Goal: Task Accomplishment & Management: Complete application form

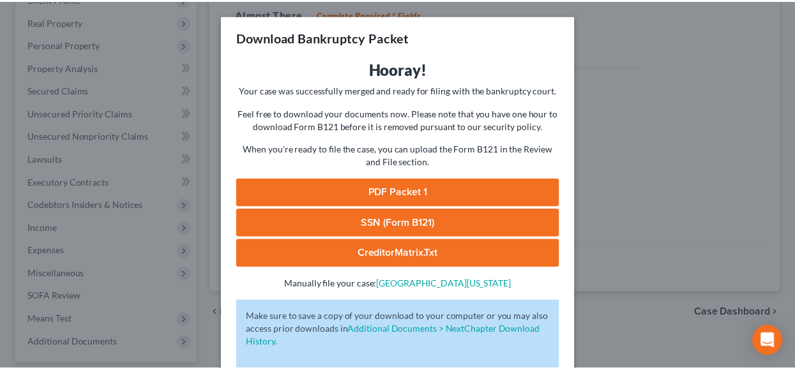
scroll to position [68, 0]
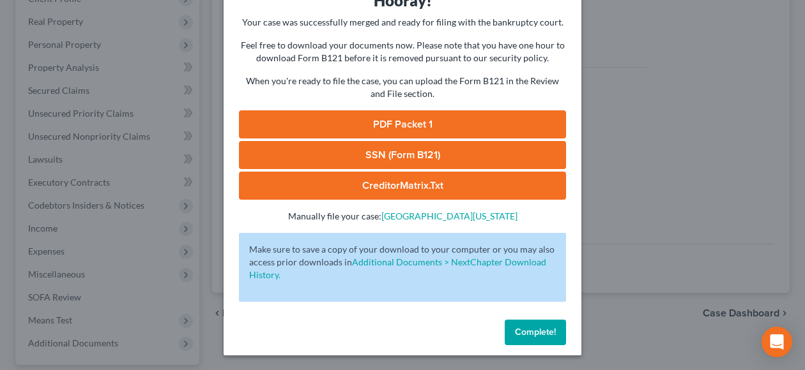
click at [542, 334] on span "Complete!" at bounding box center [535, 332] width 41 height 11
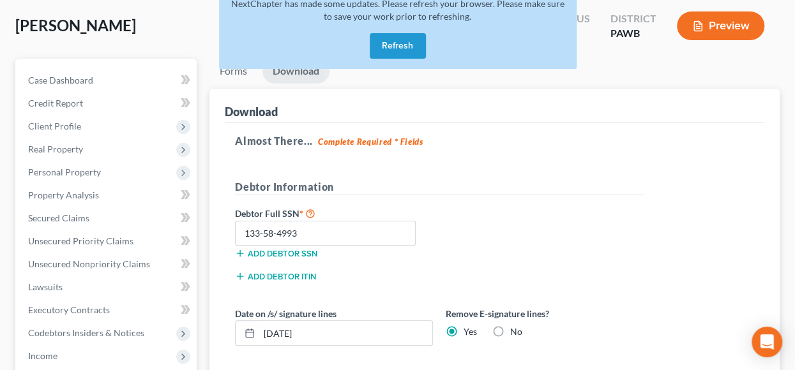
scroll to position [0, 0]
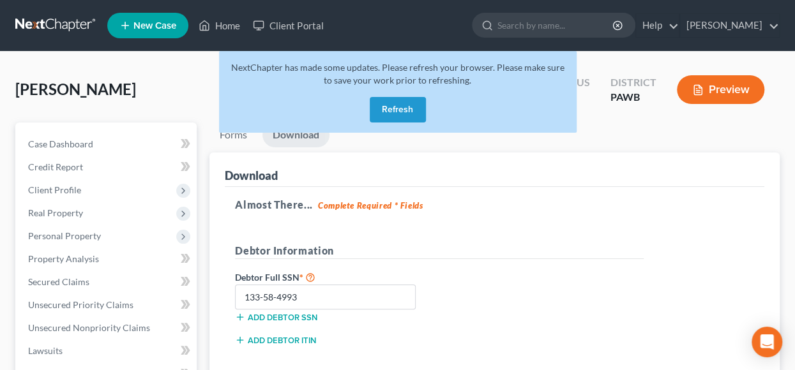
click at [393, 114] on button "Refresh" at bounding box center [398, 110] width 56 height 26
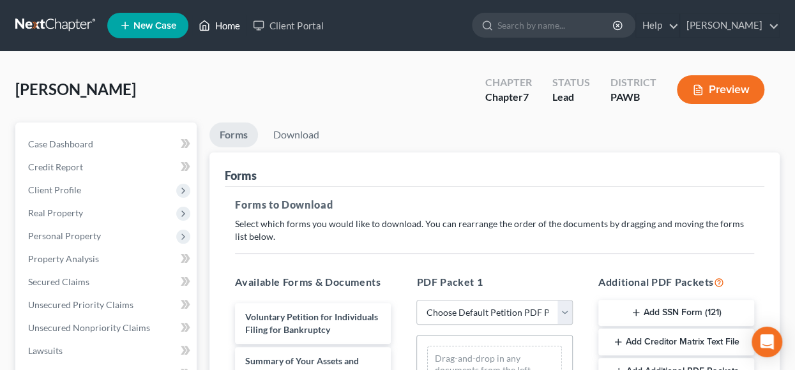
click at [224, 26] on link "Home" at bounding box center [219, 25] width 54 height 23
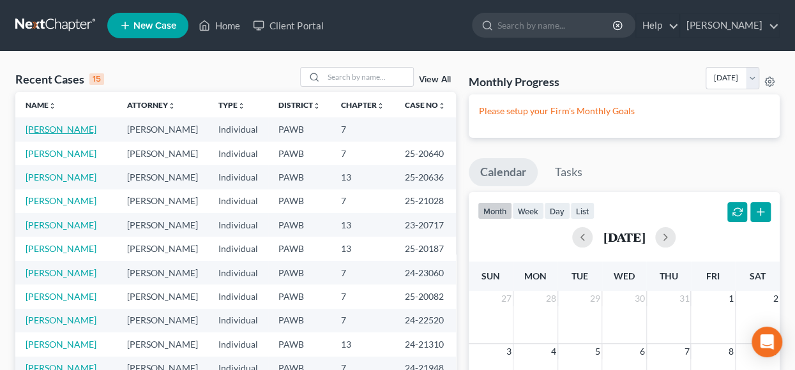
click at [78, 127] on link "[PERSON_NAME]" at bounding box center [61, 129] width 71 height 11
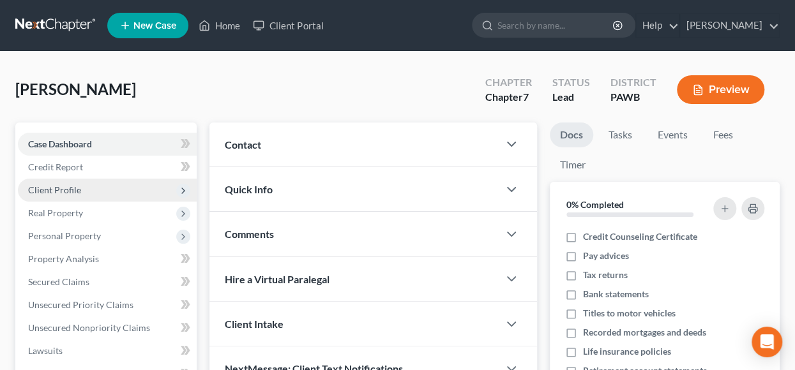
click at [93, 185] on span "Client Profile" at bounding box center [107, 190] width 179 height 23
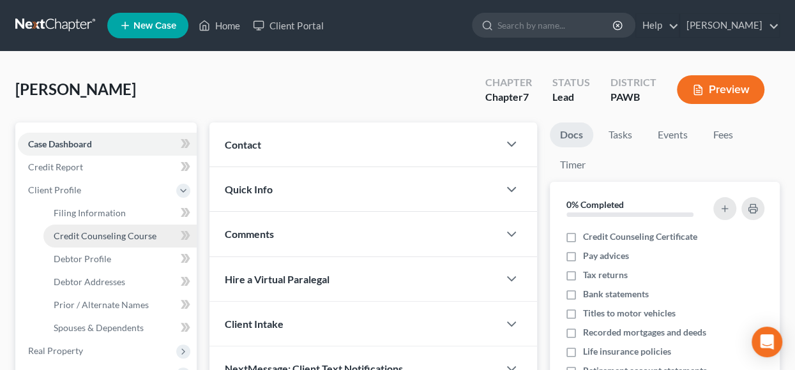
click at [112, 237] on span "Credit Counseling Course" at bounding box center [105, 236] width 103 height 11
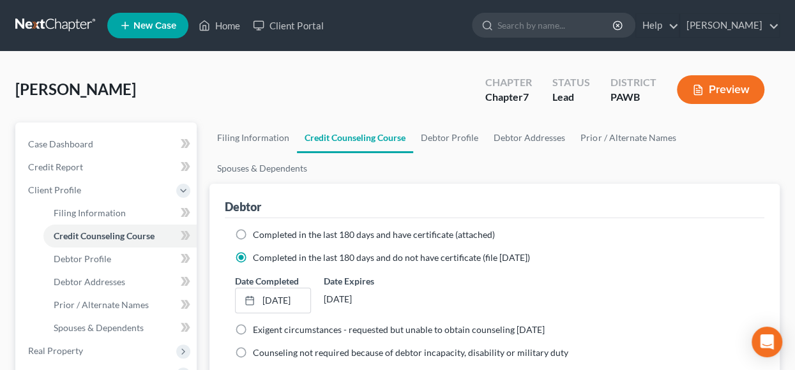
scroll to position [64, 0]
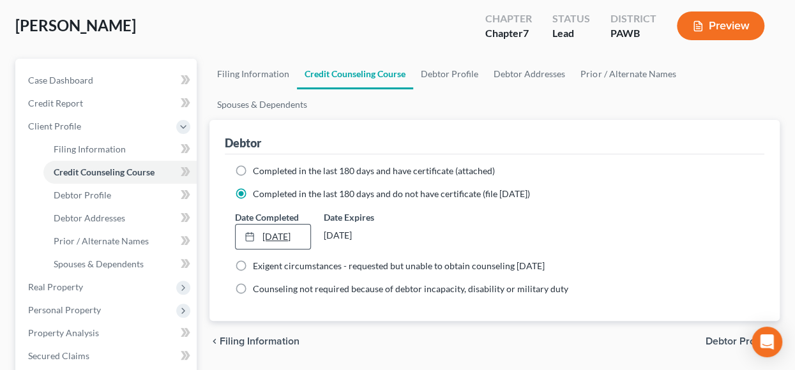
click at [301, 236] on link "[DATE]" at bounding box center [273, 237] width 75 height 24
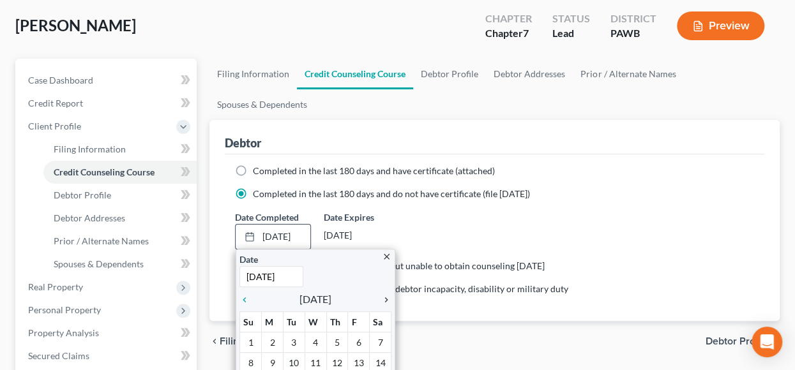
click at [388, 298] on icon "chevron_right" at bounding box center [383, 300] width 17 height 10
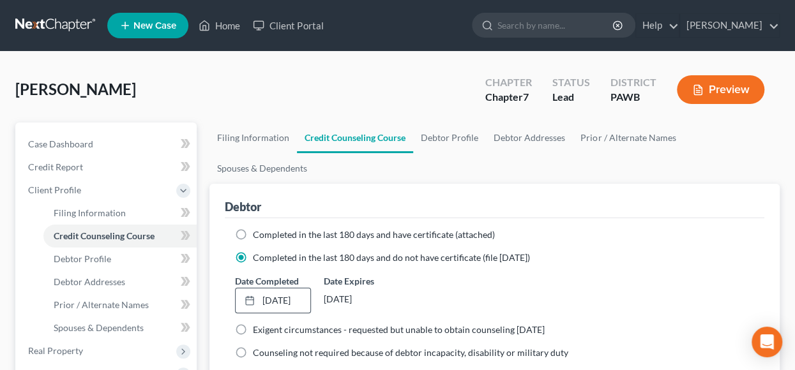
scroll to position [192, 0]
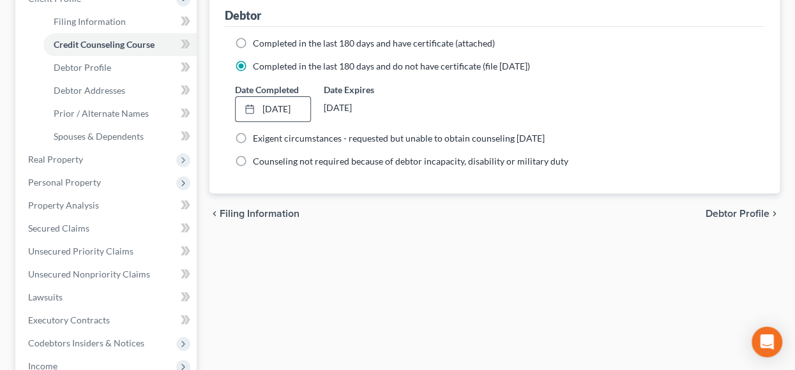
click at [738, 214] on span "Debtor Profile" at bounding box center [738, 214] width 64 height 10
select select "1"
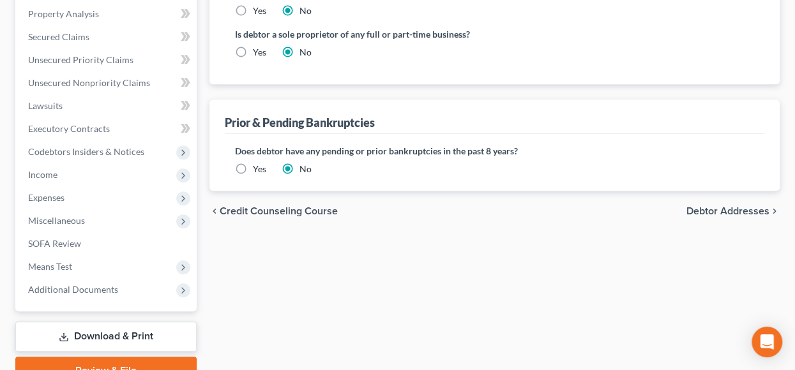
scroll to position [444, 0]
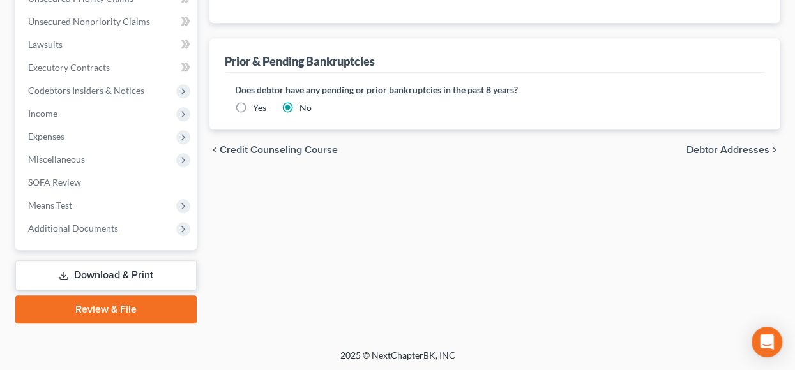
click at [723, 150] on span "Debtor Addresses" at bounding box center [727, 150] width 83 height 10
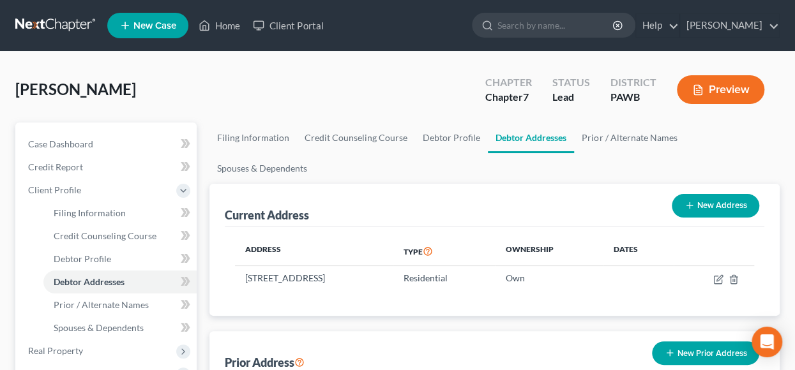
scroll to position [192, 0]
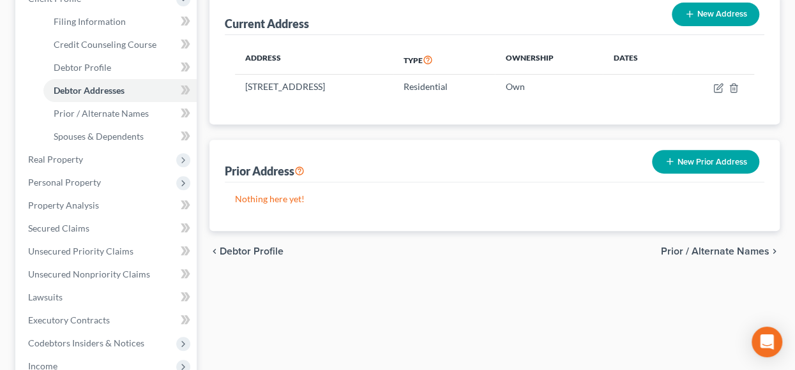
click at [720, 252] on span "Prior / Alternate Names" at bounding box center [715, 251] width 109 height 10
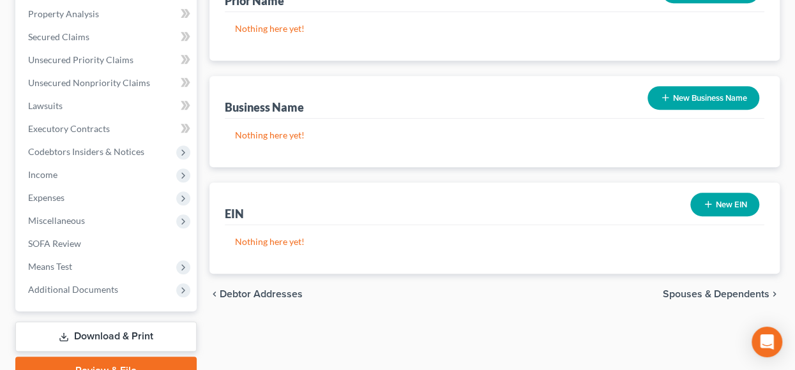
scroll to position [444, 0]
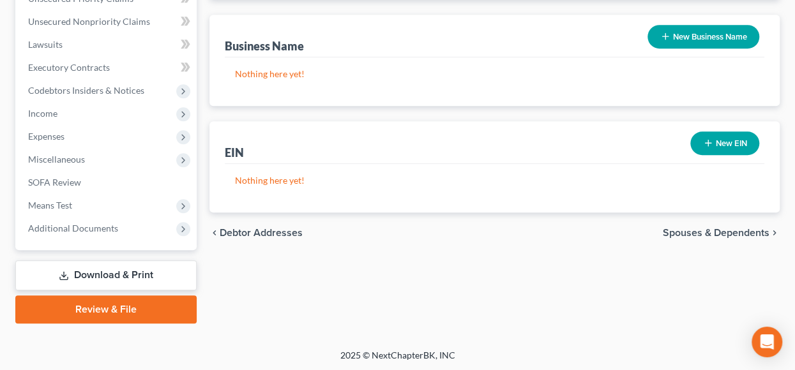
click at [722, 230] on span "Spouses & Dependents" at bounding box center [716, 233] width 107 height 10
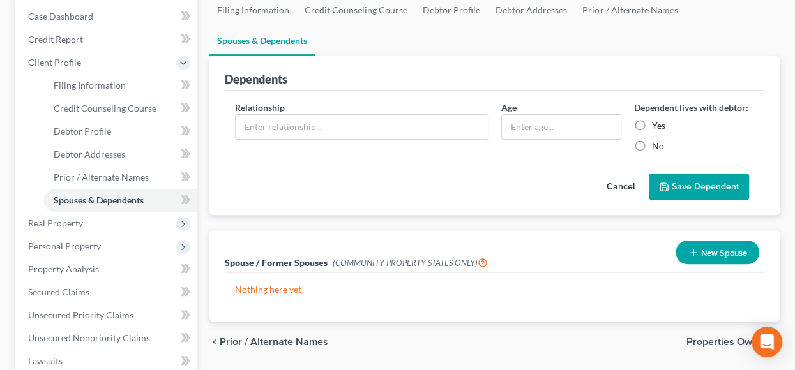
scroll to position [192, 0]
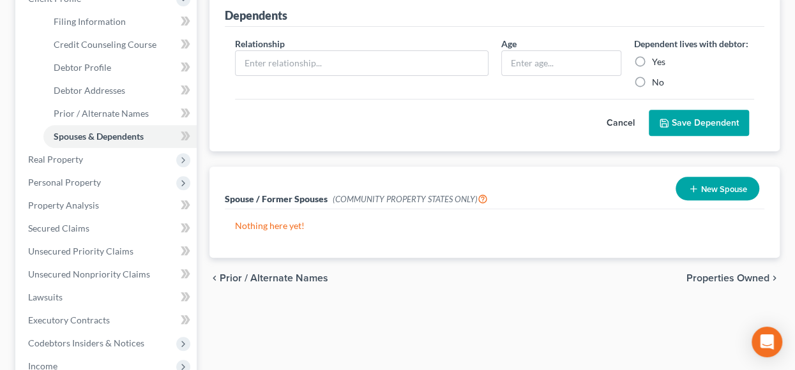
click at [719, 278] on span "Properties Owned" at bounding box center [727, 278] width 83 height 10
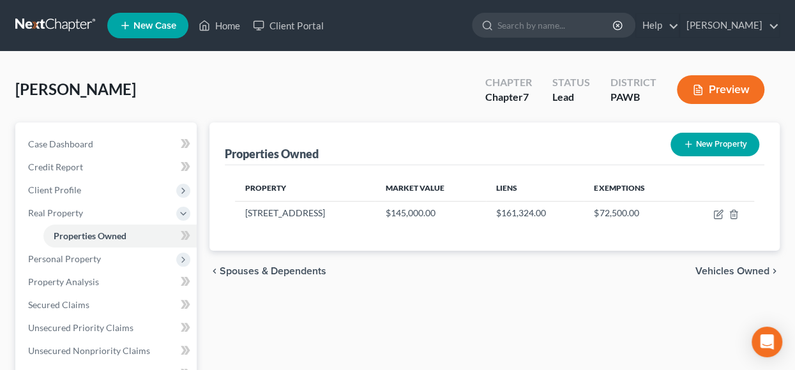
scroll to position [64, 0]
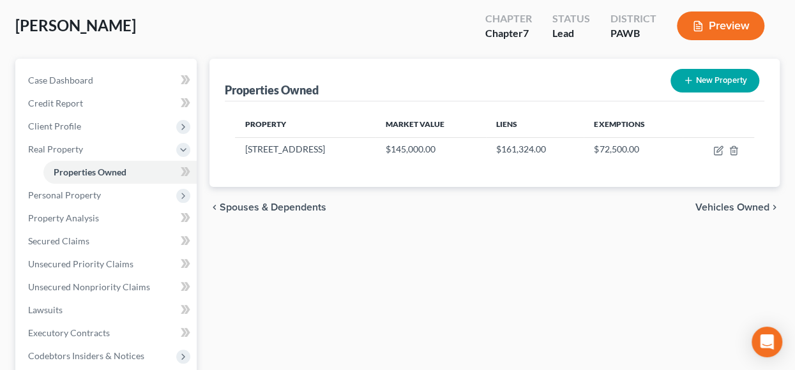
click at [730, 206] on span "Vehicles Owned" at bounding box center [732, 207] width 74 height 10
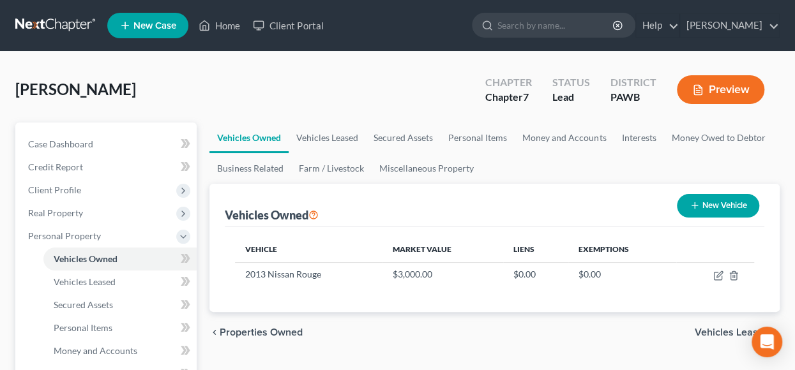
scroll to position [128, 0]
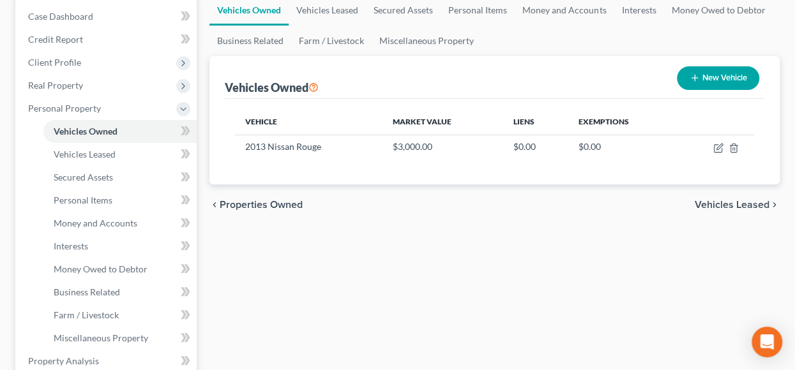
click at [743, 205] on span "Vehicles Leased" at bounding box center [732, 205] width 75 height 10
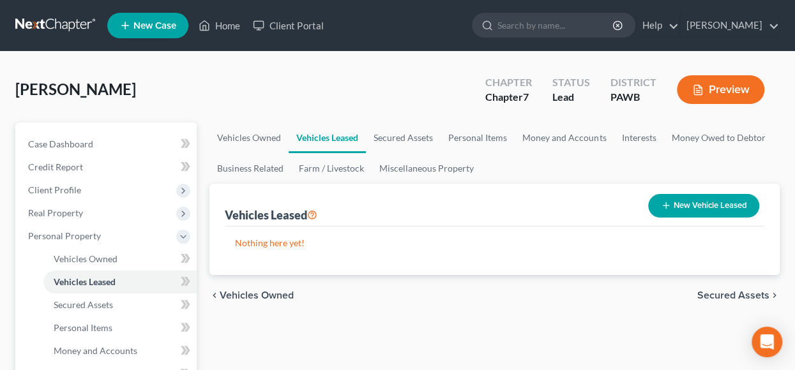
scroll to position [128, 0]
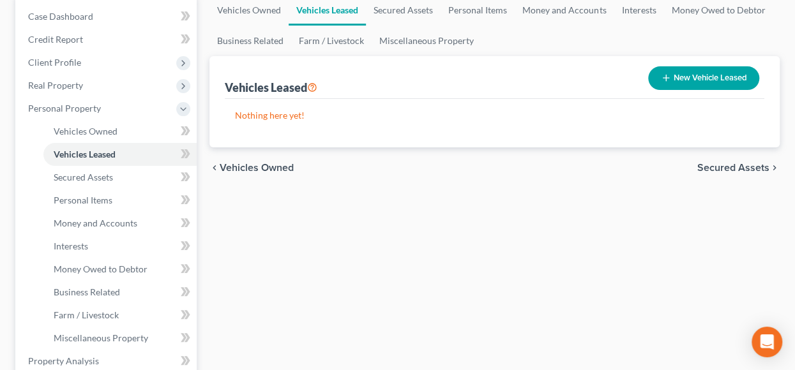
click at [737, 170] on span "Secured Assets" at bounding box center [733, 168] width 72 height 10
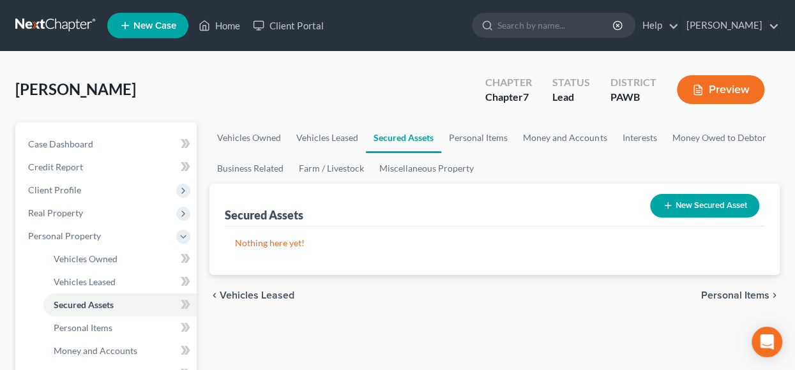
scroll to position [128, 0]
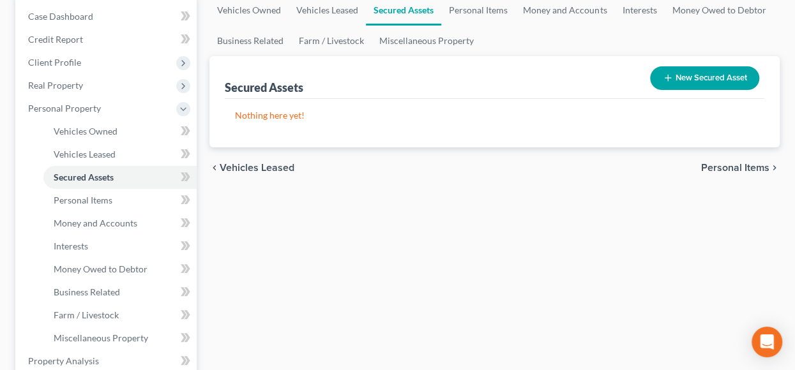
click at [734, 165] on span "Personal Items" at bounding box center [735, 168] width 68 height 10
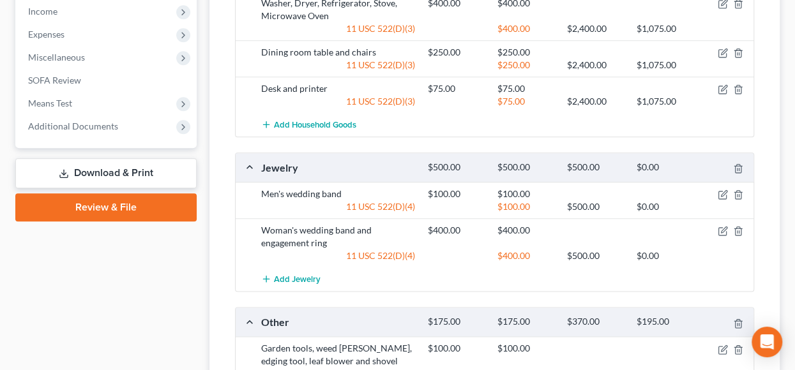
scroll to position [803, 0]
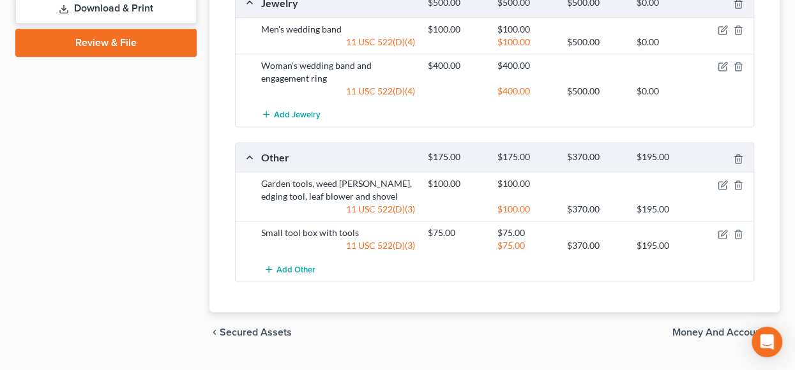
click at [708, 328] on span "Money and Accounts" at bounding box center [720, 333] width 97 height 10
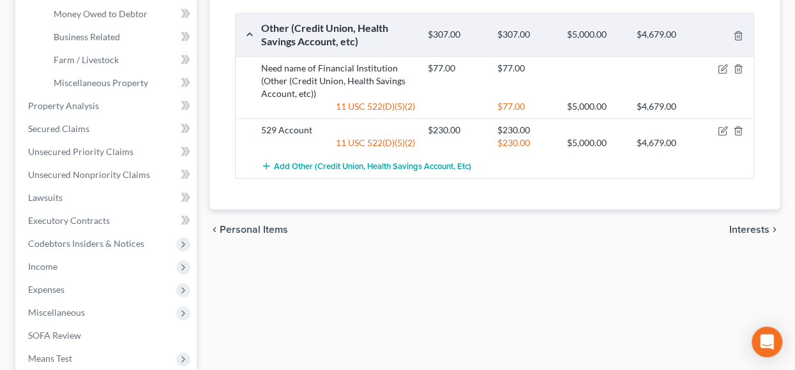
scroll to position [511, 0]
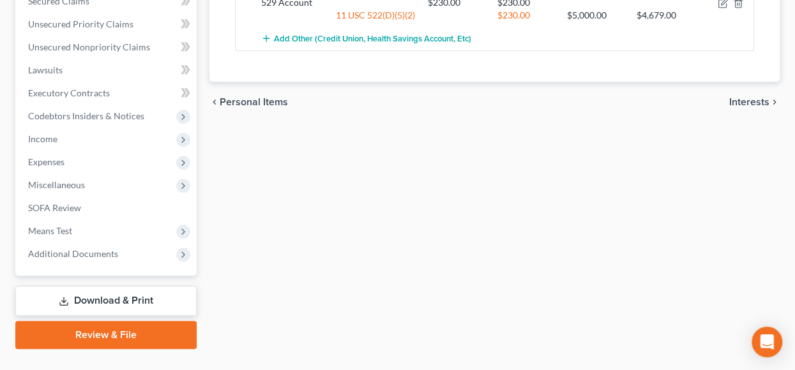
click at [740, 100] on span "Interests" at bounding box center [749, 102] width 40 height 10
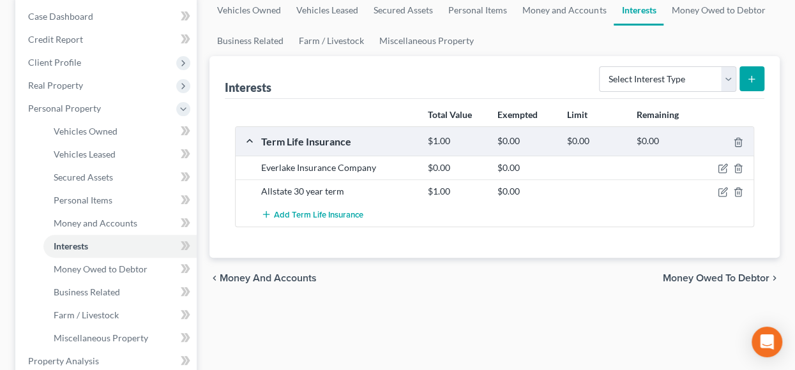
scroll to position [192, 0]
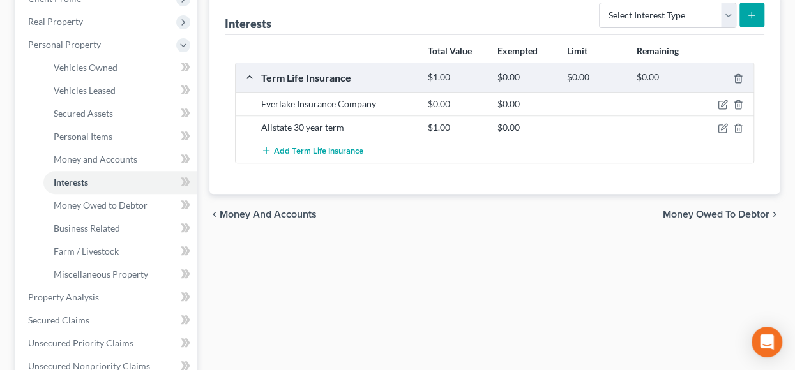
click at [701, 211] on span "Money Owed to Debtor" at bounding box center [716, 214] width 107 height 10
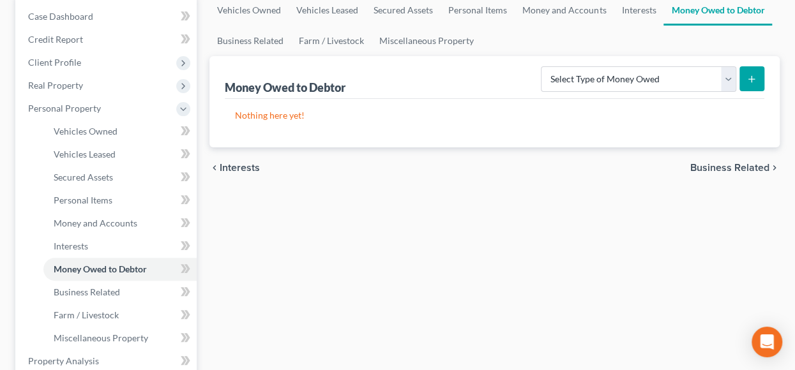
click at [742, 167] on span "Business Related" at bounding box center [729, 168] width 79 height 10
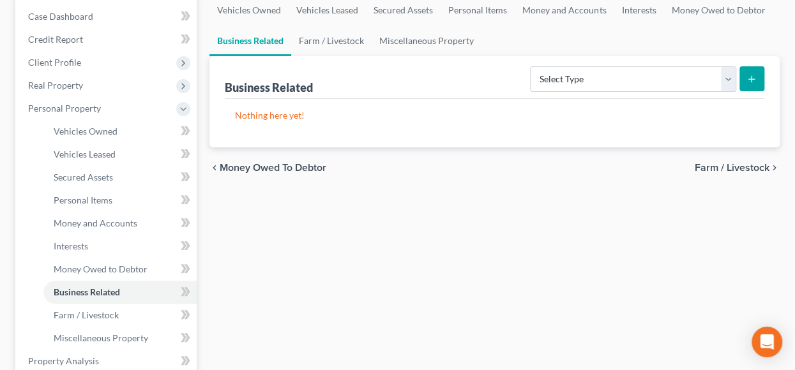
click at [733, 165] on span "Farm / Livestock" at bounding box center [732, 168] width 75 height 10
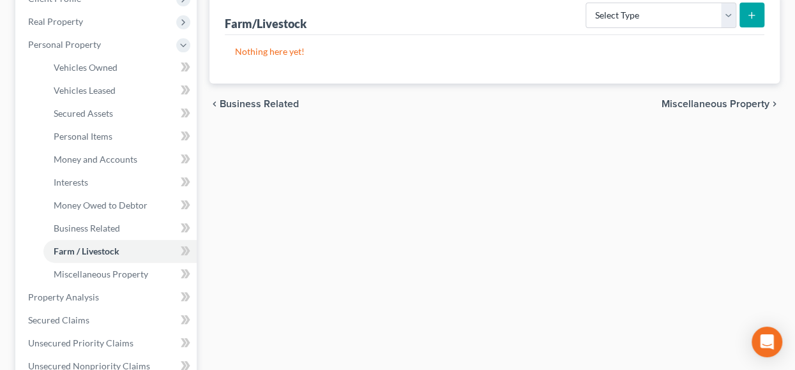
click at [713, 105] on span "Miscellaneous Property" at bounding box center [716, 104] width 108 height 10
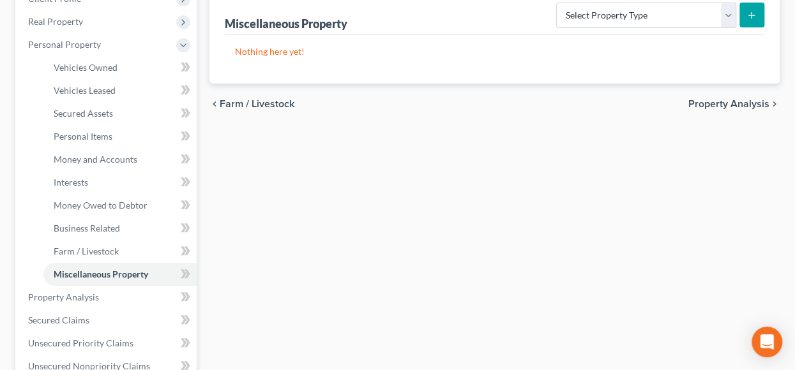
click at [710, 102] on span "Property Analysis" at bounding box center [728, 104] width 81 height 10
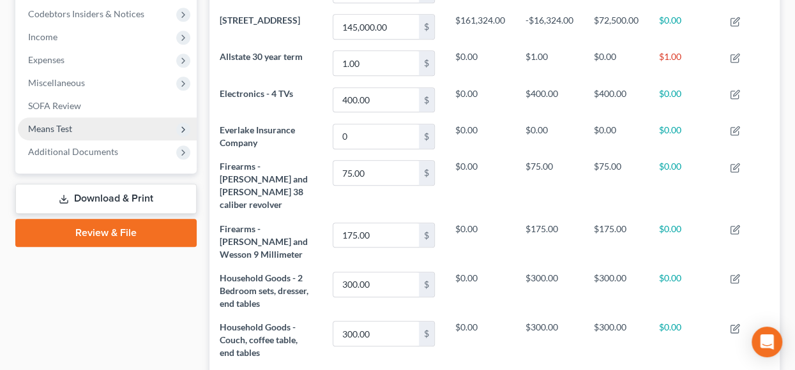
click at [82, 131] on span "Means Test" at bounding box center [107, 128] width 179 height 23
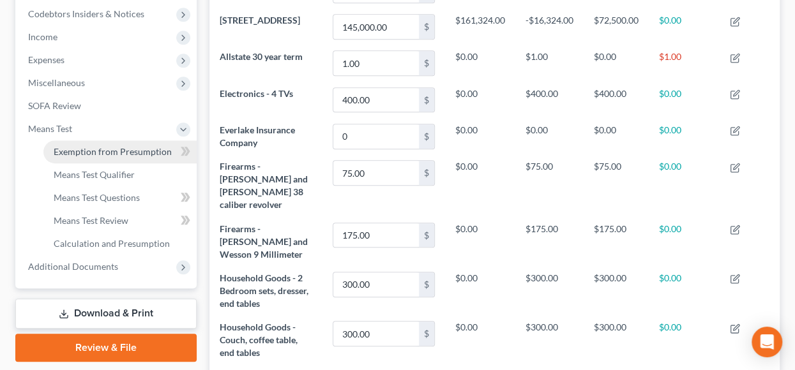
click at [87, 152] on span "Exemption from Presumption" at bounding box center [113, 151] width 118 height 11
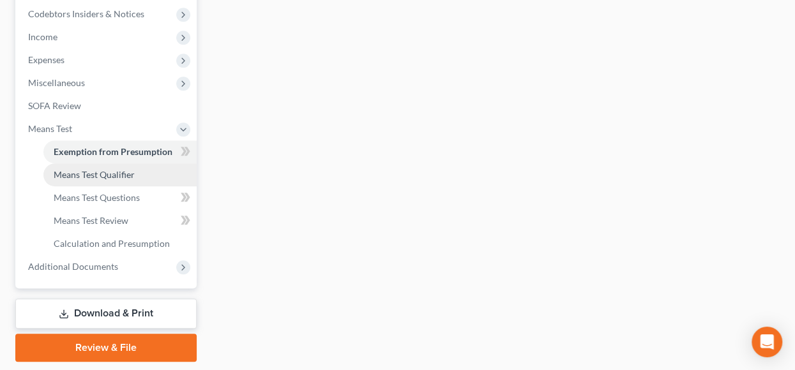
click at [96, 177] on span "Means Test Qualifier" at bounding box center [94, 174] width 81 height 11
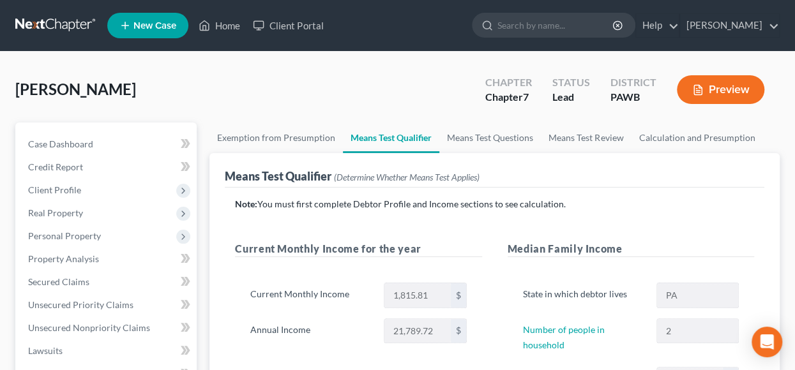
click at [149, 27] on span "New Case" at bounding box center [154, 26] width 43 height 10
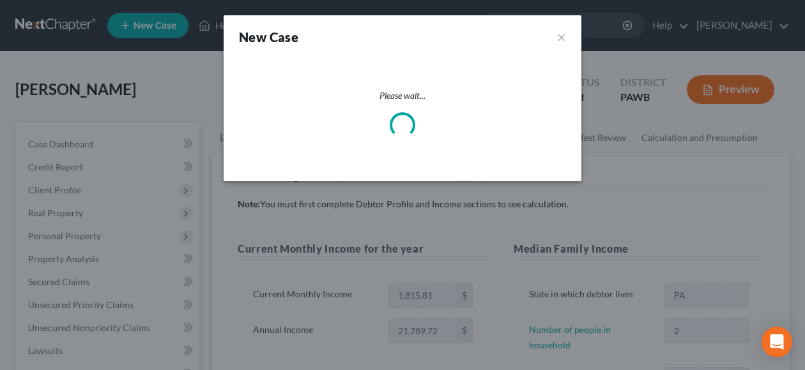
select select "69"
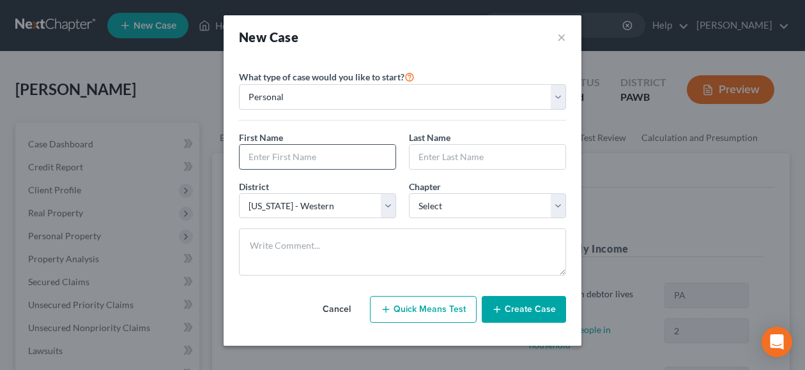
click at [286, 156] on input "text" at bounding box center [317, 157] width 156 height 24
type input "[PERSON_NAME]"
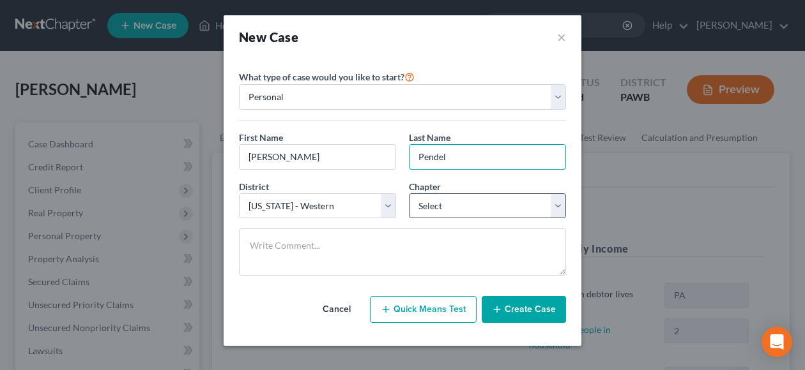
type input "Pendel"
click at [557, 206] on select "Select 7 11 12 13" at bounding box center [487, 206] width 157 height 26
select select "0"
click at [409, 193] on select "Select 7 11 12 13" at bounding box center [487, 206] width 157 height 26
click at [526, 311] on button "Create Case" at bounding box center [523, 309] width 84 height 27
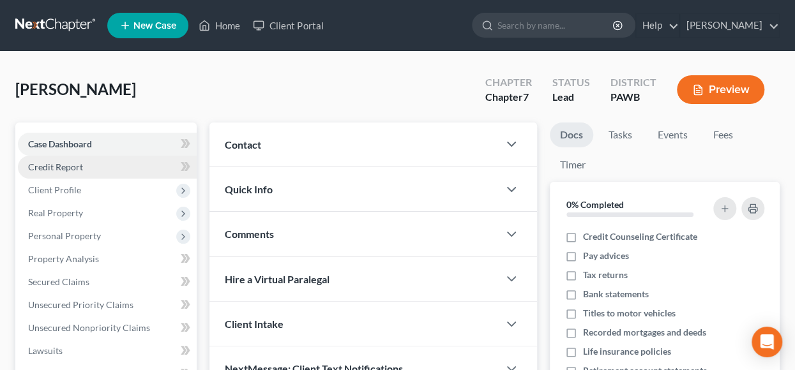
click at [64, 166] on span "Credit Report" at bounding box center [55, 167] width 55 height 11
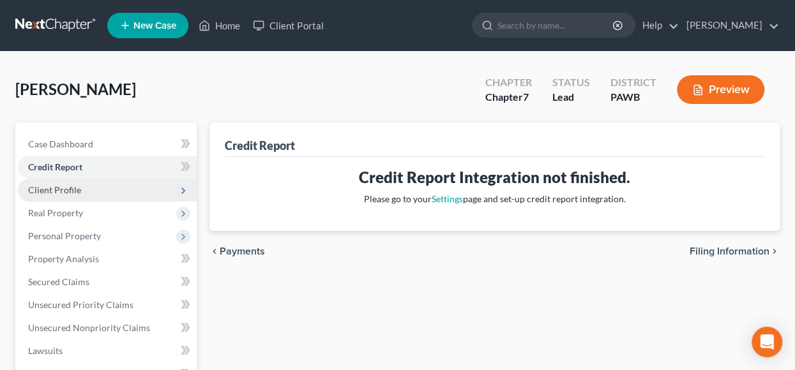
drag, startPoint x: 56, startPoint y: 186, endPoint x: 101, endPoint y: 190, distance: 44.9
click at [56, 186] on span "Client Profile" at bounding box center [54, 190] width 53 height 11
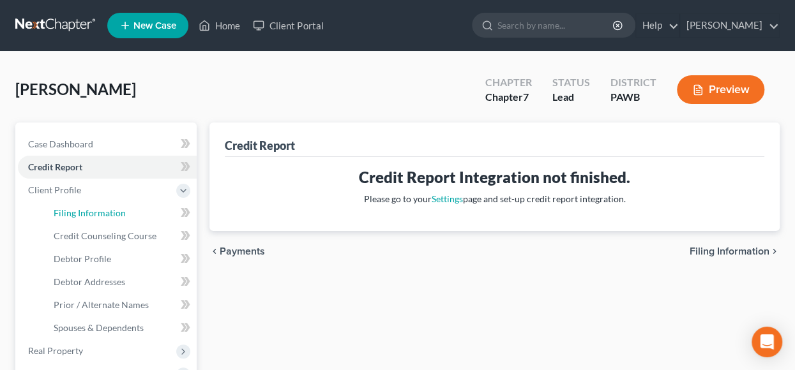
scroll to position [64, 0]
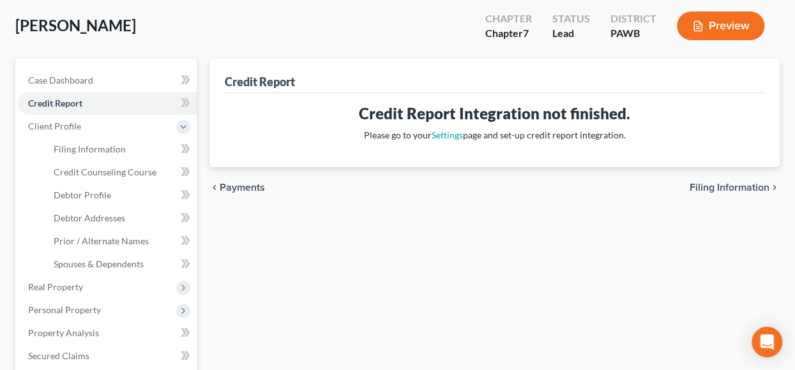
click at [733, 188] on span "Filing Information" at bounding box center [730, 188] width 80 height 10
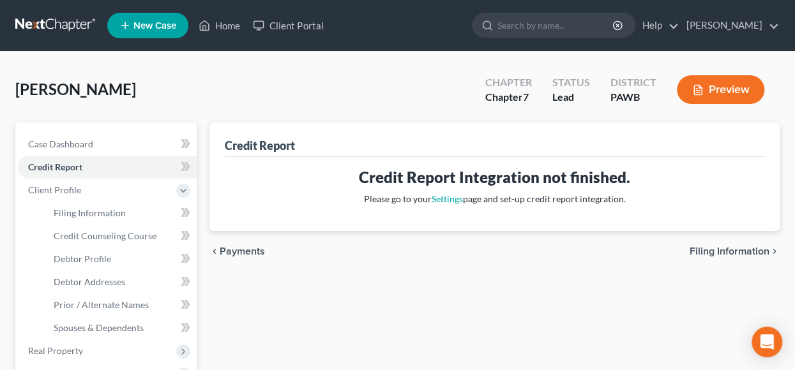
select select "1"
select select "0"
select select "69"
select select "0"
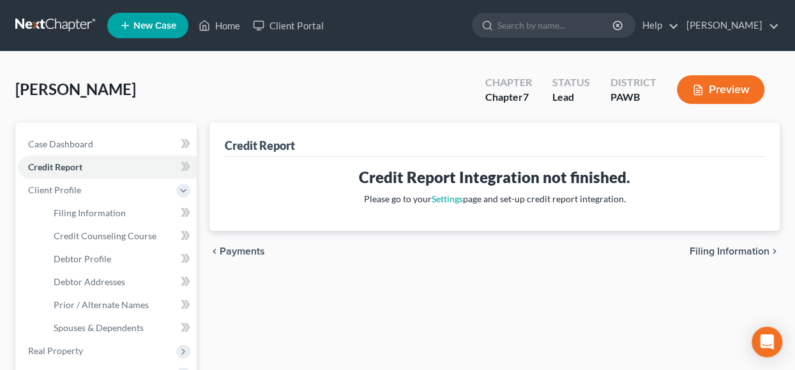
select select "39"
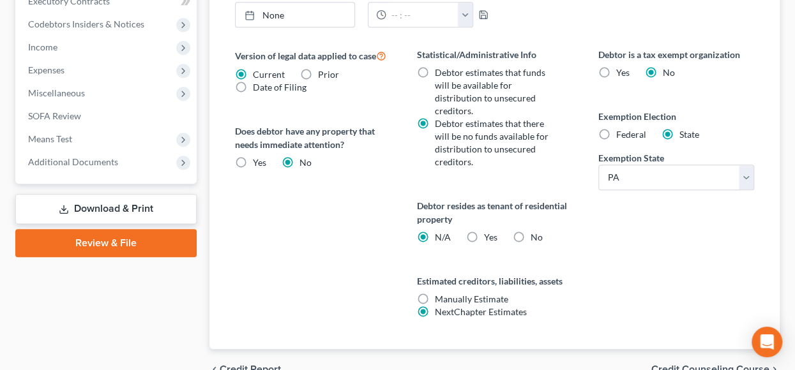
scroll to position [563, 0]
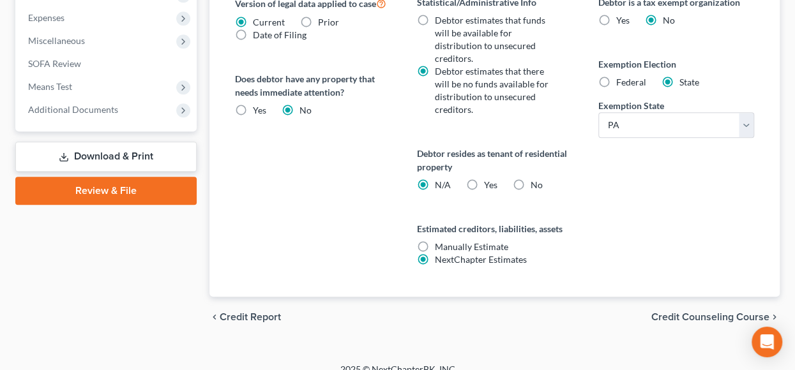
click at [691, 312] on span "Credit Counseling Course" at bounding box center [710, 317] width 118 height 10
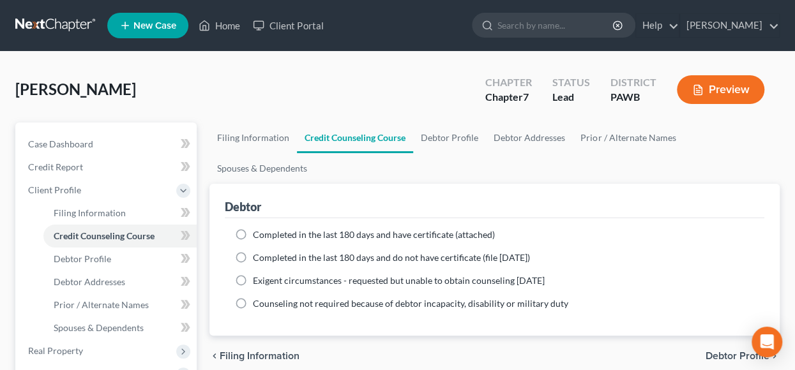
scroll to position [64, 0]
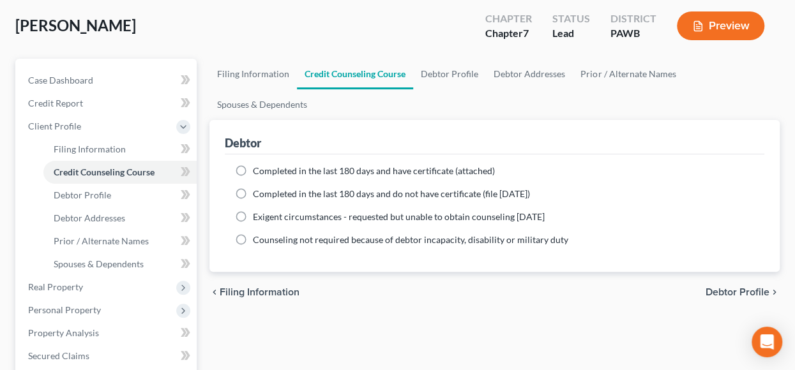
click at [253, 194] on label "Completed in the last 180 days and do not have certificate (file [DATE])" at bounding box center [391, 194] width 277 height 13
click at [258, 194] on input "Completed in the last 180 days and do not have certificate (file [DATE])" at bounding box center [262, 192] width 8 height 8
radio input "true"
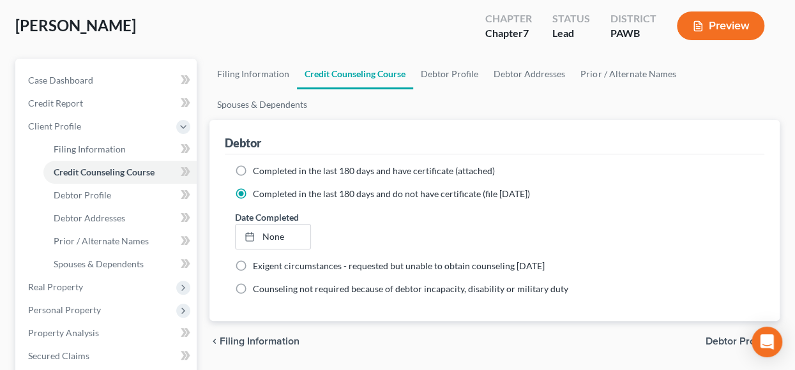
click at [253, 170] on label "Completed in the last 180 days and have certificate (attached)" at bounding box center [374, 171] width 242 height 13
click at [258, 170] on input "Completed in the last 180 days and have certificate (attached)" at bounding box center [262, 169] width 8 height 8
radio input "true"
radio input "false"
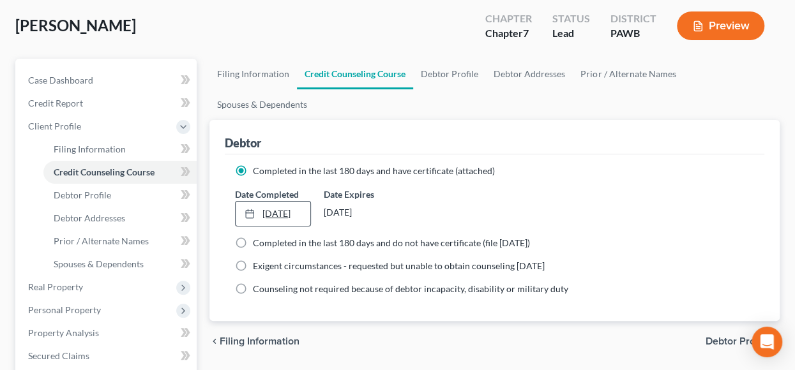
type input "[DATE]"
click at [277, 213] on link "[DATE]" at bounding box center [273, 214] width 75 height 24
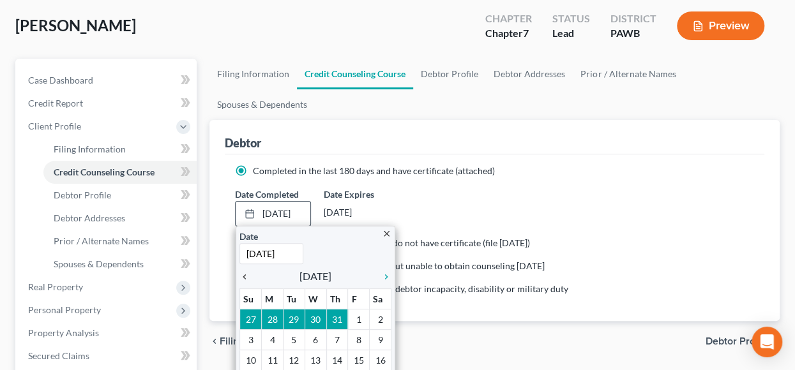
click at [246, 276] on icon "chevron_left" at bounding box center [247, 277] width 17 height 10
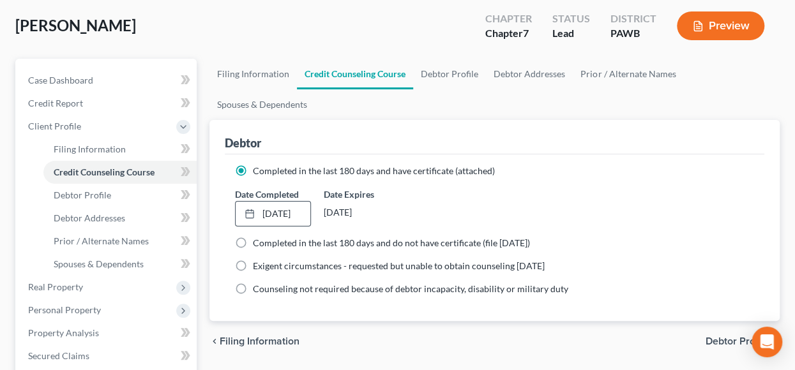
scroll to position [128, 0]
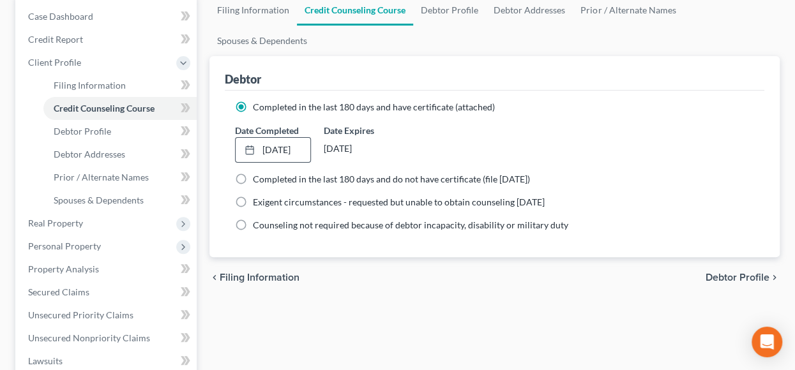
click at [738, 275] on span "Debtor Profile" at bounding box center [738, 278] width 64 height 10
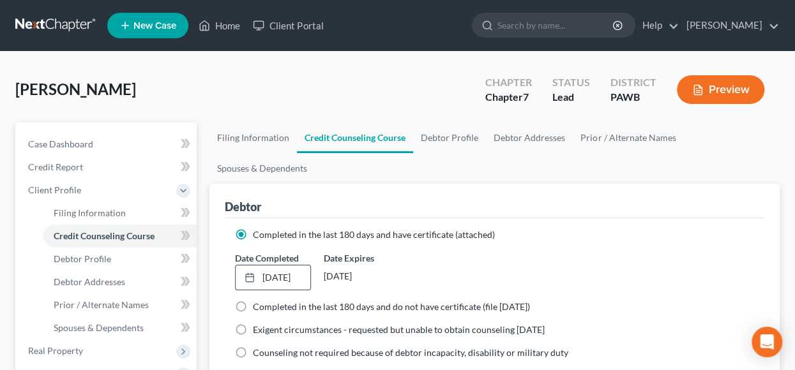
select select "0"
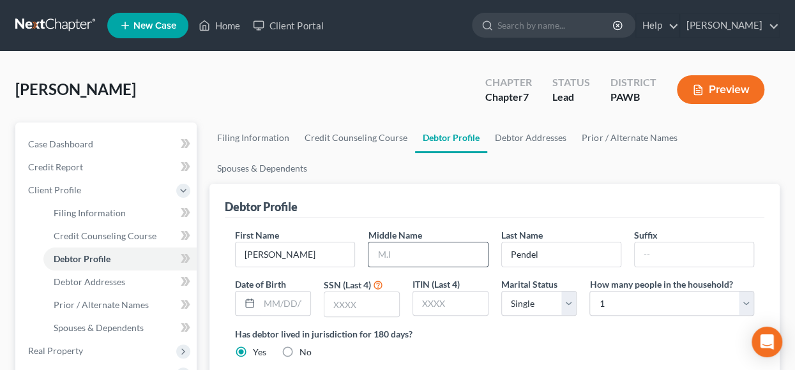
scroll to position [64, 0]
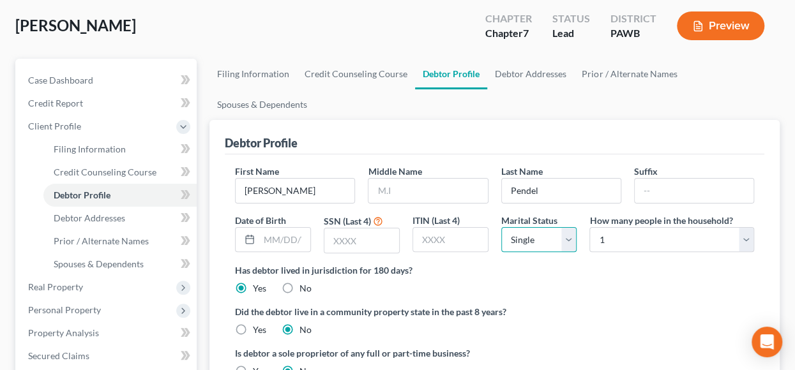
click at [573, 239] on select "Select Single Married Separated Divorced Widowed" at bounding box center [539, 240] width 76 height 26
select select "1"
click at [501, 227] on select "Select Single Married Separated Divorced Widowed" at bounding box center [539, 240] width 76 height 26
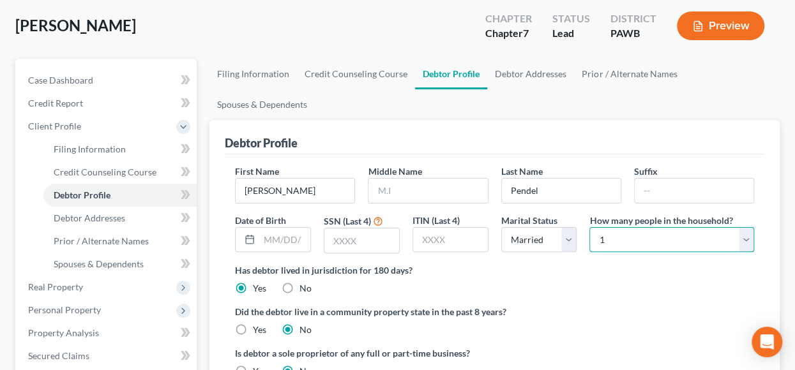
click at [749, 236] on select "Select 1 2 3 4 5 6 7 8 9 10 11 12 13 14 15 16 17 18 19 20" at bounding box center [671, 240] width 165 height 26
select select "1"
click at [589, 227] on select "Select 1 2 3 4 5 6 7 8 9 10 11 12 13 14 15 16 17 18 19 20" at bounding box center [671, 240] width 165 height 26
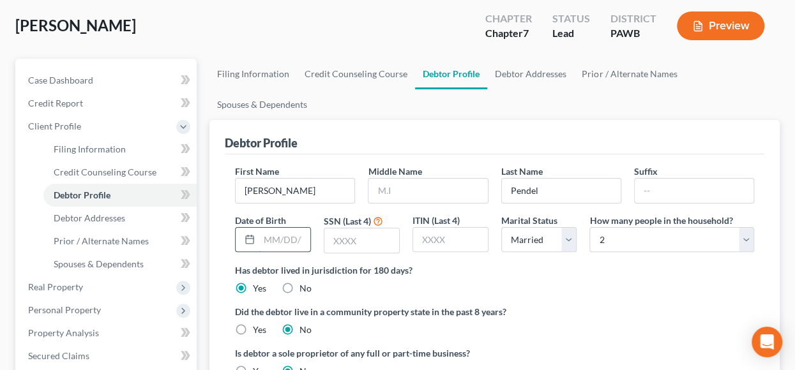
click at [274, 236] on input "text" at bounding box center [284, 240] width 51 height 24
click at [363, 242] on input "text" at bounding box center [361, 241] width 75 height 24
click at [306, 236] on input "[DATE]" at bounding box center [284, 240] width 51 height 24
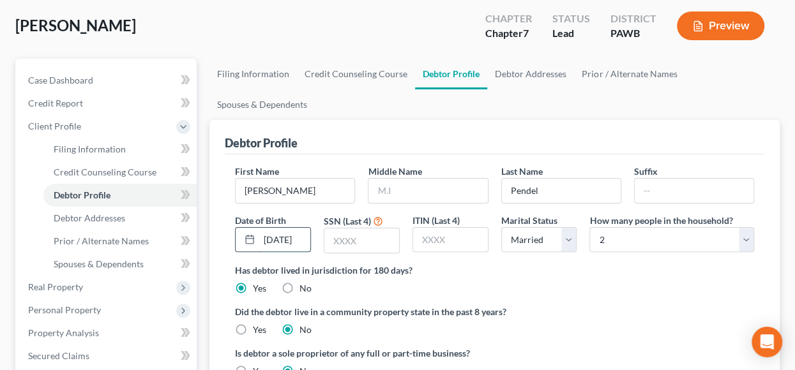
click at [305, 236] on input "[DATE]" at bounding box center [284, 240] width 51 height 24
click at [303, 238] on input "[DATE]" at bounding box center [284, 240] width 51 height 24
type input "[DATE]"
click at [345, 238] on input "text" at bounding box center [361, 241] width 75 height 24
click at [347, 242] on input "text" at bounding box center [361, 241] width 75 height 24
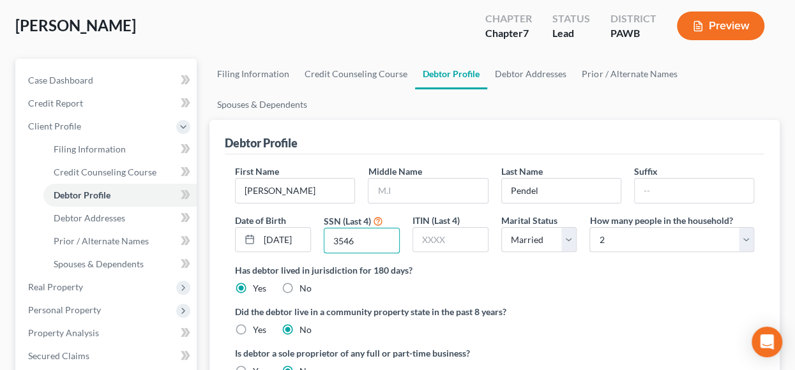
type input "3546"
click at [550, 294] on ng-include "First Name [PERSON_NAME] Middle Name Last Name [PERSON_NAME] Date of Birth [DEM…" at bounding box center [494, 277] width 519 height 224
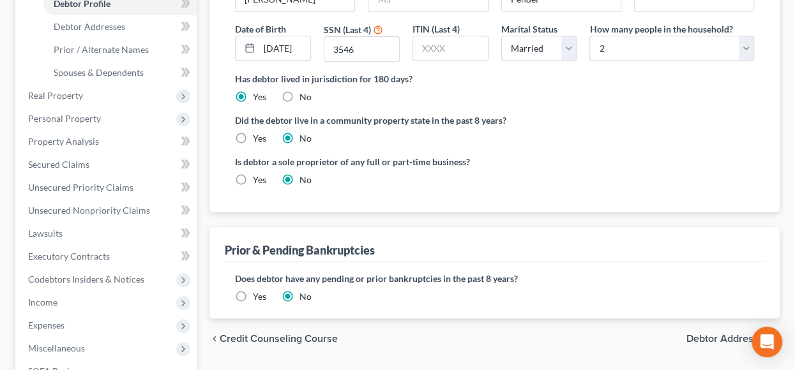
scroll to position [383, 0]
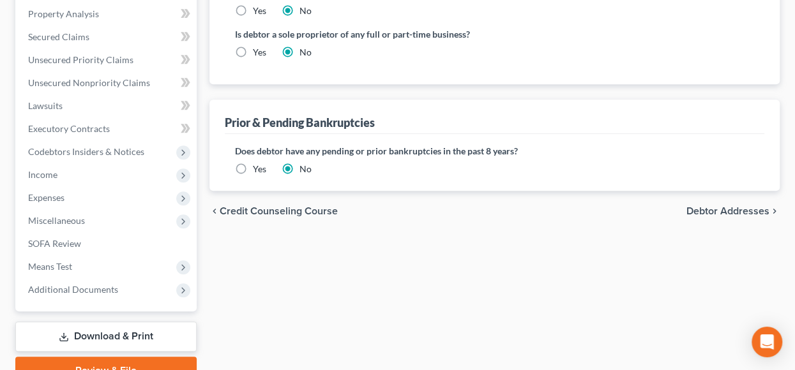
click at [709, 206] on span "Debtor Addresses" at bounding box center [727, 211] width 83 height 10
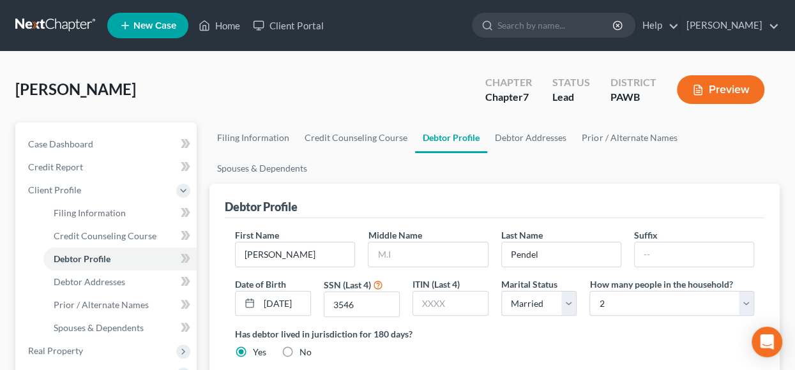
select select "0"
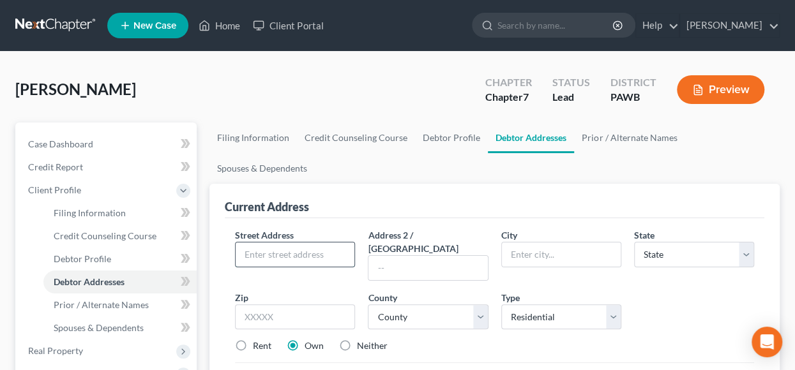
click at [286, 255] on input "text" at bounding box center [295, 255] width 119 height 24
type input "[STREET_ADDRESS]"
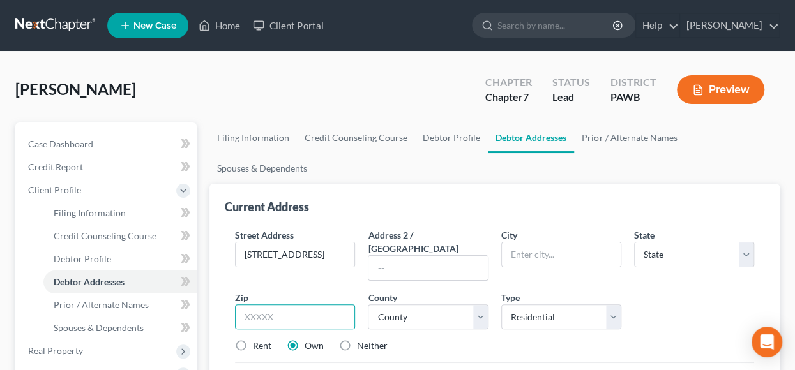
click at [270, 305] on input "text" at bounding box center [295, 318] width 120 height 26
type input "15108"
type input "[GEOGRAPHIC_DATA]"
select select "39"
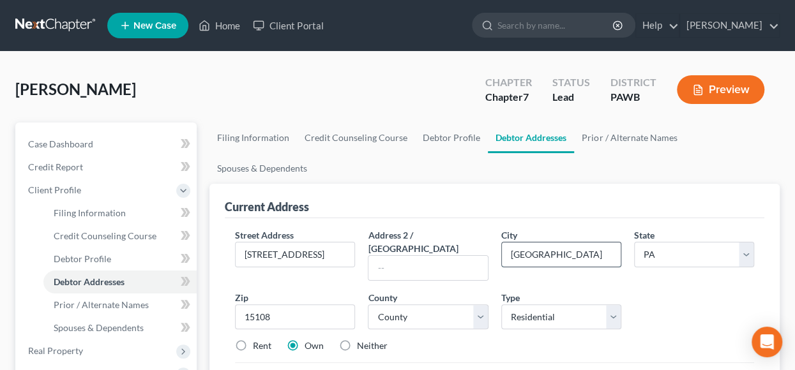
click at [559, 254] on input "[GEOGRAPHIC_DATA]" at bounding box center [561, 255] width 119 height 24
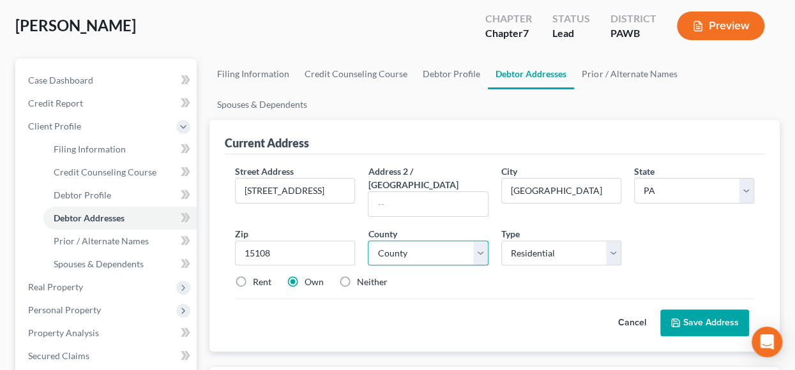
click at [481, 241] on select "County [GEOGRAPHIC_DATA] [GEOGRAPHIC_DATA] [GEOGRAPHIC_DATA] [GEOGRAPHIC_DATA] …" at bounding box center [428, 254] width 120 height 26
select select "1"
click at [368, 241] on select "County [GEOGRAPHIC_DATA] [GEOGRAPHIC_DATA] [GEOGRAPHIC_DATA] [GEOGRAPHIC_DATA] …" at bounding box center [428, 254] width 120 height 26
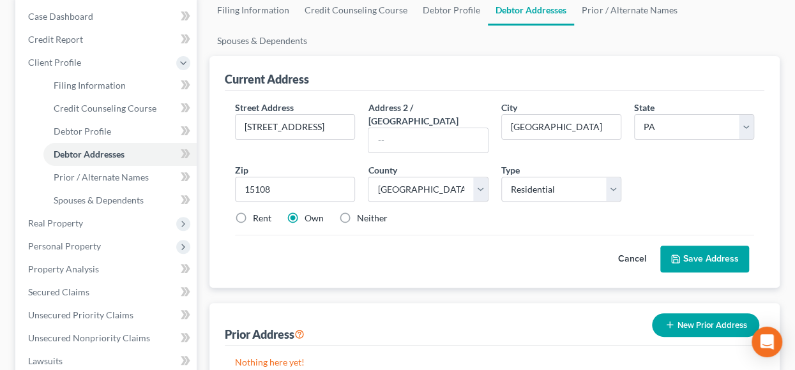
click at [699, 246] on button "Save Address" at bounding box center [704, 259] width 89 height 27
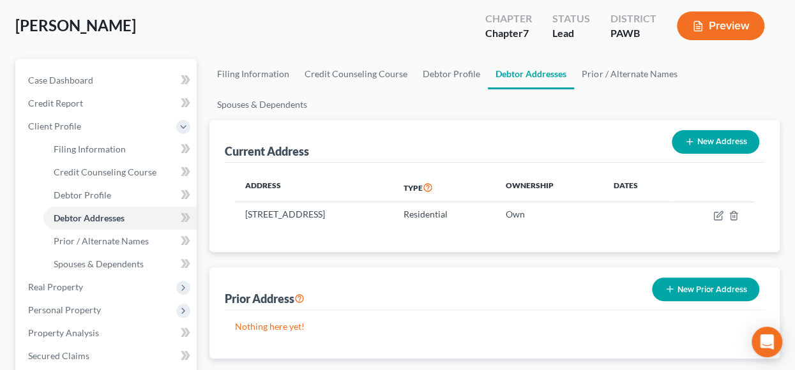
scroll to position [192, 0]
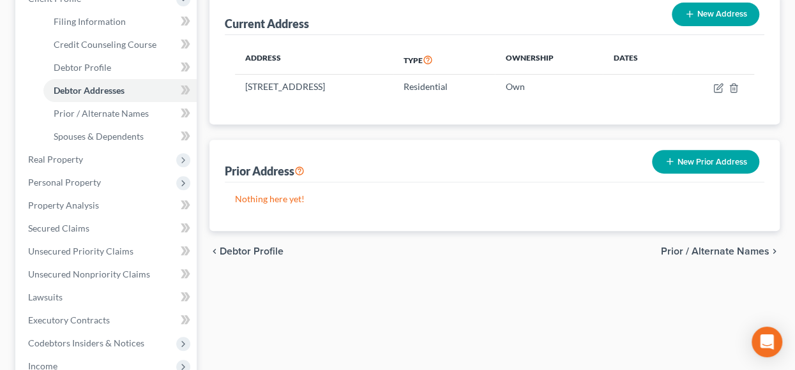
click at [711, 248] on span "Prior / Alternate Names" at bounding box center [715, 251] width 109 height 10
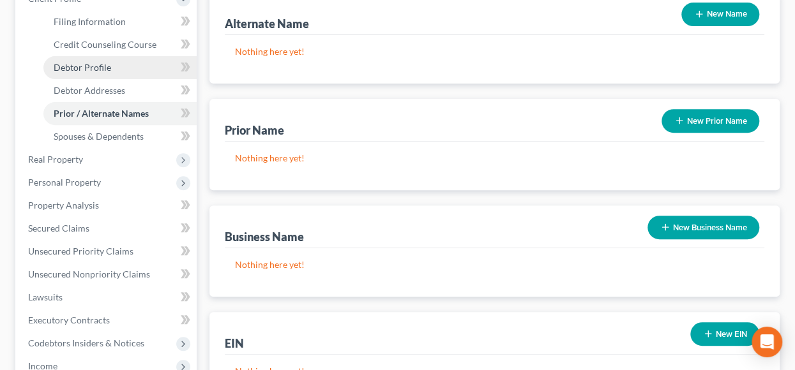
scroll to position [128, 0]
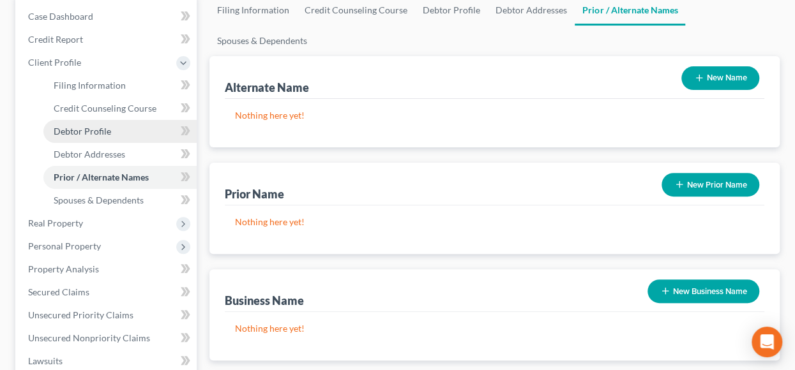
click at [90, 130] on span "Debtor Profile" at bounding box center [82, 131] width 57 height 11
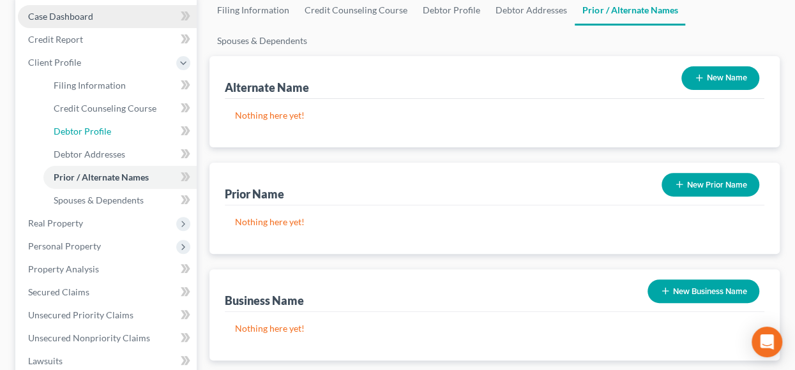
select select "1"
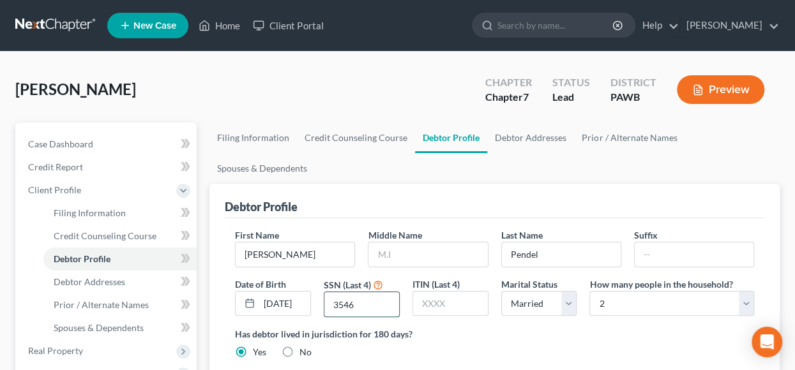
click at [368, 304] on input "3546" at bounding box center [361, 304] width 75 height 24
type input "3"
type input "2411"
click at [475, 342] on div "Has debtor lived in jurisdiction for 180 days? Yes No Debtor must reside in jur…" at bounding box center [494, 343] width 519 height 31
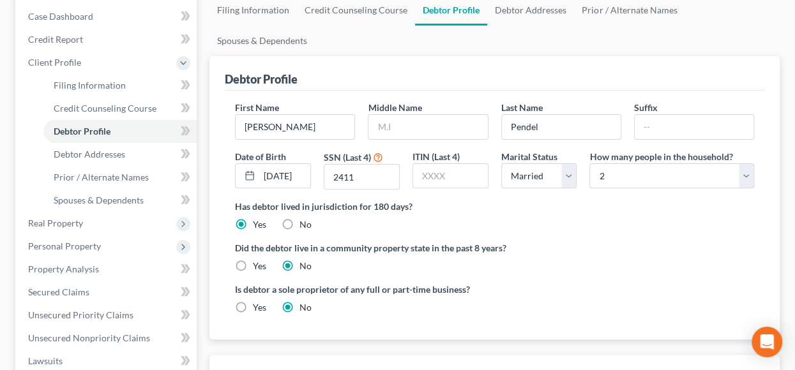
scroll to position [255, 0]
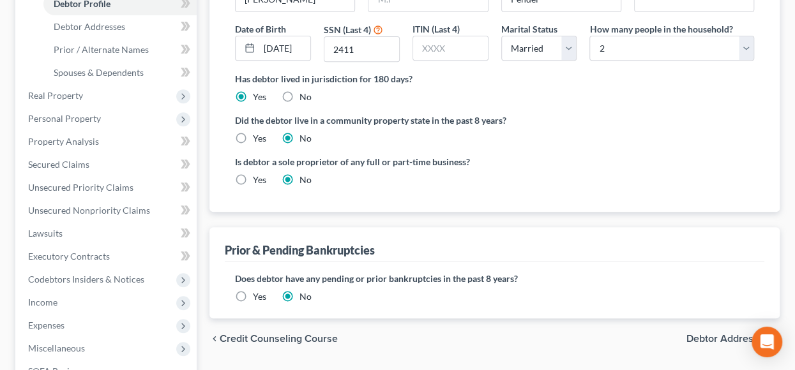
click at [701, 340] on span "Debtor Addresses" at bounding box center [727, 339] width 83 height 10
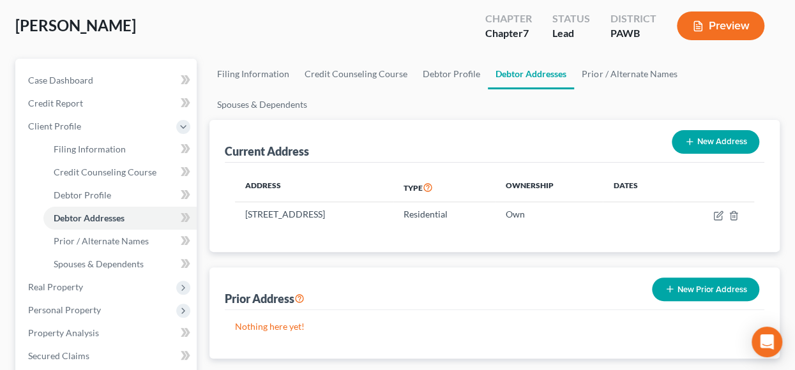
scroll to position [128, 0]
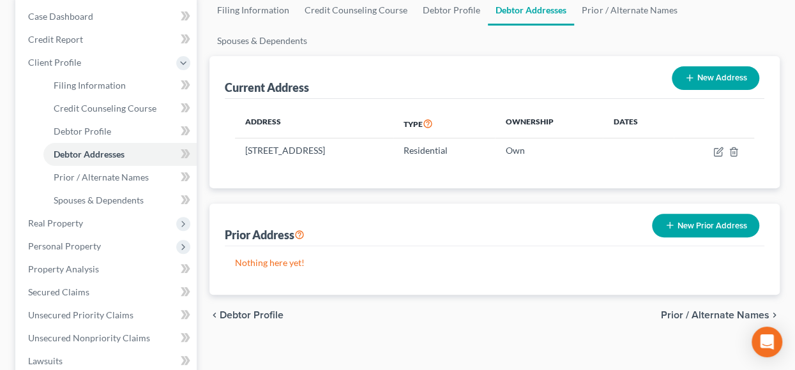
click at [706, 312] on span "Prior / Alternate Names" at bounding box center [715, 315] width 109 height 10
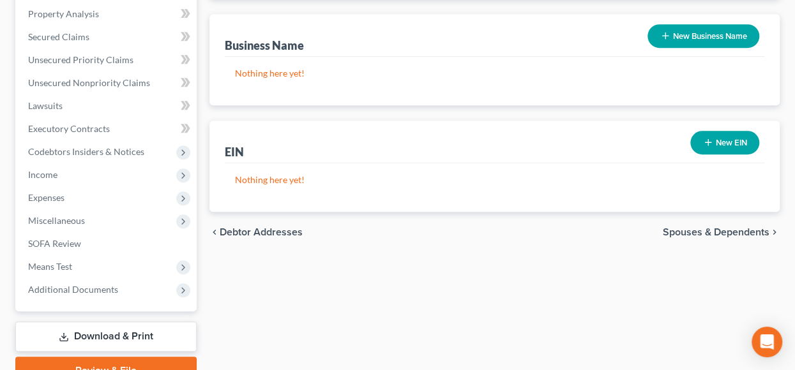
scroll to position [444, 0]
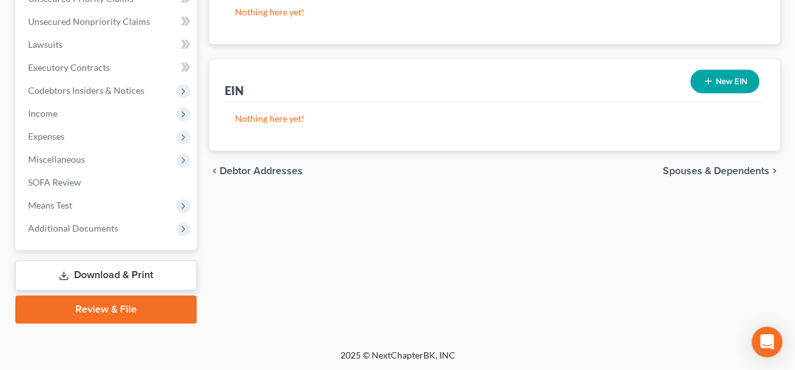
click at [711, 171] on span "Spouses & Dependents" at bounding box center [716, 171] width 107 height 10
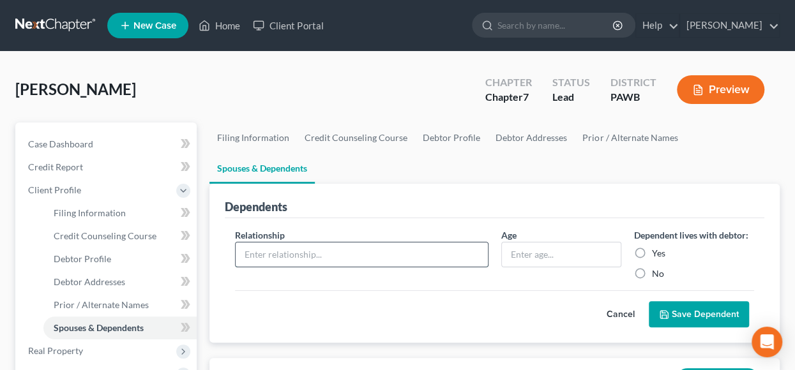
click at [275, 250] on input "text" at bounding box center [362, 255] width 252 height 24
click at [455, 199] on div "Dependents" at bounding box center [495, 201] width 540 height 34
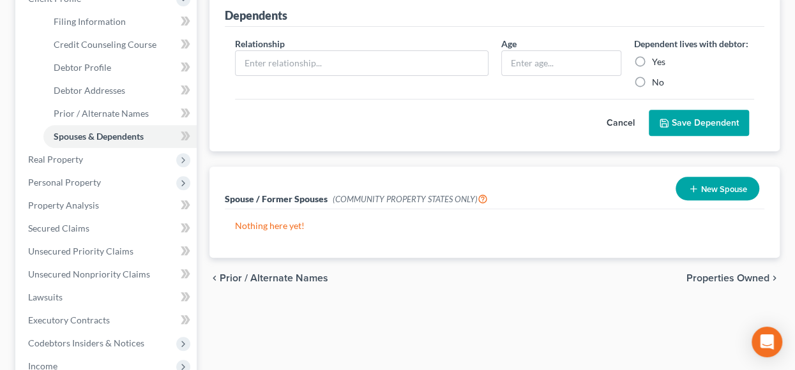
scroll to position [319, 0]
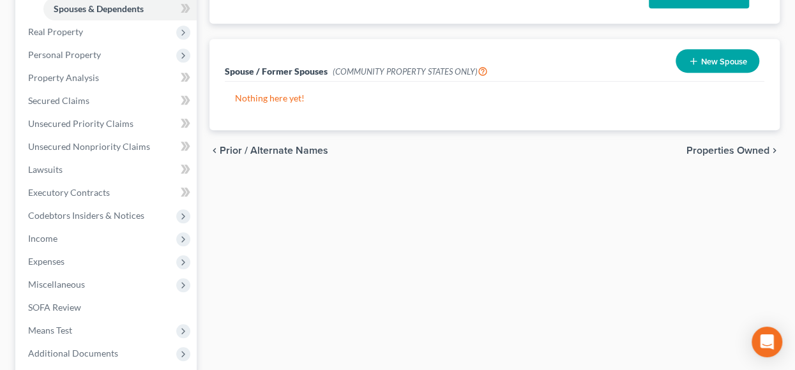
click at [715, 150] on span "Properties Owned" at bounding box center [727, 151] width 83 height 10
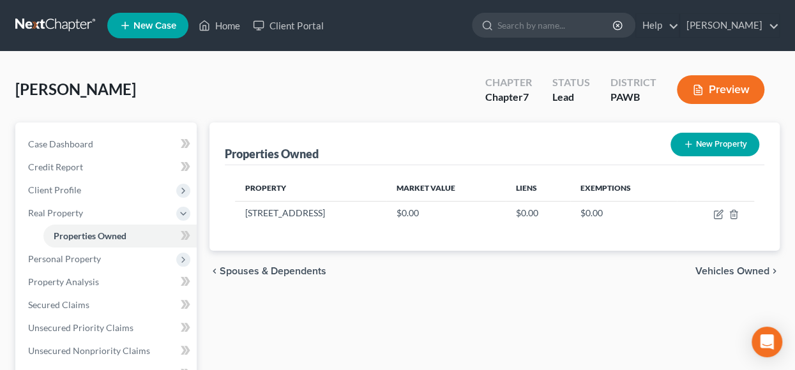
click at [716, 268] on span "Vehicles Owned" at bounding box center [732, 271] width 74 height 10
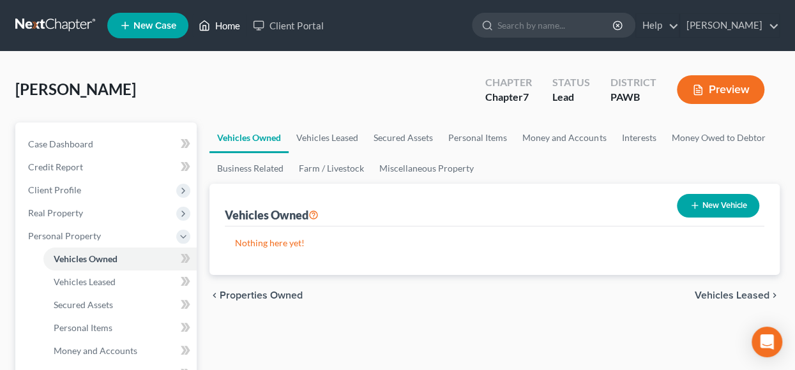
click at [226, 25] on link "Home" at bounding box center [219, 25] width 54 height 23
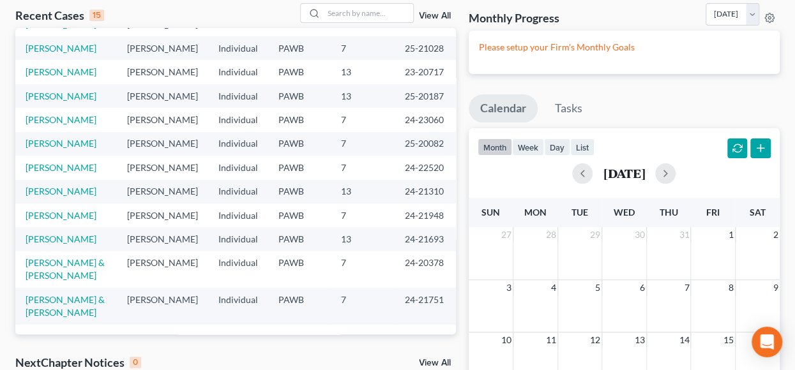
scroll to position [279, 0]
click at [434, 15] on link "View All" at bounding box center [435, 15] width 32 height 9
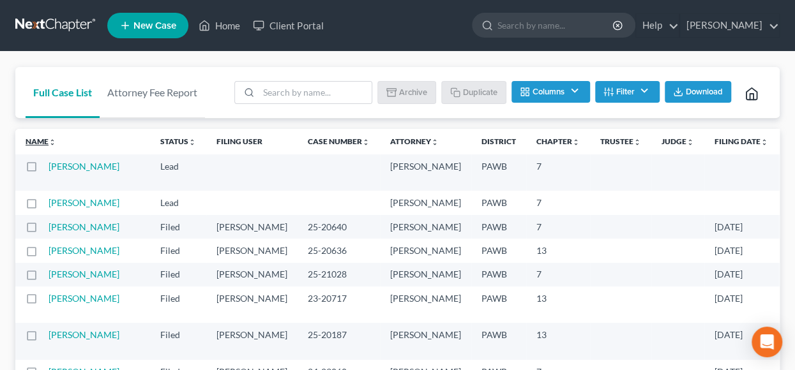
click at [54, 139] on icon "unfold_more" at bounding box center [53, 143] width 8 height 8
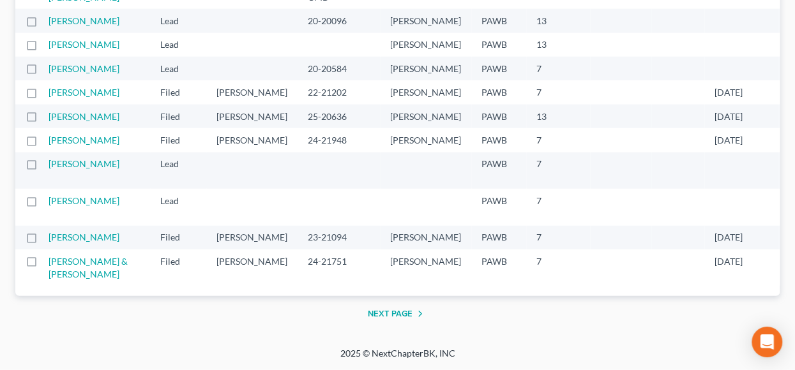
scroll to position [2748, 0]
click at [399, 315] on button "Next Page" at bounding box center [398, 314] width 60 height 15
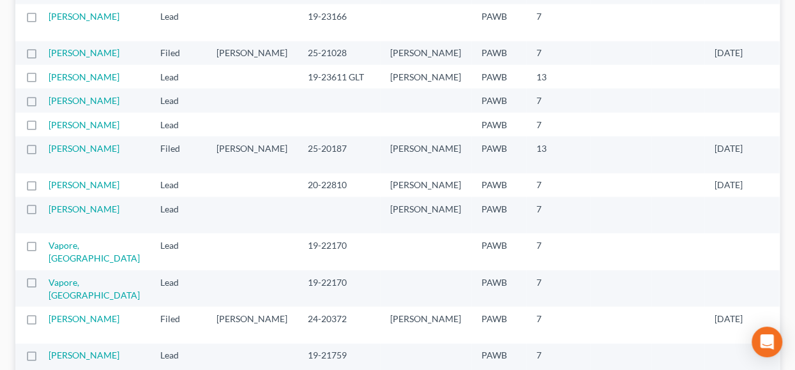
scroll to position [1405, 0]
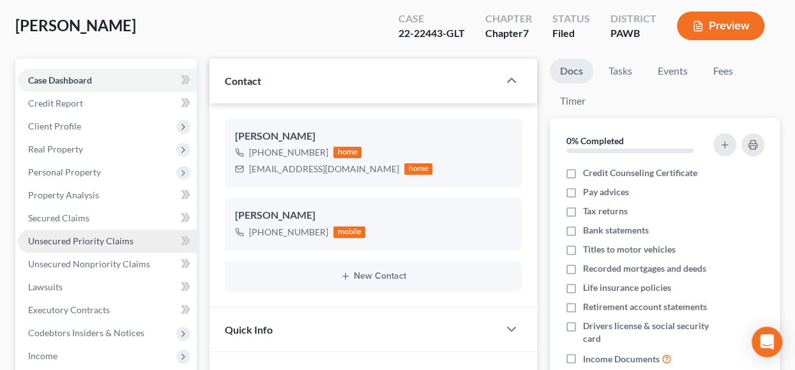
scroll to position [128, 0]
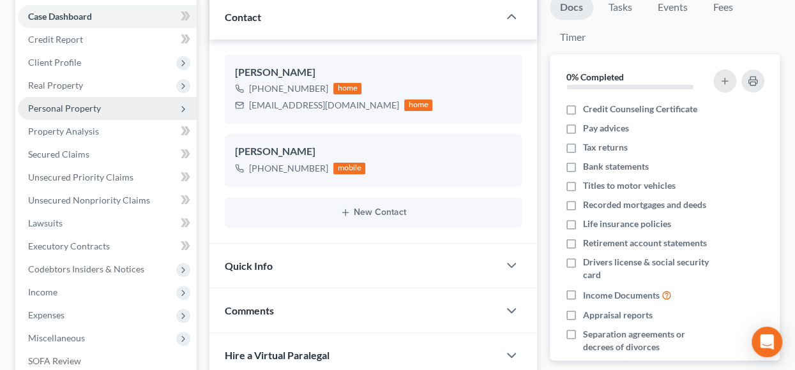
drag, startPoint x: 75, startPoint y: 100, endPoint x: 70, endPoint y: 110, distance: 11.4
click at [75, 100] on span "Personal Property" at bounding box center [107, 108] width 179 height 23
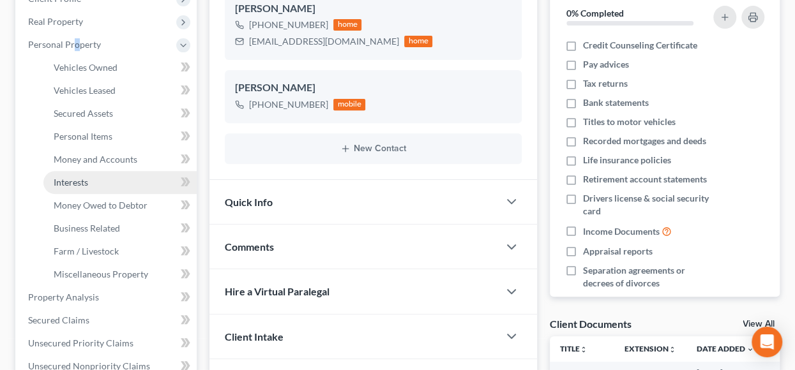
scroll to position [255, 0]
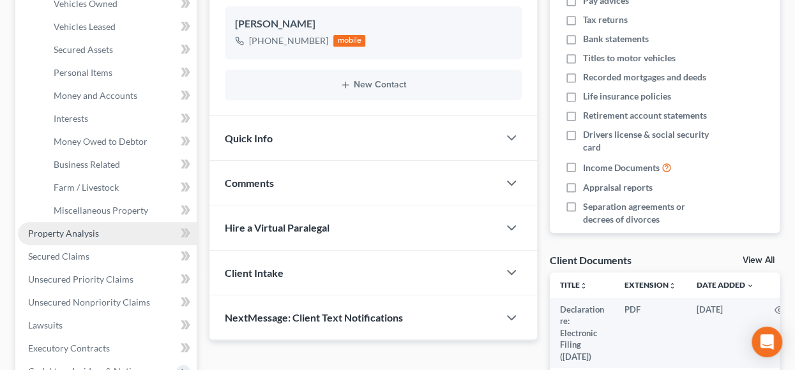
click at [57, 232] on span "Property Analysis" at bounding box center [63, 233] width 71 height 11
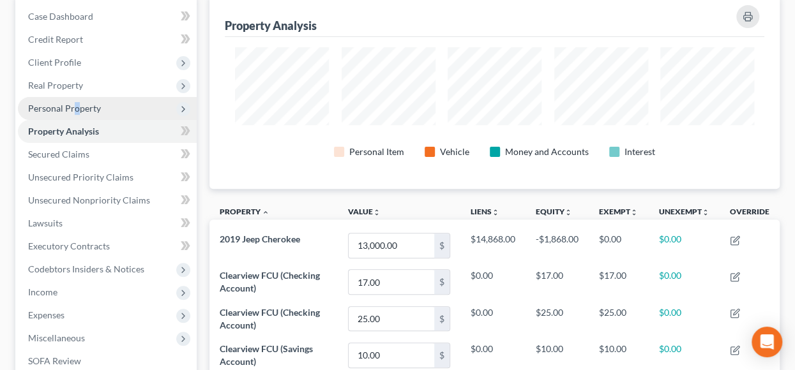
scroll to position [64, 0]
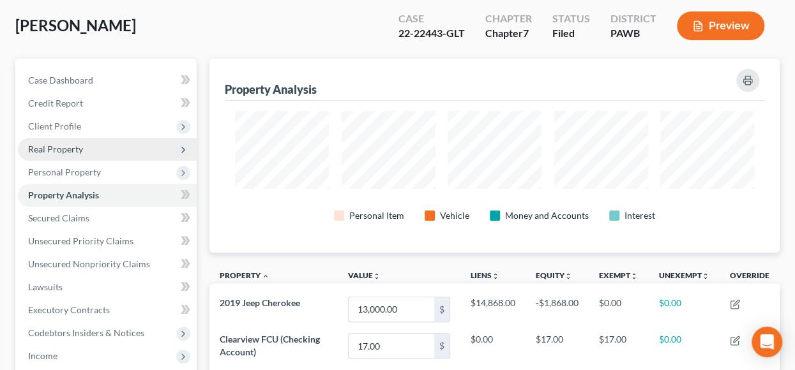
click at [70, 149] on span "Real Property" at bounding box center [55, 149] width 55 height 11
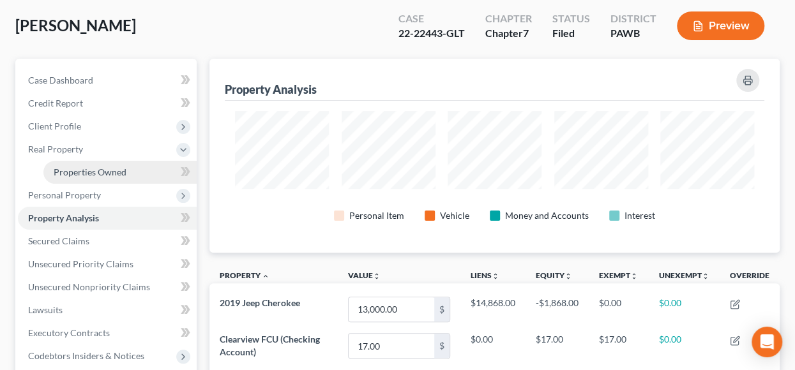
click at [98, 178] on link "Properties Owned" at bounding box center [119, 172] width 153 height 23
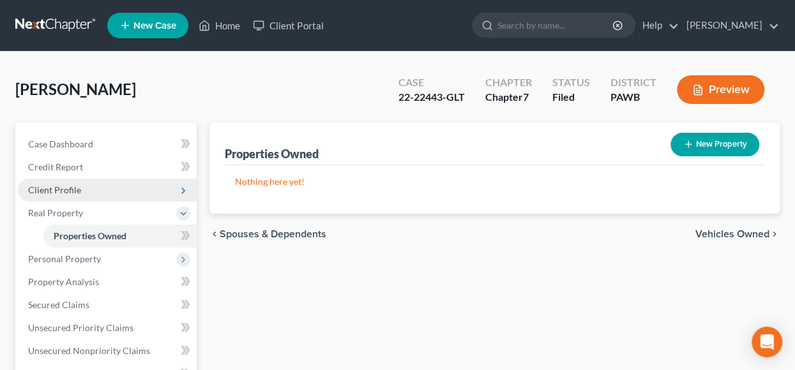
click at [63, 185] on span "Client Profile" at bounding box center [54, 190] width 53 height 11
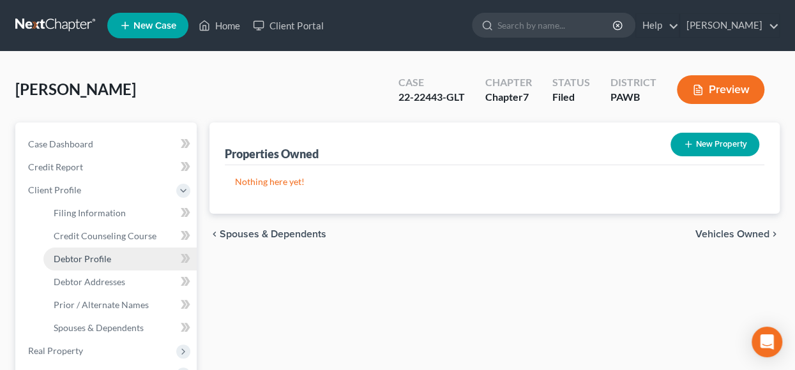
scroll to position [64, 0]
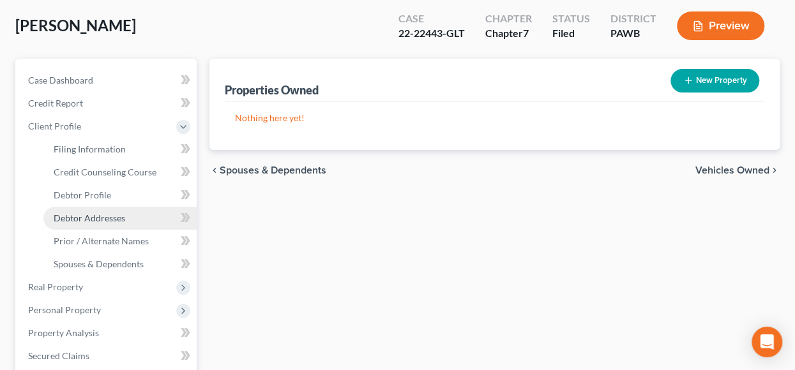
click at [103, 214] on span "Debtor Addresses" at bounding box center [90, 218] width 72 height 11
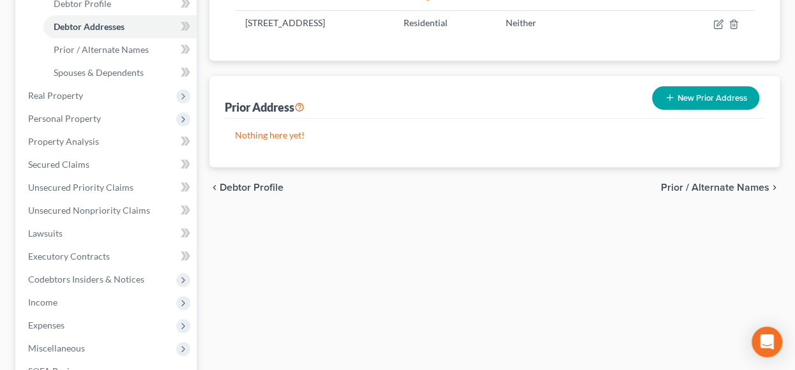
scroll to position [64, 0]
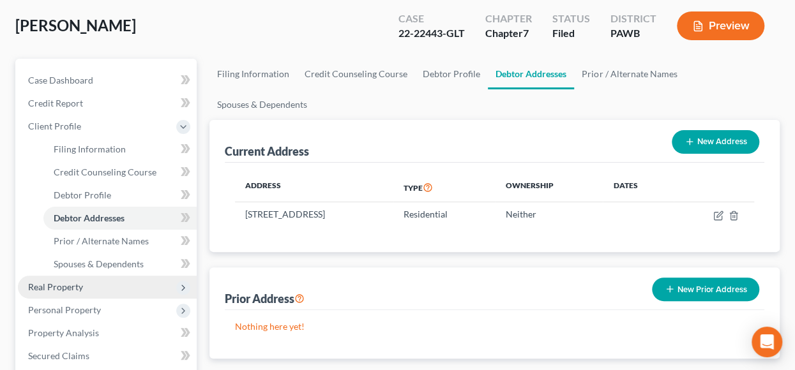
click at [70, 290] on span "Real Property" at bounding box center [55, 287] width 55 height 11
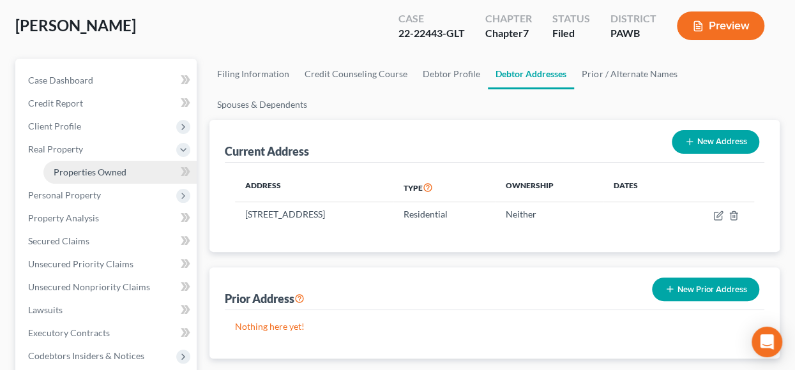
click at [102, 173] on span "Properties Owned" at bounding box center [90, 172] width 73 height 11
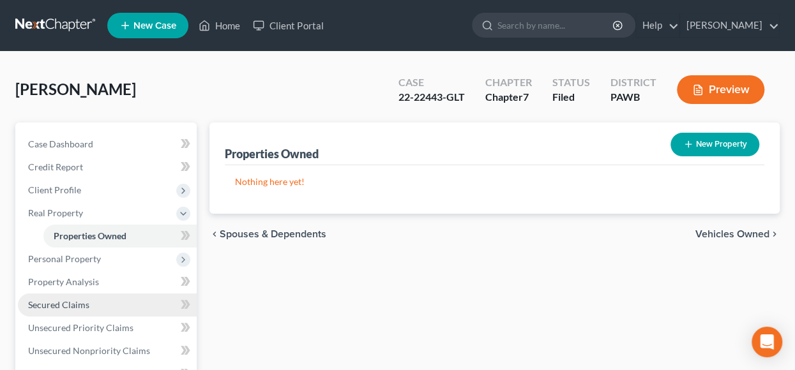
scroll to position [64, 0]
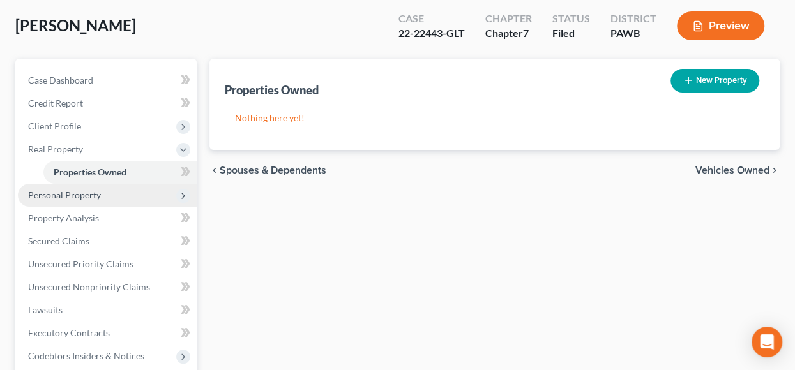
click at [81, 194] on span "Personal Property" at bounding box center [64, 195] width 73 height 11
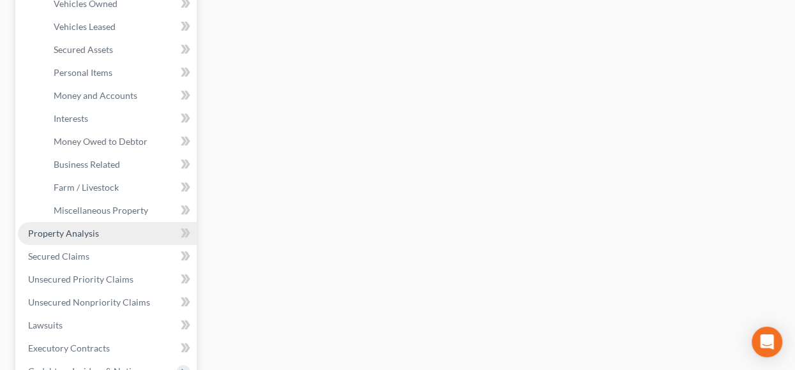
scroll to position [319, 0]
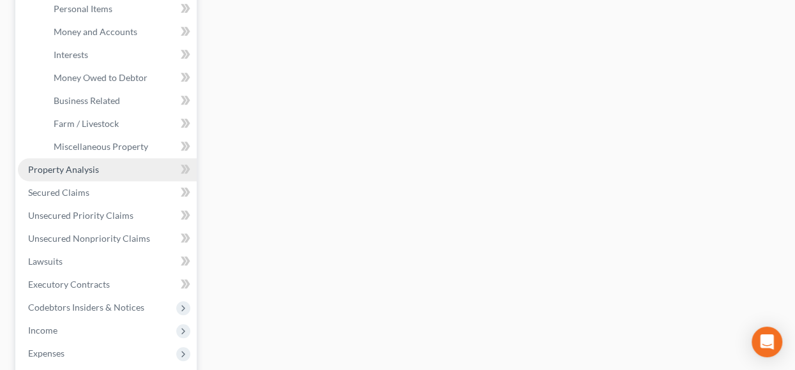
click at [74, 170] on span "Property Analysis" at bounding box center [63, 169] width 71 height 11
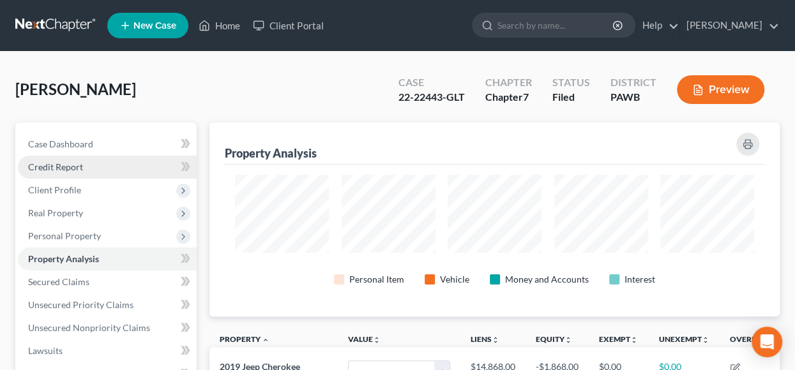
scroll to position [638381, 638005]
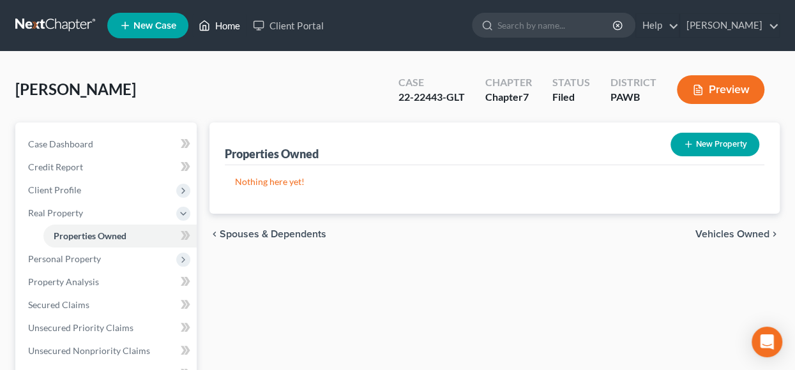
click at [225, 28] on link "Home" at bounding box center [219, 25] width 54 height 23
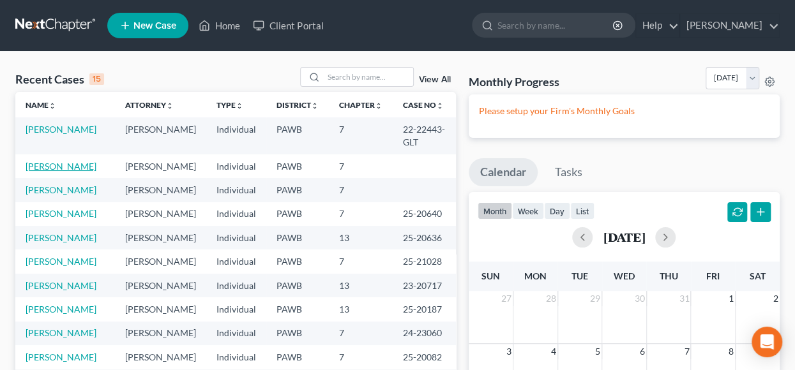
click at [51, 166] on link "[PERSON_NAME]" at bounding box center [61, 166] width 71 height 11
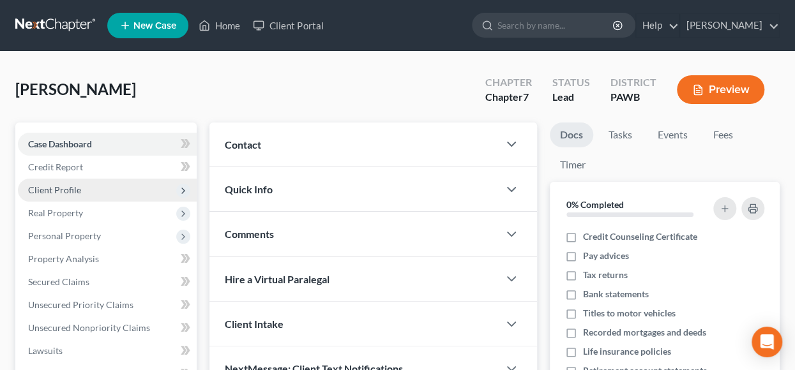
click at [82, 187] on span "Client Profile" at bounding box center [107, 190] width 179 height 23
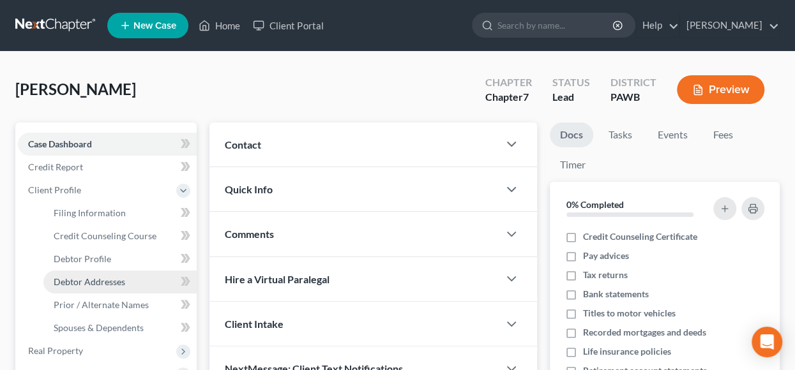
scroll to position [64, 0]
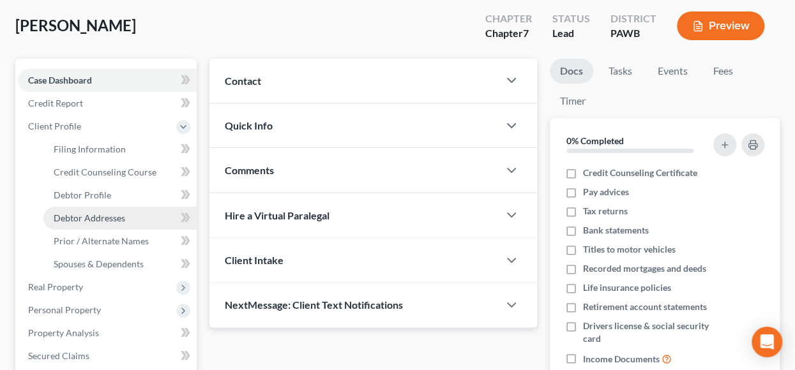
click at [112, 220] on span "Debtor Addresses" at bounding box center [90, 218] width 72 height 11
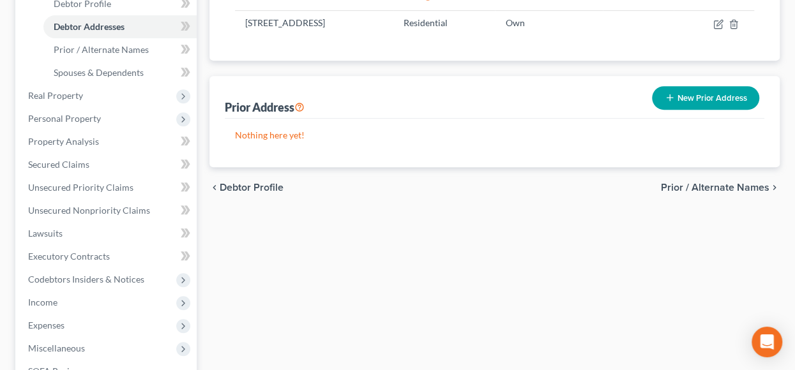
scroll to position [128, 0]
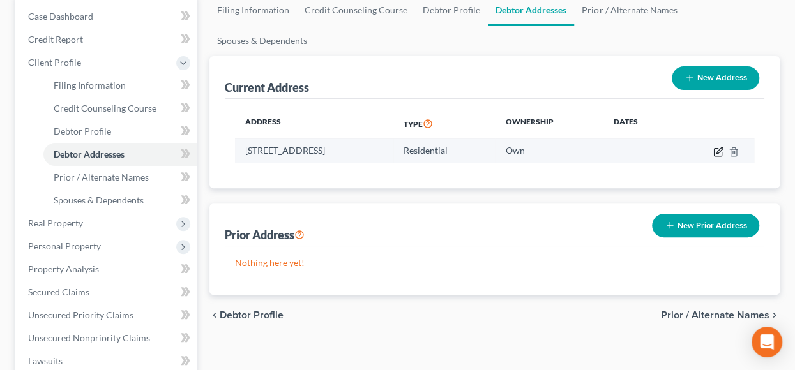
click at [720, 150] on icon "button" at bounding box center [719, 151] width 6 height 6
select select "39"
select select "1"
select select "0"
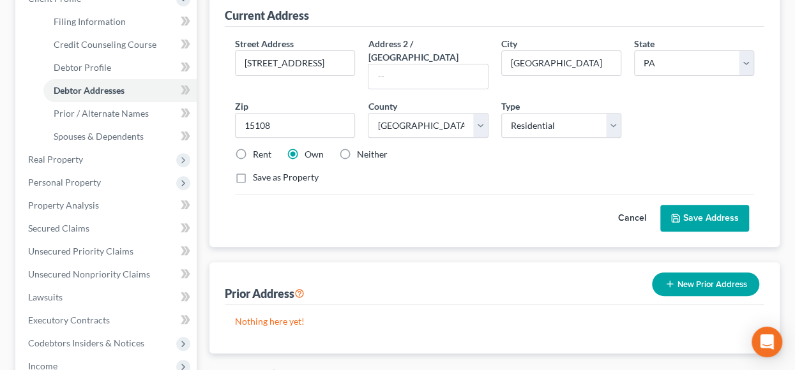
scroll to position [319, 0]
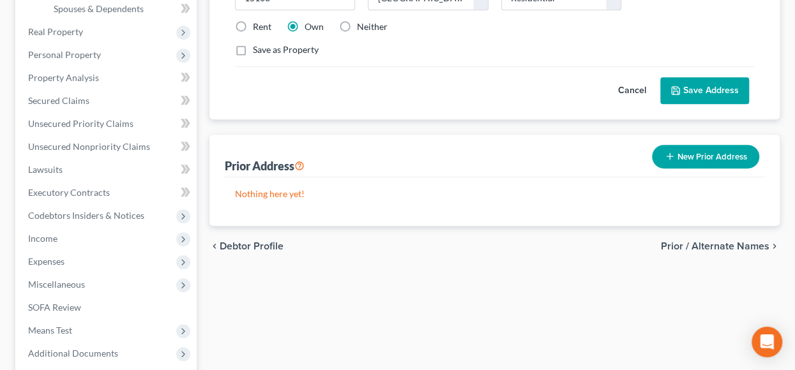
click at [708, 241] on span "Prior / Alternate Names" at bounding box center [715, 246] width 109 height 10
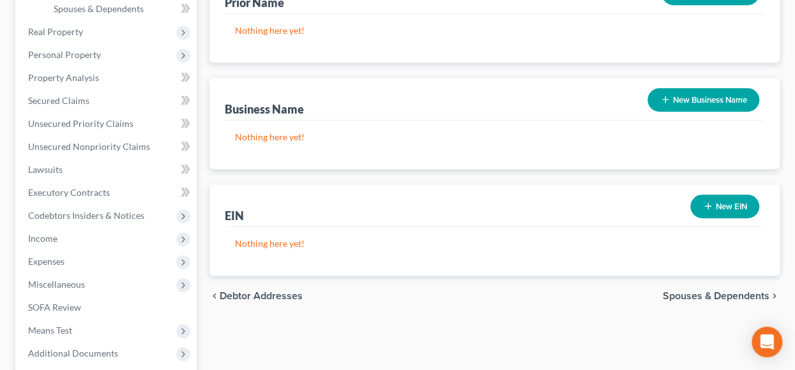
scroll to position [444, 0]
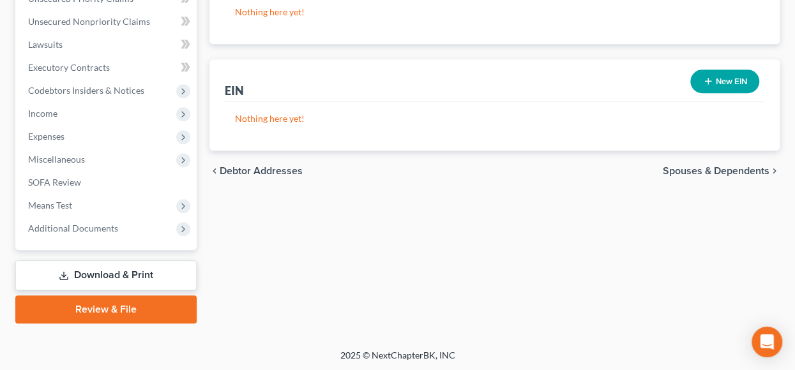
click at [714, 169] on span "Spouses & Dependents" at bounding box center [716, 171] width 107 height 10
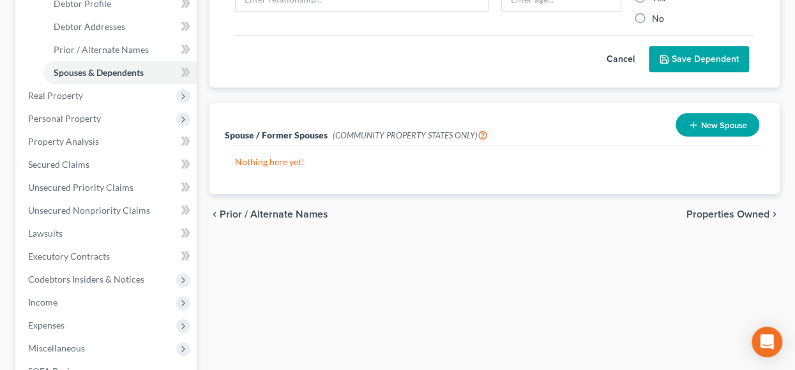
scroll to position [383, 0]
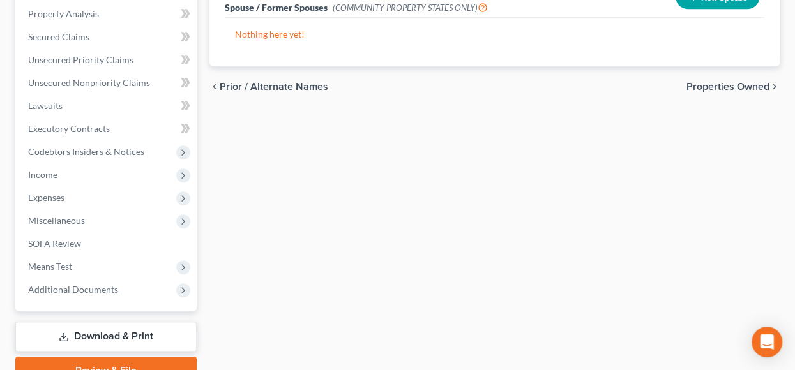
click at [737, 85] on span "Properties Owned" at bounding box center [727, 87] width 83 height 10
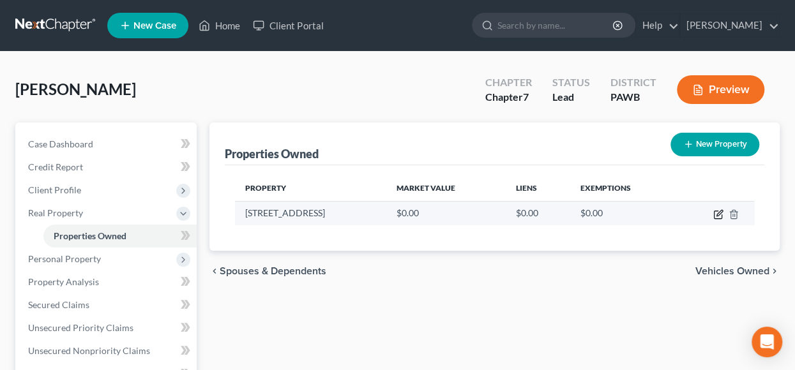
click at [723, 215] on td at bounding box center [715, 213] width 77 height 24
click at [720, 211] on icon "button" at bounding box center [718, 214] width 10 height 10
select select "39"
select select "1"
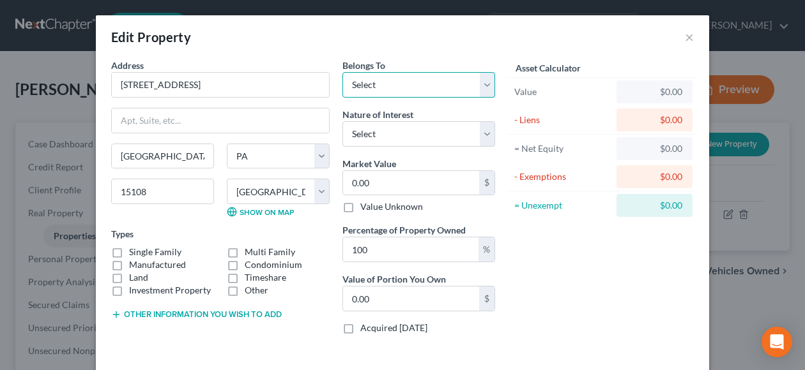
click at [480, 85] on select "Select Debtor 1 Only Debtor 2 Only Debtor 1 And Debtor 2 Only At Least One Of T…" at bounding box center [418, 85] width 153 height 26
select select "0"
click at [342, 72] on select "Select Debtor 1 Only Debtor 2 Only Debtor 1 And Debtor 2 Only At Least One Of T…" at bounding box center [418, 85] width 153 height 26
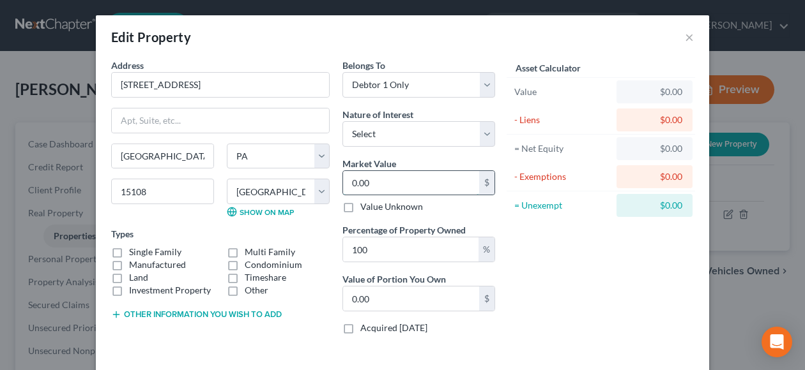
click at [420, 179] on input "0.00" at bounding box center [411, 183] width 136 height 24
type input "2"
type input "2.00"
type input "25"
type input "25.00"
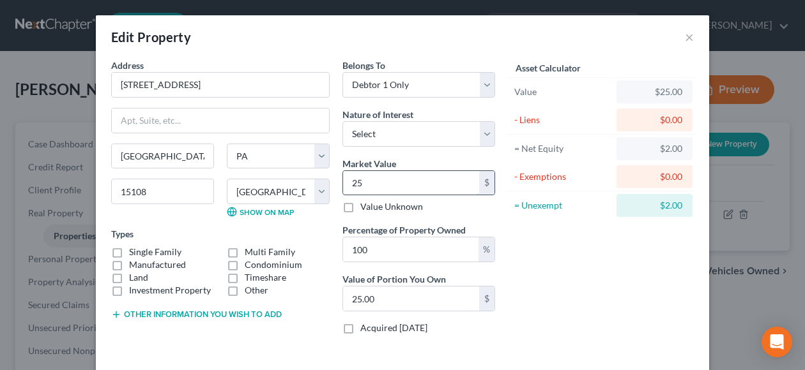
type input "256"
type input "256.00"
type input "2560"
type input "2,560.00"
type input "2,5600"
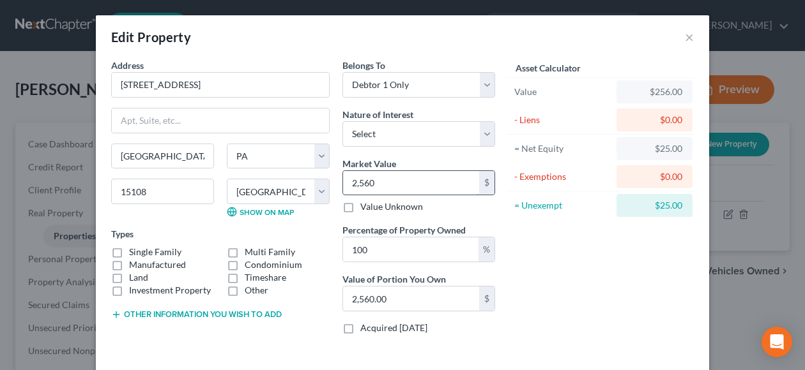
type input "25,600.00"
type input "25,600"
click at [607, 314] on div "Asset Calculator Value $25,600.00 - Liens $0.00 = Net Equity $256.00 - Exemptio…" at bounding box center [600, 202] width 199 height 286
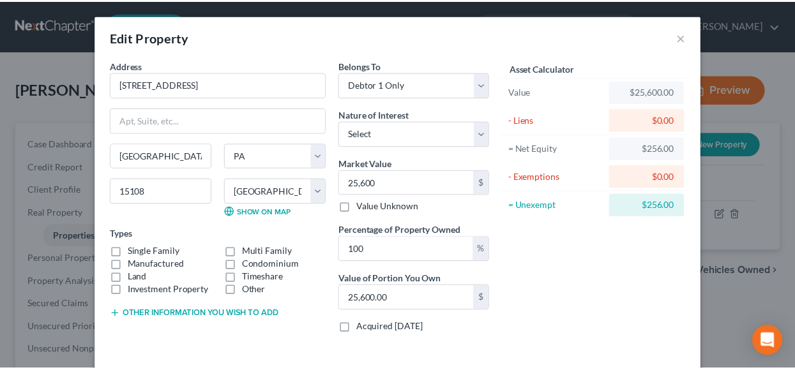
scroll to position [52, 0]
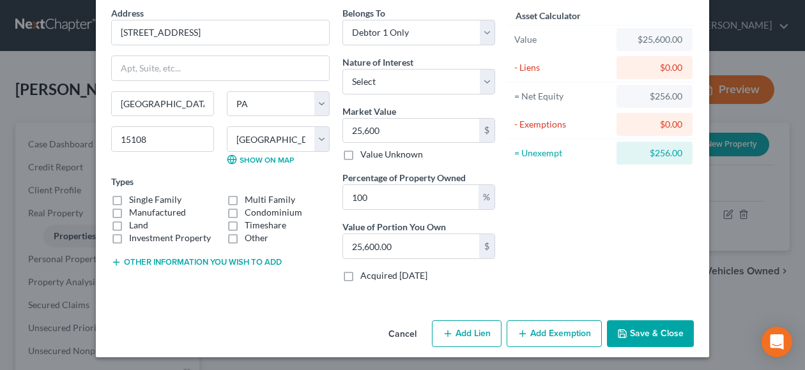
click at [129, 199] on label "Single Family" at bounding box center [155, 199] width 52 height 13
click at [134, 199] on input "Single Family" at bounding box center [138, 197] width 8 height 8
checkbox input "true"
click at [637, 329] on button "Save & Close" at bounding box center [650, 334] width 87 height 27
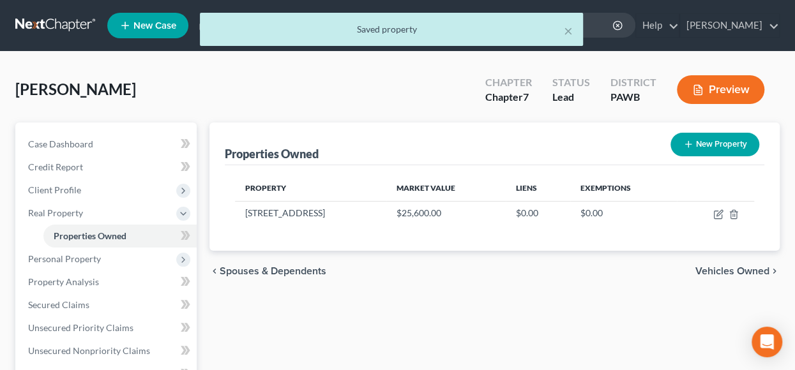
scroll to position [64, 0]
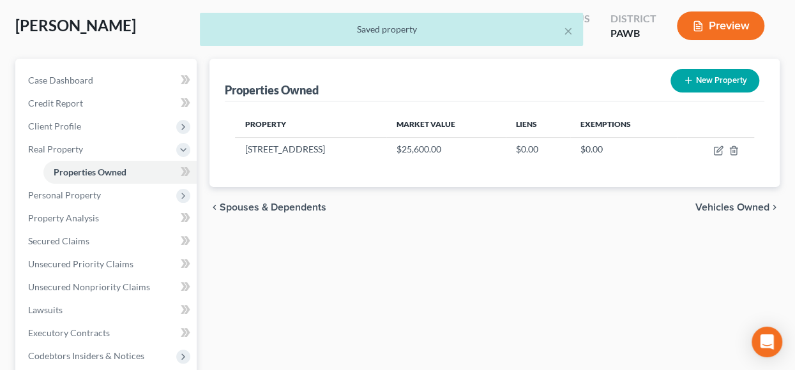
click at [719, 207] on span "Vehicles Owned" at bounding box center [732, 207] width 74 height 10
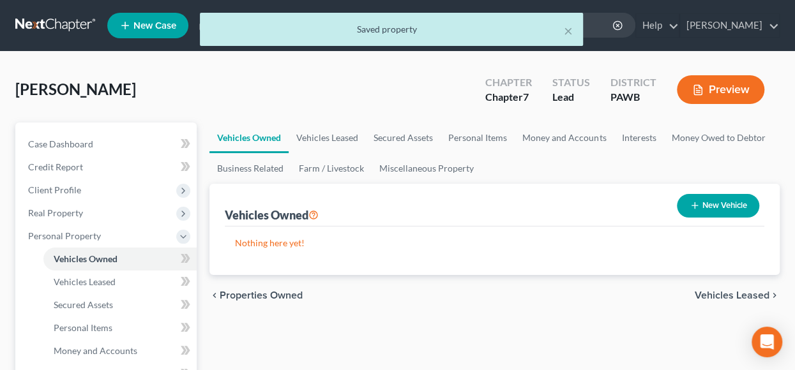
click at [704, 206] on button "New Vehicle" at bounding box center [718, 206] width 82 height 24
select select "0"
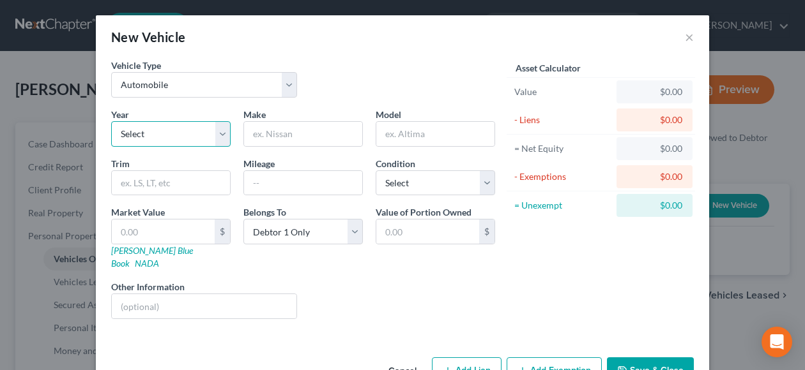
click at [219, 131] on select "Select 2026 2025 2024 2023 2022 2021 2020 2019 2018 2017 2016 2015 2014 2013 20…" at bounding box center [170, 134] width 119 height 26
select select "25"
click at [111, 121] on select "Select 2026 2025 2024 2023 2022 2021 2020 2019 2018 2017 2016 2015 2014 2013 20…" at bounding box center [170, 134] width 119 height 26
click at [281, 128] on input "text" at bounding box center [303, 134] width 118 height 24
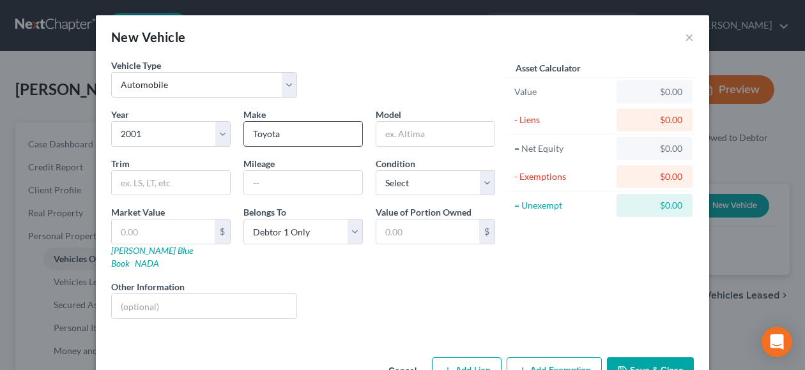
type input "Toyota"
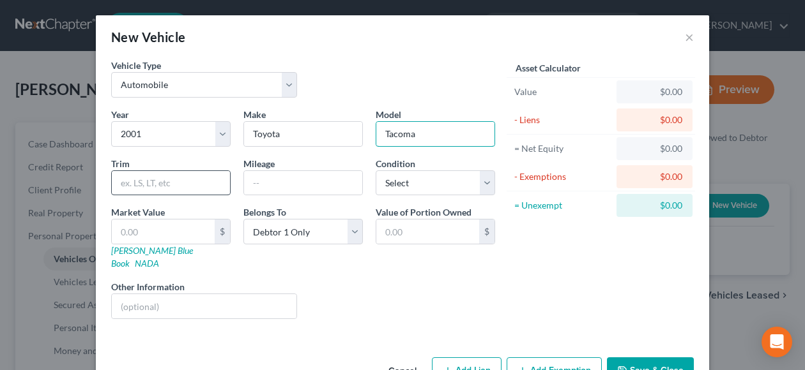
type input "Tacoma"
click at [180, 181] on input "text" at bounding box center [171, 183] width 118 height 24
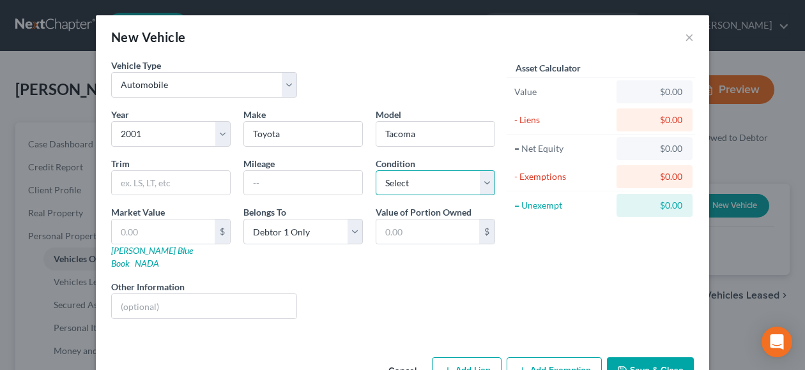
click at [485, 186] on select "Select Excellent Very Good Good Fair Poor" at bounding box center [434, 183] width 119 height 26
select select "3"
click at [375, 170] on select "Select Excellent Very Good Good Fair Poor" at bounding box center [434, 183] width 119 height 26
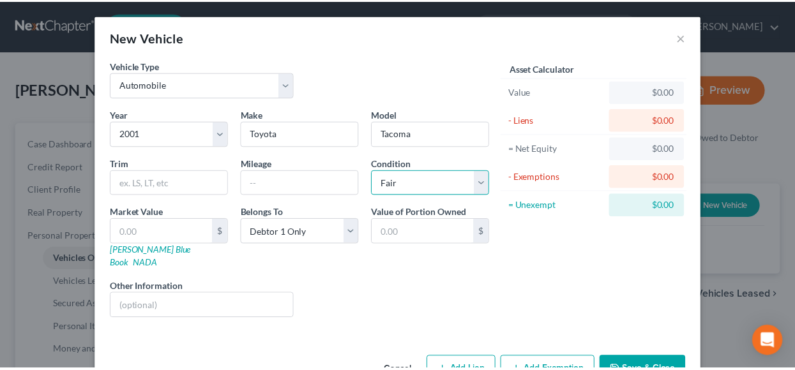
scroll to position [24, 0]
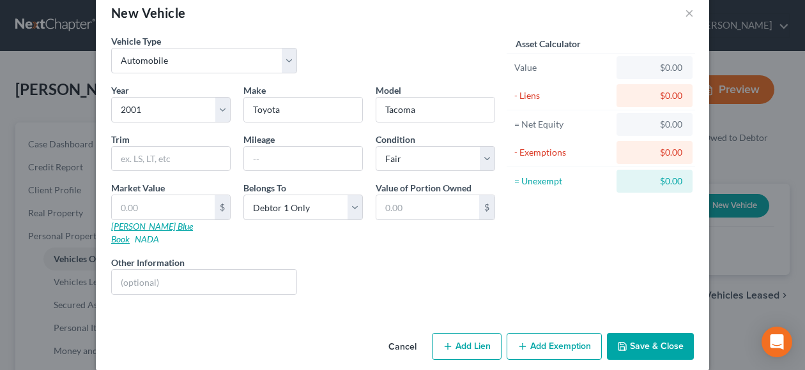
click at [135, 224] on link "[PERSON_NAME] Blue Book" at bounding box center [152, 233] width 82 height 24
click at [286, 160] on input "text" at bounding box center [303, 159] width 118 height 24
type input "150000"
click at [368, 256] on div "Liens Select" at bounding box center [402, 275] width 199 height 39
click at [140, 205] on input "text" at bounding box center [163, 207] width 103 height 24
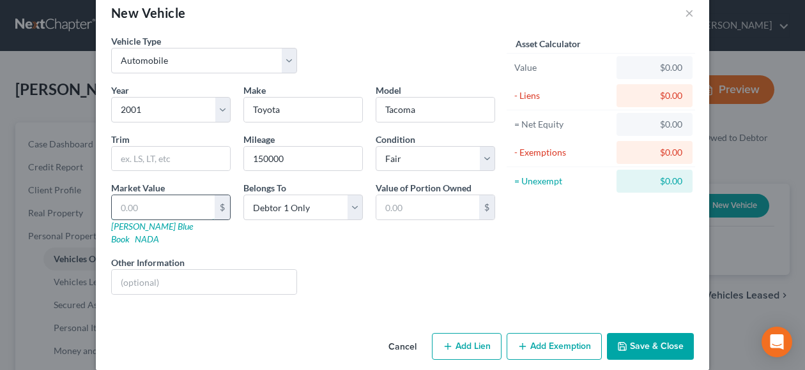
type input "3"
type input "3.00"
type input "31"
type input "31.00"
type input "313"
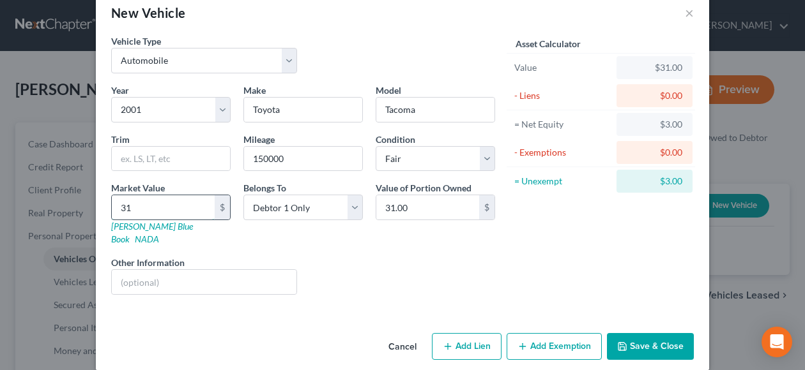
type input "313.00"
type input "3139"
type input "3,139.00"
type input "3,13"
type input "313.00"
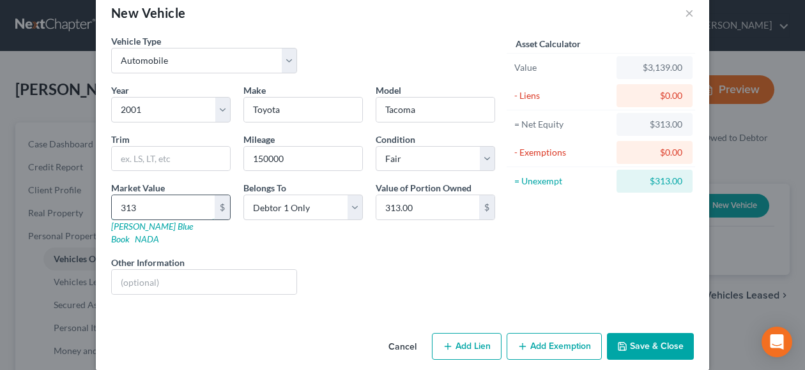
type input "31"
type input "31.00"
type input "3"
type input "3.00"
type input "4"
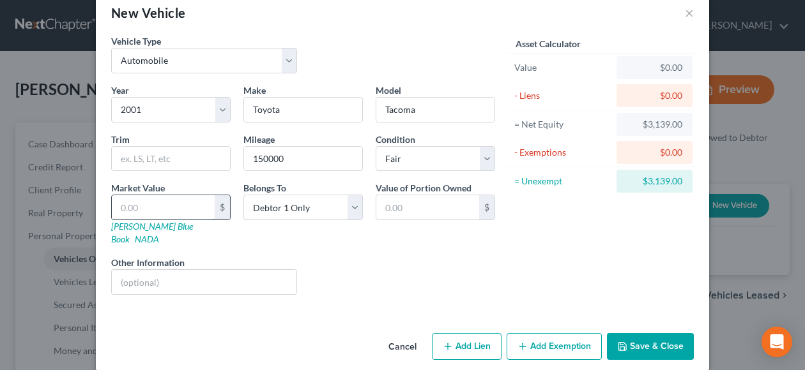
type input "4.00"
type input "41"
type input "41.00"
type input "413"
type input "413.00"
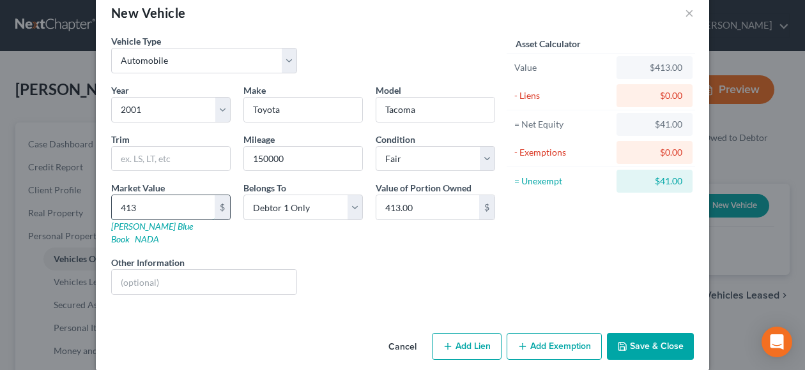
type input "4139"
type input "4,139.00"
type input "4,139"
click at [473, 278] on div "Liens Select" at bounding box center [402, 275] width 199 height 39
click at [648, 333] on button "Save & Close" at bounding box center [650, 346] width 87 height 27
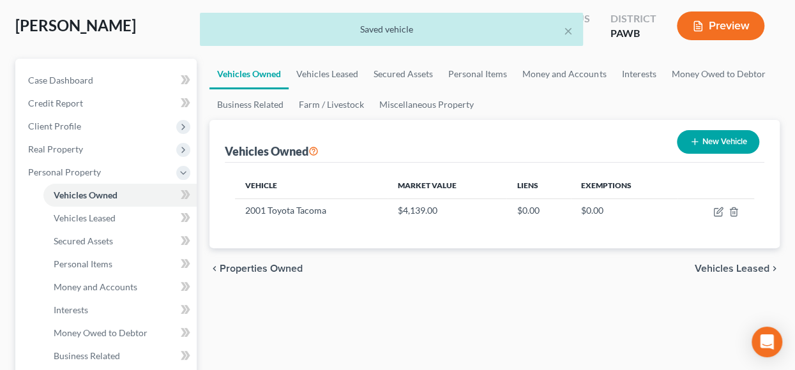
scroll to position [128, 0]
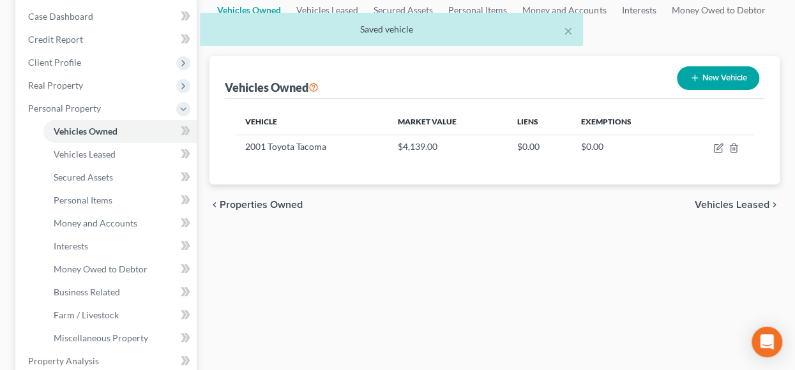
click at [732, 203] on span "Vehicles Leased" at bounding box center [732, 205] width 75 height 10
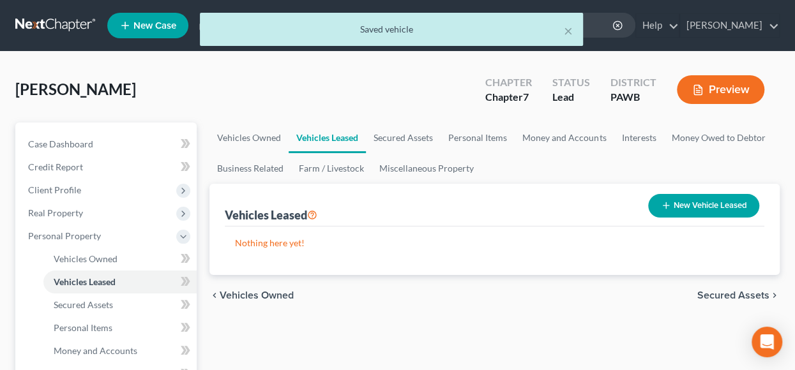
scroll to position [128, 0]
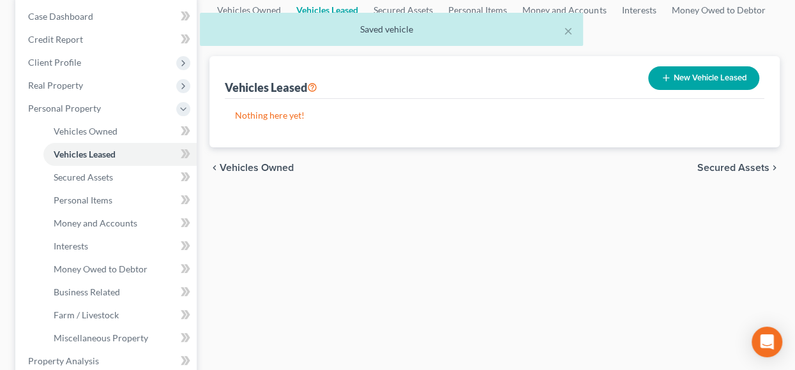
click at [739, 165] on span "Secured Assets" at bounding box center [733, 168] width 72 height 10
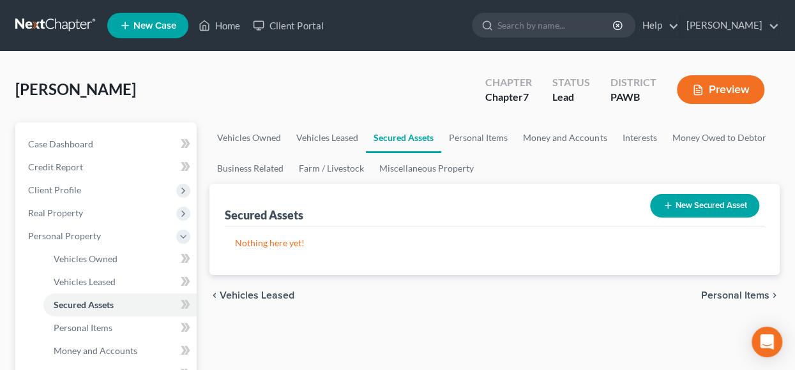
click at [742, 294] on span "Personal Items" at bounding box center [735, 296] width 68 height 10
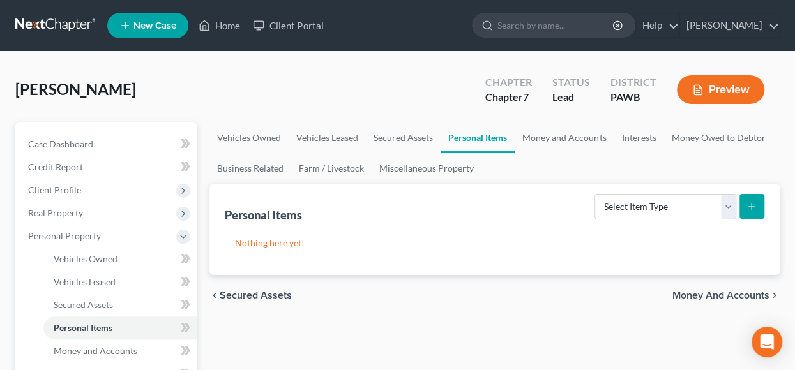
scroll to position [64, 0]
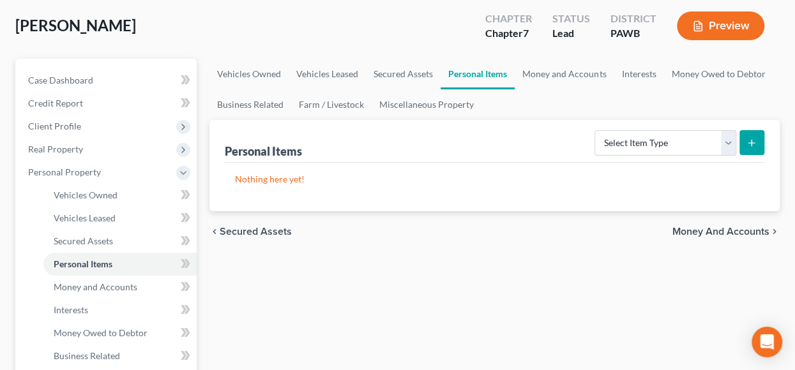
click at [723, 231] on span "Money and Accounts" at bounding box center [720, 232] width 97 height 10
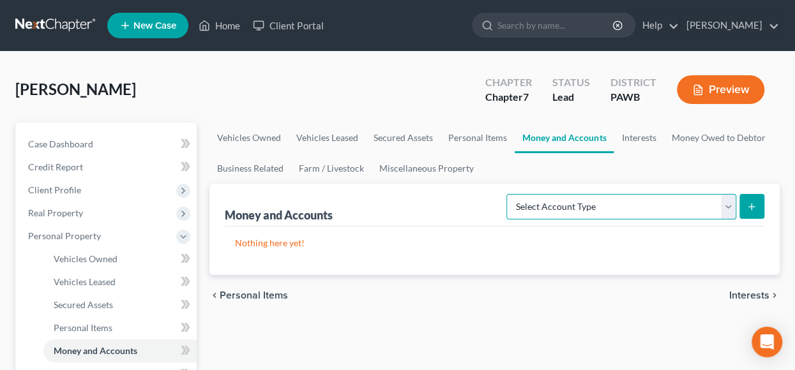
click at [730, 202] on select "Select Account Type Brokerage Cash on Hand Certificates of Deposit Checking Acc…" at bounding box center [621, 207] width 230 height 26
select select "checking"
click at [510, 194] on select "Select Account Type Brokerage Cash on Hand Certificates of Deposit Checking Acc…" at bounding box center [621, 207] width 230 height 26
click at [749, 200] on button "submit" at bounding box center [751, 206] width 25 height 25
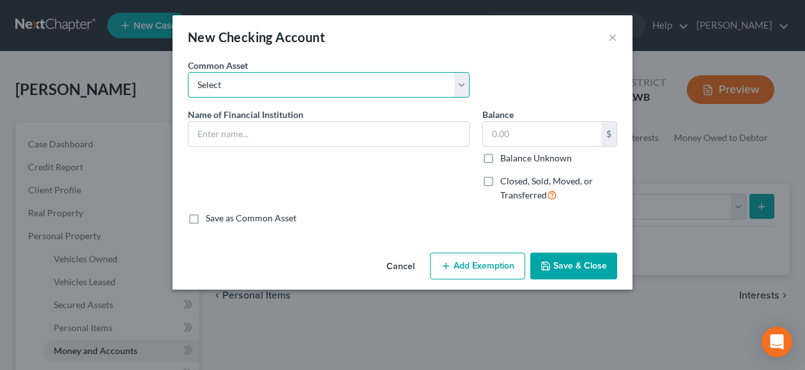
click at [464, 85] on select "Select PNC Bank Huntington Bank Clearview FCU Need name of Financial Institution" at bounding box center [329, 85] width 282 height 26
select select "3"
click at [188, 72] on select "Select PNC Bank Huntington Bank Clearview FCU Need name of Financial Institution" at bounding box center [329, 85] width 282 height 26
type input "Need name of Financial Institution"
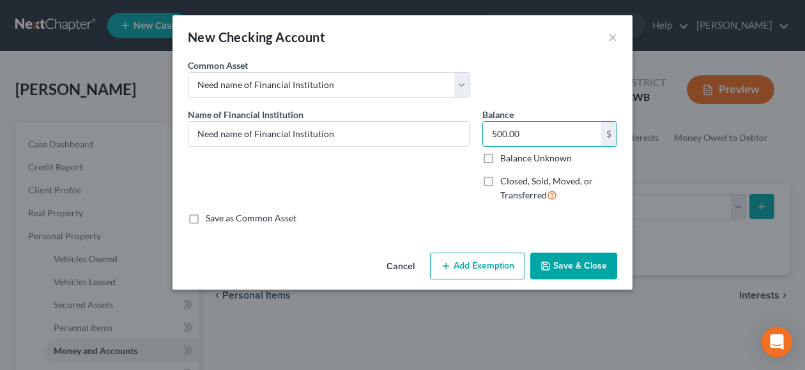
type input "500.00"
click at [563, 261] on button "Save & Close" at bounding box center [573, 266] width 87 height 27
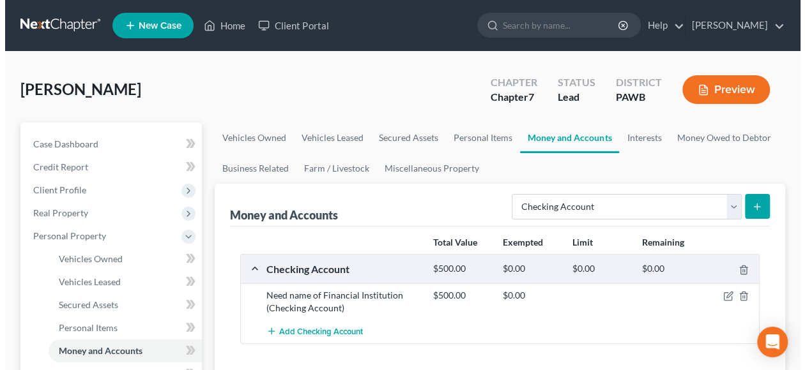
scroll to position [64, 0]
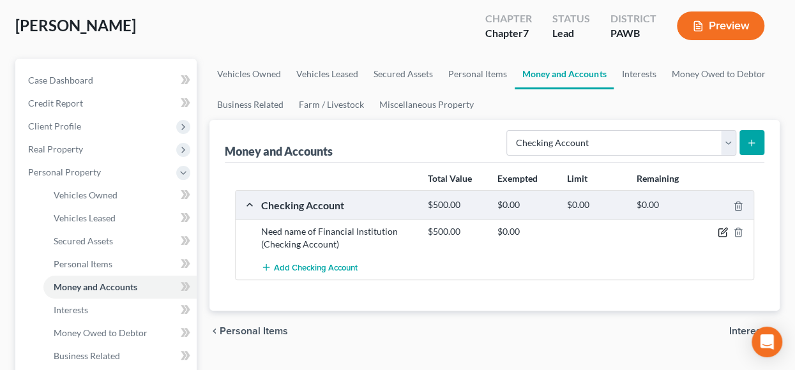
click at [723, 231] on icon "button" at bounding box center [723, 232] width 10 height 10
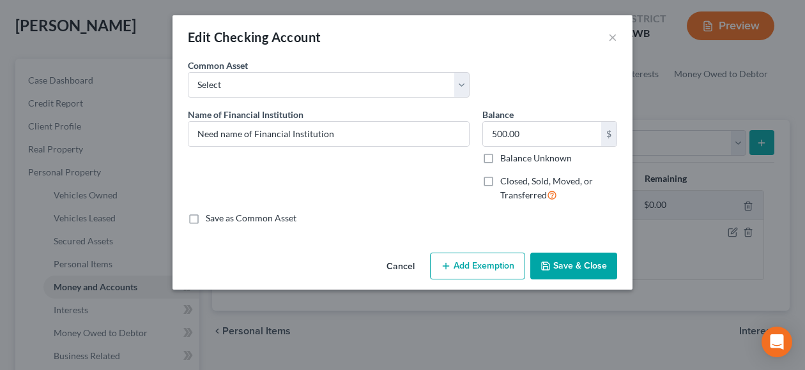
click at [471, 264] on button "Add Exemption" at bounding box center [477, 266] width 95 height 27
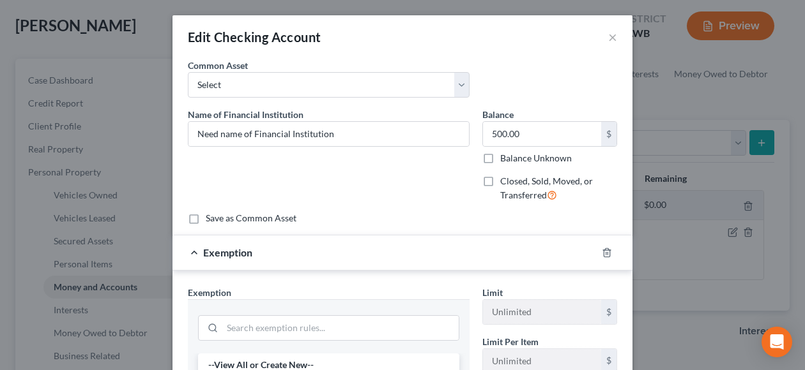
scroll to position [128, 0]
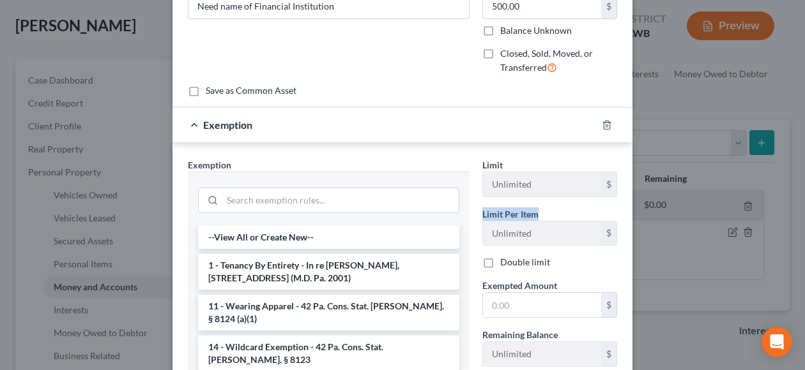
drag, startPoint x: 793, startPoint y: 191, endPoint x: 469, endPoint y: 216, distance: 325.4
click at [783, 219] on div "Edit Checking Account × An exemption set must first be selected from the Filing…" at bounding box center [402, 185] width 805 height 370
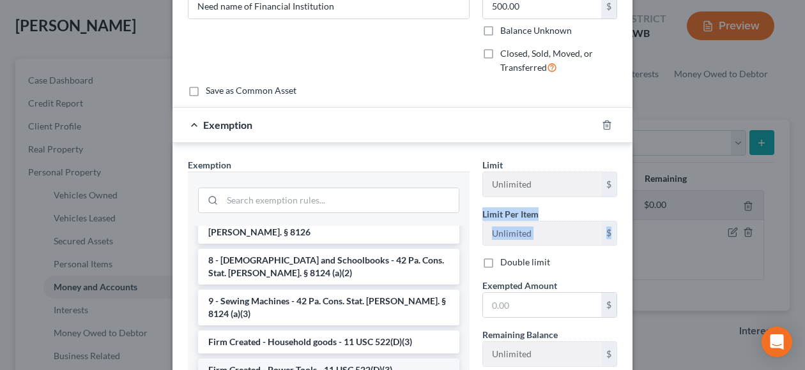
scroll to position [1254, 0]
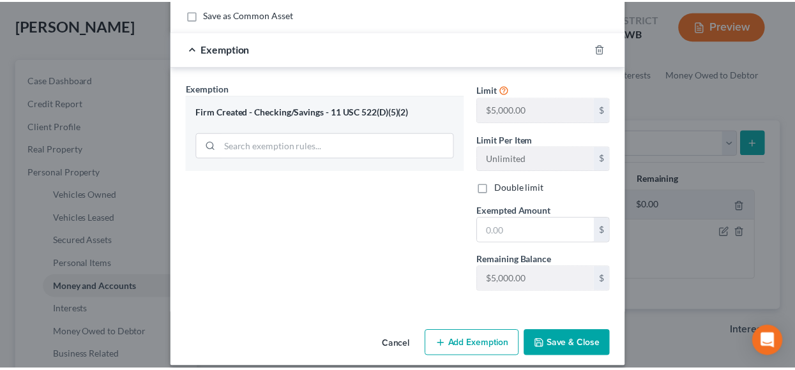
scroll to position [215, 0]
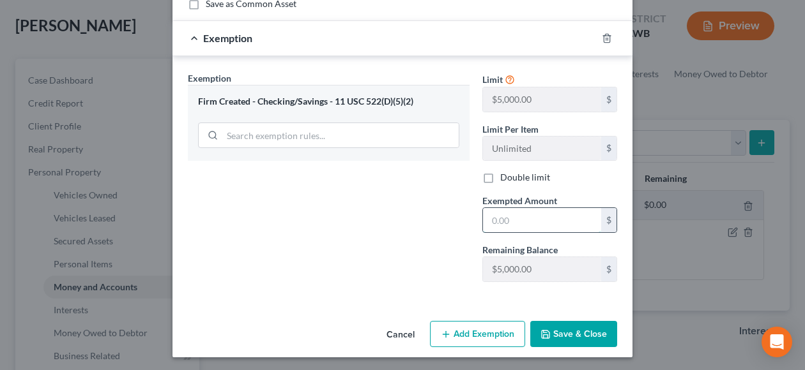
click at [507, 218] on input "text" at bounding box center [542, 220] width 118 height 24
type input "500.00"
click at [573, 335] on button "Save & Close" at bounding box center [573, 334] width 87 height 27
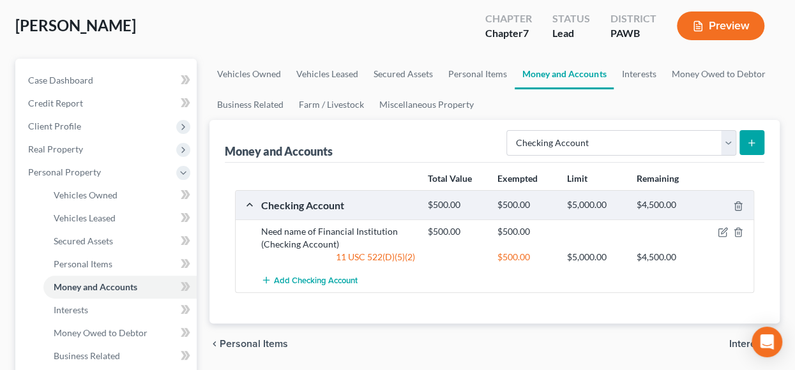
scroll to position [192, 0]
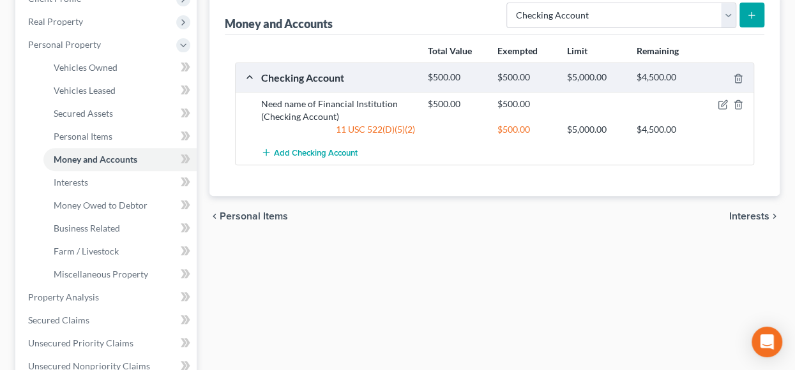
click at [754, 211] on span "Interests" at bounding box center [749, 216] width 40 height 10
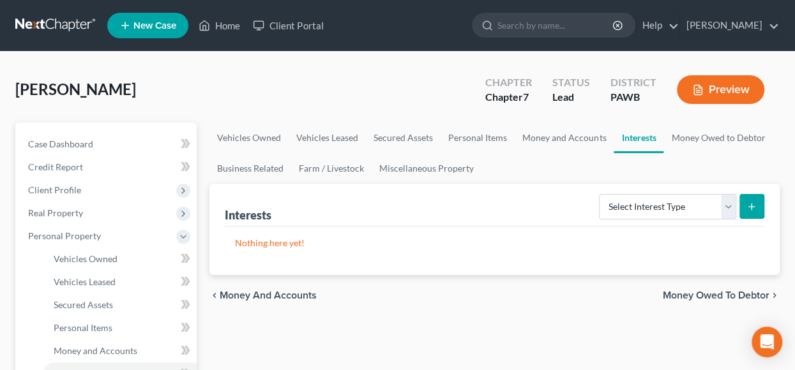
scroll to position [64, 0]
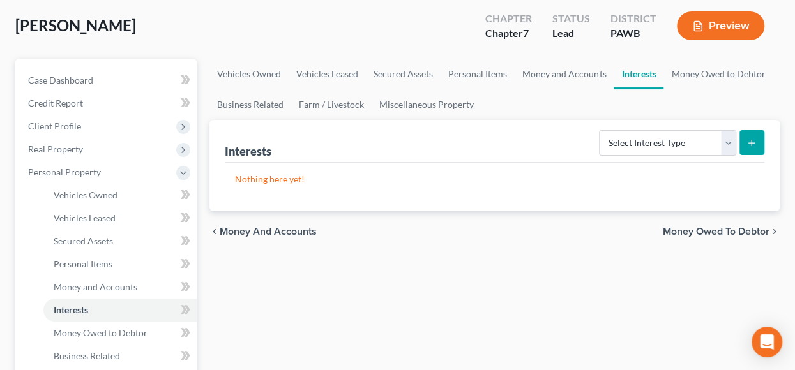
click at [703, 229] on span "Money Owed to Debtor" at bounding box center [716, 232] width 107 height 10
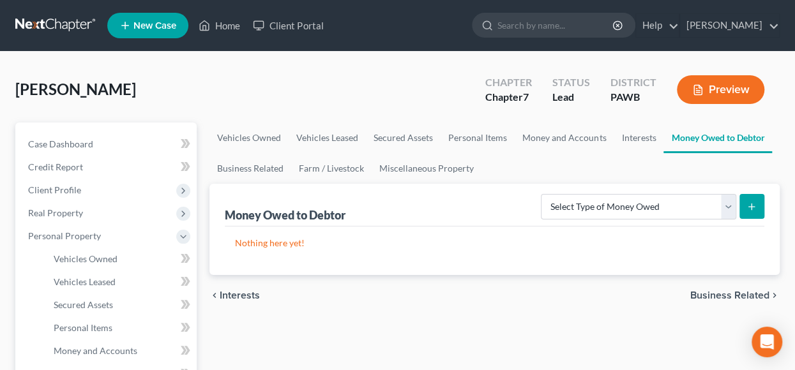
scroll to position [128, 0]
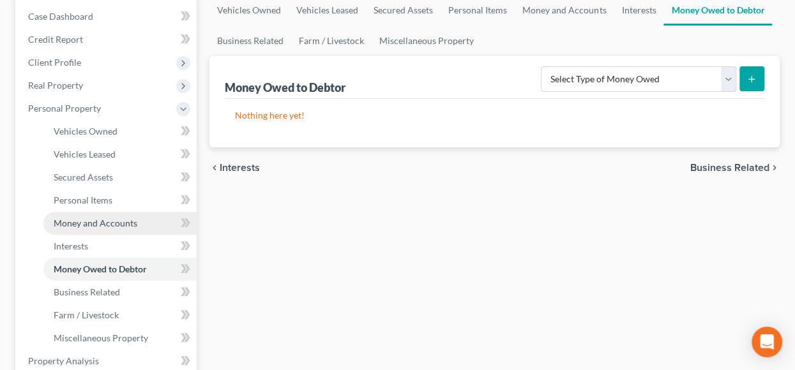
click at [98, 220] on span "Money and Accounts" at bounding box center [96, 223] width 84 height 11
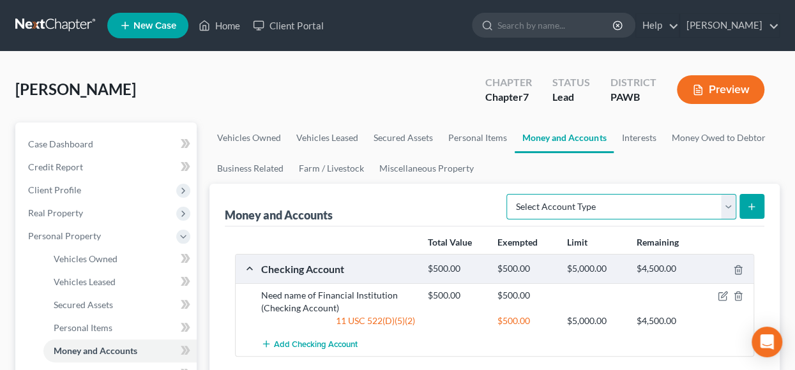
click at [727, 204] on select "Select Account Type Brokerage Cash on Hand Certificates of Deposit Checking Acc…" at bounding box center [621, 207] width 230 height 26
select select "savings"
click at [510, 194] on select "Select Account Type Brokerage Cash on Hand Certificates of Deposit Checking Acc…" at bounding box center [621, 207] width 230 height 26
click at [759, 197] on button "submit" at bounding box center [751, 206] width 25 height 25
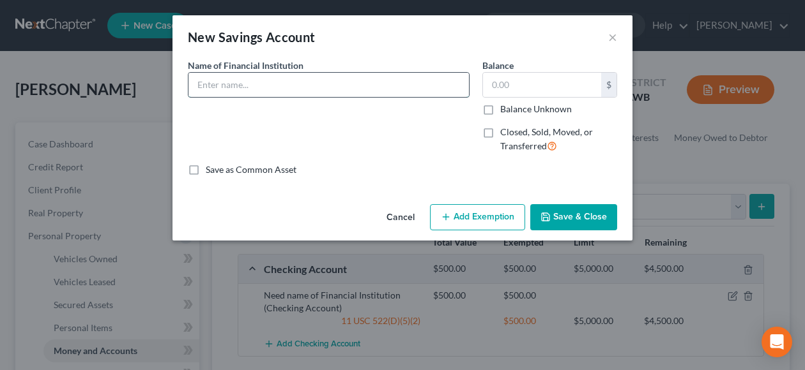
click at [290, 84] on input "text" at bounding box center [328, 85] width 280 height 24
type input "Need name of Financial Institution"
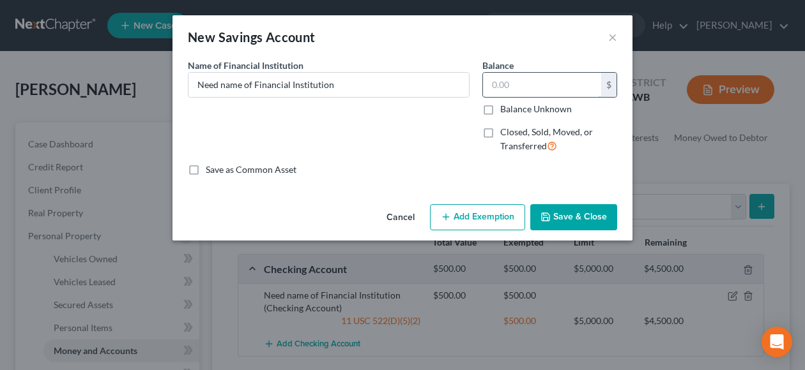
click at [550, 87] on input "text" at bounding box center [542, 85] width 118 height 24
type input "10.00"
click at [556, 215] on button "Save & Close" at bounding box center [573, 217] width 87 height 27
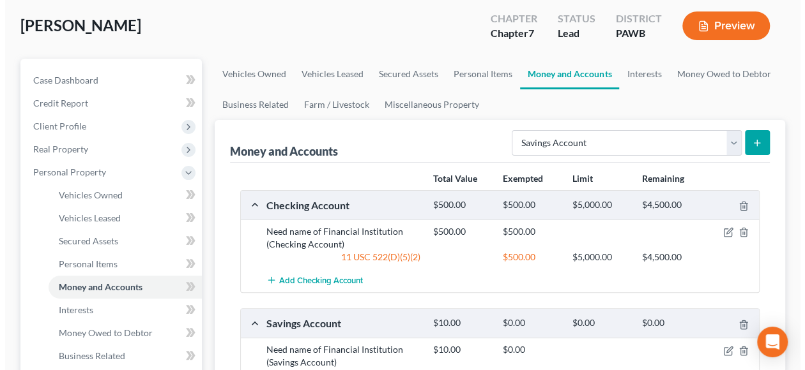
scroll to position [128, 0]
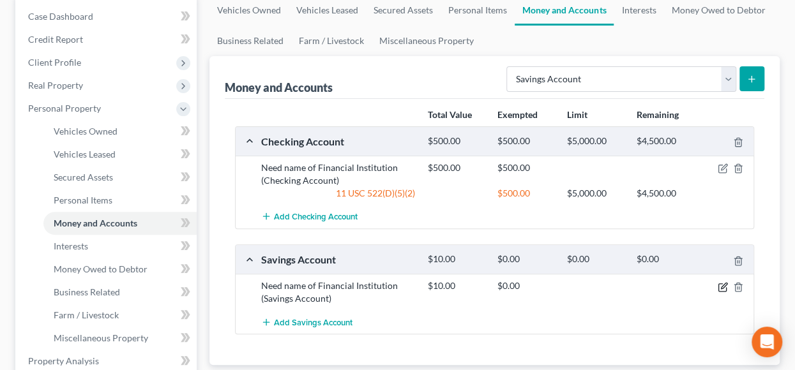
click at [720, 284] on icon "button" at bounding box center [723, 287] width 10 height 10
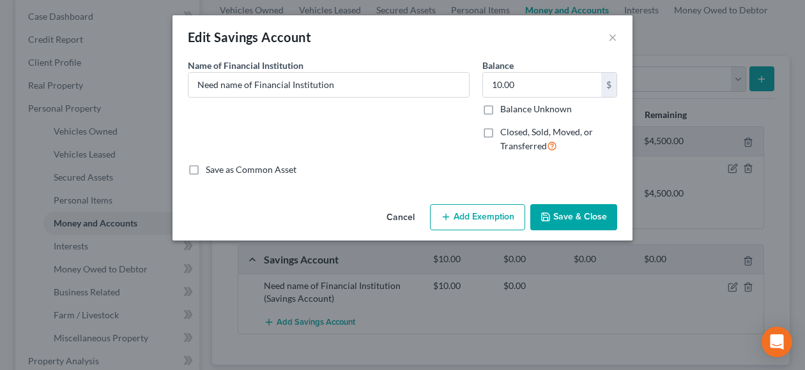
click at [480, 216] on button "Add Exemption" at bounding box center [477, 217] width 95 height 27
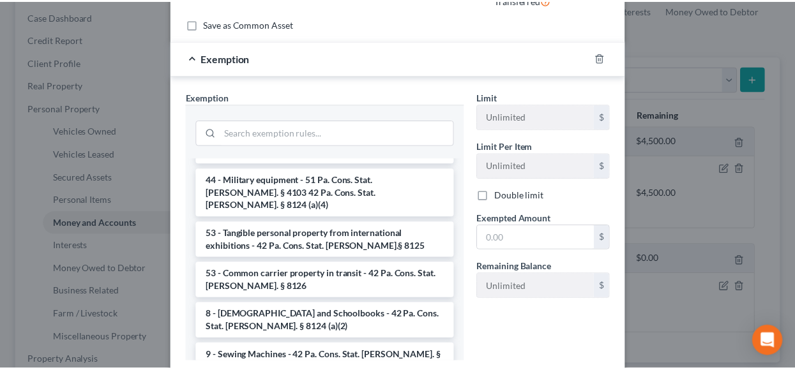
scroll to position [1323, 0]
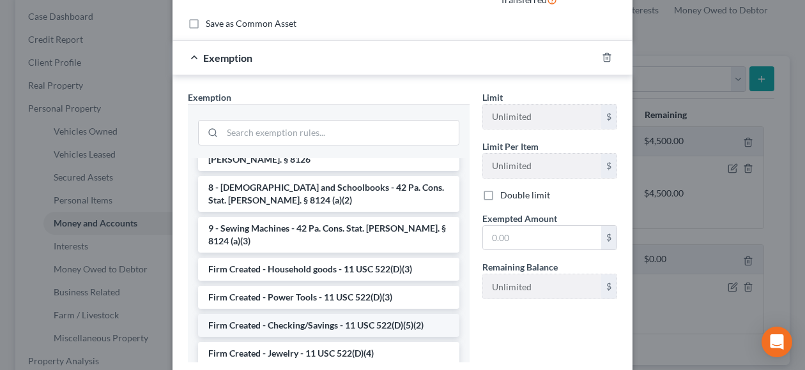
click at [347, 314] on li "Firm Created - Checking/Savings - 11 USC 522(D)(5)(2)" at bounding box center [328, 325] width 261 height 23
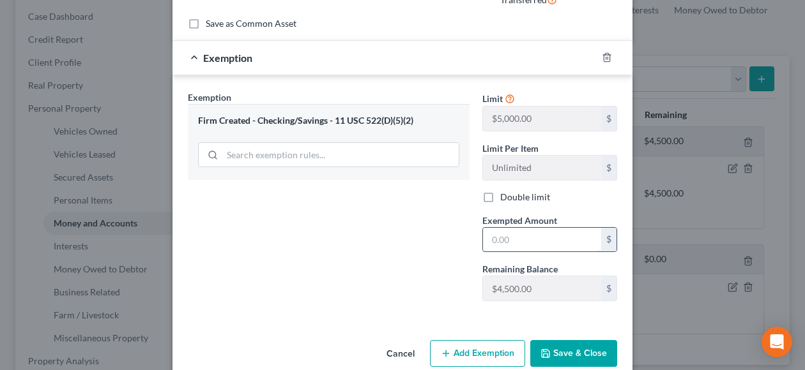
click at [512, 234] on input "text" at bounding box center [542, 240] width 118 height 24
type input "10.00"
click at [574, 351] on button "Save & Close" at bounding box center [573, 353] width 87 height 27
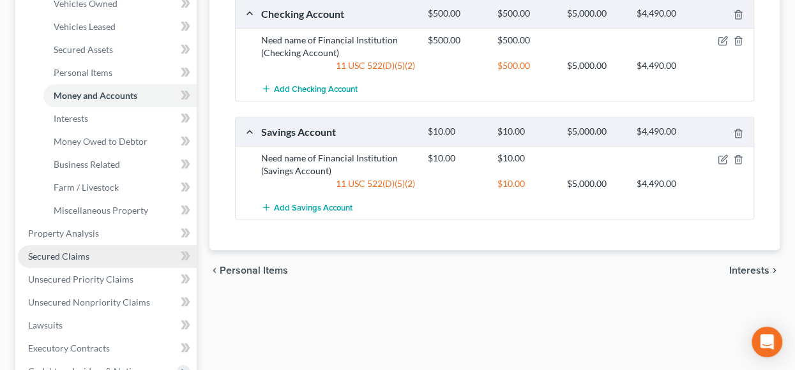
scroll to position [319, 0]
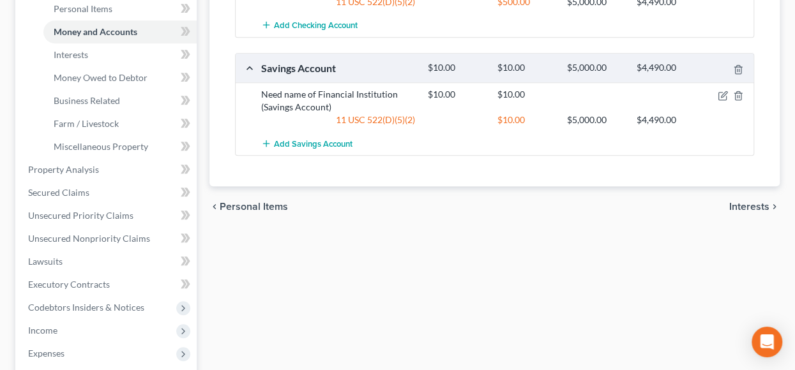
click at [741, 202] on span "Interests" at bounding box center [749, 207] width 40 height 10
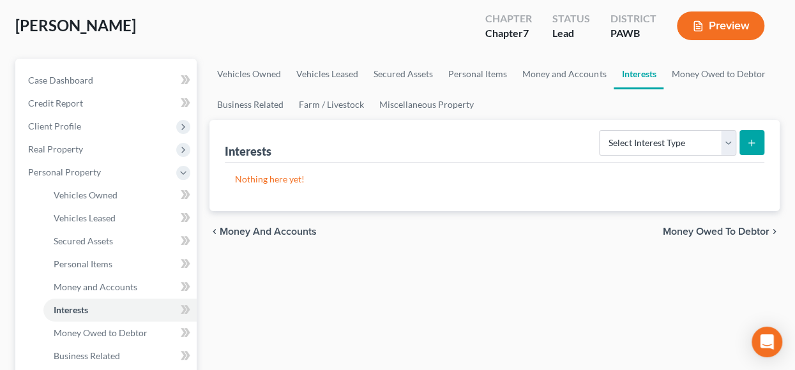
scroll to position [128, 0]
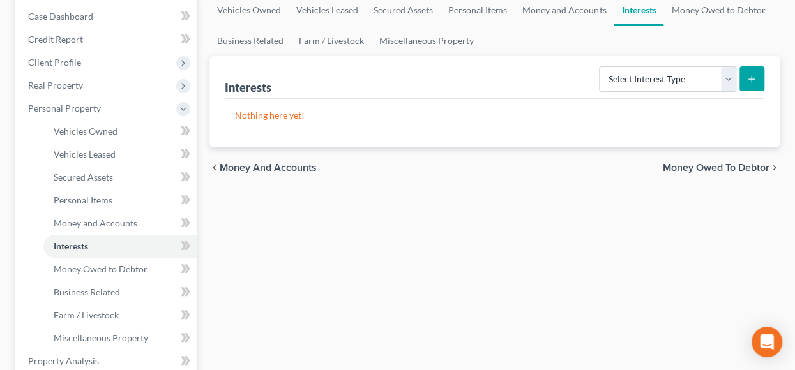
click at [722, 164] on span "Money Owed to Debtor" at bounding box center [716, 168] width 107 height 10
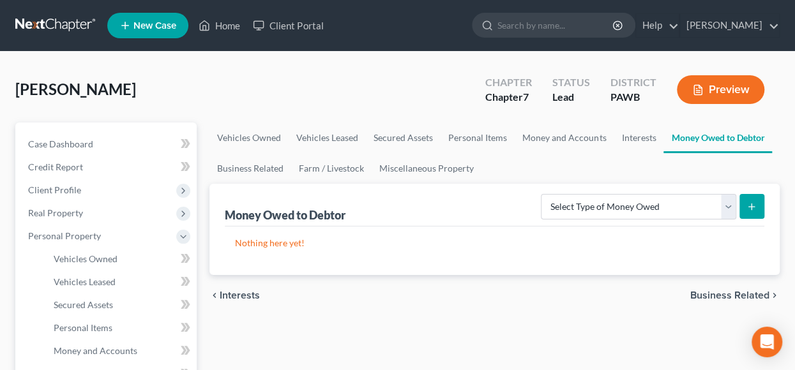
scroll to position [128, 0]
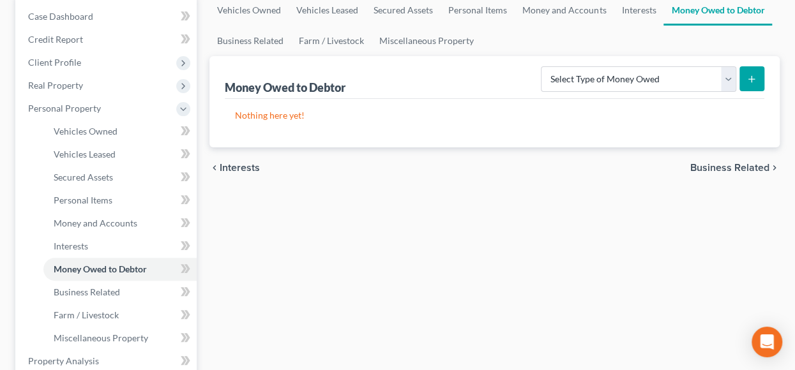
click at [730, 163] on span "Business Related" at bounding box center [729, 168] width 79 height 10
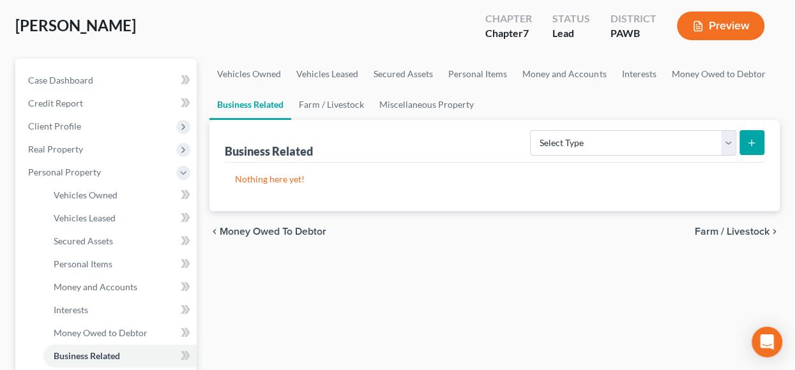
scroll to position [192, 0]
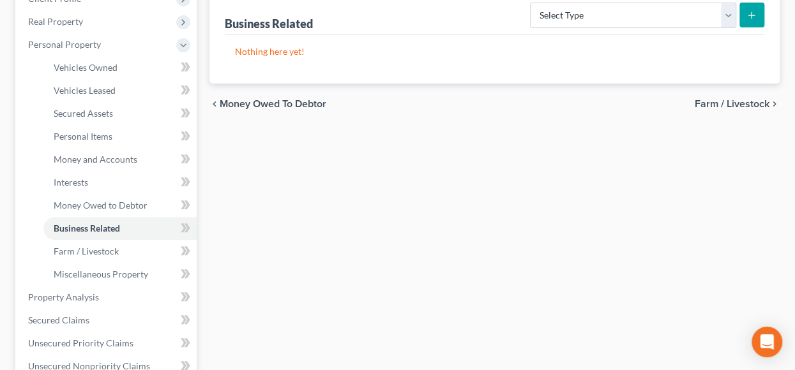
click at [743, 103] on span "Farm / Livestock" at bounding box center [732, 104] width 75 height 10
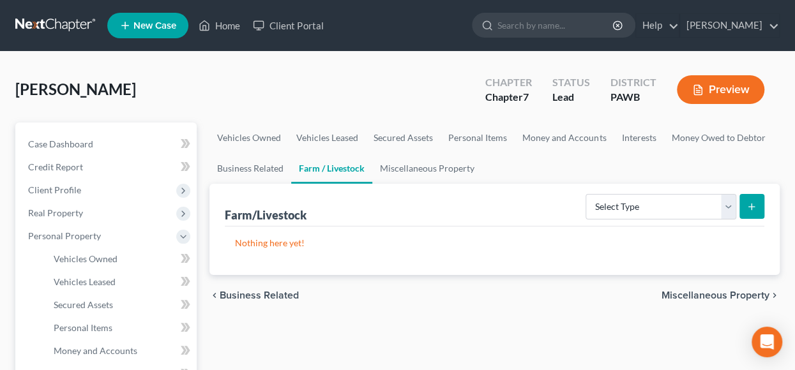
scroll to position [128, 0]
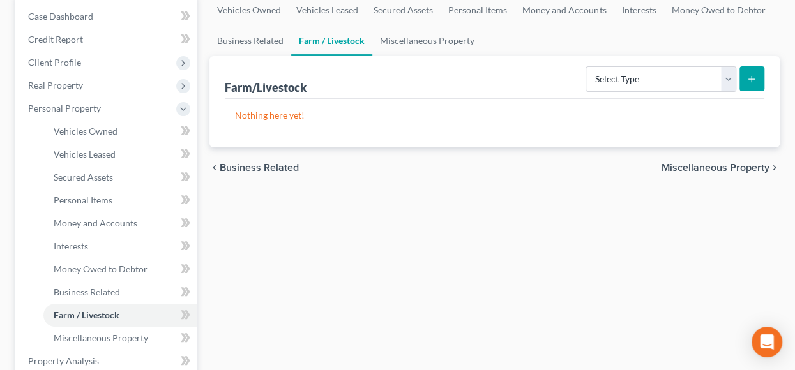
click at [724, 165] on span "Miscellaneous Property" at bounding box center [716, 168] width 108 height 10
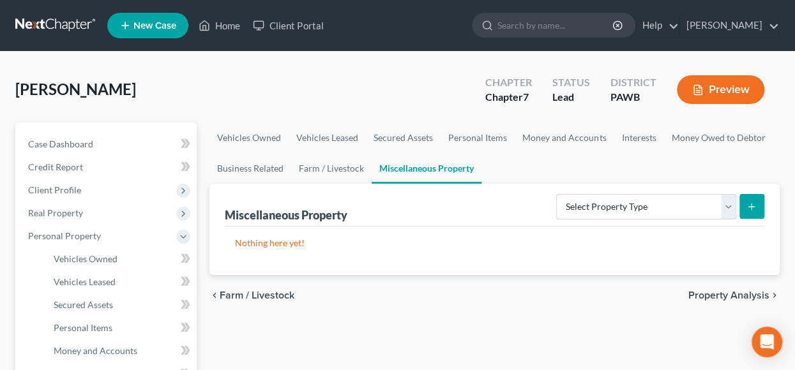
scroll to position [128, 0]
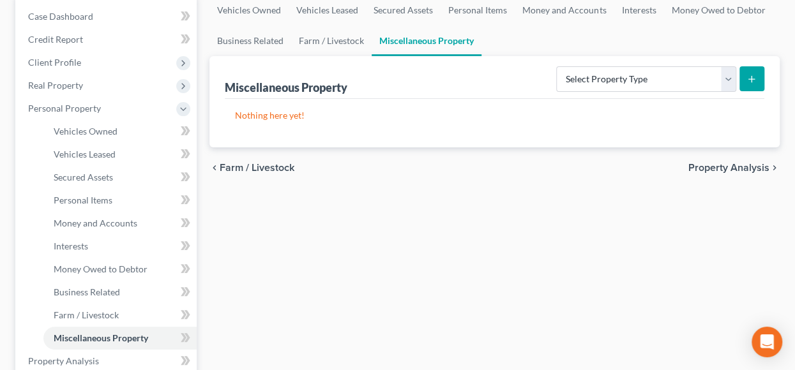
click at [729, 165] on span "Property Analysis" at bounding box center [728, 168] width 81 height 10
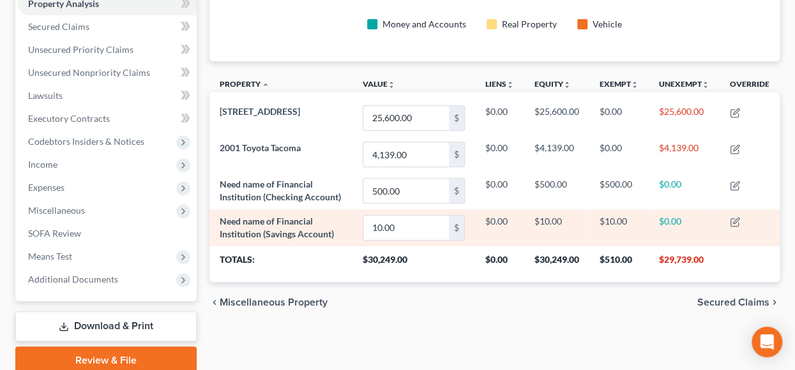
scroll to position [307, 0]
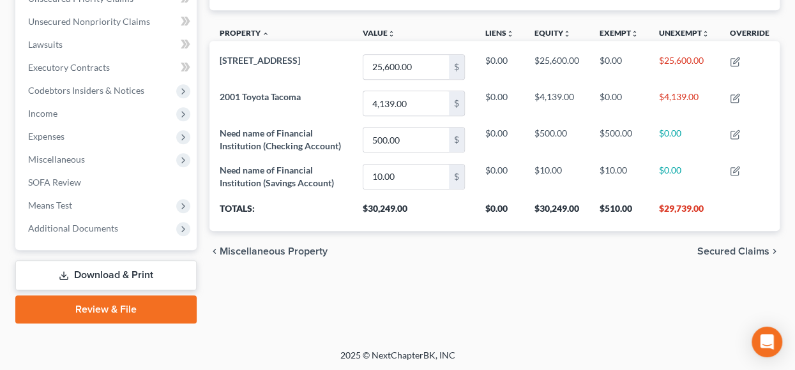
click at [745, 257] on span "Secured Claims" at bounding box center [733, 251] width 72 height 10
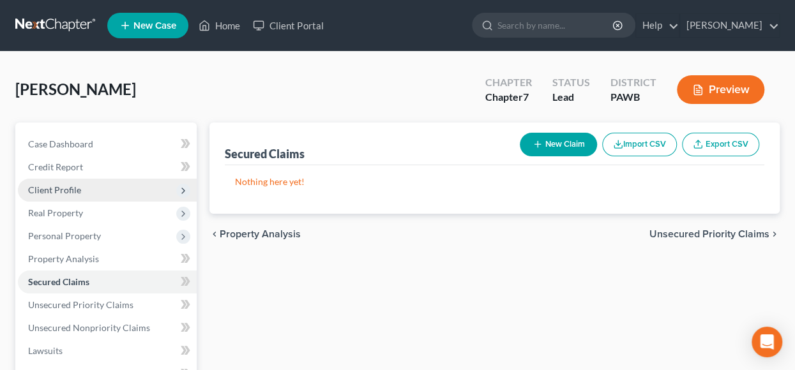
click at [65, 190] on span "Client Profile" at bounding box center [54, 190] width 53 height 11
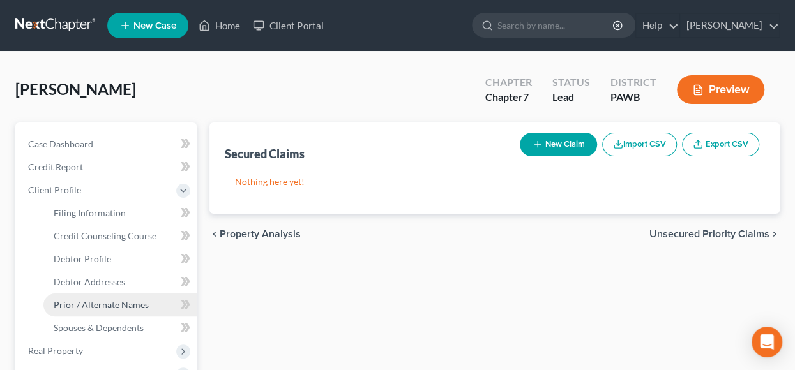
click at [110, 307] on span "Prior / Alternate Names" at bounding box center [101, 304] width 95 height 11
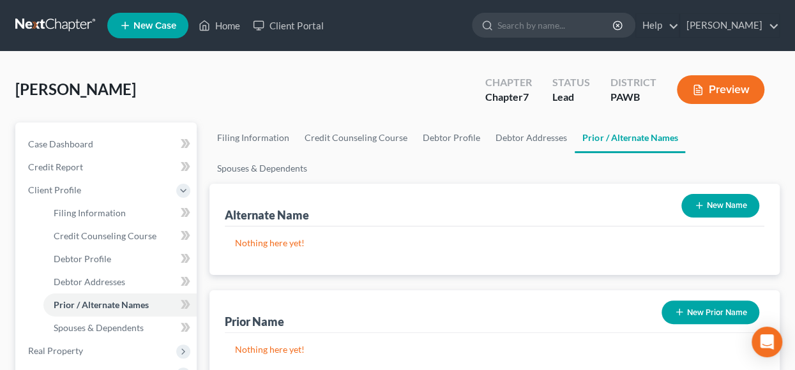
click at [718, 206] on button "New Name" at bounding box center [720, 206] width 78 height 24
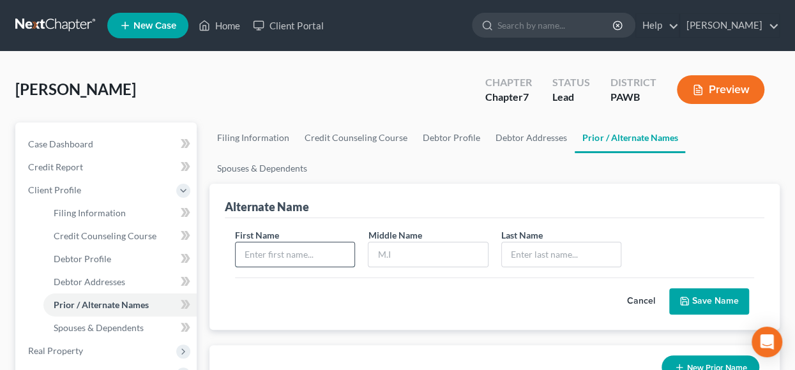
click at [286, 255] on input "text" at bounding box center [295, 255] width 119 height 24
type input "[PERSON_NAME]"
type input "J"
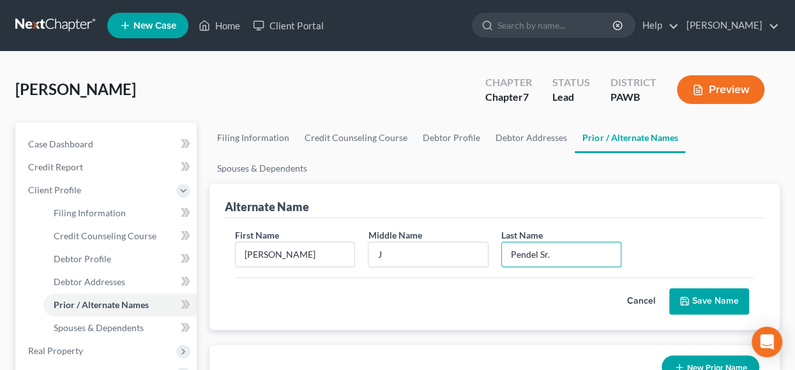
type input "Pendel Sr."
click at [695, 297] on button "Save Name" at bounding box center [709, 302] width 80 height 27
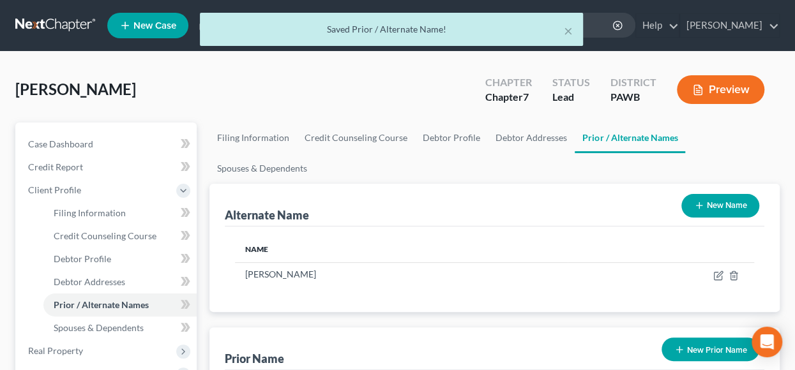
click at [714, 209] on button "New Name" at bounding box center [720, 206] width 78 height 24
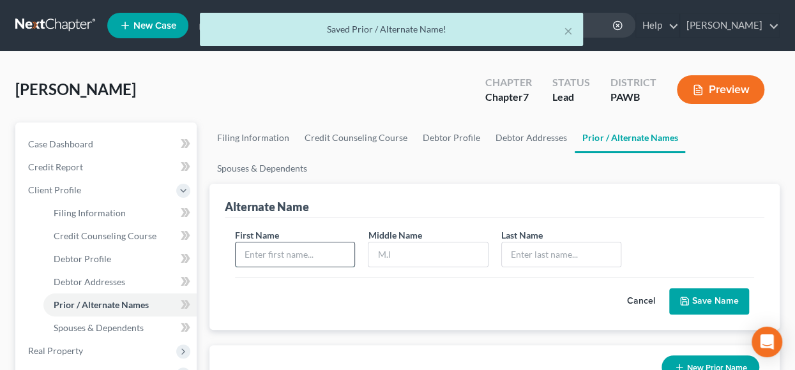
click at [264, 253] on input "text" at bounding box center [295, 255] width 119 height 24
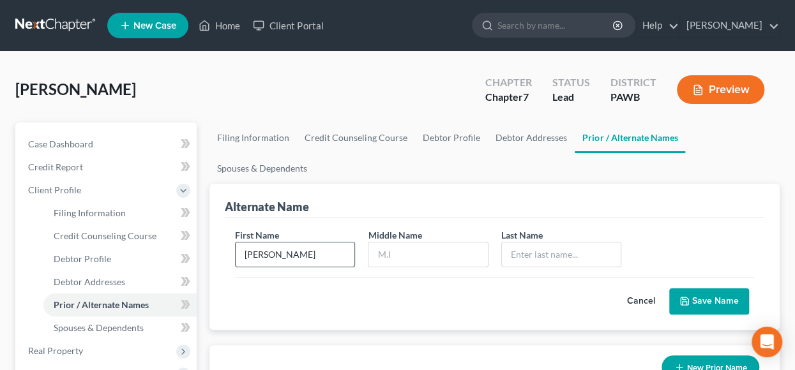
type input "[PERSON_NAME]"
type input "J"
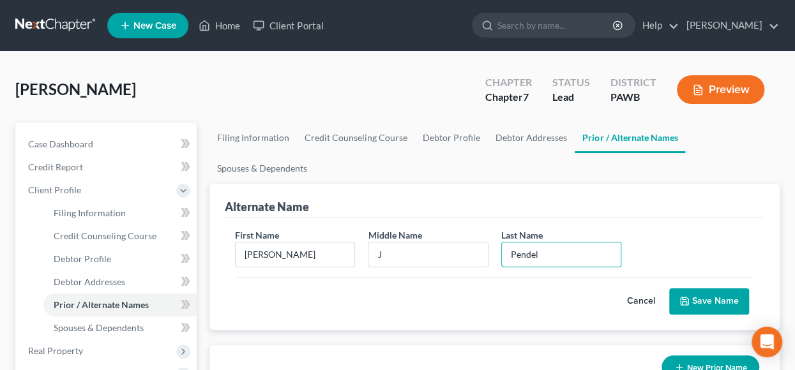
type input "Pendel"
click at [698, 297] on button "Save Name" at bounding box center [709, 302] width 80 height 27
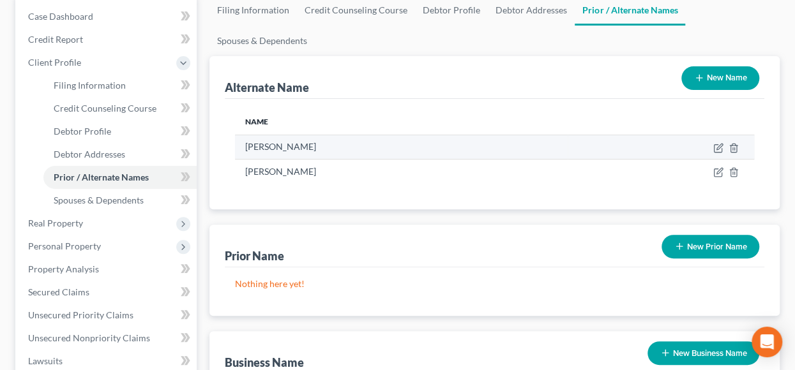
scroll to position [64, 0]
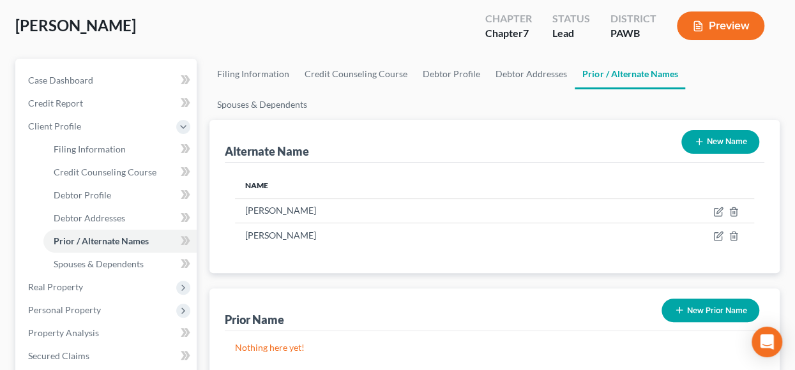
click at [713, 134] on button "New Name" at bounding box center [720, 142] width 78 height 24
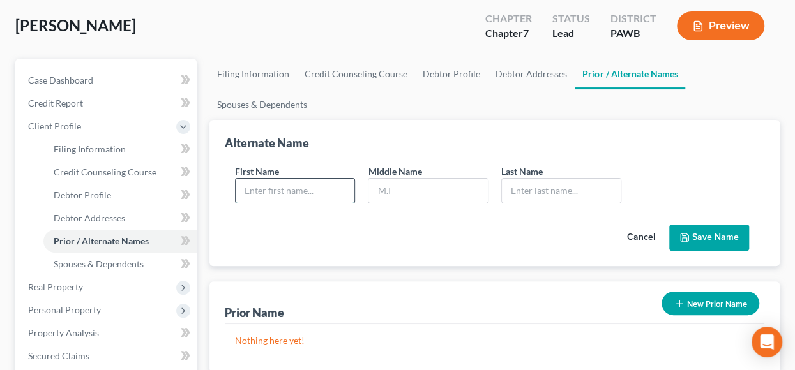
click at [300, 185] on input "text" at bounding box center [295, 191] width 119 height 24
type input "[PERSON_NAME]"
type input "G"
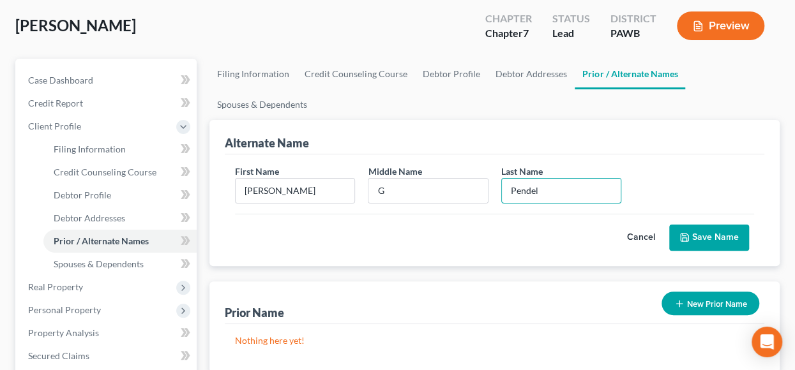
type input "Pendel"
click at [705, 234] on button "Save Name" at bounding box center [709, 238] width 80 height 27
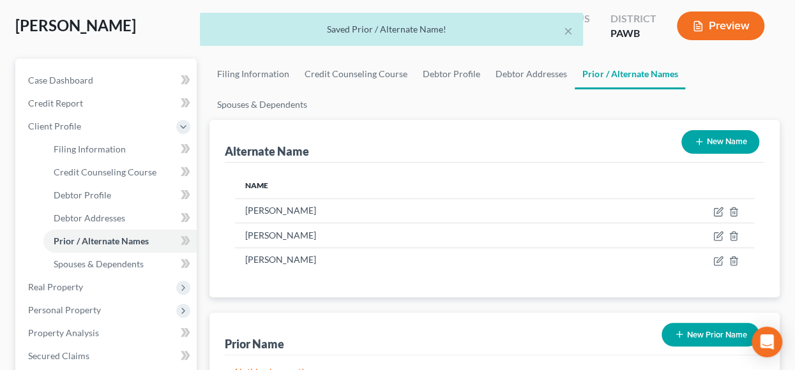
click at [722, 139] on button "New Name" at bounding box center [720, 142] width 78 height 24
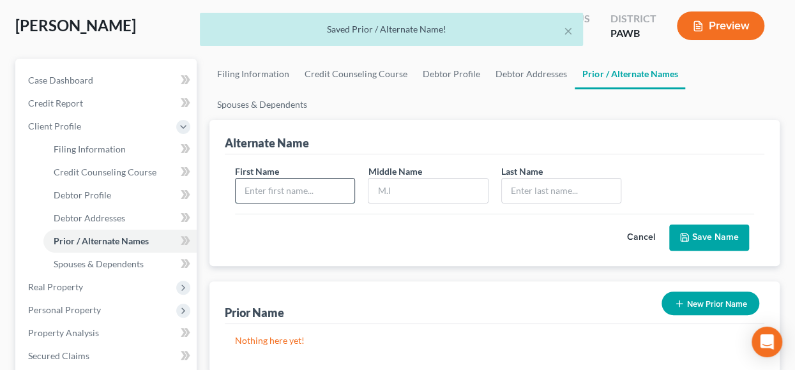
click at [287, 190] on input "text" at bounding box center [295, 191] width 119 height 24
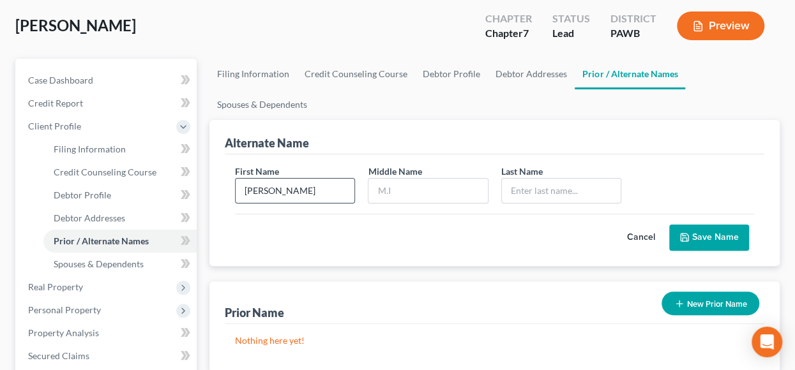
type input "[PERSON_NAME]"
type input "J"
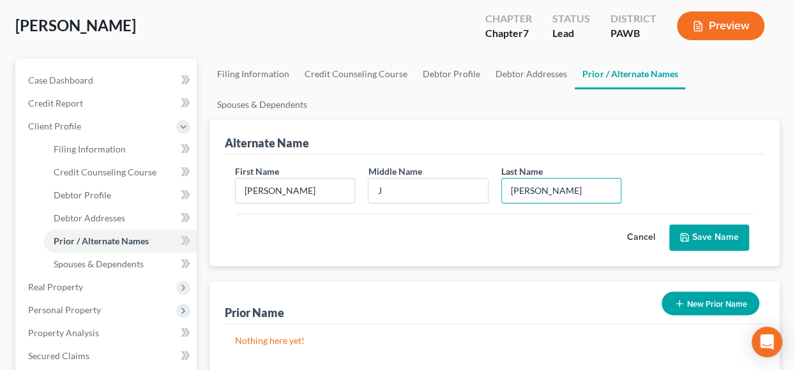
type input "[PERSON_NAME]"
click at [713, 231] on button "Save Name" at bounding box center [709, 238] width 80 height 27
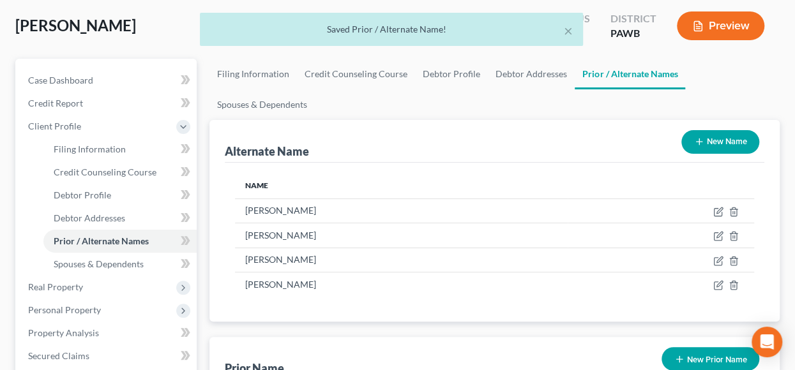
click at [736, 138] on button "New Name" at bounding box center [720, 142] width 78 height 24
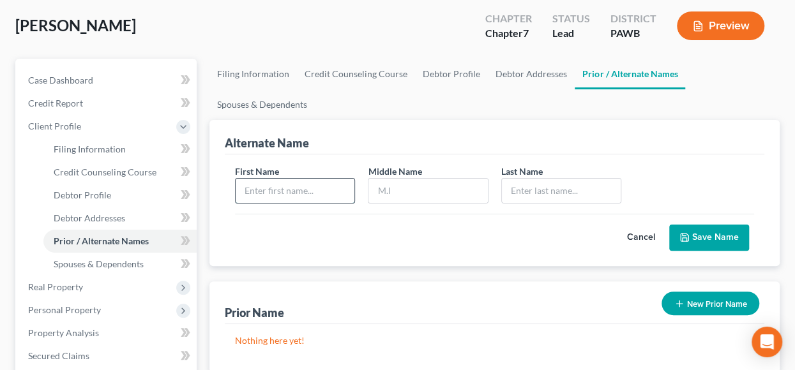
click at [252, 193] on input "text" at bounding box center [295, 191] width 119 height 24
type input "[PERSON_NAME]"
type input "p"
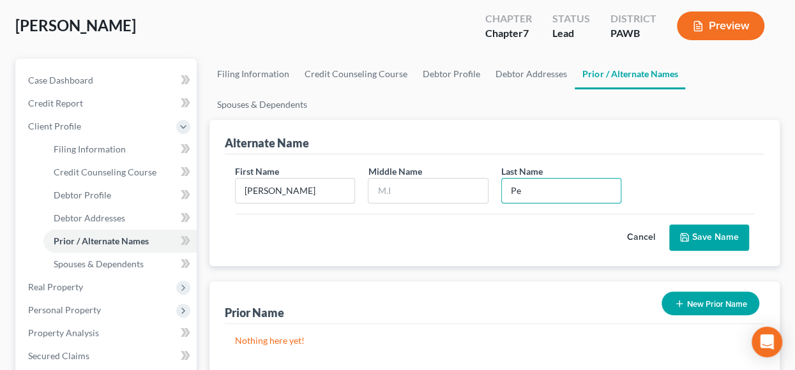
type input "Pendel"
click at [697, 232] on button "Save Name" at bounding box center [709, 238] width 80 height 27
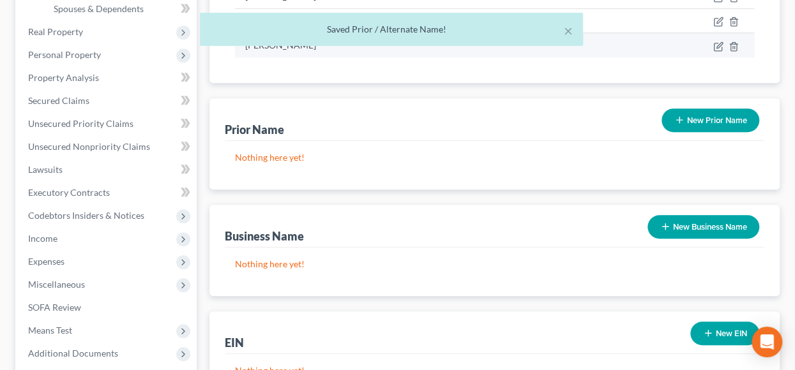
scroll to position [444, 0]
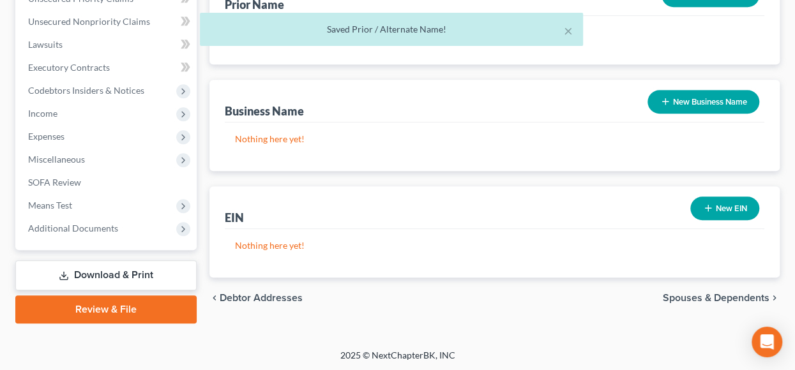
click at [702, 294] on span "Spouses & Dependents" at bounding box center [716, 298] width 107 height 10
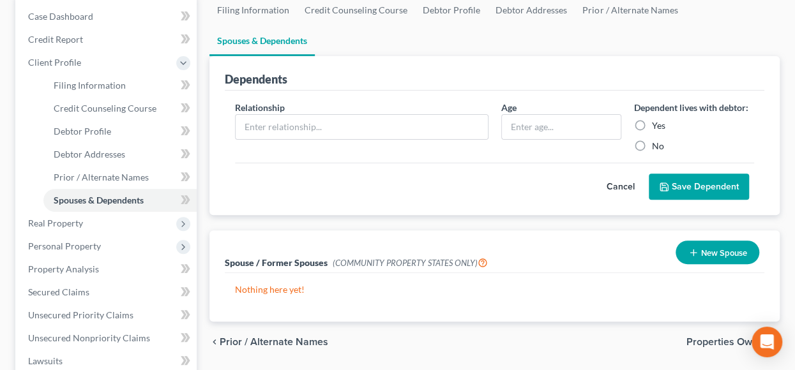
scroll to position [192, 0]
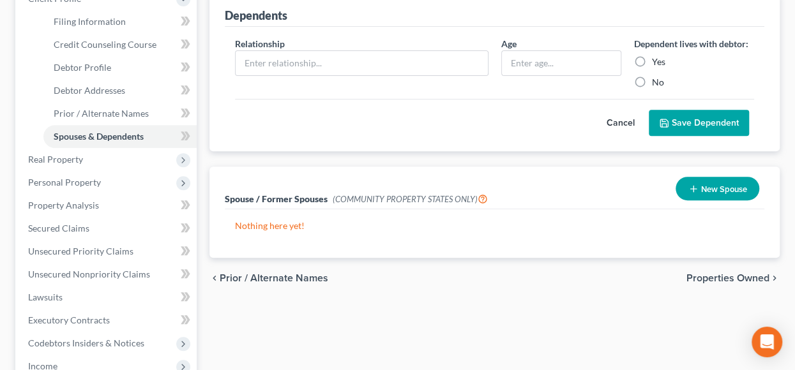
click at [695, 280] on span "Properties Owned" at bounding box center [727, 278] width 83 height 10
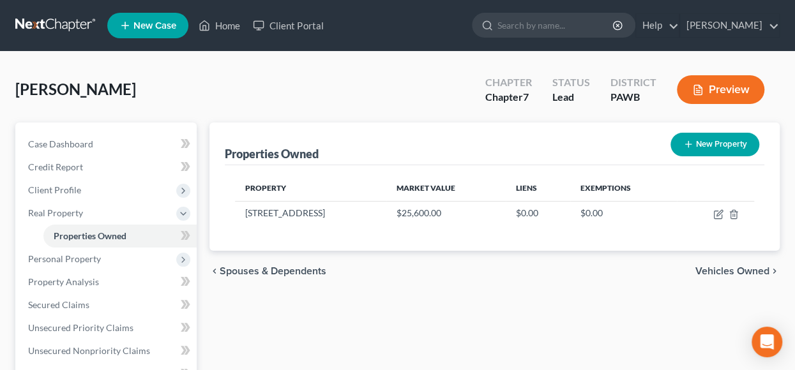
scroll to position [64, 0]
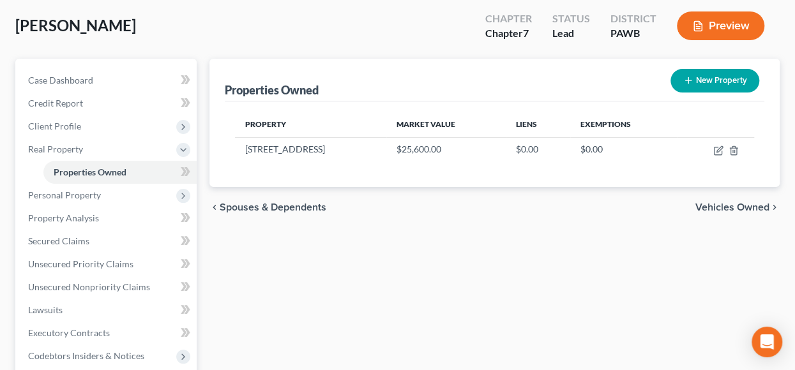
click at [731, 202] on span "Vehicles Owned" at bounding box center [732, 207] width 74 height 10
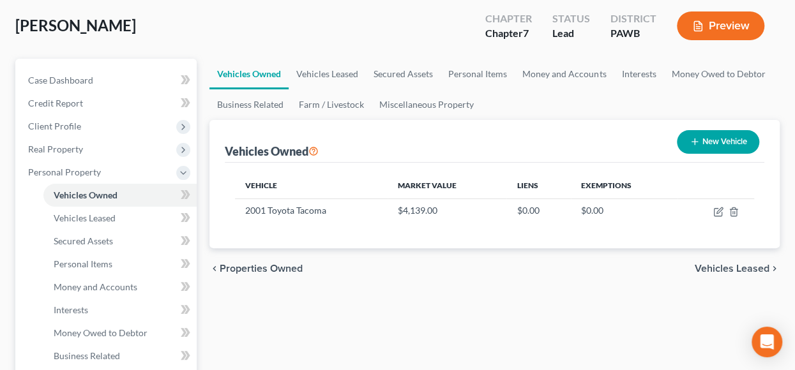
scroll to position [128, 0]
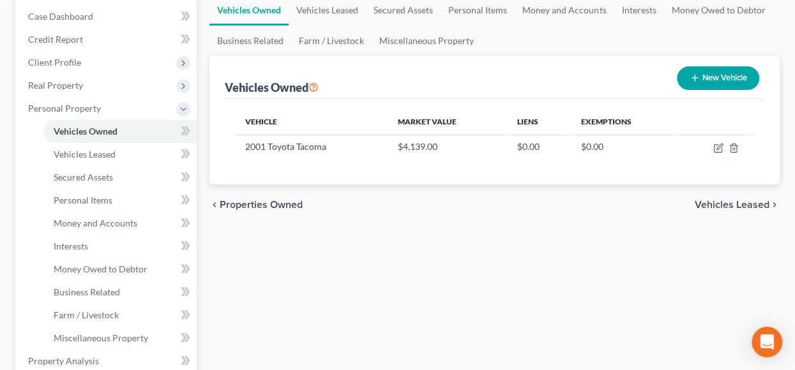
click at [734, 205] on span "Vehicles Leased" at bounding box center [732, 205] width 75 height 10
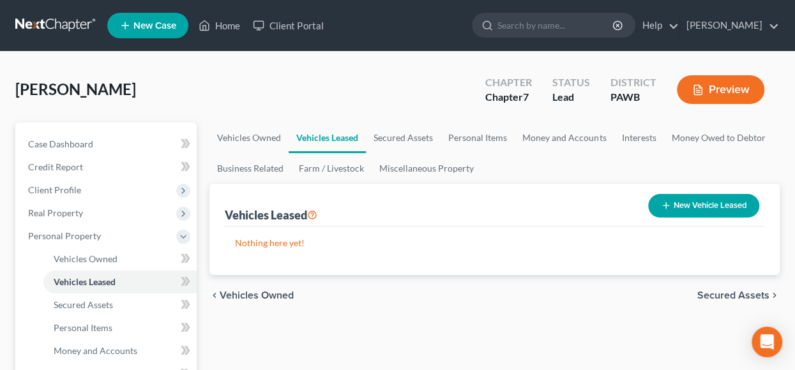
scroll to position [64, 0]
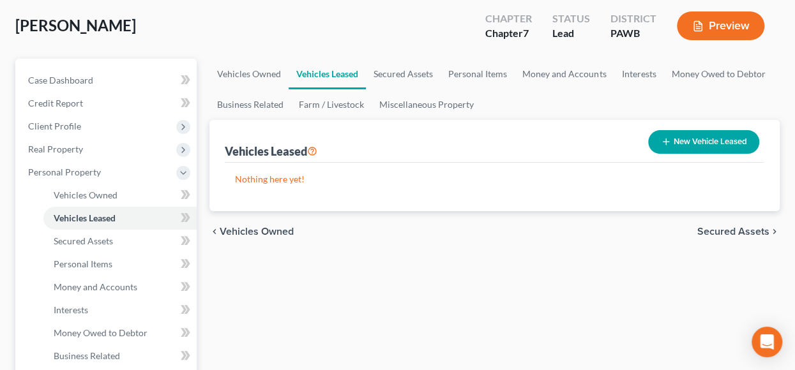
click at [729, 234] on span "Secured Assets" at bounding box center [733, 232] width 72 height 10
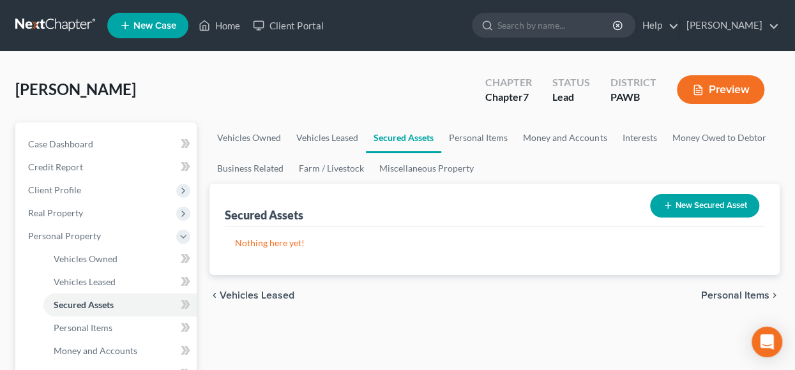
scroll to position [64, 0]
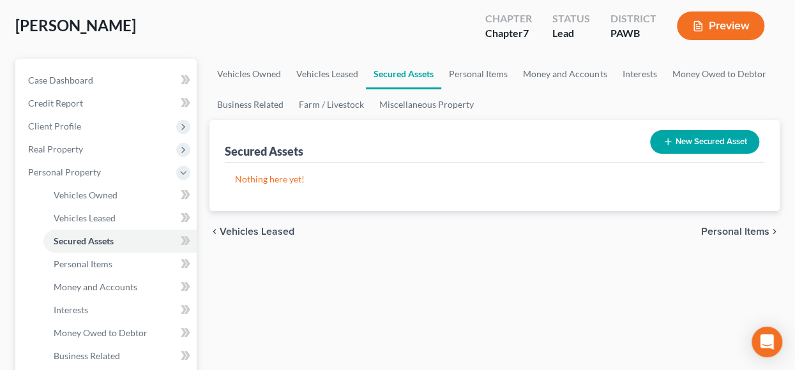
click at [734, 228] on span "Personal Items" at bounding box center [735, 232] width 68 height 10
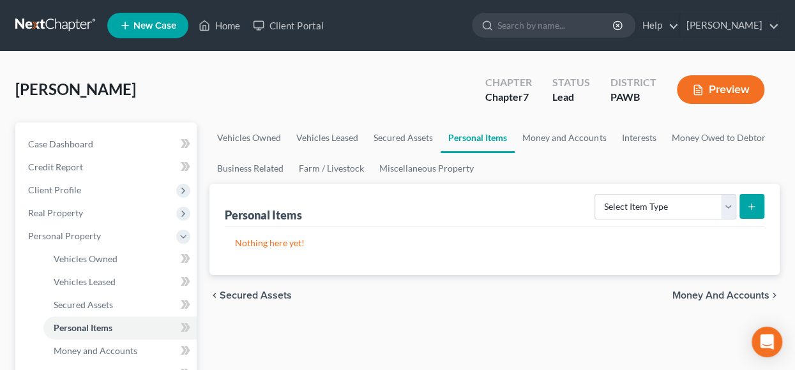
scroll to position [128, 0]
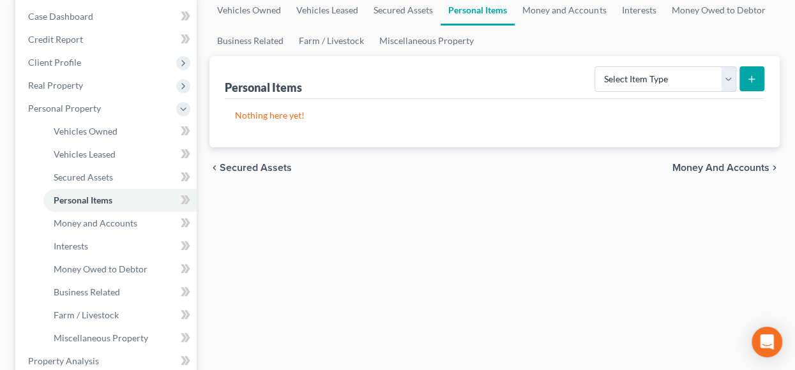
click at [722, 168] on span "Money and Accounts" at bounding box center [720, 168] width 97 height 10
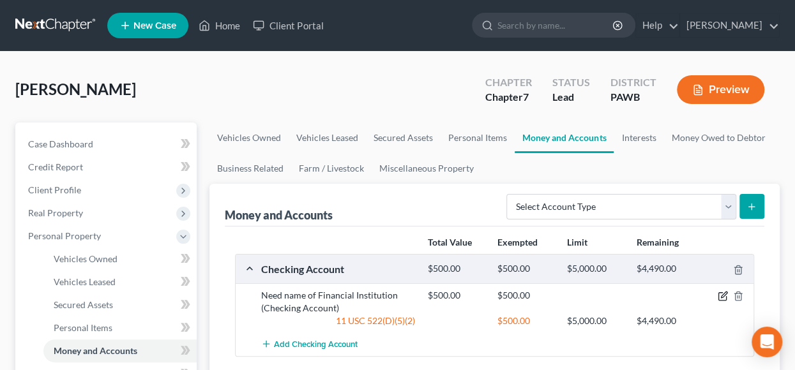
click at [718, 292] on icon "button" at bounding box center [723, 296] width 10 height 10
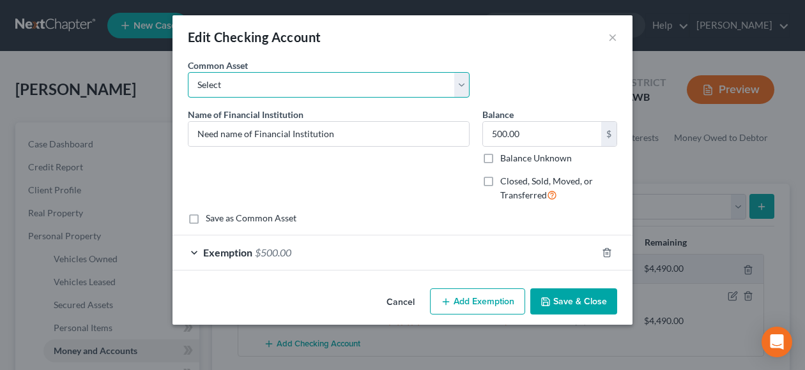
click at [460, 86] on select "Select PNC Bank Huntington Bank Clearview FCU Need name of Financial Institution" at bounding box center [329, 85] width 282 height 26
select select "2"
click at [188, 72] on select "Select PNC Bank Huntington Bank Clearview FCU Need name of Financial Institution" at bounding box center [329, 85] width 282 height 26
type input "Clearview FCU"
type input "1,146.00"
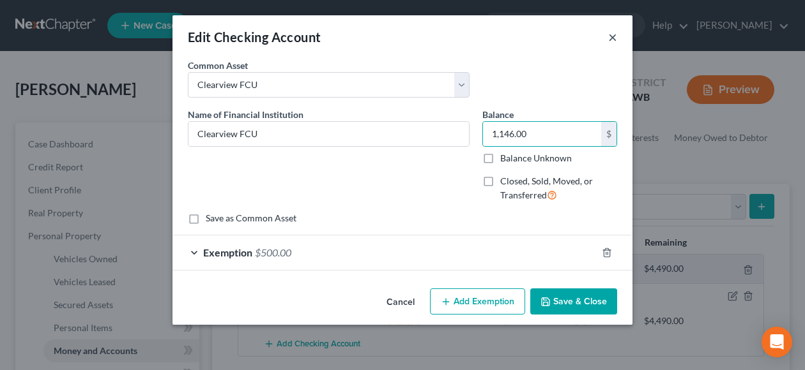
click at [614, 39] on button "×" at bounding box center [612, 36] width 9 height 15
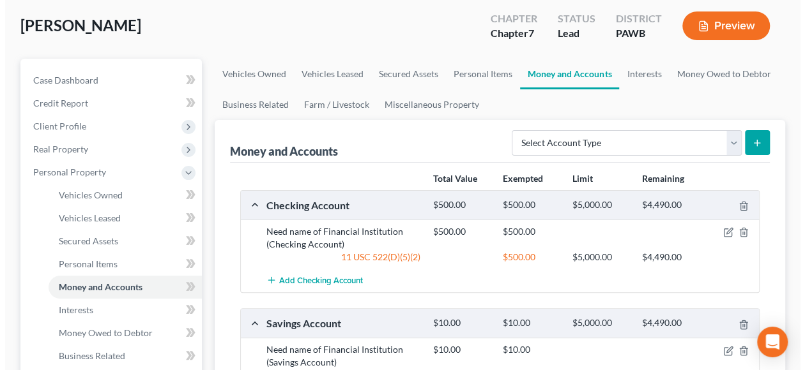
scroll to position [128, 0]
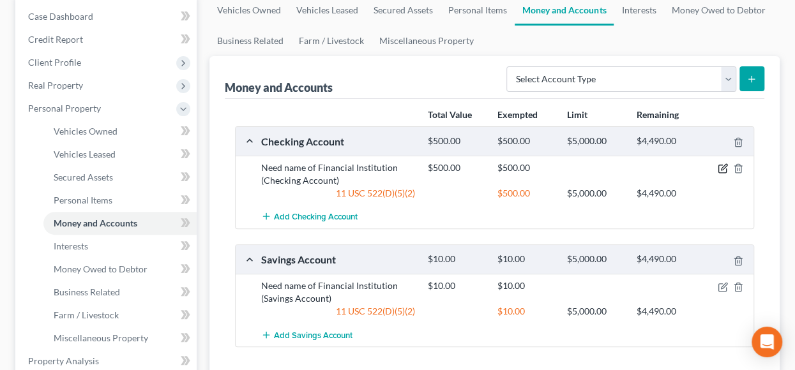
click at [723, 164] on icon "button" at bounding box center [723, 168] width 10 height 10
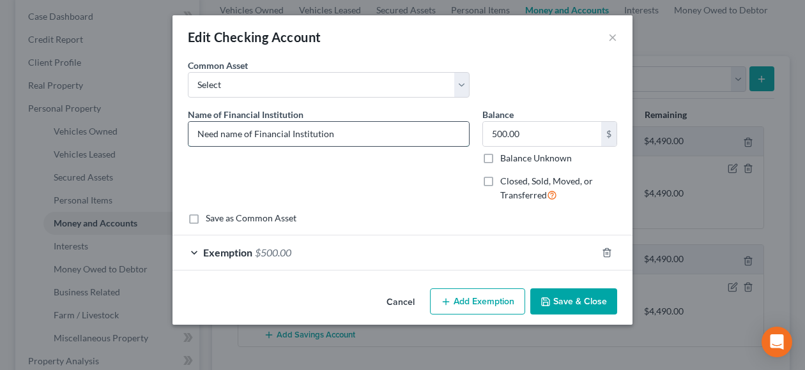
click at [355, 135] on input "Need name of Financial Institution" at bounding box center [328, 134] width 280 height 24
drag, startPoint x: 291, startPoint y: 128, endPoint x: 179, endPoint y: 132, distance: 112.4
click at [179, 132] on div "An exemption set must first be selected from the Filing Information section. Co…" at bounding box center [402, 171] width 460 height 225
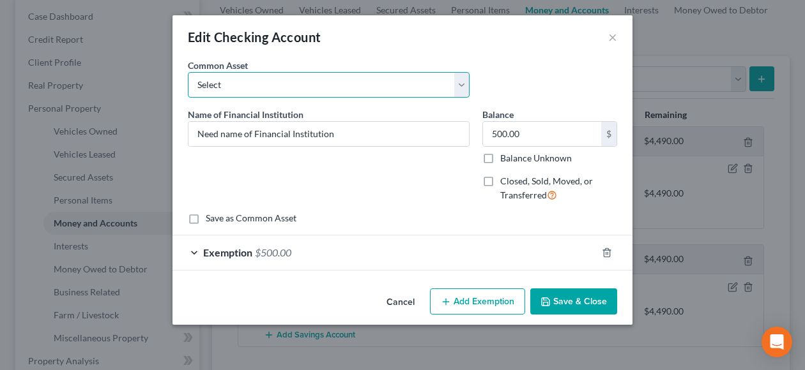
click at [458, 82] on select "Select PNC Bank Huntington Bank Clearview FCU Need name of Financial Institution" at bounding box center [329, 85] width 282 height 26
select select "2"
click at [188, 72] on select "Select PNC Bank Huntington Bank Clearview FCU Need name of Financial Institution" at bounding box center [329, 85] width 282 height 26
type input "Clearview FCU"
type input "1,146.00"
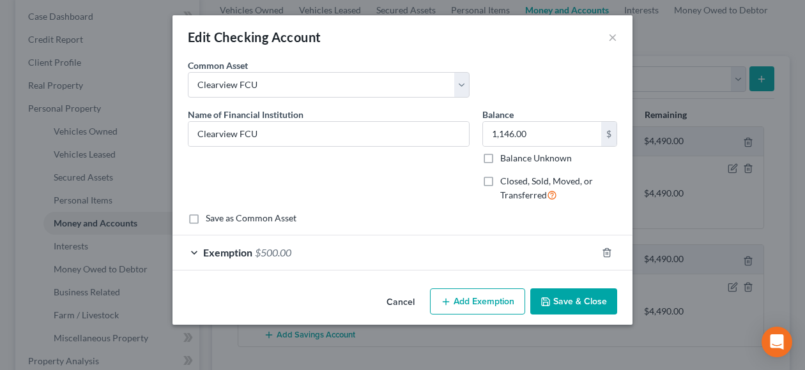
drag, startPoint x: 341, startPoint y: 176, endPoint x: 452, endPoint y: 162, distance: 112.1
click at [342, 177] on div "Name of Financial Institution * Clearview FCU" at bounding box center [328, 160] width 294 height 105
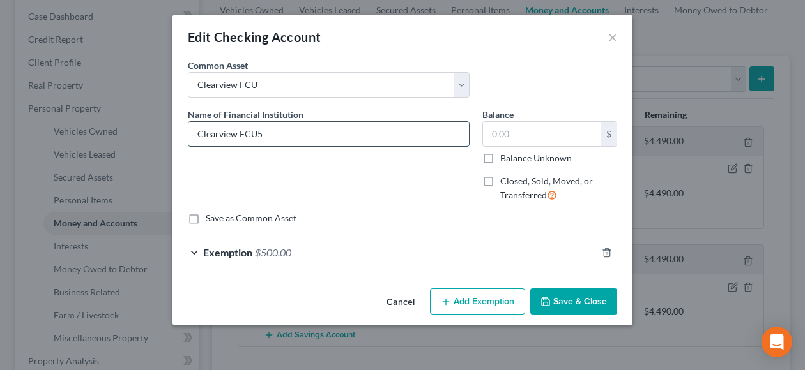
type input "Clearview FCU"
click at [509, 127] on input "text" at bounding box center [542, 134] width 118 height 24
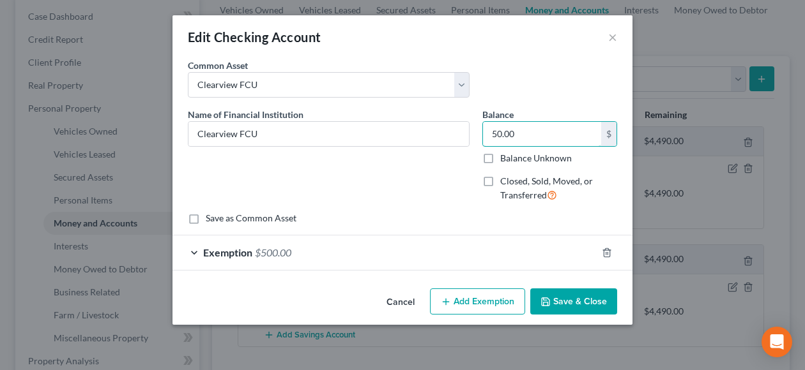
type input "50.00"
click at [581, 299] on button "Save & Close" at bounding box center [573, 302] width 87 height 27
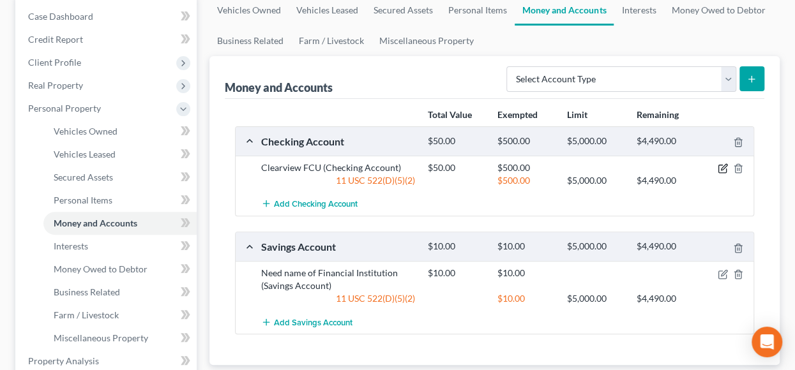
click at [722, 168] on icon "button" at bounding box center [723, 168] width 10 height 10
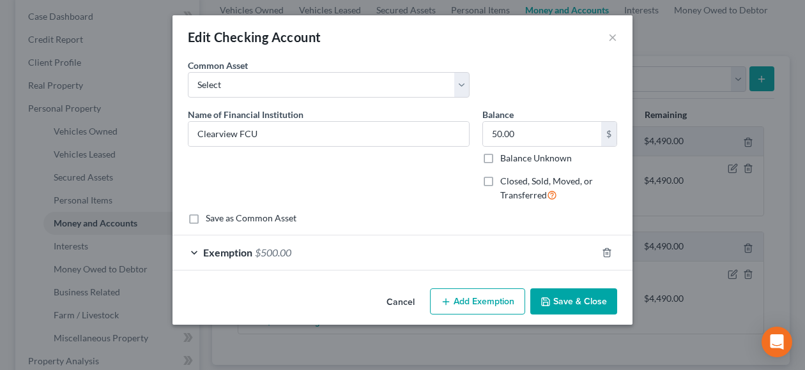
click at [285, 251] on span "$500.00" at bounding box center [273, 252] width 36 height 12
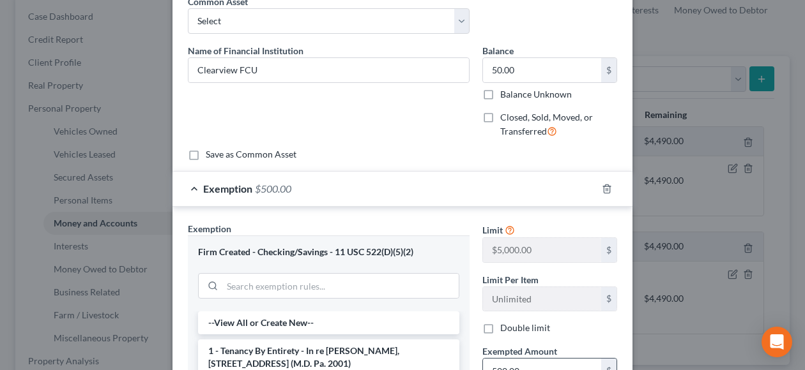
scroll to position [192, 0]
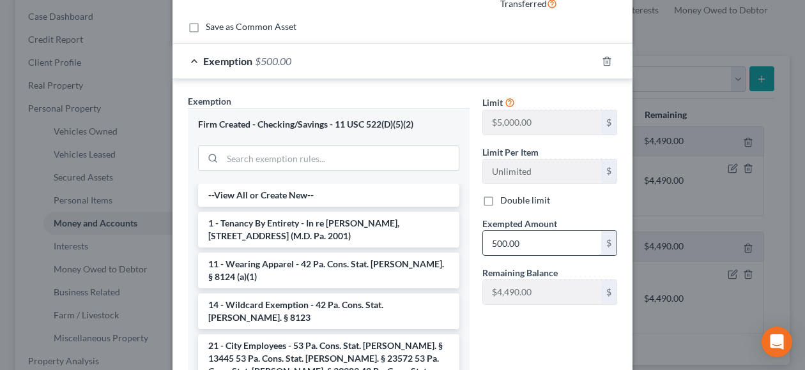
click at [524, 240] on input "500.00" at bounding box center [542, 243] width 118 height 24
type input "50.00"
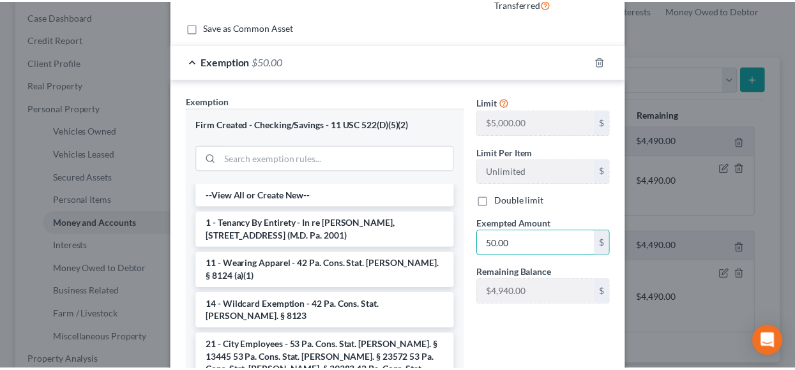
scroll to position [299, 0]
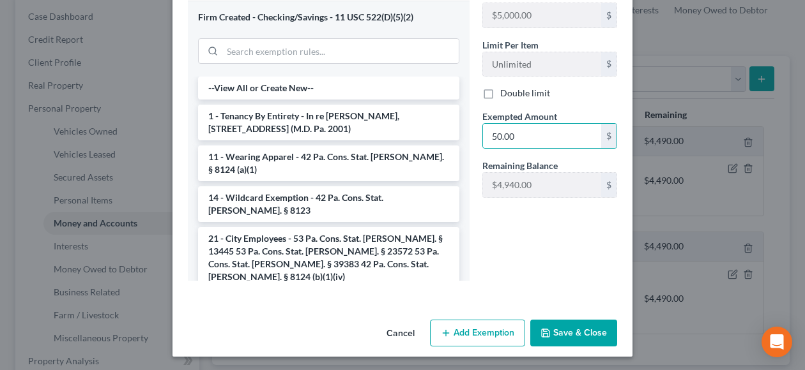
click at [567, 330] on button "Save & Close" at bounding box center [573, 333] width 87 height 27
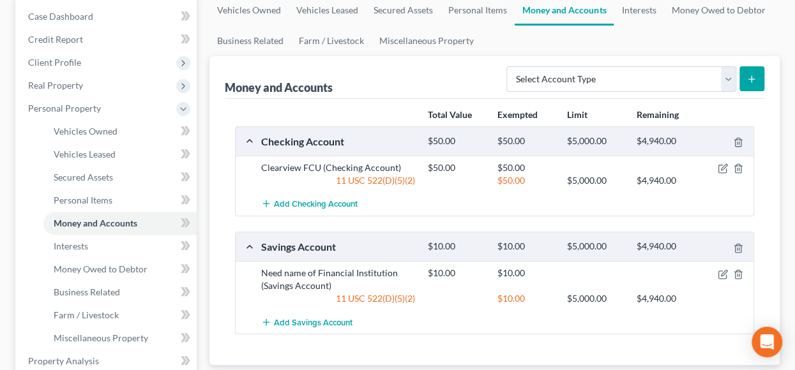
scroll to position [192, 0]
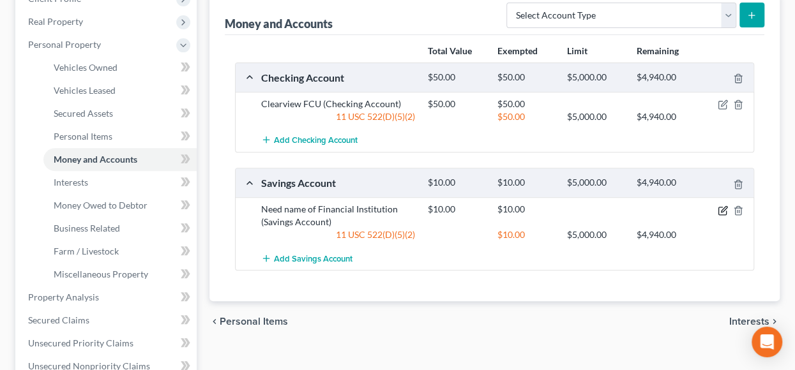
click at [724, 206] on icon "button" at bounding box center [723, 211] width 10 height 10
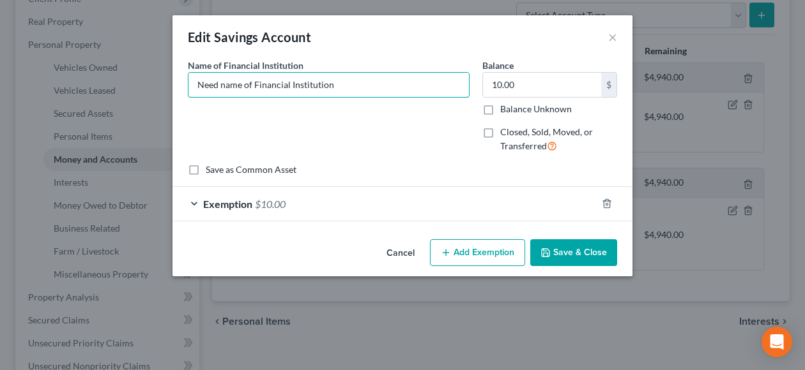
drag, startPoint x: 361, startPoint y: 85, endPoint x: 81, endPoint y: 82, distance: 280.4
click at [82, 82] on div "Edit Savings Account × An exemption set must first be selected from the Filing …" at bounding box center [402, 185] width 805 height 370
type input "Clearview FCU"
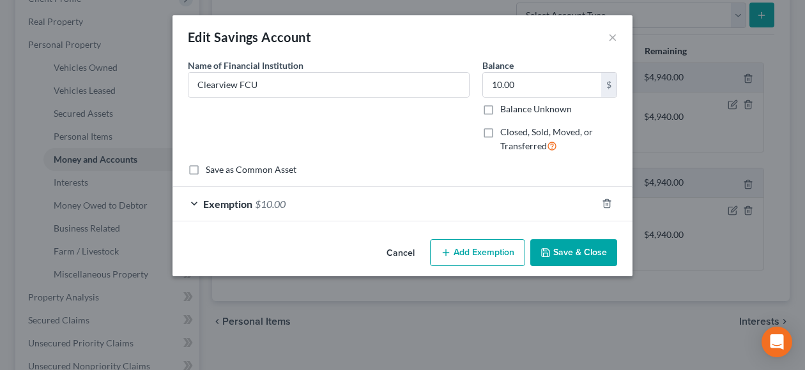
click at [563, 251] on button "Save & Close" at bounding box center [573, 252] width 87 height 27
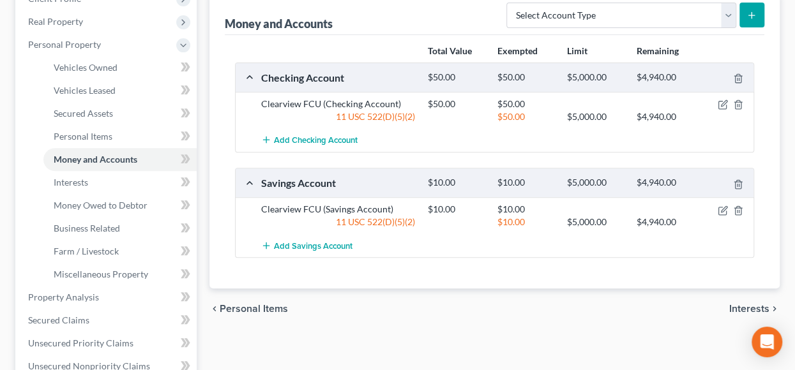
scroll to position [255, 0]
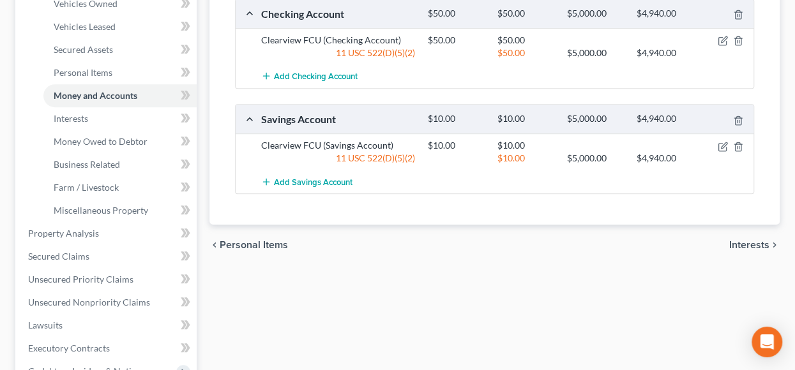
click at [745, 240] on span "Interests" at bounding box center [749, 245] width 40 height 10
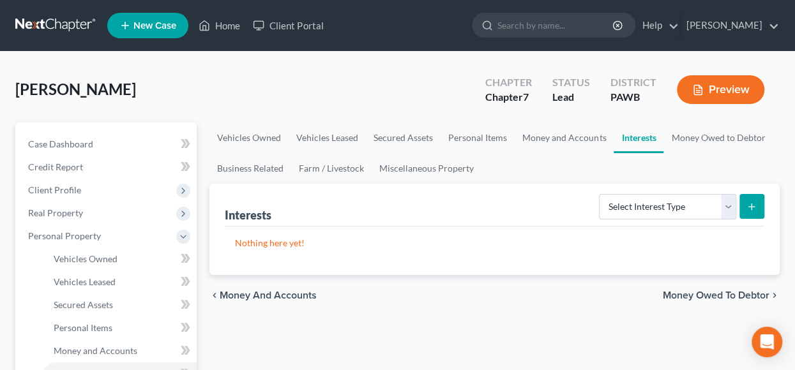
scroll to position [64, 0]
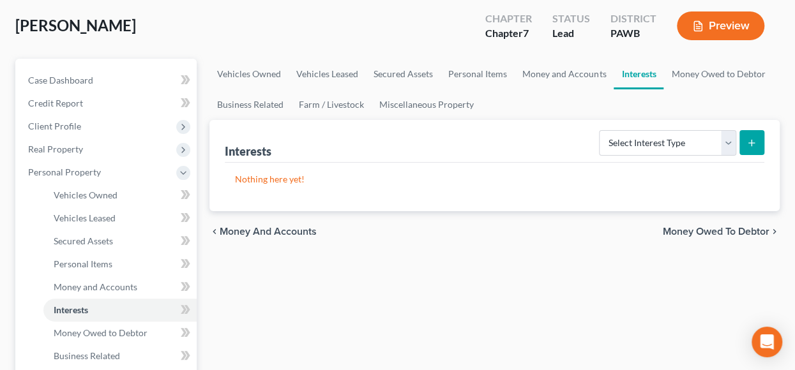
click at [727, 236] on span "Money Owed to Debtor" at bounding box center [716, 232] width 107 height 10
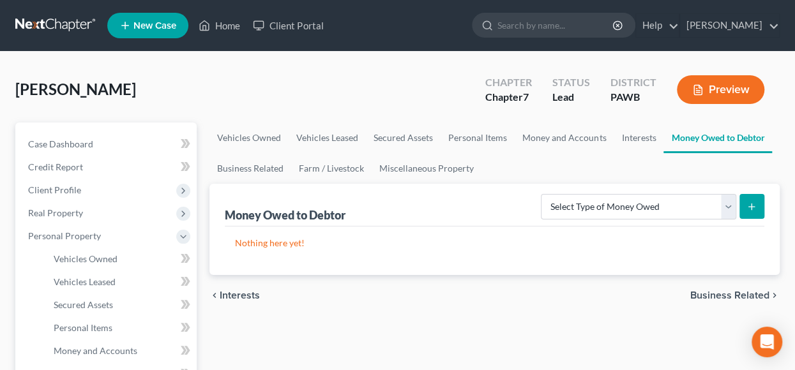
scroll to position [128, 0]
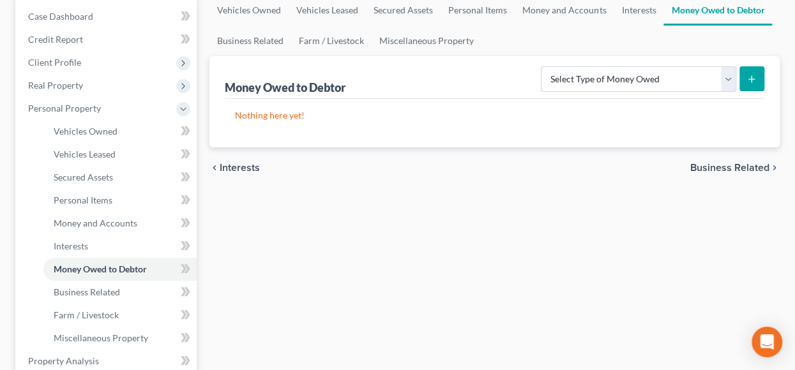
click at [718, 167] on span "Business Related" at bounding box center [729, 168] width 79 height 10
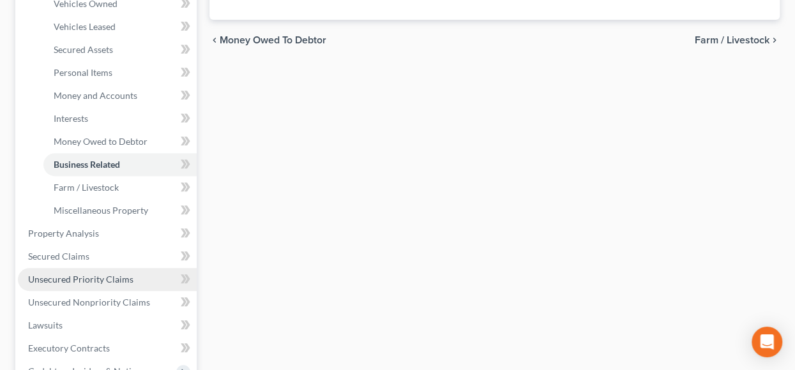
scroll to position [383, 0]
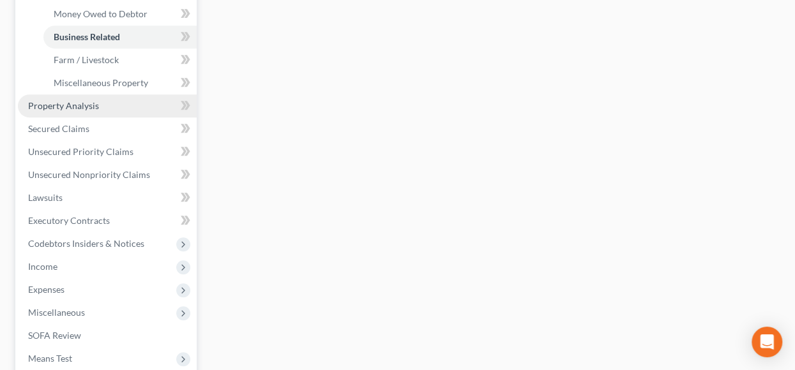
drag, startPoint x: 73, startPoint y: 100, endPoint x: 94, endPoint y: 102, distance: 21.1
click at [73, 101] on span "Property Analysis" at bounding box center [63, 105] width 71 height 11
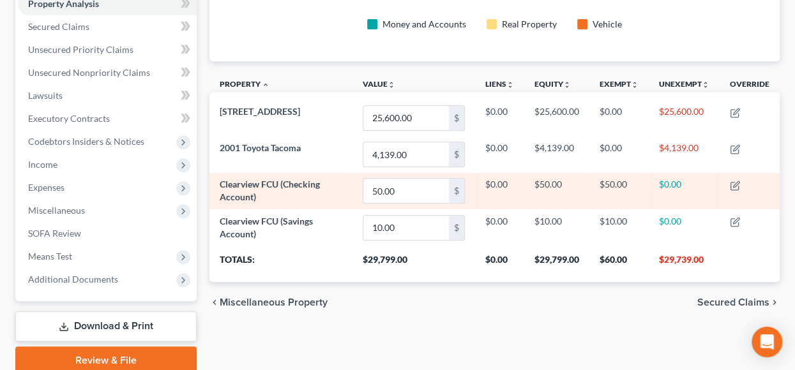
scroll to position [307, 0]
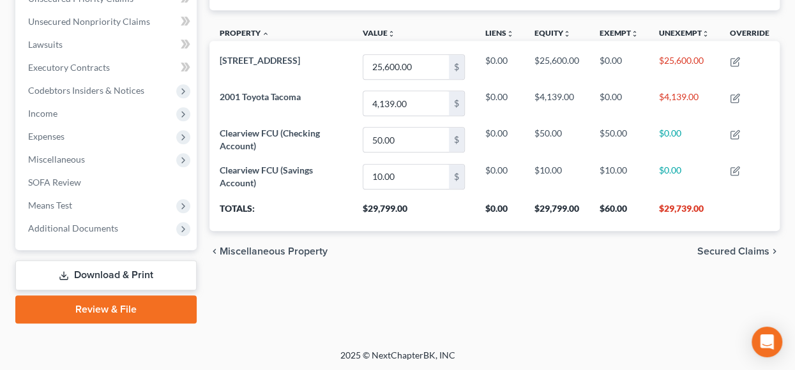
click at [749, 246] on span "Secured Claims" at bounding box center [733, 251] width 72 height 10
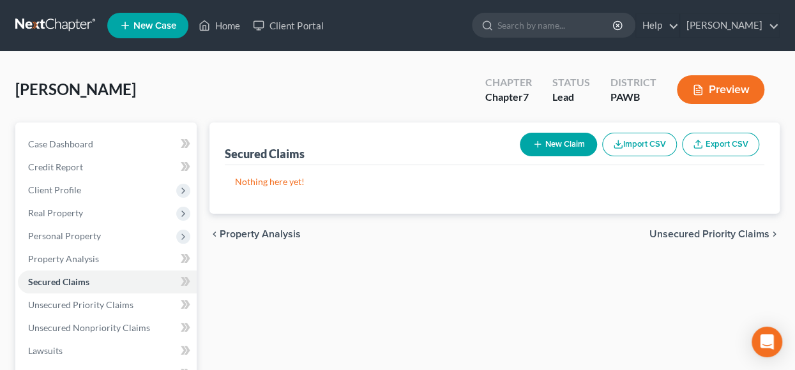
scroll to position [64, 0]
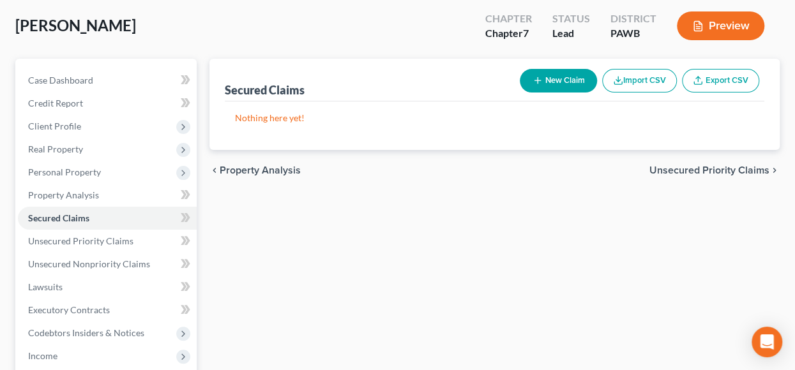
click at [715, 162] on div "chevron_left Property Analysis Unsecured Priority Claims chevron_right" at bounding box center [494, 170] width 570 height 41
click at [712, 170] on span "Unsecured Priority Claims" at bounding box center [709, 170] width 120 height 10
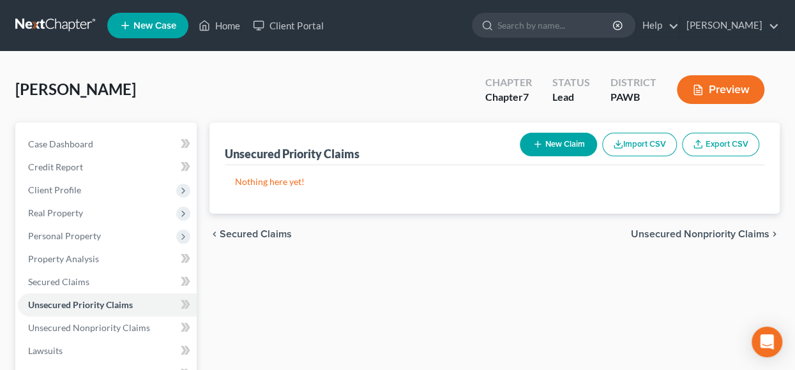
scroll to position [128, 0]
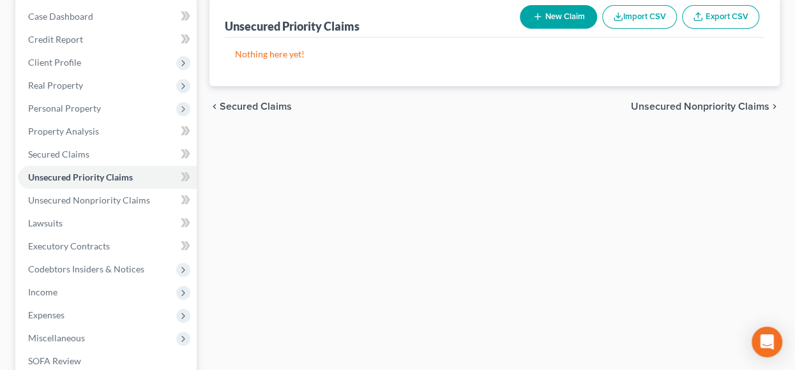
click at [691, 105] on span "Unsecured Nonpriority Claims" at bounding box center [700, 107] width 139 height 10
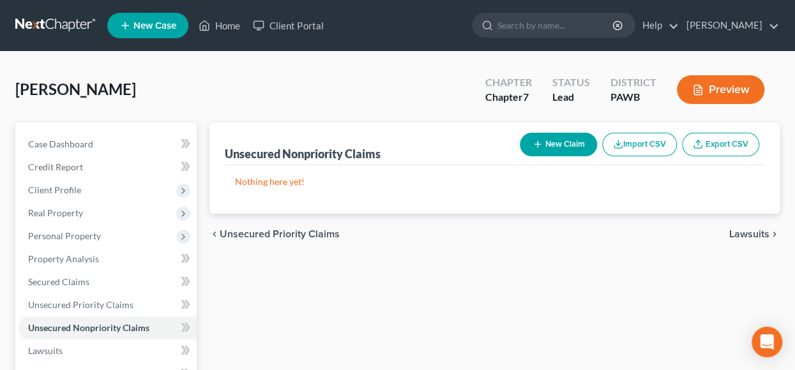
click at [552, 140] on button "New Claim" at bounding box center [558, 145] width 77 height 24
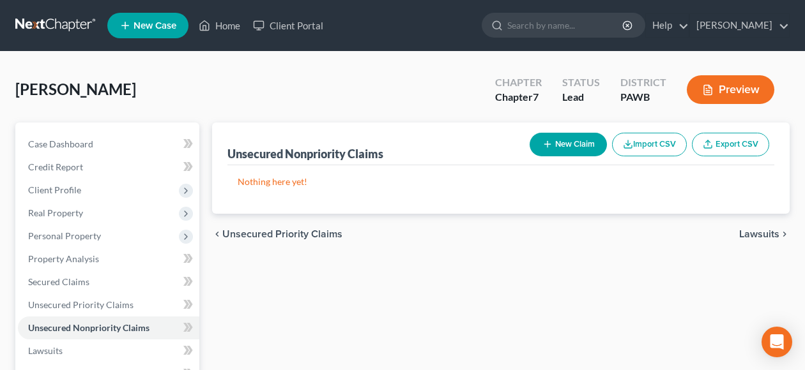
select select "0"
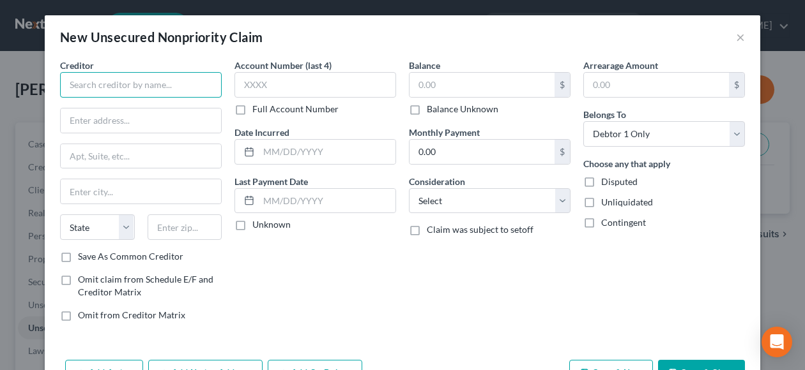
click at [113, 88] on input "text" at bounding box center [141, 85] width 162 height 26
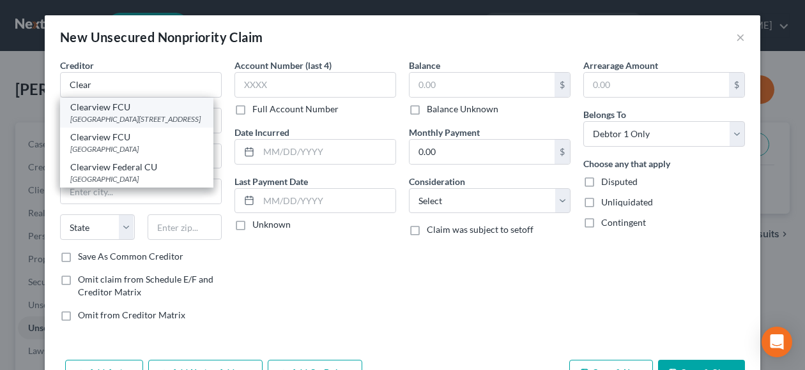
click at [145, 116] on div "[GEOGRAPHIC_DATA][STREET_ADDRESS]" at bounding box center [136, 119] width 133 height 11
type input "Clearview FCU"
type input "8805 University BV"
type input "PO BOX 1289"
type input "[GEOGRAPHIC_DATA]"
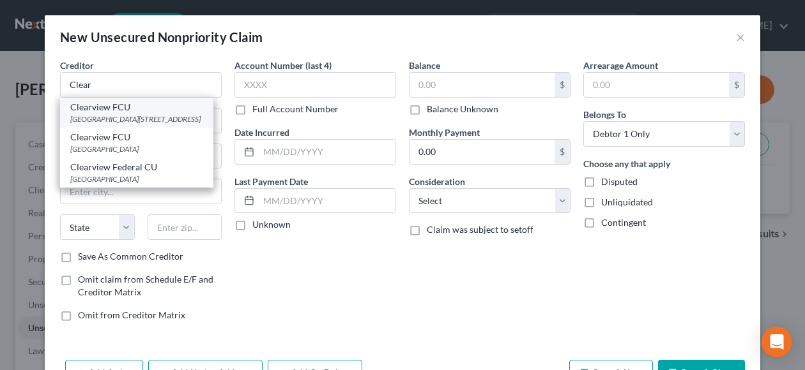
select select "39"
type input "15108"
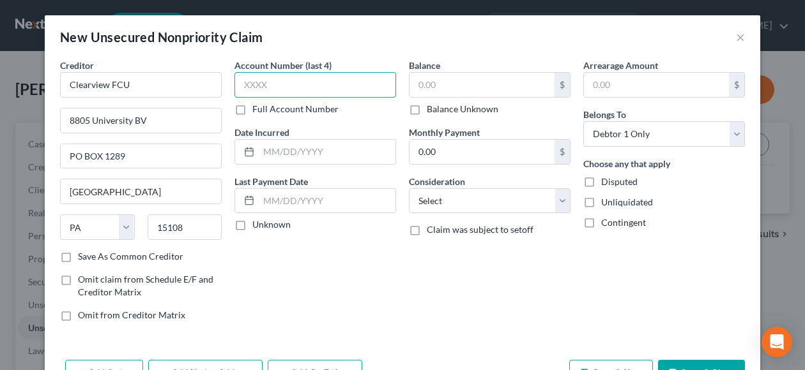
click at [282, 84] on input "text" at bounding box center [315, 85] width 162 height 26
type input "6372"
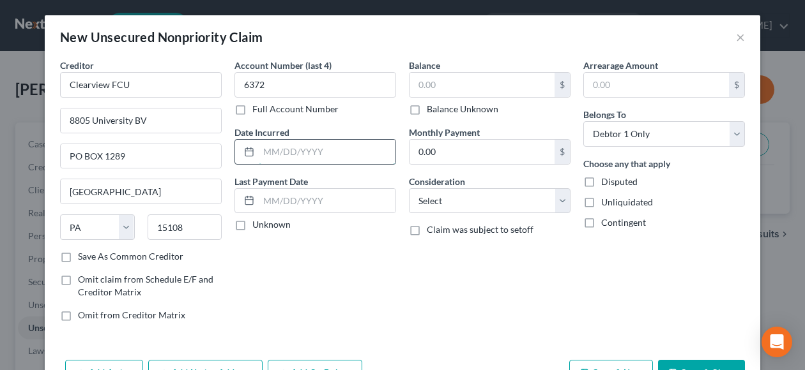
click at [285, 153] on input "text" at bounding box center [327, 152] width 137 height 24
type input "[DATE]"
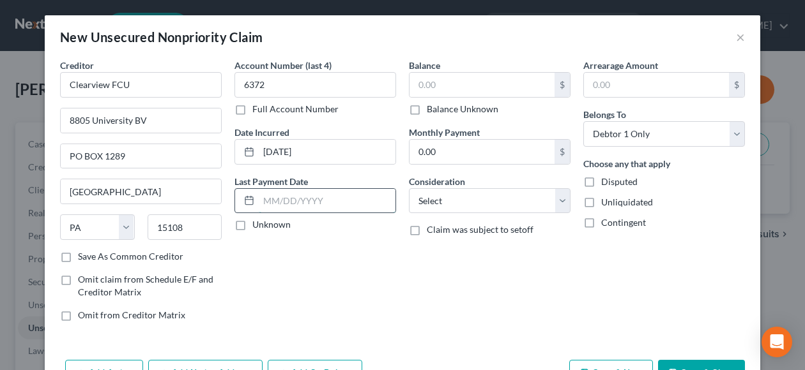
click at [280, 206] on input "text" at bounding box center [327, 201] width 137 height 24
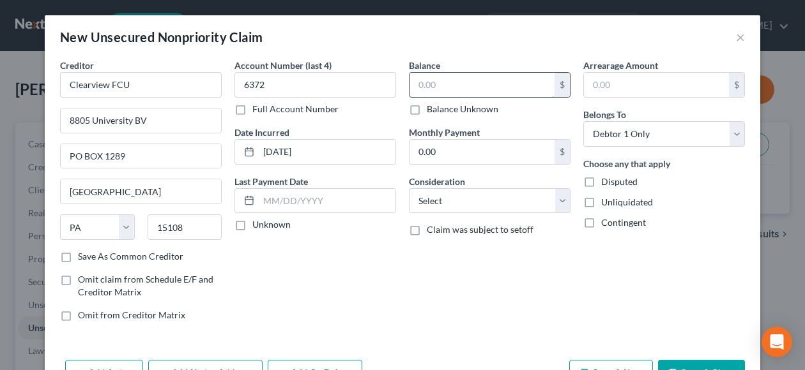
click at [455, 87] on input "text" at bounding box center [481, 85] width 145 height 24
type input "15,583.00"
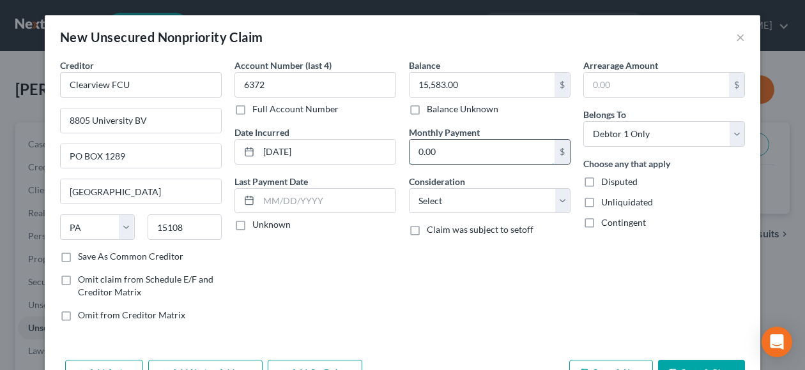
click at [451, 152] on input "0.00" at bounding box center [481, 152] width 145 height 24
type input "339.00"
click at [556, 204] on select "Select Cable / Satellite Services Collection Agency Credit Card Debt Debt Couns…" at bounding box center [490, 201] width 162 height 26
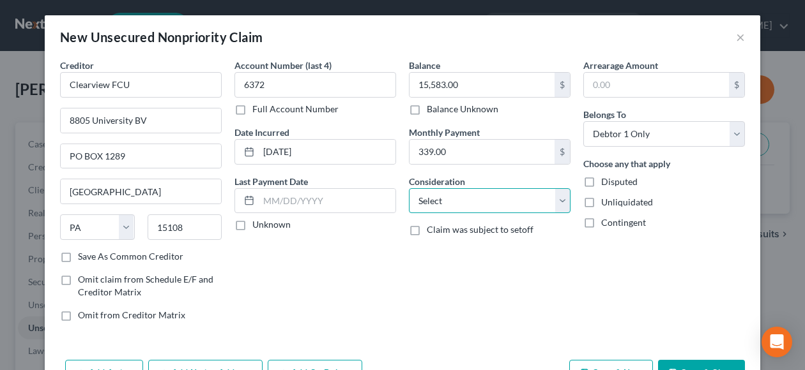
select select "2"
click at [409, 188] on select "Select Cable / Satellite Services Collection Agency Credit Card Debt Debt Couns…" at bounding box center [490, 201] width 162 height 26
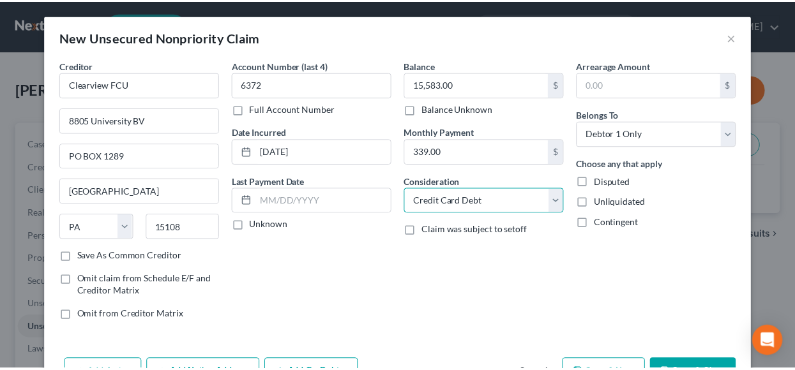
scroll to position [40, 0]
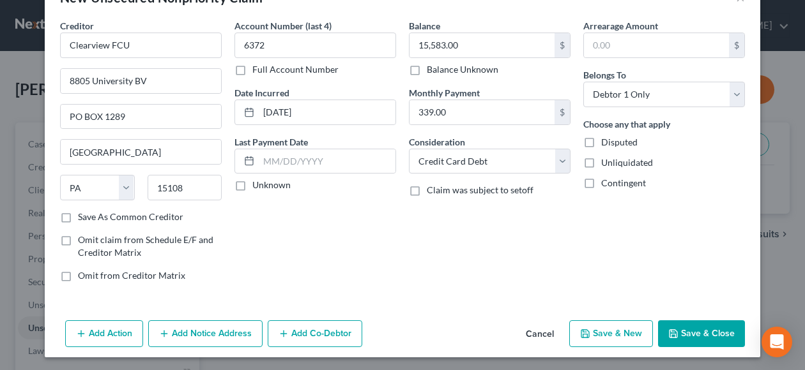
click at [252, 184] on label "Unknown" at bounding box center [271, 185] width 38 height 13
click at [257, 184] on input "Unknown" at bounding box center [261, 183] width 8 height 8
checkbox input "true"
click at [686, 328] on button "Save & Close" at bounding box center [701, 334] width 87 height 27
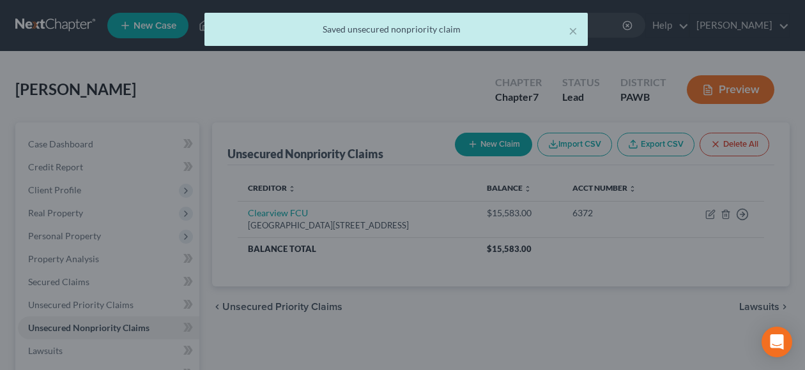
scroll to position [0, 0]
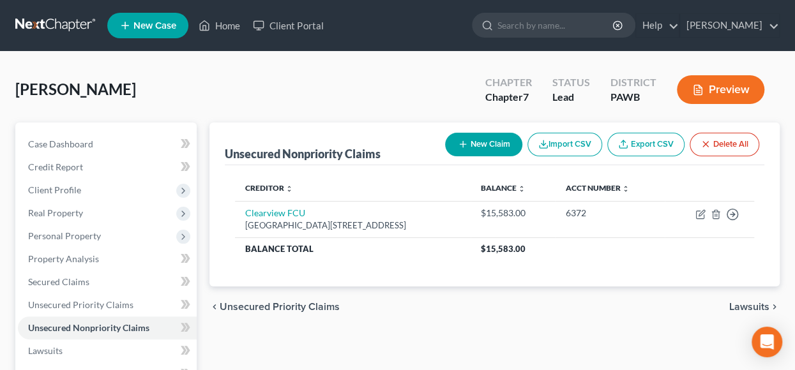
click at [485, 143] on button "New Claim" at bounding box center [483, 145] width 77 height 24
select select "0"
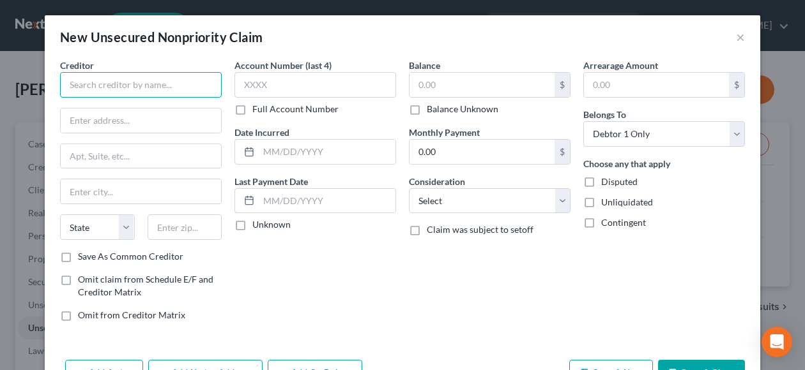
click at [100, 80] on input "text" at bounding box center [141, 85] width 162 height 26
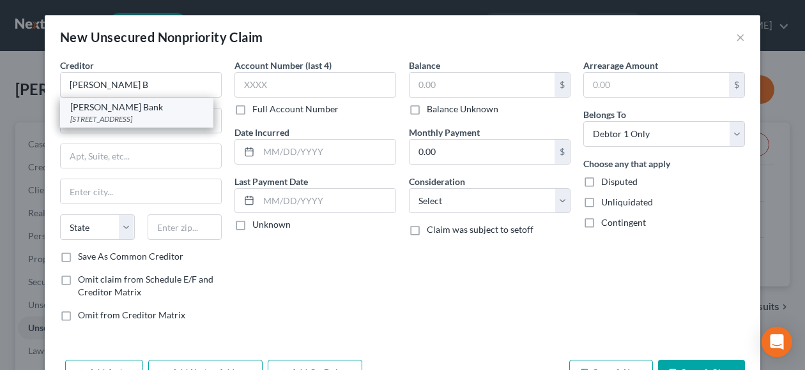
click at [106, 115] on div "[STREET_ADDRESS]" at bounding box center [136, 119] width 133 height 11
type input "[PERSON_NAME] Bank"
type input "PO Box 9201"
type input "Old Bethpage"
select select "35"
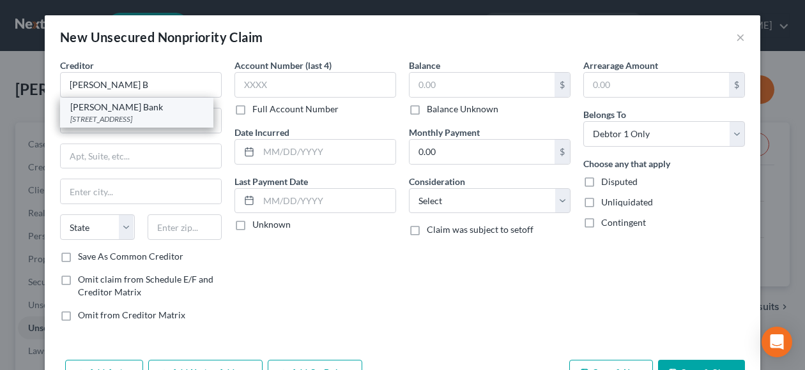
type input "11804"
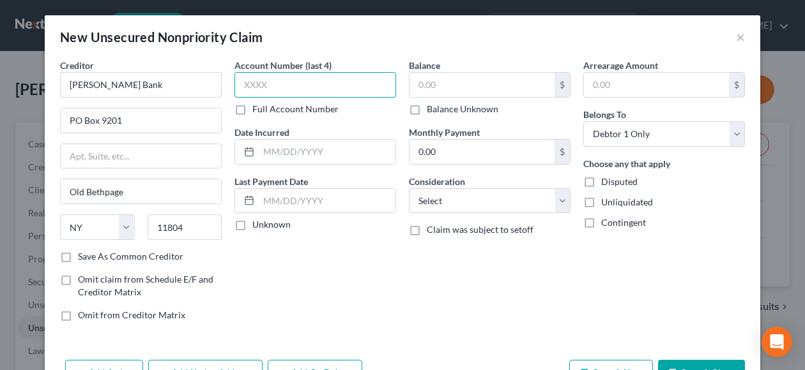
click at [277, 85] on input "text" at bounding box center [315, 85] width 162 height 26
type input "1302"
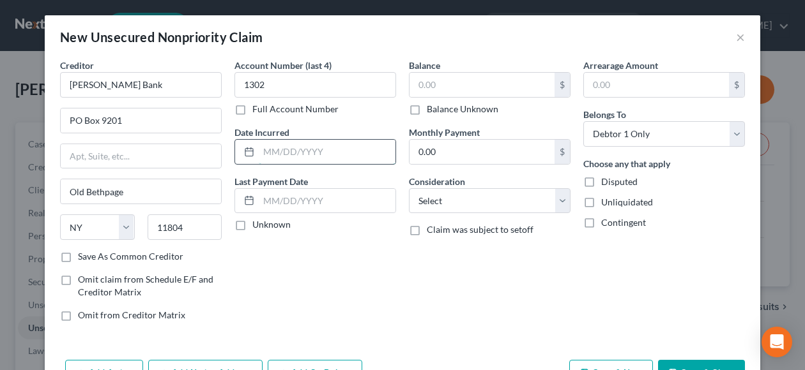
click at [285, 150] on input "text" at bounding box center [327, 152] width 137 height 24
type input "[DATE]"
click at [252, 222] on label "Unknown" at bounding box center [271, 224] width 38 height 13
click at [257, 222] on input "Unknown" at bounding box center [261, 222] width 8 height 8
checkbox input "true"
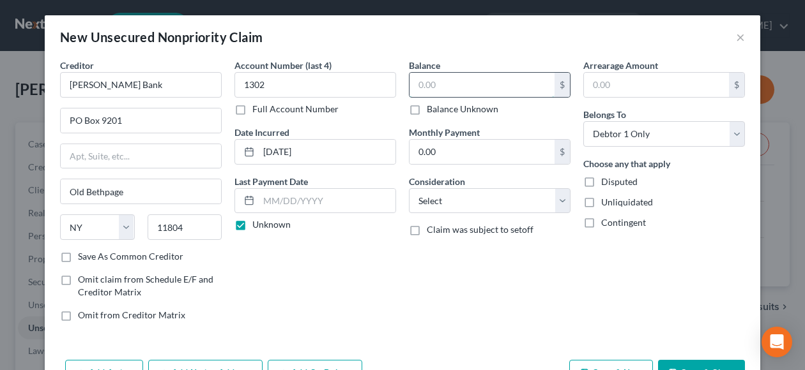
click at [433, 78] on input "text" at bounding box center [481, 85] width 145 height 24
type input "409.00"
click at [559, 201] on select "Select Cable / Satellite Services Collection Agency Credit Card Debt Debt Couns…" at bounding box center [490, 201] width 162 height 26
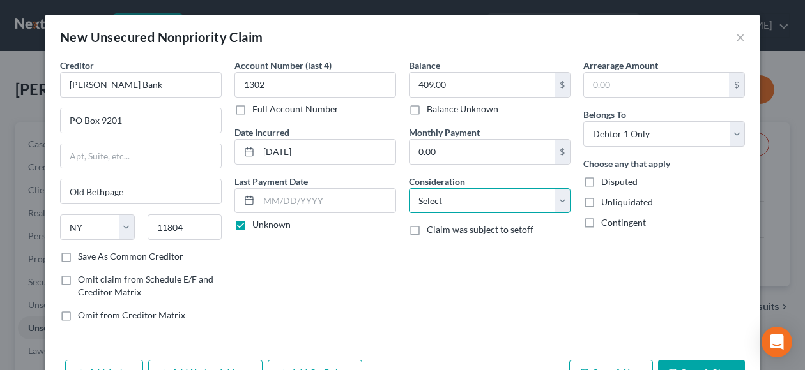
select select "2"
click at [409, 188] on select "Select Cable / Satellite Services Collection Agency Credit Card Debt Debt Couns…" at bounding box center [490, 201] width 162 height 26
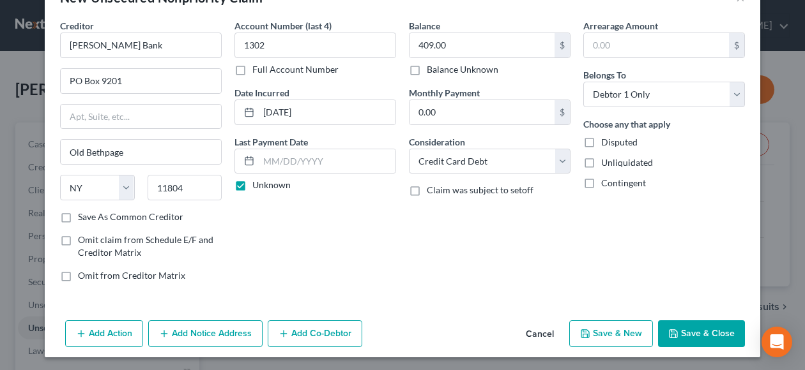
click at [623, 332] on button "Save & New" at bounding box center [611, 334] width 84 height 27
select select "0"
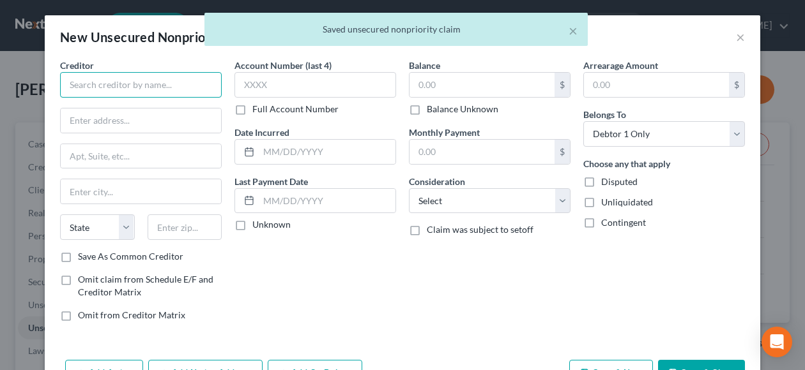
click at [88, 84] on input "text" at bounding box center [141, 85] width 162 height 26
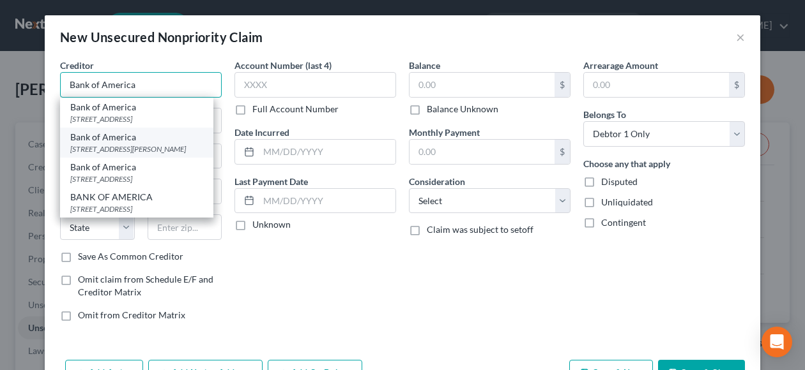
type input "Bank of America"
click at [143, 144] on div "[STREET_ADDRESS][PERSON_NAME]" at bounding box center [136, 149] width 133 height 11
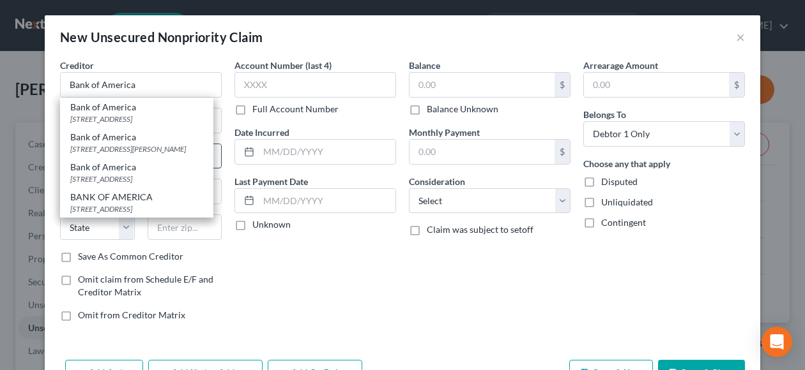
type input "201 N [PERSON_NAME]"
type input "Charlotte"
select select "28"
type input "28255"
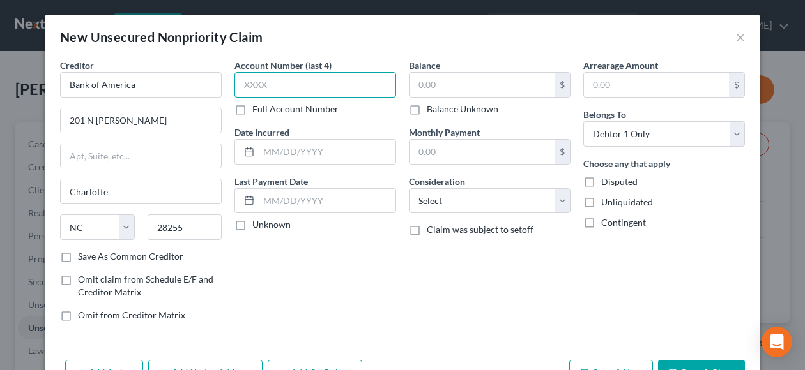
click at [315, 82] on input "text" at bounding box center [315, 85] width 162 height 26
type input "1197"
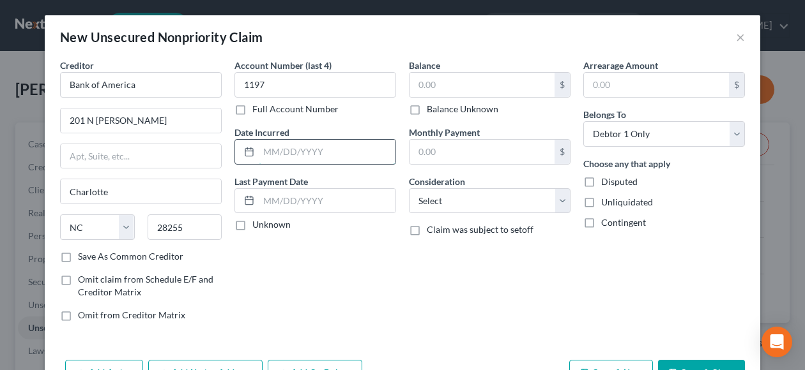
click at [347, 152] on input "text" at bounding box center [327, 152] width 137 height 24
type input "[DATE]"
click at [252, 223] on label "Unknown" at bounding box center [271, 224] width 38 height 13
click at [257, 223] on input "Unknown" at bounding box center [261, 222] width 8 height 8
checkbox input "true"
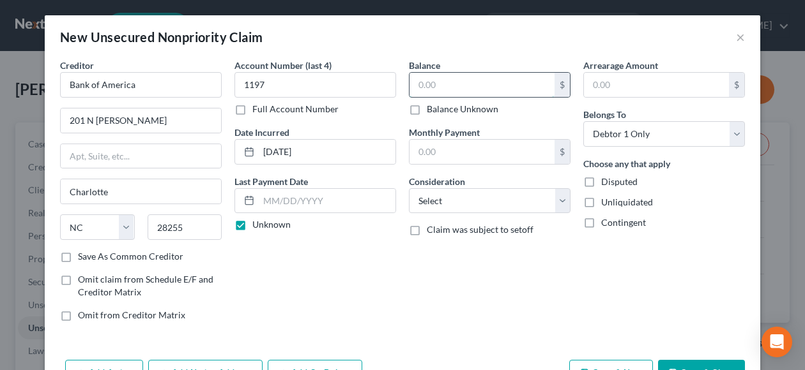
click at [454, 86] on input "text" at bounding box center [481, 85] width 145 height 24
type input "24,075.00"
click at [469, 154] on input "text" at bounding box center [481, 152] width 145 height 24
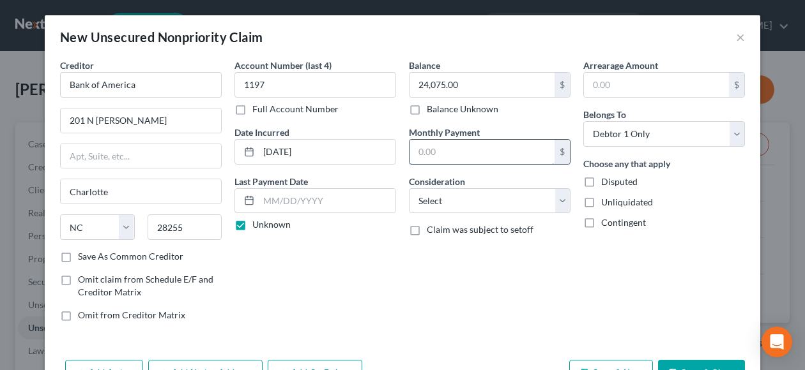
click at [455, 155] on input "text" at bounding box center [481, 152] width 145 height 24
type input "1.00"
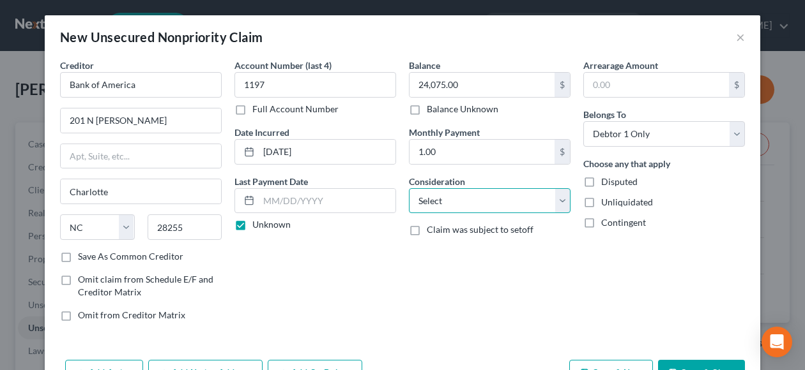
click at [561, 204] on select "Select Cable / Satellite Services Collection Agency Credit Card Debt Debt Couns…" at bounding box center [490, 201] width 162 height 26
select select "2"
click at [409, 188] on select "Select Cable / Satellite Services Collection Agency Credit Card Debt Debt Couns…" at bounding box center [490, 201] width 162 height 26
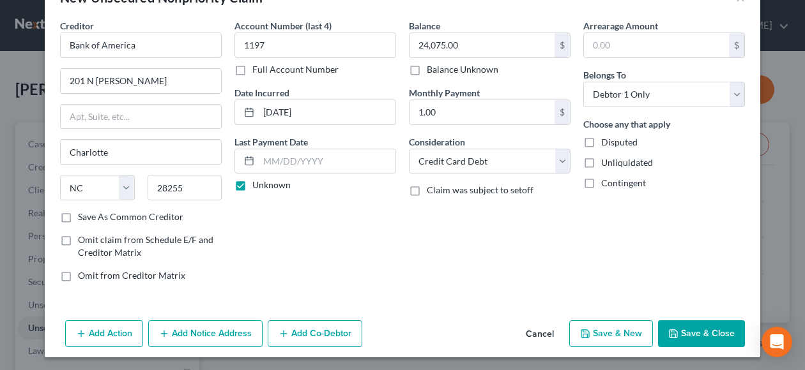
click at [427, 190] on label "Claim was subject to setoff" at bounding box center [480, 190] width 107 height 13
click at [432, 190] on input "Claim was subject to setoff" at bounding box center [436, 188] width 8 height 8
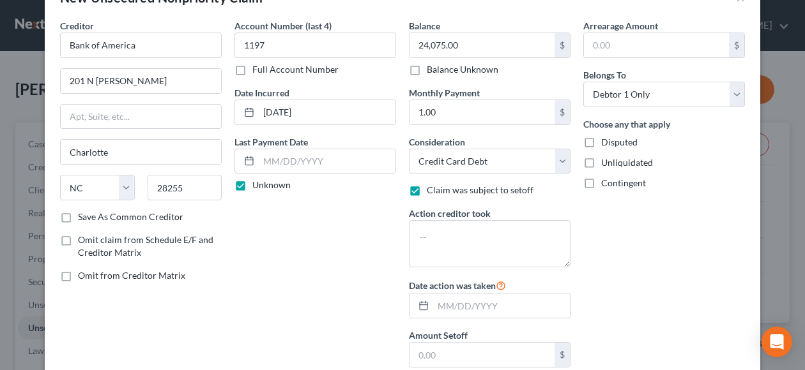
scroll to position [103, 0]
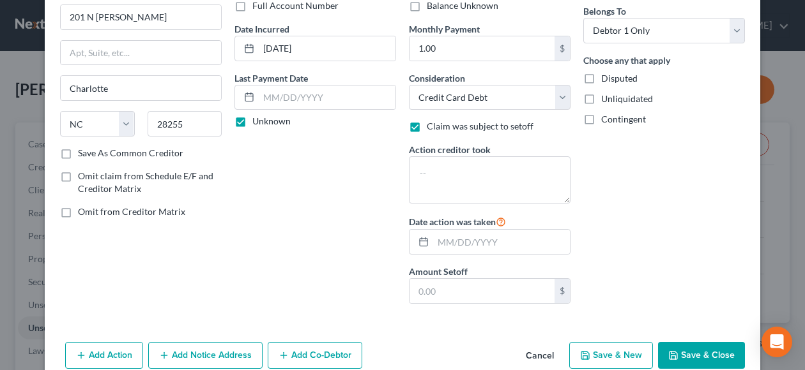
click at [427, 125] on label "Claim was subject to setoff" at bounding box center [480, 126] width 107 height 13
click at [432, 125] on input "Claim was subject to setoff" at bounding box center [436, 124] width 8 height 8
checkbox input "false"
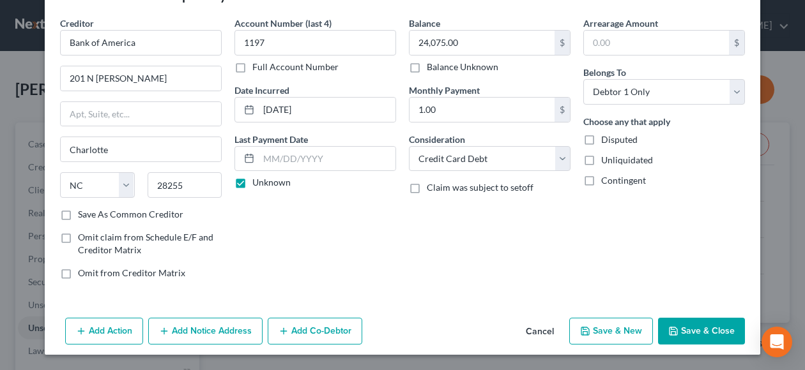
scroll to position [40, 0]
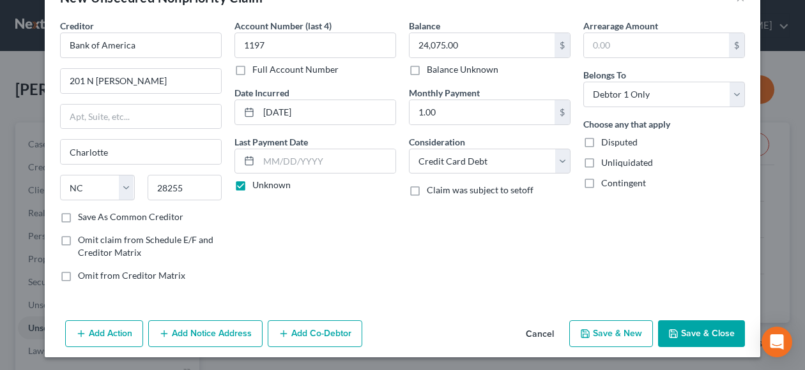
click at [620, 331] on button "Save & New" at bounding box center [611, 334] width 84 height 27
select select "0"
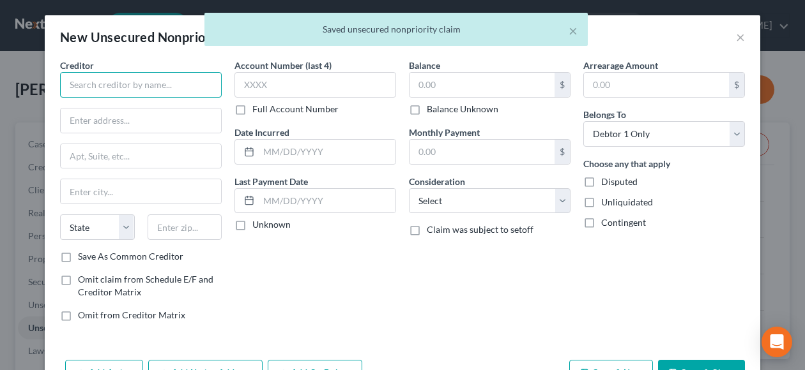
click at [98, 77] on input "text" at bounding box center [141, 85] width 162 height 26
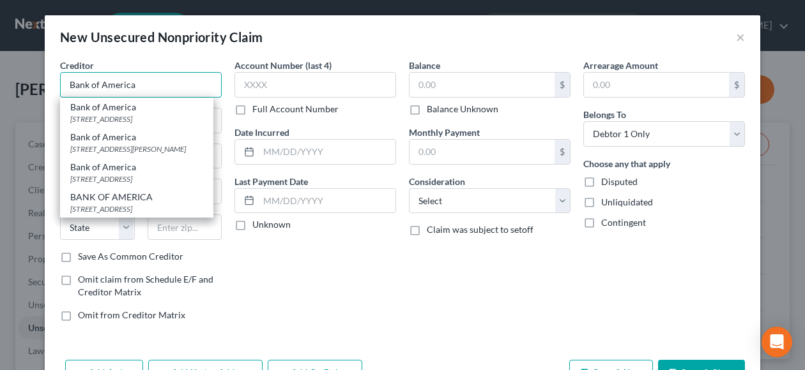
drag, startPoint x: 137, startPoint y: 85, endPoint x: 22, endPoint y: 72, distance: 115.7
click at [22, 72] on div "New Unsecured Nonpriority Claim × Creditor * Bank of America Bank of America [G…" at bounding box center [402, 185] width 805 height 370
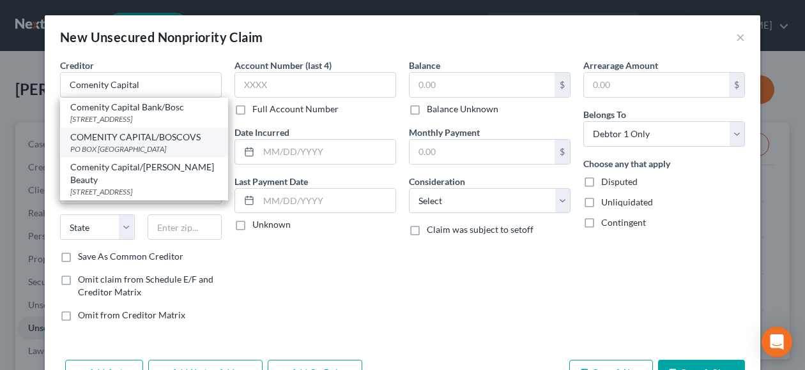
click at [170, 144] on div "COMENITY CAPITAL/BOSCOVS" at bounding box center [144, 137] width 148 height 13
type input "COMENITY CAPITAL/BOSCOVS"
type input "PO BOX 182120"
type input "Columbus"
select select "36"
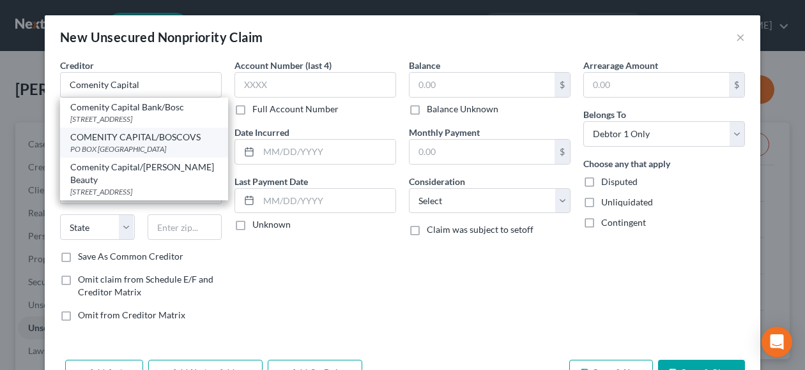
type input "43218"
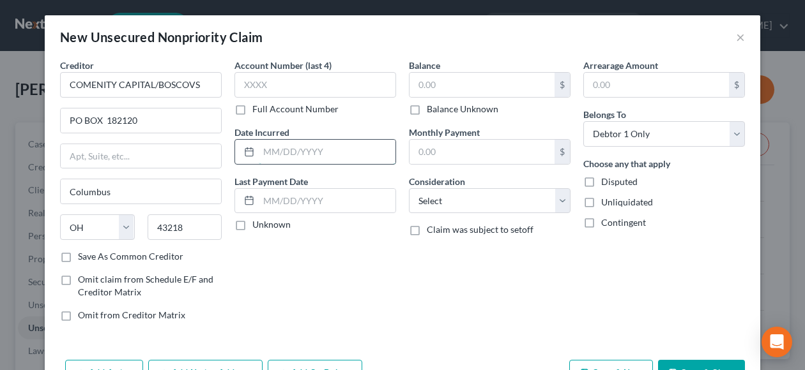
click at [259, 151] on input "text" at bounding box center [327, 152] width 137 height 24
type input "[DATE]"
click at [252, 222] on label "Unknown" at bounding box center [271, 224] width 38 height 13
click at [257, 222] on input "Unknown" at bounding box center [261, 222] width 8 height 8
checkbox input "true"
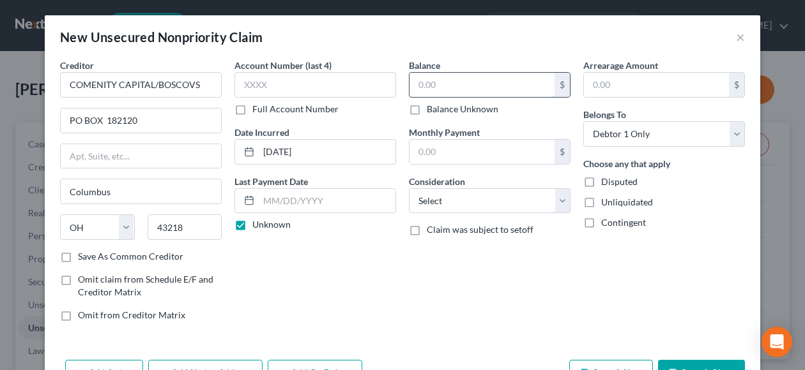
click at [439, 86] on input "text" at bounding box center [481, 85] width 145 height 24
type input "367.00"
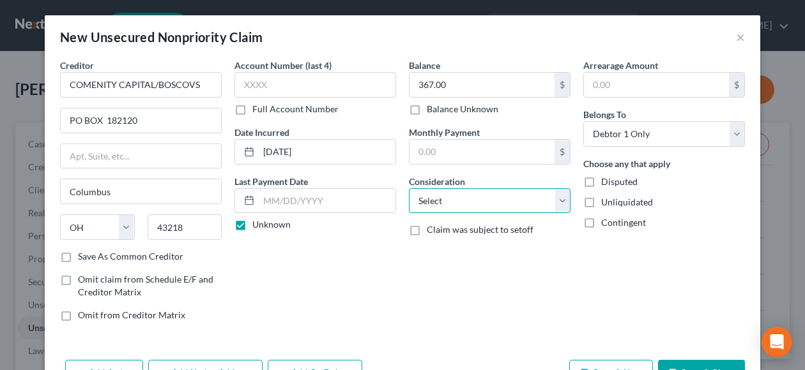
click at [560, 199] on select "Select Cable / Satellite Services Collection Agency Credit Card Debt Debt Couns…" at bounding box center [490, 201] width 162 height 26
select select "2"
click at [409, 188] on select "Select Cable / Satellite Services Collection Agency Credit Card Debt Debt Couns…" at bounding box center [490, 201] width 162 height 26
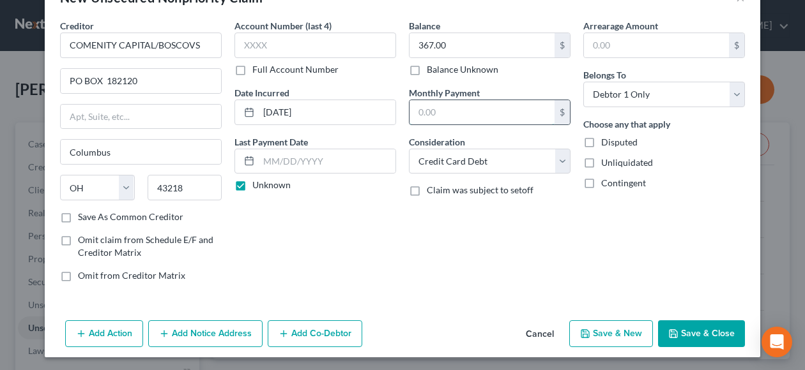
click at [463, 103] on input "text" at bounding box center [481, 112] width 145 height 24
type input "1.00"
click at [585, 285] on div "Arrearage Amount $ Belongs To * Select Debtor 1 Only Debtor 2 Only Debtor 1 And…" at bounding box center [664, 155] width 174 height 273
click at [609, 326] on button "Save & New" at bounding box center [611, 334] width 84 height 27
select select "0"
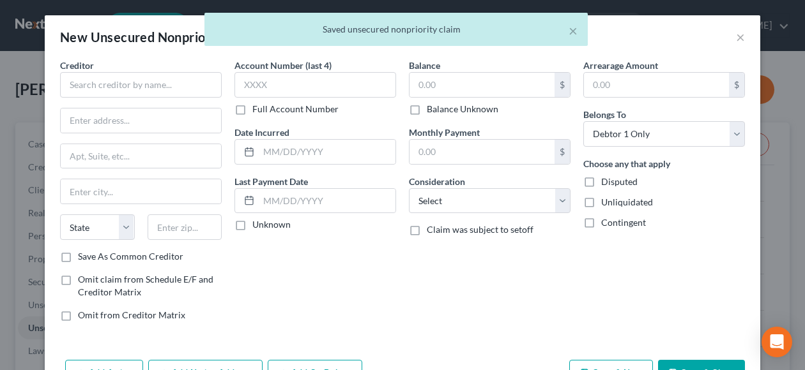
scroll to position [0, 0]
click at [78, 84] on input "text" at bounding box center [141, 85] width 162 height 26
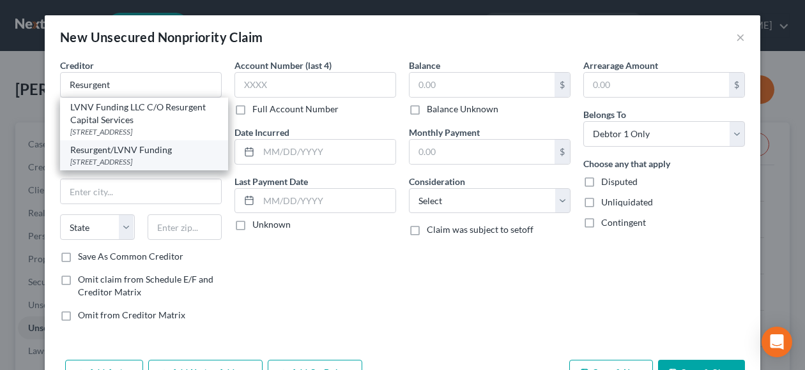
click at [157, 162] on div "[STREET_ADDRESS]" at bounding box center [144, 161] width 148 height 11
type input "Resurgent/LVNV Funding"
type input "PO Box 1269"
type input "[GEOGRAPHIC_DATA]"
select select "42"
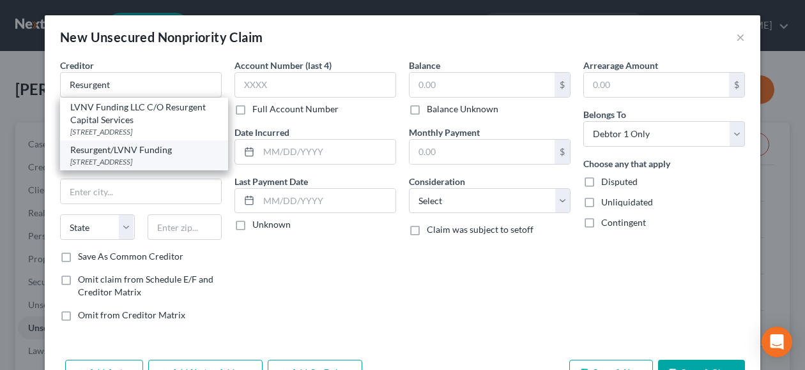
type input "29603"
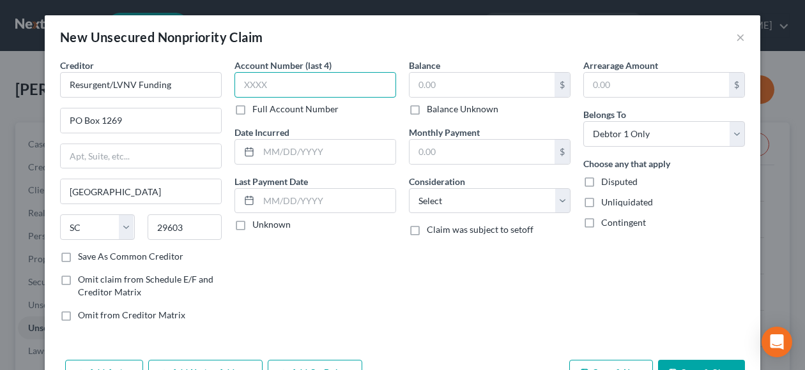
click at [266, 87] on input "text" at bounding box center [315, 85] width 162 height 26
type input "9341"
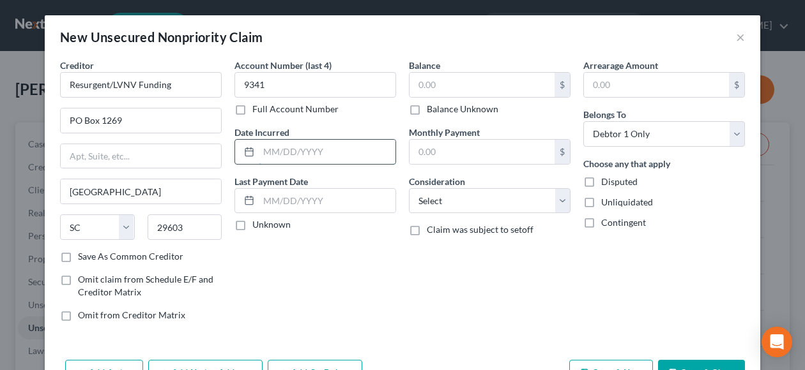
click at [315, 146] on input "text" at bounding box center [327, 152] width 137 height 24
type input "[DATE]"
click at [347, 248] on div "Account Number (last 4) 9341 Full Account Number Date Incurred [DATE] Last Paym…" at bounding box center [315, 195] width 174 height 273
click at [252, 226] on label "Unknown" at bounding box center [271, 224] width 38 height 13
click at [257, 226] on input "Unknown" at bounding box center [261, 222] width 8 height 8
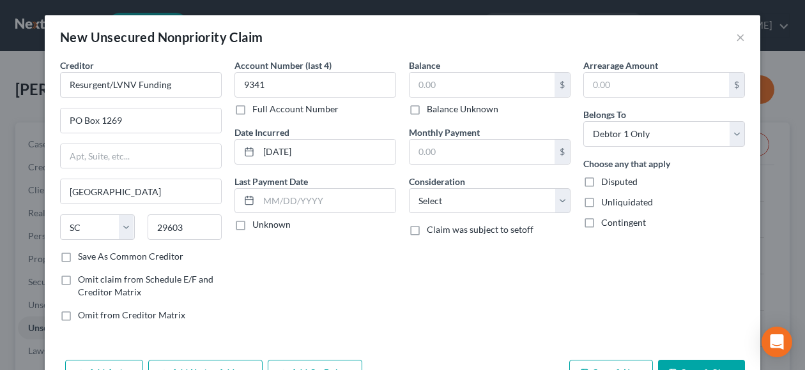
checkbox input "true"
click at [454, 89] on input "text" at bounding box center [481, 85] width 145 height 24
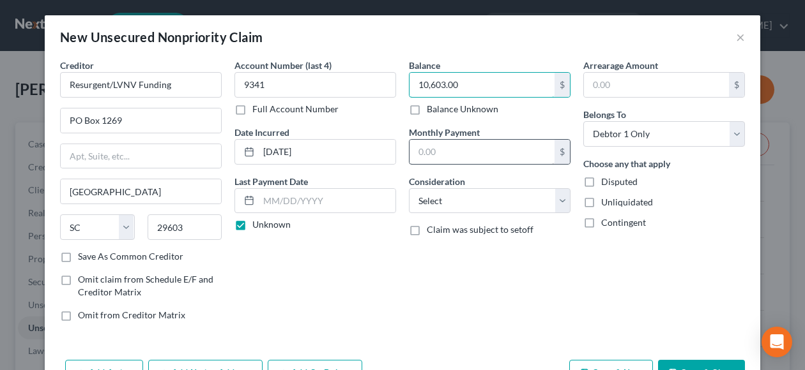
type input "10,603.00"
click at [444, 155] on input "text" at bounding box center [481, 152] width 145 height 24
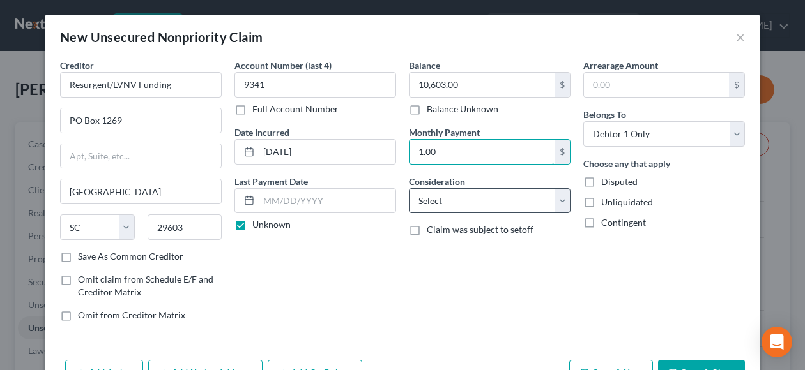
type input "1.00"
drag, startPoint x: 552, startPoint y: 200, endPoint x: 539, endPoint y: 201, distance: 12.8
click at [552, 200] on select "Select Cable / Satellite Services Collection Agency Credit Card Debt Debt Couns…" at bounding box center [490, 201] width 162 height 26
select select "2"
click at [409, 188] on select "Select Cable / Satellite Services Collection Agency Credit Card Debt Debt Couns…" at bounding box center [490, 201] width 162 height 26
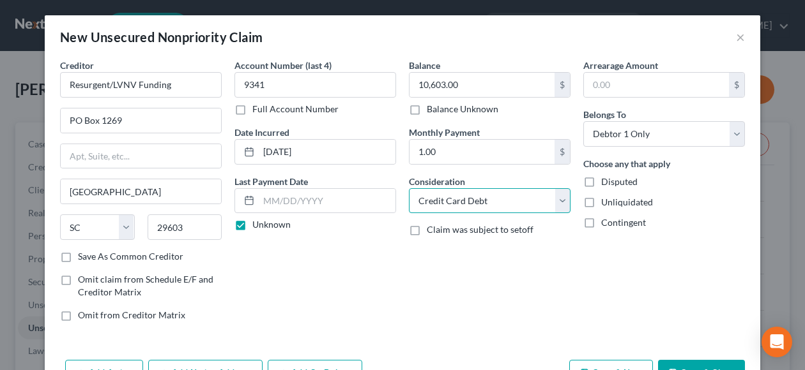
scroll to position [40, 0]
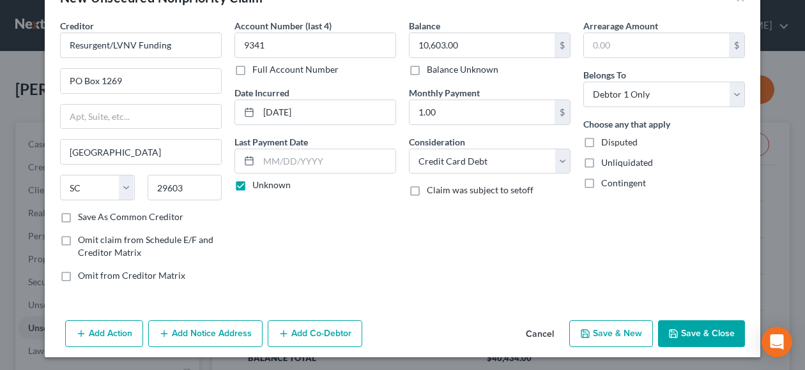
click at [614, 330] on button "Save & New" at bounding box center [611, 334] width 84 height 27
select select "0"
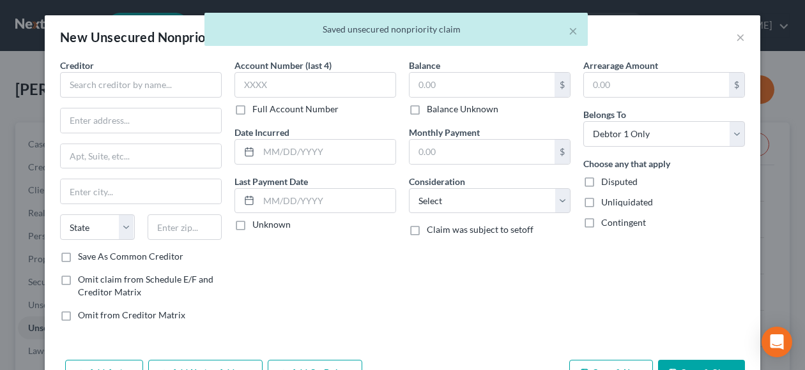
scroll to position [0, 0]
click at [85, 82] on input "text" at bounding box center [141, 85] width 162 height 26
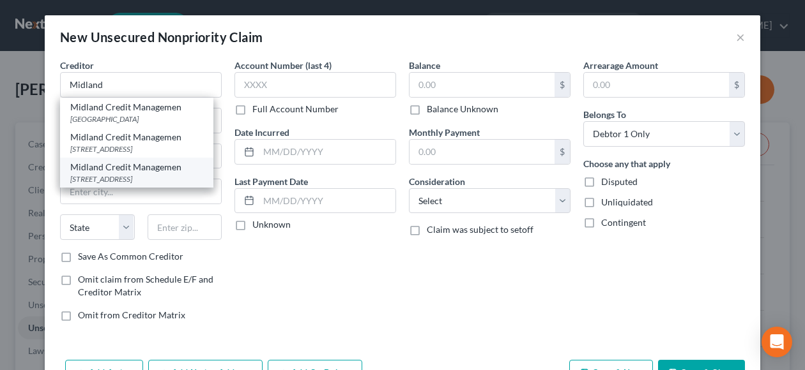
click at [125, 185] on div "[STREET_ADDRESS]" at bounding box center [136, 179] width 133 height 11
type input "Midland Credit Managemen"
type input "[STREET_ADDRESS]"
type input "STE 300"
type input "[PERSON_NAME]"
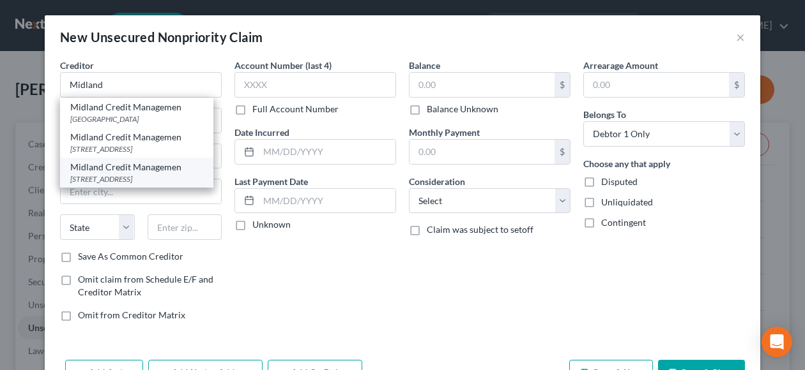
select select "23"
type input "48083"
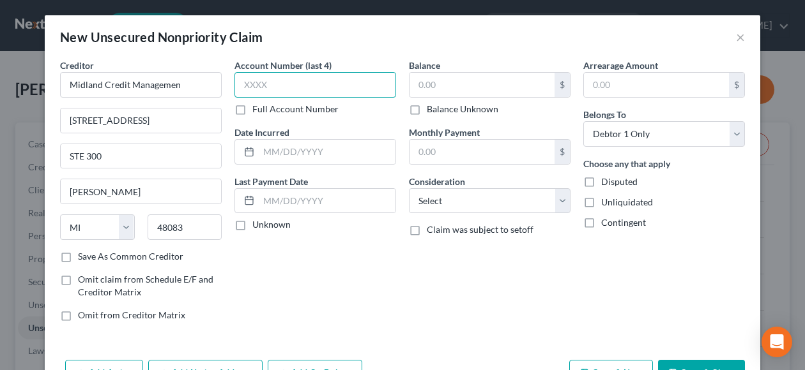
click at [299, 83] on input "text" at bounding box center [315, 85] width 162 height 26
type input "0619"
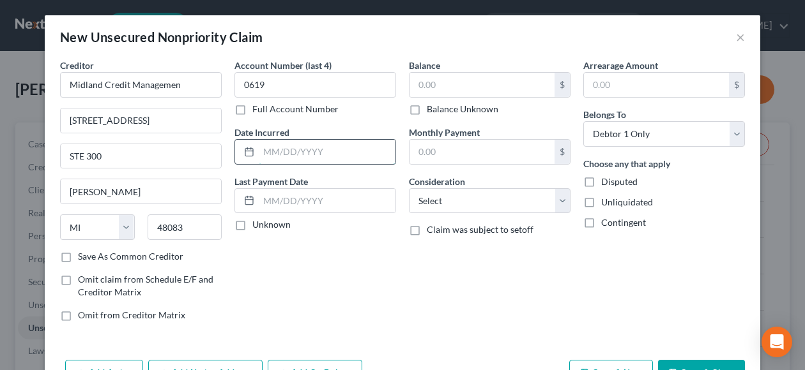
click at [286, 153] on input "text" at bounding box center [327, 152] width 137 height 24
type input "[DATE]"
click at [252, 223] on label "Unknown" at bounding box center [271, 224] width 38 height 13
click at [257, 223] on input "Unknown" at bounding box center [261, 222] width 8 height 8
checkbox input "true"
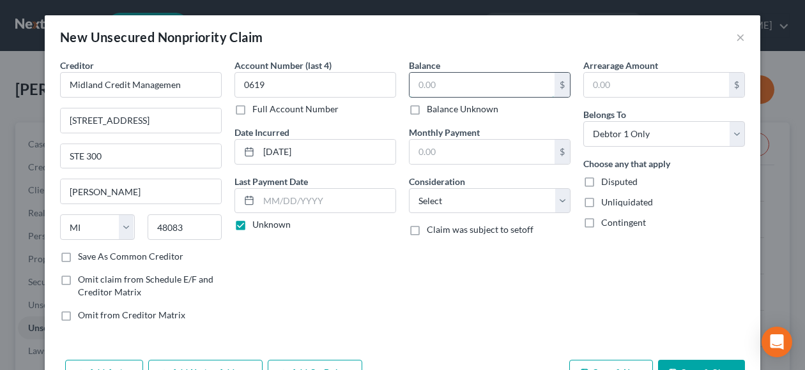
click at [437, 88] on input "text" at bounding box center [481, 85] width 145 height 24
type input "367.00"
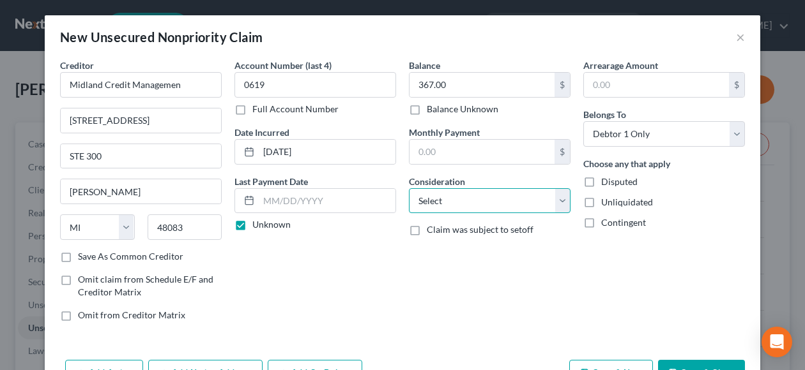
click at [556, 201] on select "Select Cable / Satellite Services Collection Agency Credit Card Debt Debt Couns…" at bounding box center [490, 201] width 162 height 26
select select "2"
click at [409, 188] on select "Select Cable / Satellite Services Collection Agency Credit Card Debt Debt Couns…" at bounding box center [490, 201] width 162 height 26
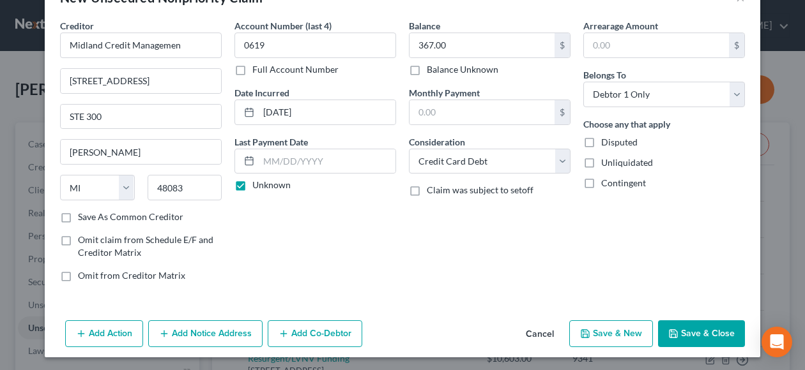
click at [613, 335] on button "Save & New" at bounding box center [611, 334] width 84 height 27
select select "0"
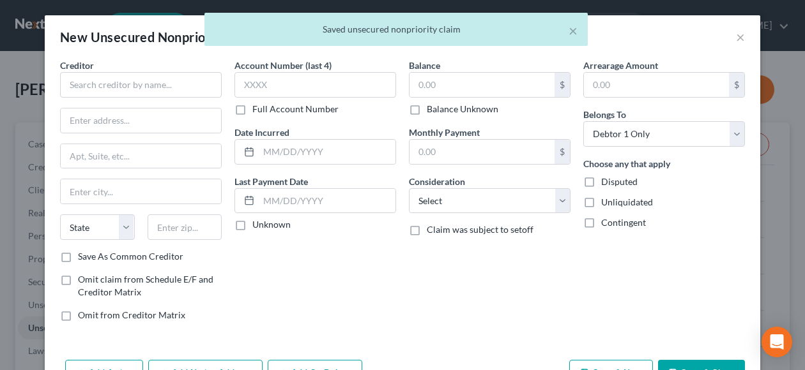
scroll to position [0, 0]
click at [75, 86] on input "text" at bounding box center [141, 85] width 162 height 26
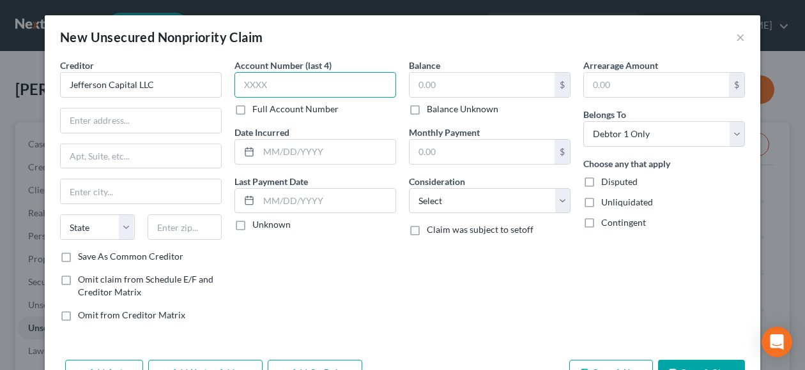
click at [253, 84] on input "text" at bounding box center [315, 85] width 162 height 26
type input "Jefferson Capital LLC"
type input "2925"
click at [282, 132] on label "Date Incurred" at bounding box center [261, 132] width 55 height 13
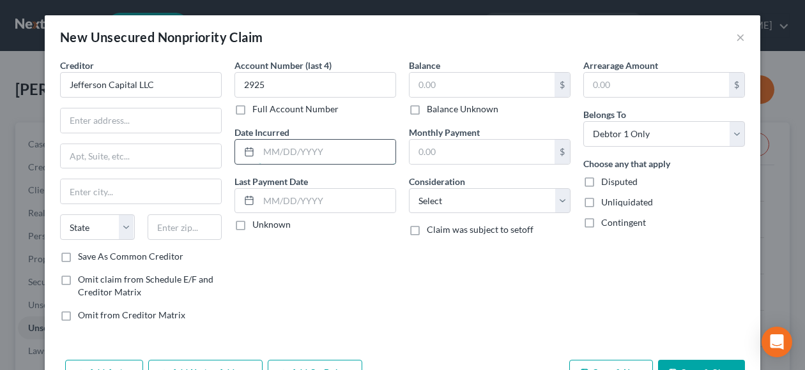
click at [277, 150] on input "text" at bounding box center [327, 152] width 137 height 24
type input "[DATE]"
click at [298, 206] on input "text" at bounding box center [327, 201] width 137 height 24
click at [252, 227] on label "Unknown" at bounding box center [271, 224] width 38 height 13
click at [257, 227] on input "Unknown" at bounding box center [261, 222] width 8 height 8
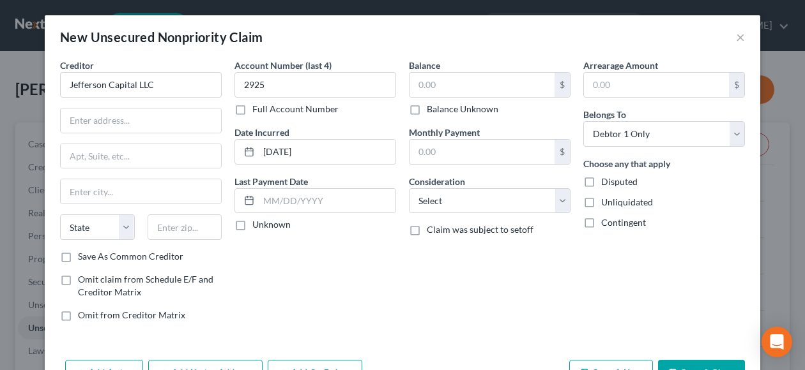
checkbox input "true"
click at [458, 81] on input "text" at bounding box center [481, 85] width 145 height 24
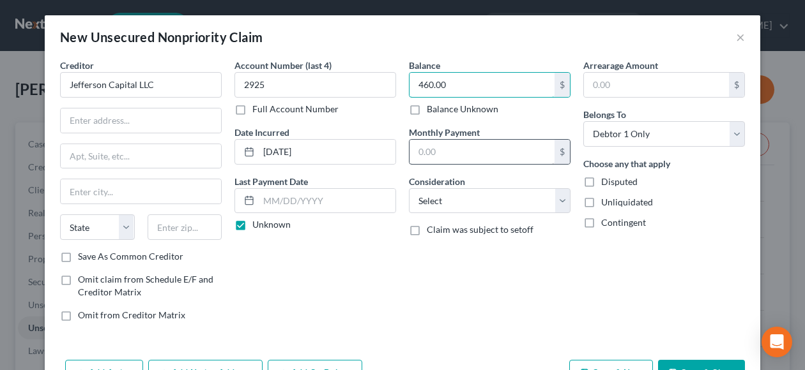
type input "460.00"
click at [445, 149] on input "text" at bounding box center [481, 152] width 145 height 24
type input "1.00"
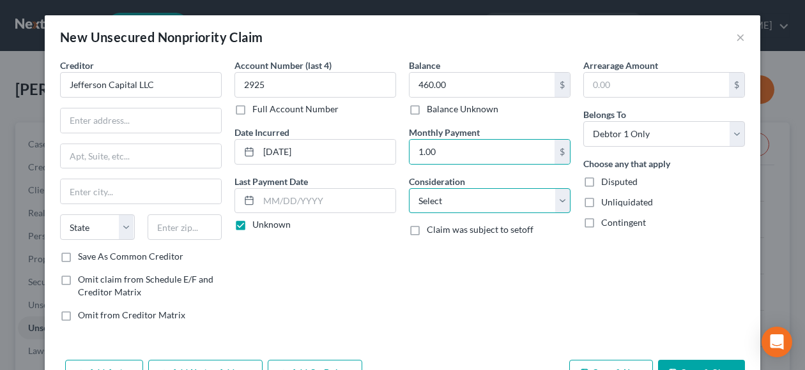
drag, startPoint x: 555, startPoint y: 201, endPoint x: 523, endPoint y: 203, distance: 32.0
click at [554, 201] on select "Select Cable / Satellite Services Collection Agency Credit Card Debt Debt Couns…" at bounding box center [490, 201] width 162 height 26
select select "2"
click at [409, 188] on select "Select Cable / Satellite Services Collection Agency Credit Card Debt Debt Couns…" at bounding box center [490, 201] width 162 height 26
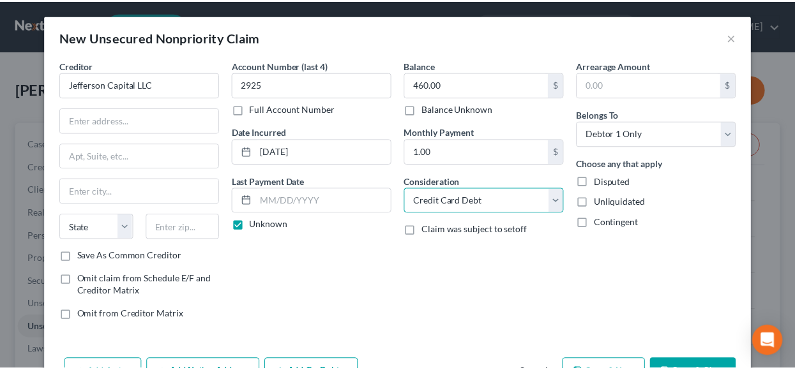
scroll to position [40, 0]
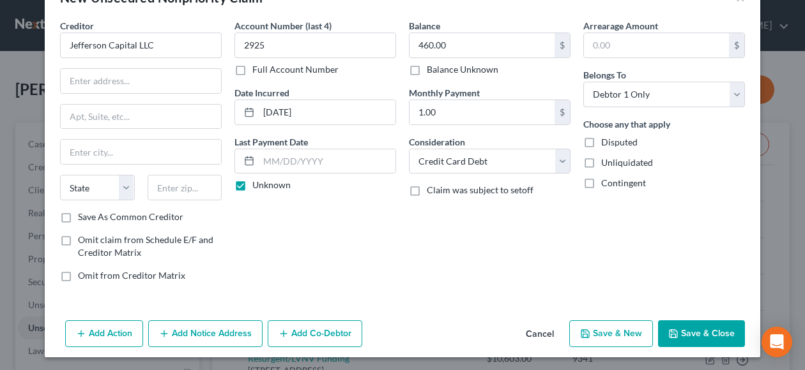
click at [693, 329] on button "Save & Close" at bounding box center [701, 334] width 87 height 27
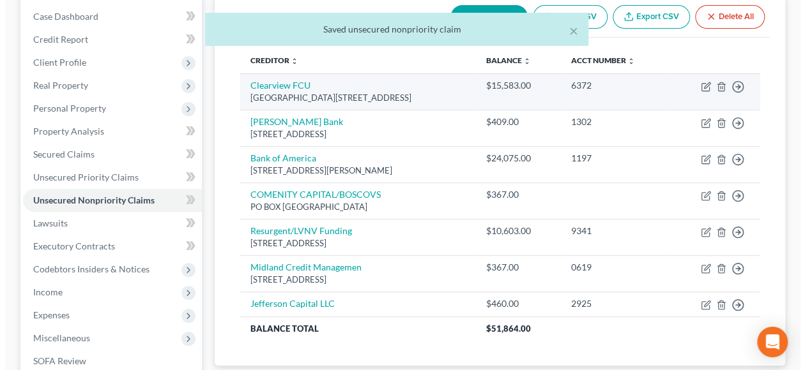
scroll to position [192, 0]
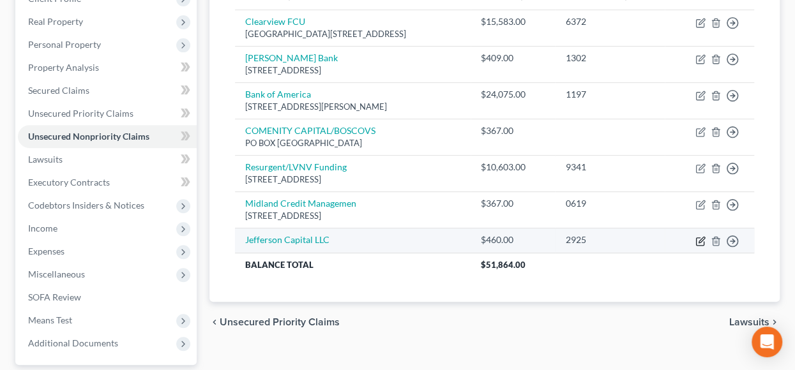
click at [702, 237] on icon "button" at bounding box center [702, 240] width 6 height 6
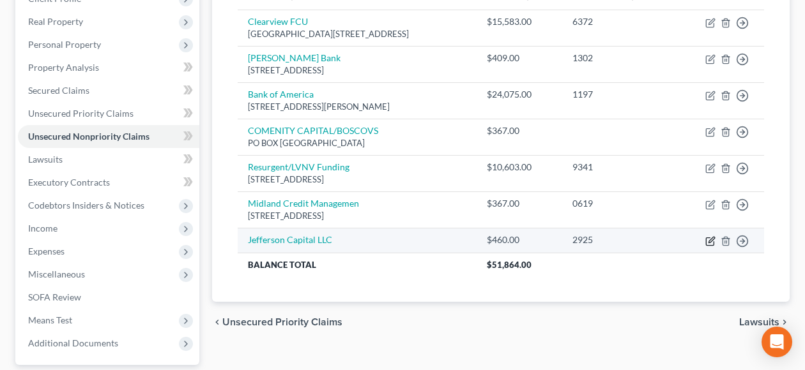
select select "2"
select select "0"
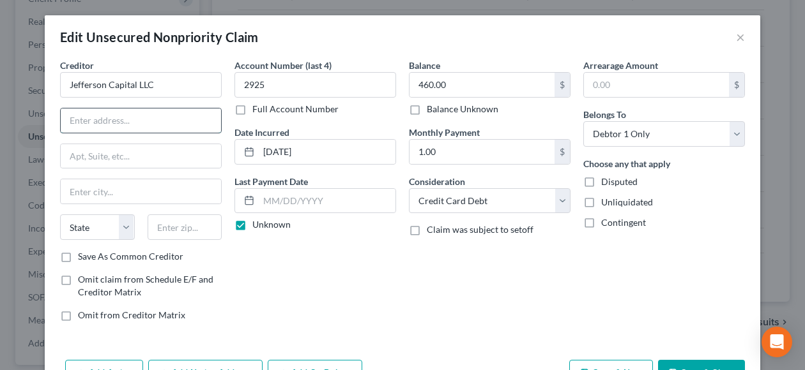
click at [92, 121] on input "text" at bounding box center [141, 121] width 160 height 24
type input "[STREET_ADDRESS]"
click at [162, 216] on input "text" at bounding box center [185, 228] width 75 height 26
click at [304, 328] on div "Account Number (last 4) 2925 Full Account Number Date Incurred [DATE] Last Paym…" at bounding box center [315, 195] width 174 height 273
drag, startPoint x: 61, startPoint y: 256, endPoint x: 441, endPoint y: 127, distance: 400.6
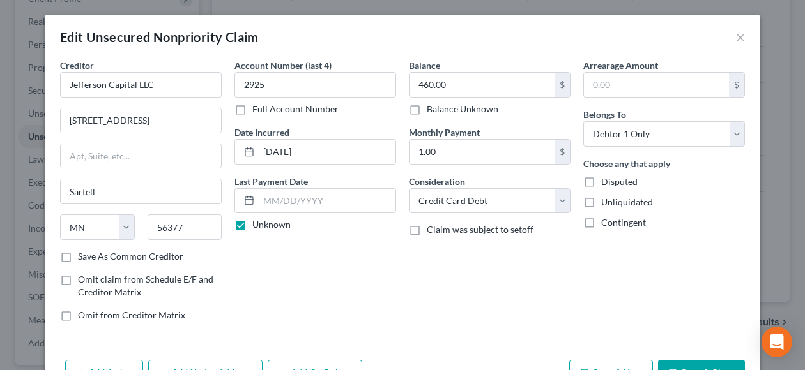
click at [78, 256] on label "Save As Common Creditor" at bounding box center [130, 256] width 105 height 13
click at [83, 256] on input "Save As Common Creditor" at bounding box center [87, 254] width 8 height 8
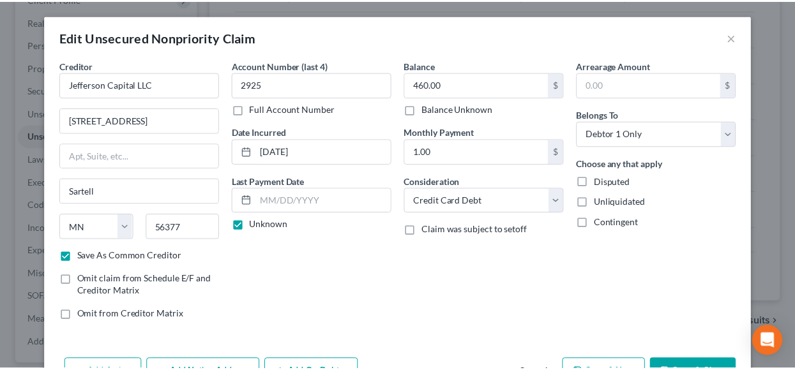
scroll to position [64, 0]
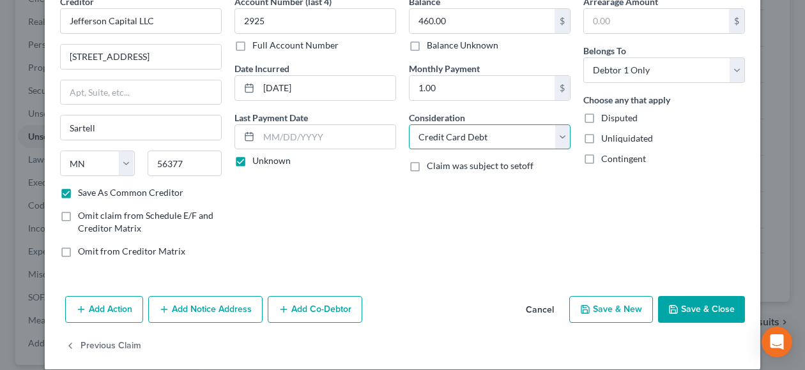
click at [557, 139] on select "Select Cable / Satellite Services Collection Agency Credit Card Debt Debt Couns…" at bounding box center [490, 138] width 162 height 26
click at [409, 125] on select "Select Cable / Satellite Services Collection Agency Credit Card Debt Debt Couns…" at bounding box center [490, 138] width 162 height 26
click at [686, 307] on button "Save & Close" at bounding box center [701, 309] width 87 height 27
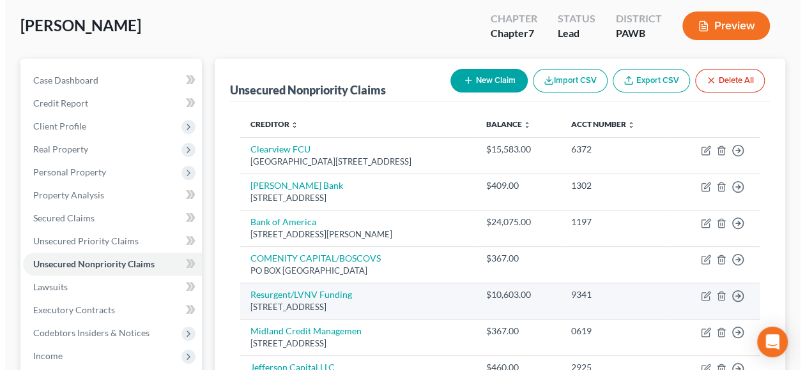
scroll to position [0, 0]
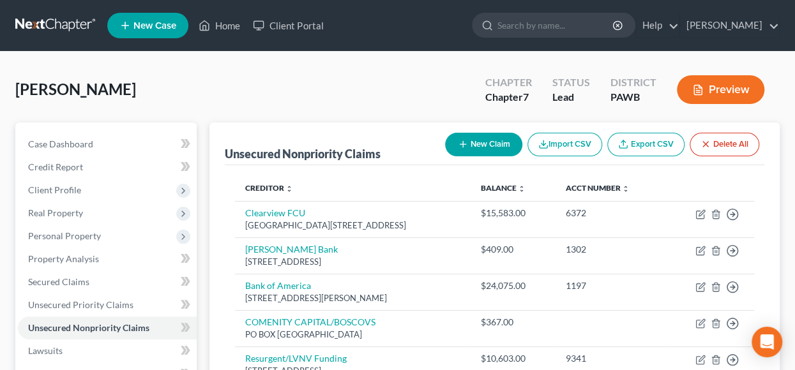
click at [487, 144] on button "New Claim" at bounding box center [483, 145] width 77 height 24
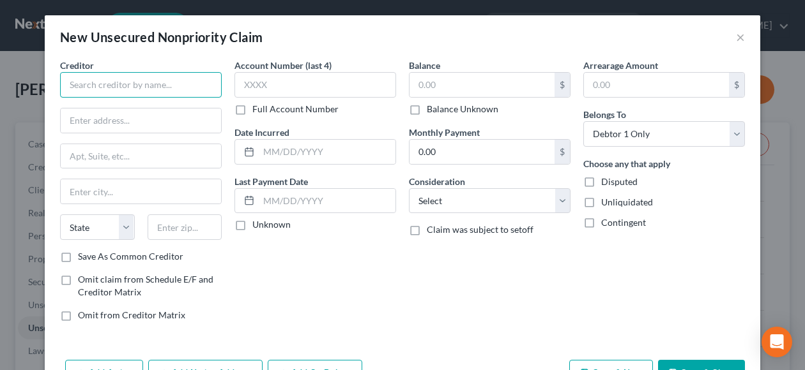
click at [74, 84] on input "text" at bounding box center [141, 85] width 162 height 26
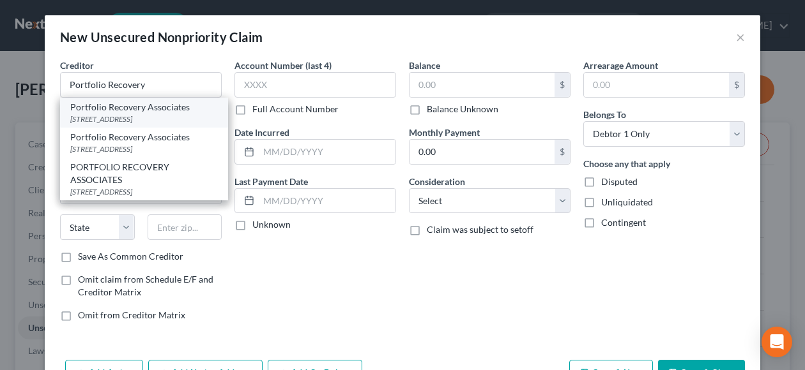
click at [165, 114] on div "[STREET_ADDRESS]" at bounding box center [144, 119] width 148 height 11
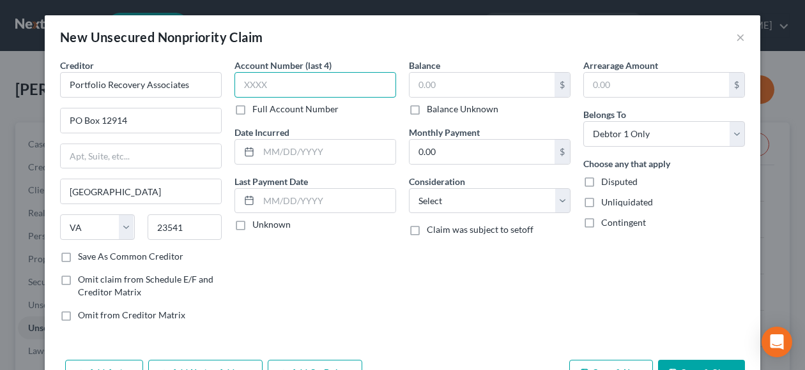
click at [272, 89] on input "text" at bounding box center [315, 85] width 162 height 26
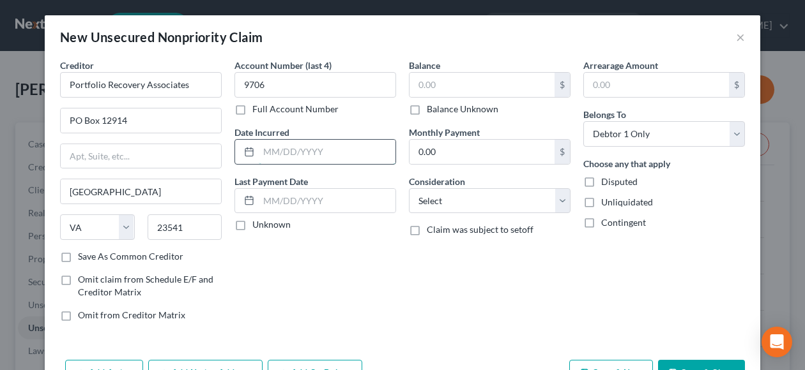
click at [276, 149] on input "text" at bounding box center [327, 152] width 137 height 24
click at [444, 81] on input "text" at bounding box center [481, 85] width 145 height 24
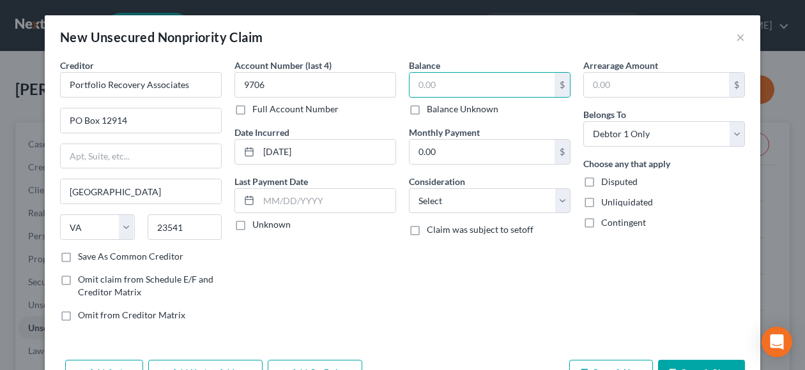
click at [252, 222] on label "Unknown" at bounding box center [271, 224] width 38 height 13
click at [257, 222] on input "Unknown" at bounding box center [261, 222] width 8 height 8
click at [454, 84] on input "text" at bounding box center [481, 85] width 145 height 24
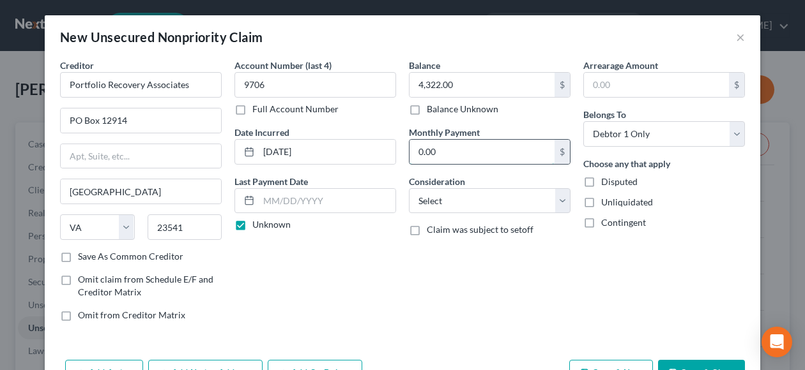
click at [483, 151] on input "0.00" at bounding box center [481, 152] width 145 height 24
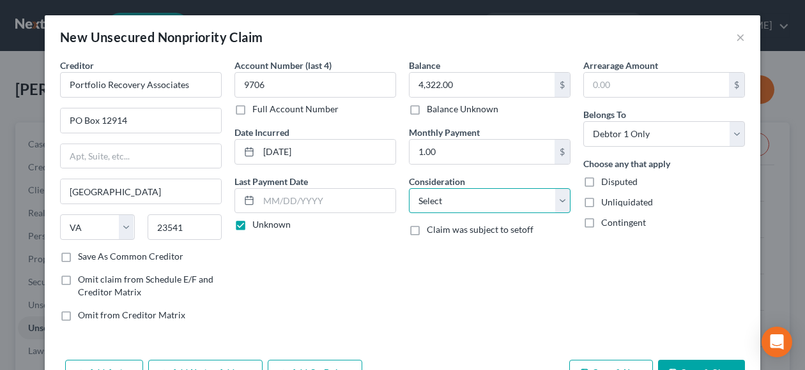
click at [560, 201] on select "Select Cable / Satellite Services Collection Agency Credit Card Debt Debt Couns…" at bounding box center [490, 201] width 162 height 26
click at [409, 188] on select "Select Cable / Satellite Services Collection Agency Credit Card Debt Debt Couns…" at bounding box center [490, 201] width 162 height 26
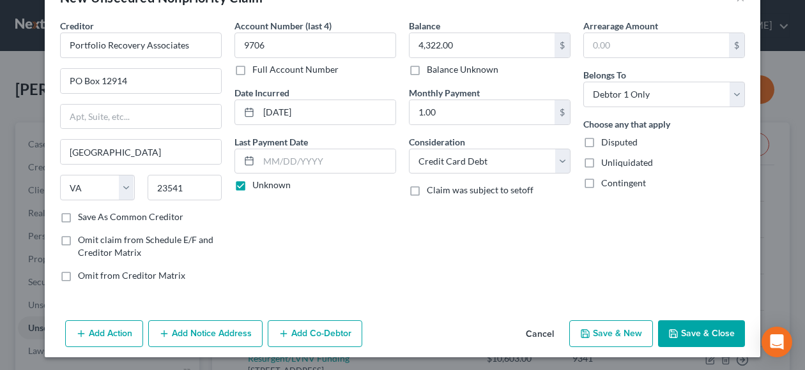
click at [624, 330] on button "Save & New" at bounding box center [611, 334] width 84 height 27
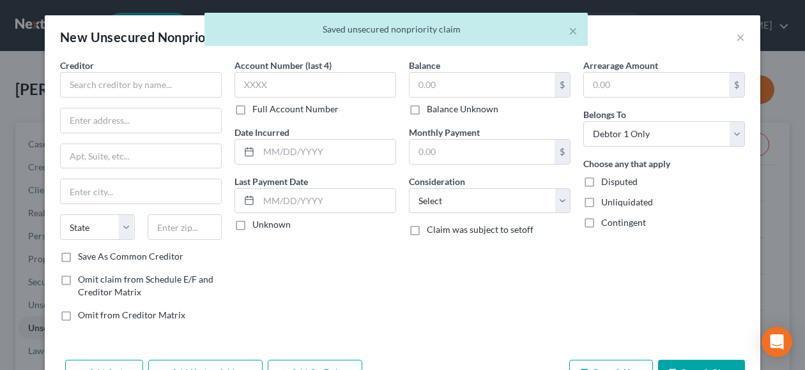
scroll to position [0, 0]
click at [74, 84] on input "text" at bounding box center [141, 85] width 162 height 26
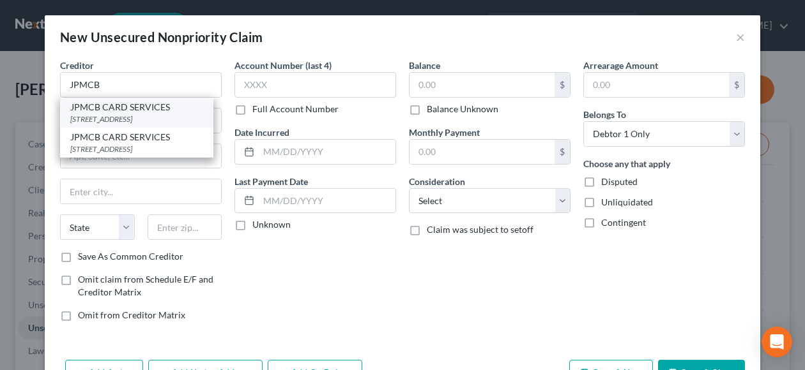
click at [178, 114] on div "[STREET_ADDRESS]" at bounding box center [136, 119] width 133 height 11
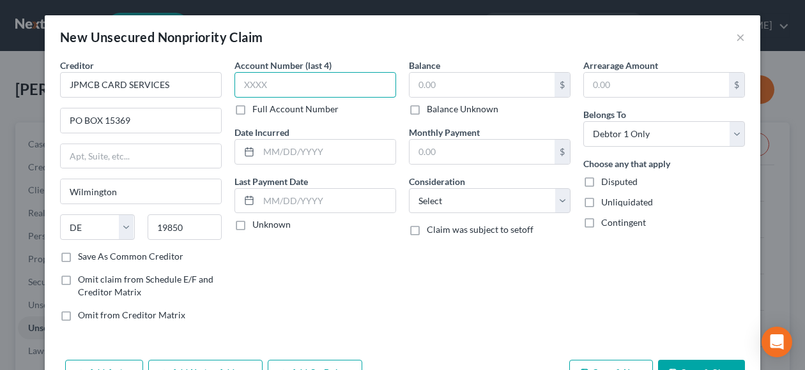
click at [261, 87] on input "text" at bounding box center [315, 85] width 162 height 26
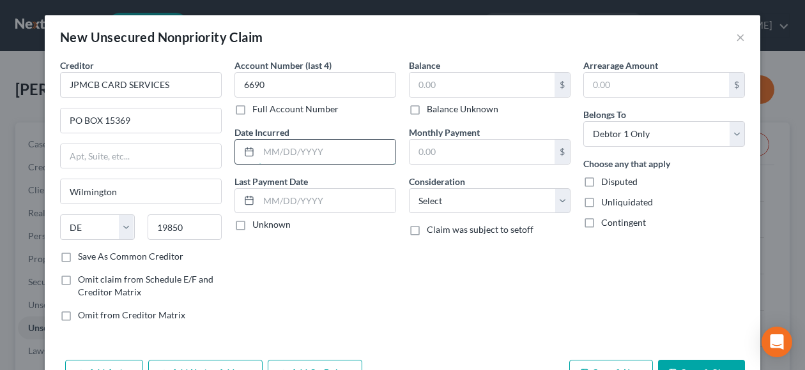
click at [276, 149] on input "text" at bounding box center [327, 152] width 137 height 24
click at [252, 225] on label "Unknown" at bounding box center [271, 224] width 38 height 13
click at [257, 225] on input "Unknown" at bounding box center [261, 222] width 8 height 8
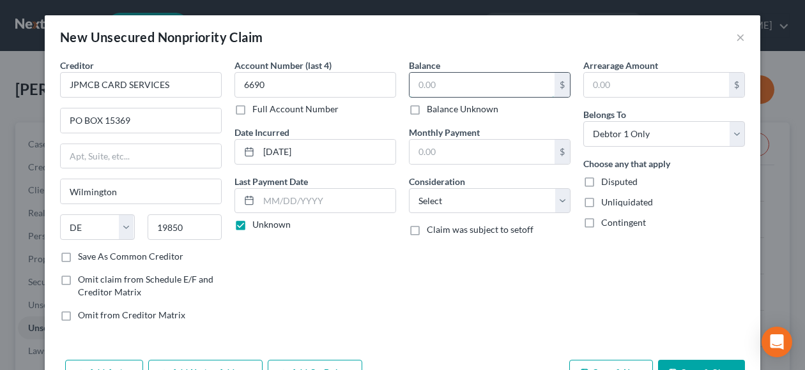
click at [458, 89] on input "text" at bounding box center [481, 85] width 145 height 24
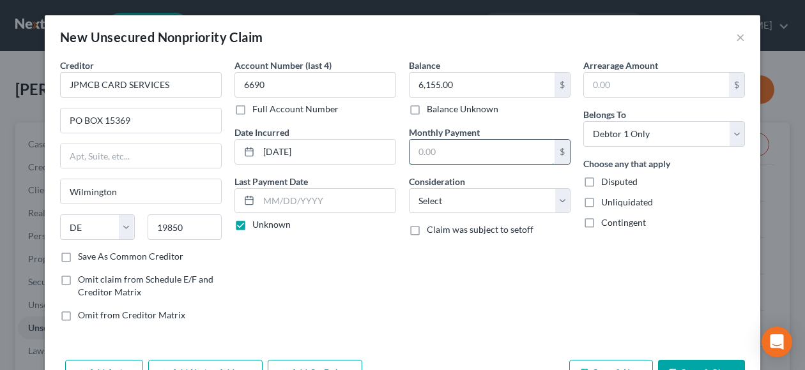
click at [438, 152] on input "text" at bounding box center [481, 152] width 145 height 24
drag, startPoint x: 557, startPoint y: 201, endPoint x: 503, endPoint y: 202, distance: 54.3
click at [557, 201] on select "Select Cable / Satellite Services Collection Agency Credit Card Debt Debt Couns…" at bounding box center [490, 201] width 162 height 26
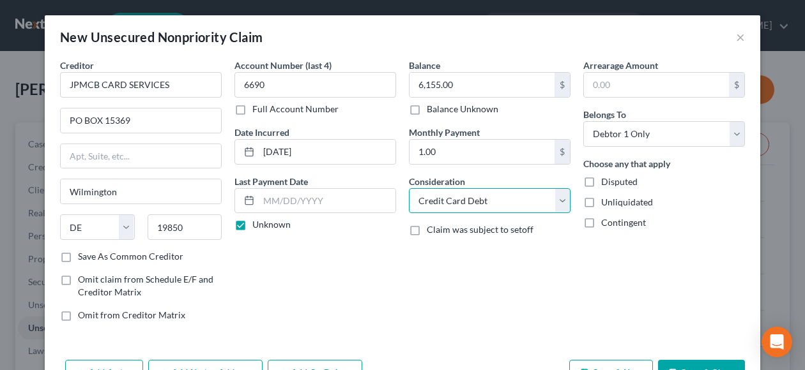
click at [409, 188] on select "Select Cable / Satellite Services Collection Agency Credit Card Debt Debt Couns…" at bounding box center [490, 201] width 162 height 26
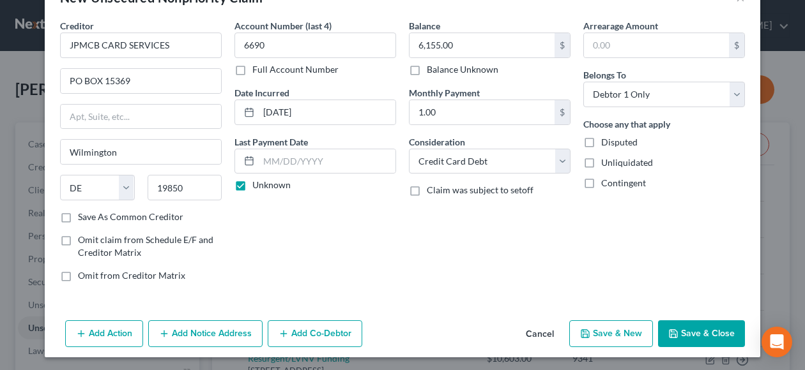
click at [693, 328] on button "Save & Close" at bounding box center [701, 334] width 87 height 27
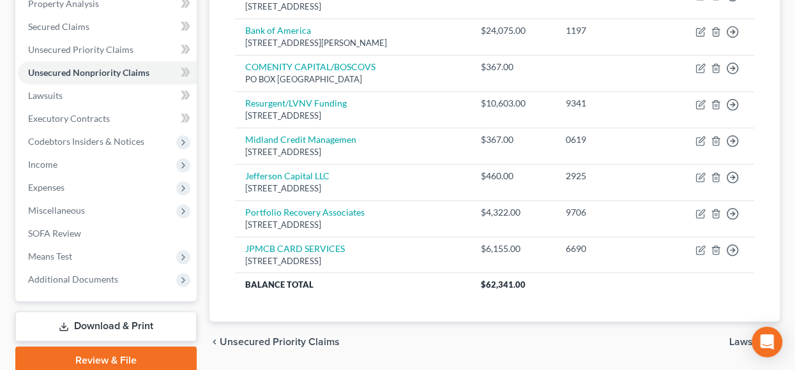
scroll to position [307, 0]
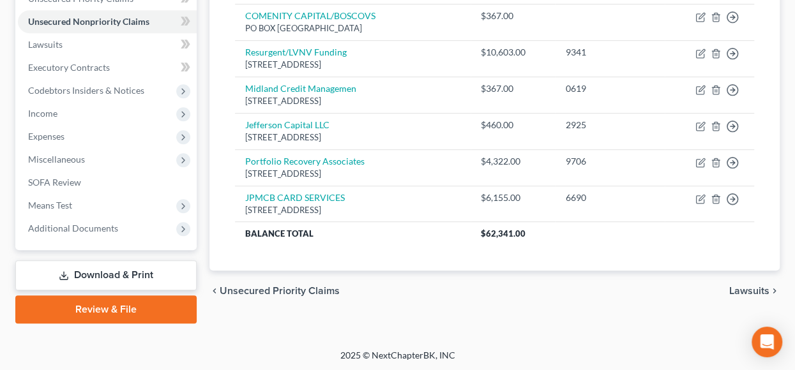
click at [752, 288] on span "Lawsuits" at bounding box center [749, 291] width 40 height 10
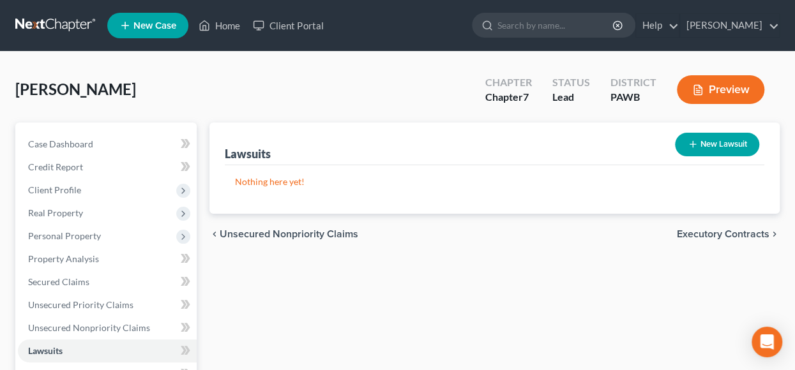
click at [711, 234] on span "Executory Contracts" at bounding box center [723, 234] width 93 height 10
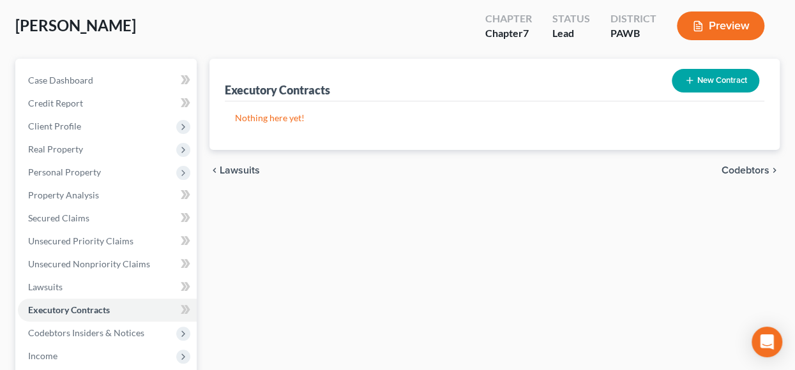
scroll to position [128, 0]
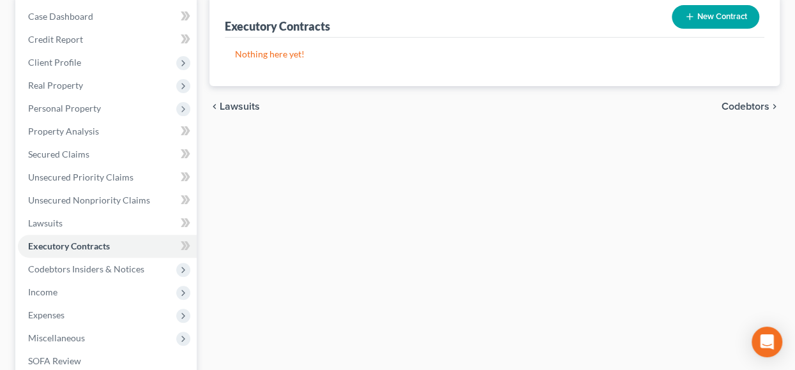
click at [756, 108] on span "Codebtors" at bounding box center [746, 107] width 48 height 10
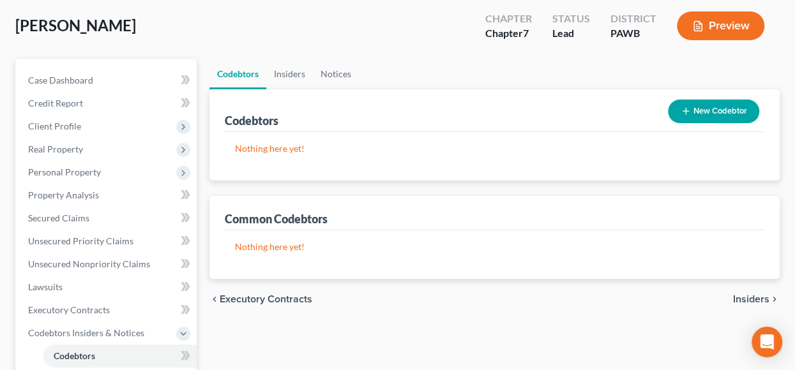
scroll to position [128, 0]
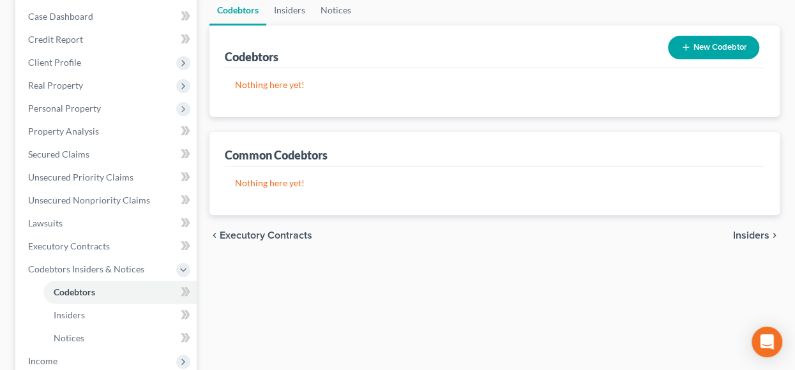
click at [752, 237] on span "Insiders" at bounding box center [751, 236] width 36 height 10
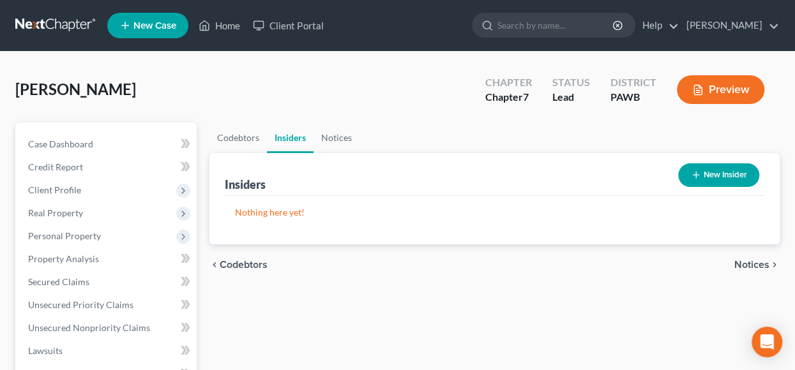
scroll to position [128, 0]
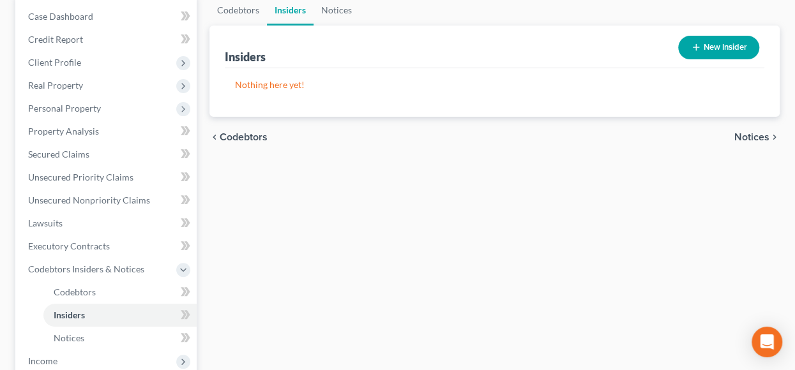
click at [755, 137] on span "Notices" at bounding box center [751, 137] width 35 height 10
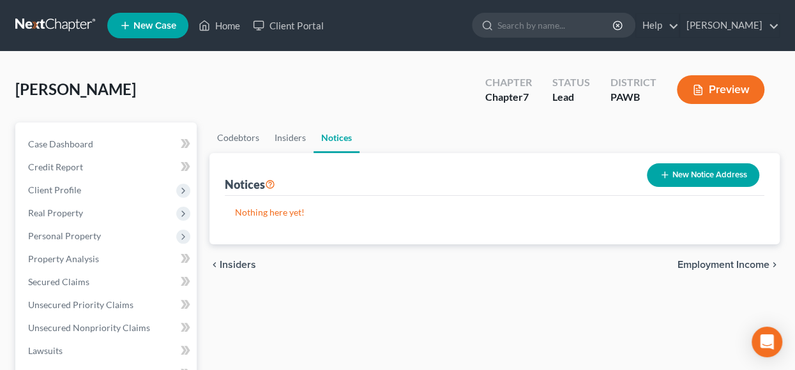
scroll to position [128, 0]
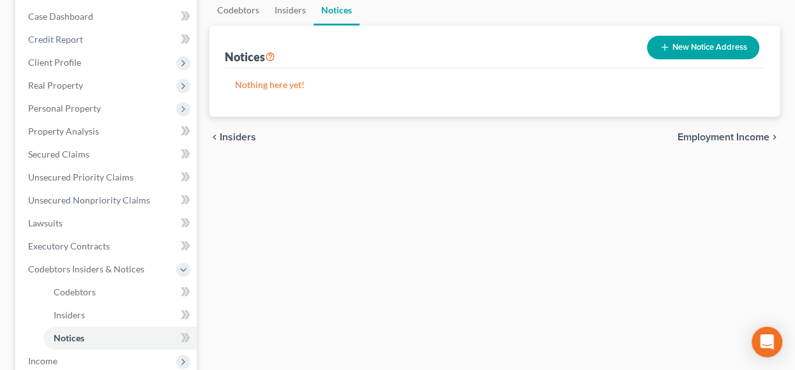
click at [720, 133] on span "Employment Income" at bounding box center [724, 137] width 92 height 10
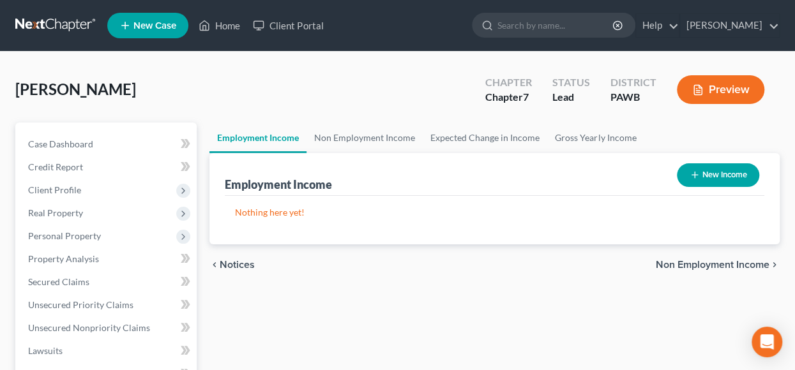
scroll to position [64, 0]
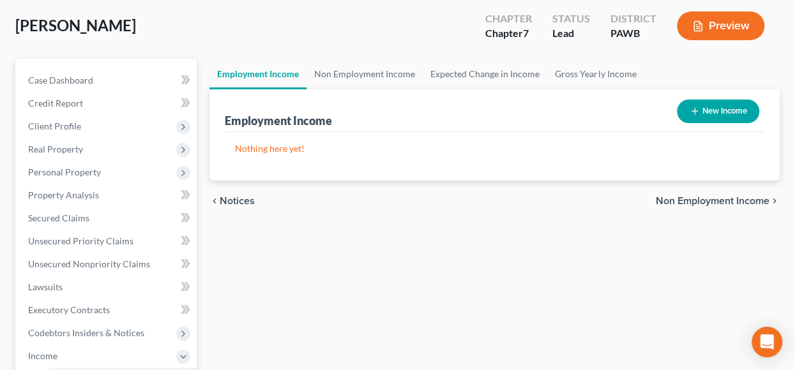
click at [674, 203] on span "Non Employment Income" at bounding box center [713, 201] width 114 height 10
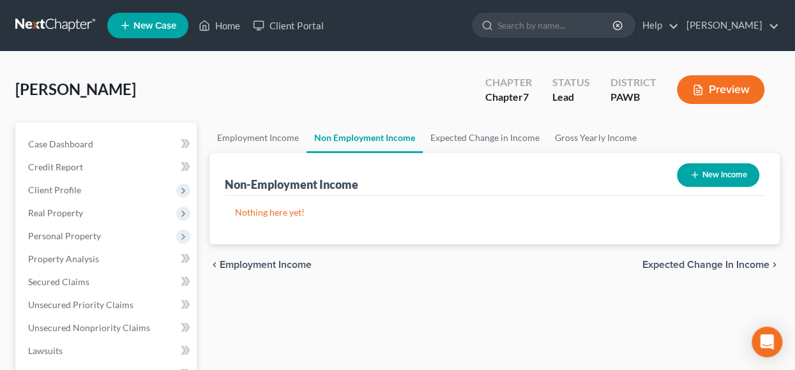
scroll to position [64, 0]
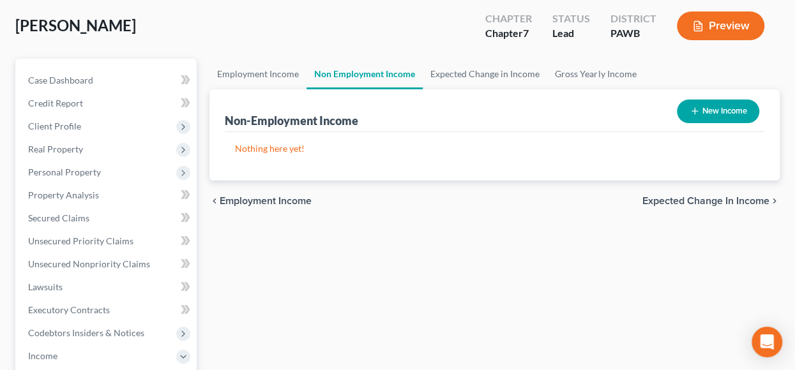
click at [708, 201] on span "Expected Change in Income" at bounding box center [705, 201] width 127 height 10
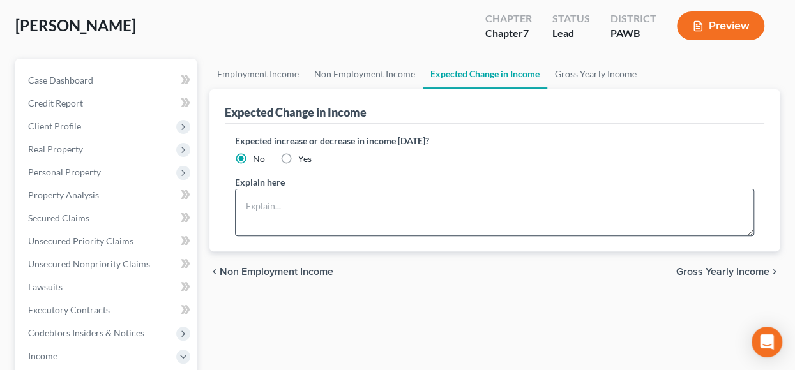
scroll to position [128, 0]
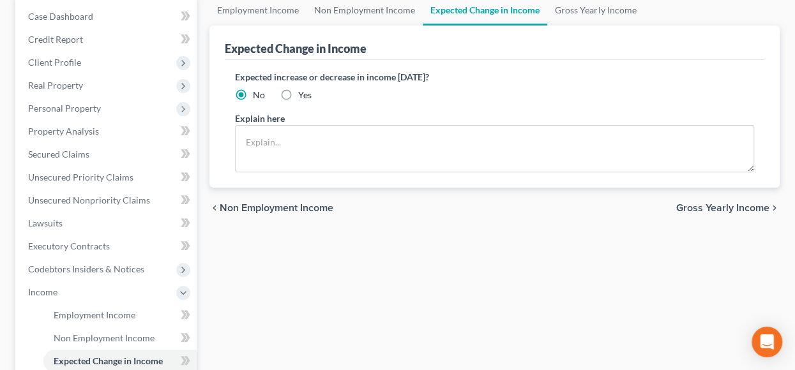
click at [729, 208] on span "Gross Yearly Income" at bounding box center [722, 208] width 93 height 10
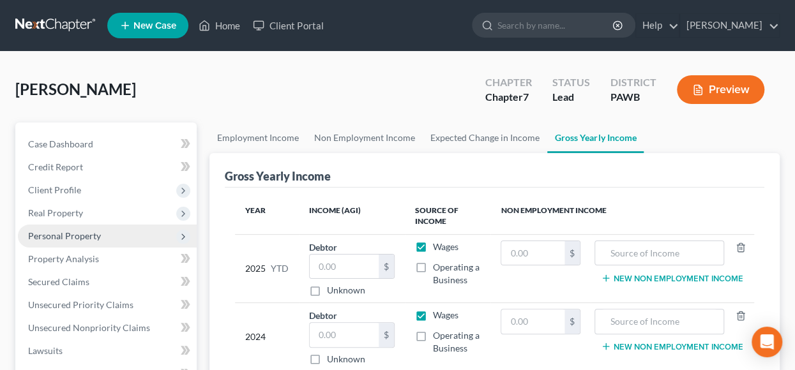
scroll to position [64, 0]
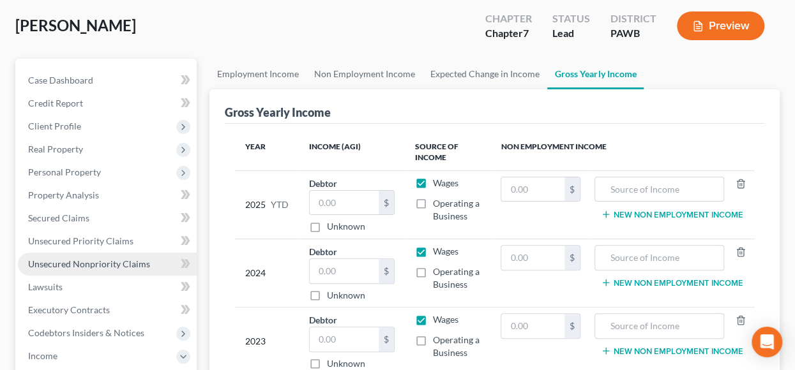
click at [60, 265] on span "Unsecured Nonpriority Claims" at bounding box center [89, 264] width 122 height 11
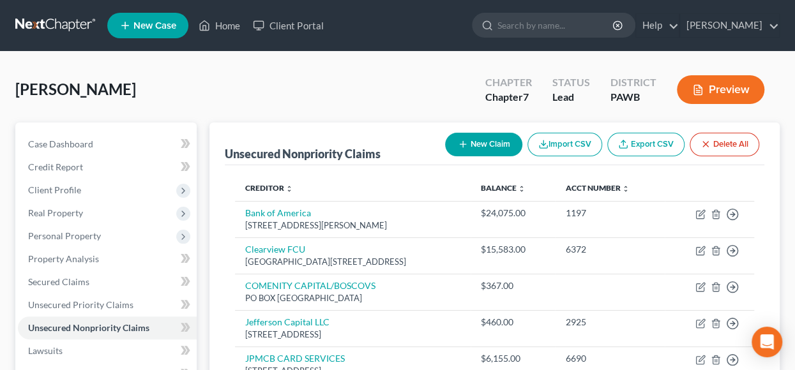
click at [489, 144] on button "New Claim" at bounding box center [483, 145] width 77 height 24
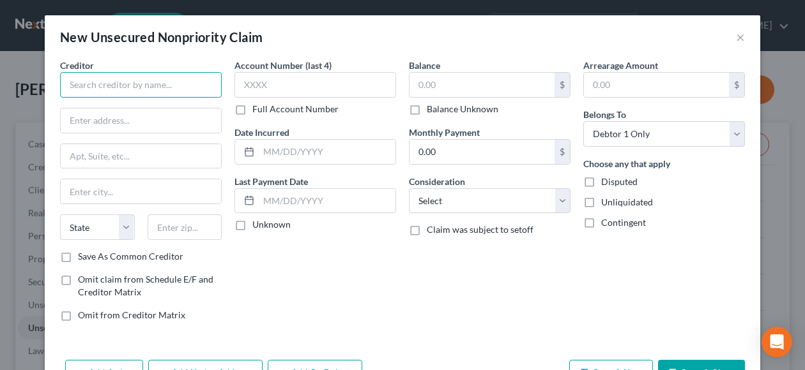
click at [158, 87] on input "text" at bounding box center [141, 85] width 162 height 26
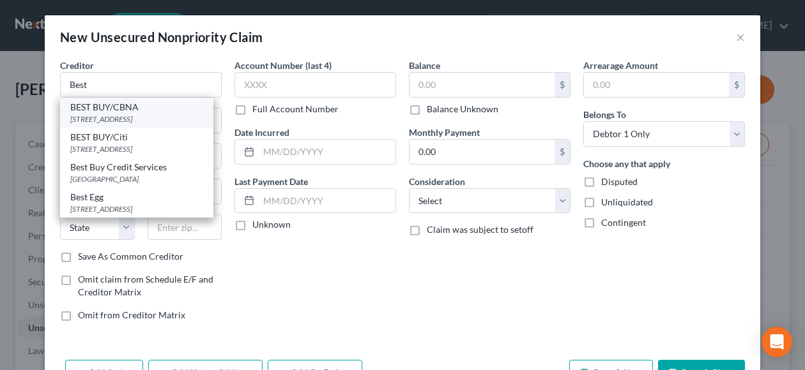
click at [149, 110] on div "BEST BUY/CBNA" at bounding box center [136, 107] width 133 height 13
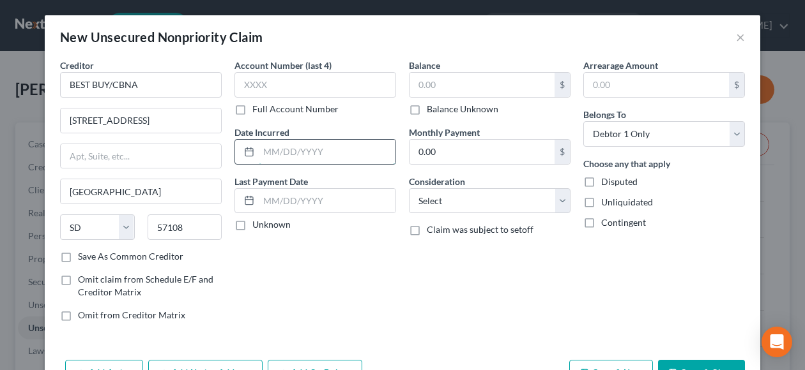
click at [262, 151] on input "text" at bounding box center [327, 152] width 137 height 24
click at [460, 89] on input "text" at bounding box center [481, 85] width 145 height 24
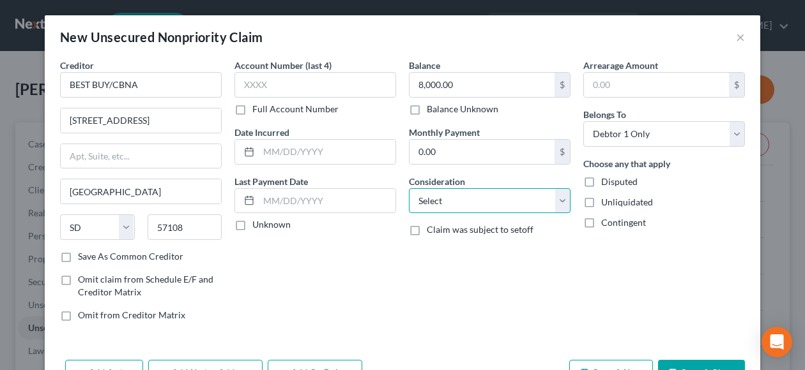
drag, startPoint x: 557, startPoint y: 202, endPoint x: 522, endPoint y: 195, distance: 35.2
click at [557, 202] on select "Select Cable / Satellite Services Collection Agency Credit Card Debt Debt Couns…" at bounding box center [490, 201] width 162 height 26
click at [409, 188] on select "Select Cable / Satellite Services Collection Agency Credit Card Debt Debt Couns…" at bounding box center [490, 201] width 162 height 26
click at [252, 223] on label "Unknown" at bounding box center [271, 224] width 38 height 13
click at [257, 223] on input "Unknown" at bounding box center [261, 222] width 8 height 8
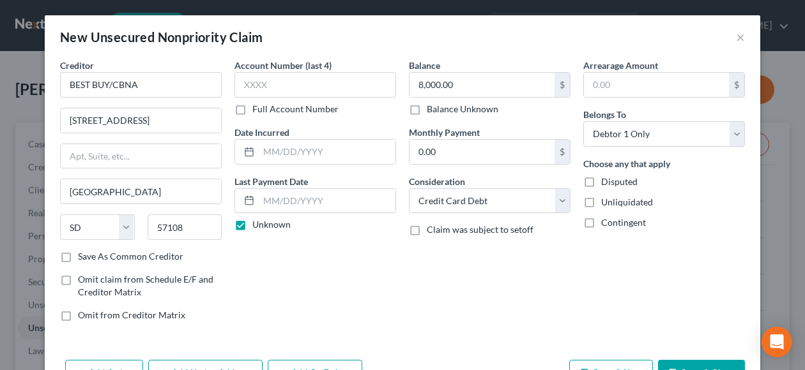
scroll to position [40, 0]
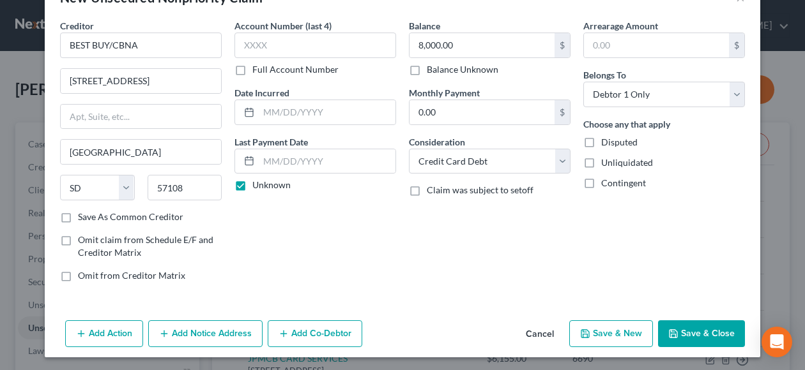
click at [679, 331] on button "Save & Close" at bounding box center [701, 334] width 87 height 27
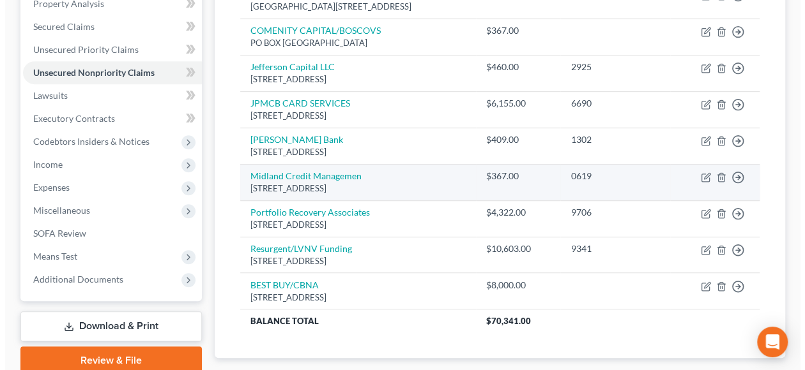
scroll to position [192, 0]
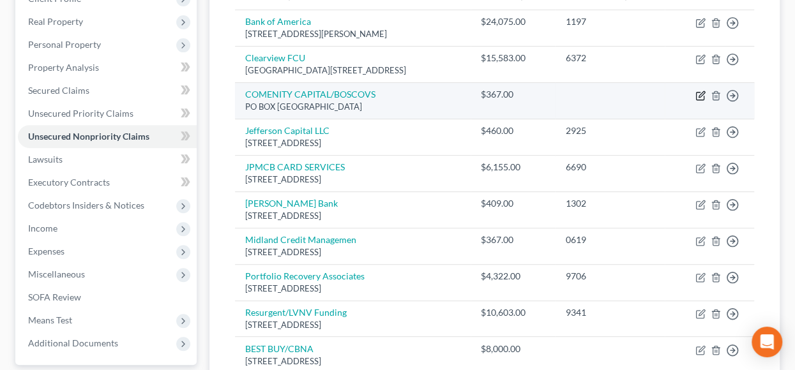
click at [701, 94] on icon "button" at bounding box center [700, 96] width 10 height 10
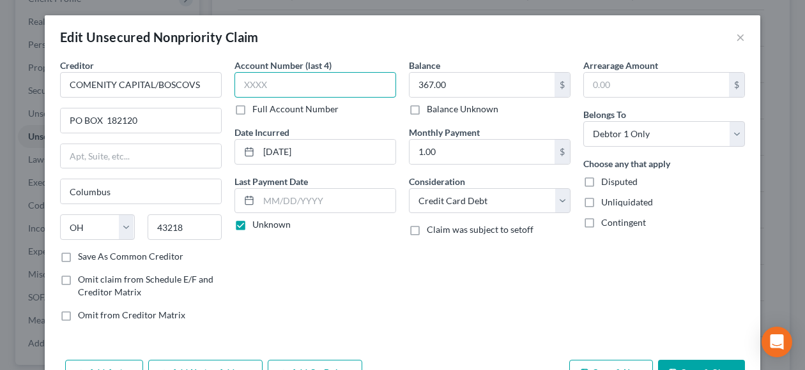
click at [266, 83] on input "text" at bounding box center [315, 85] width 162 height 26
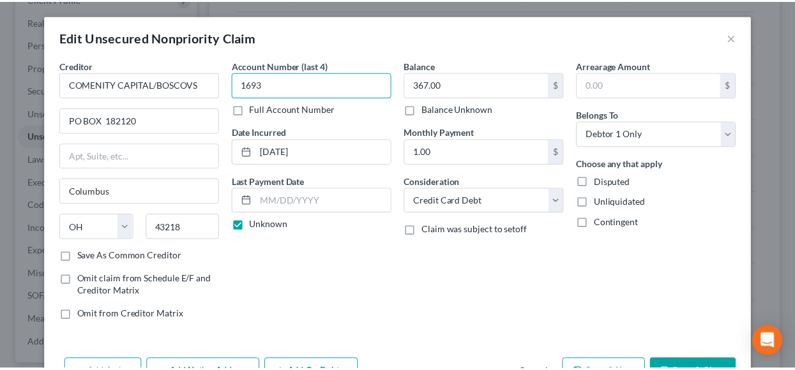
scroll to position [77, 0]
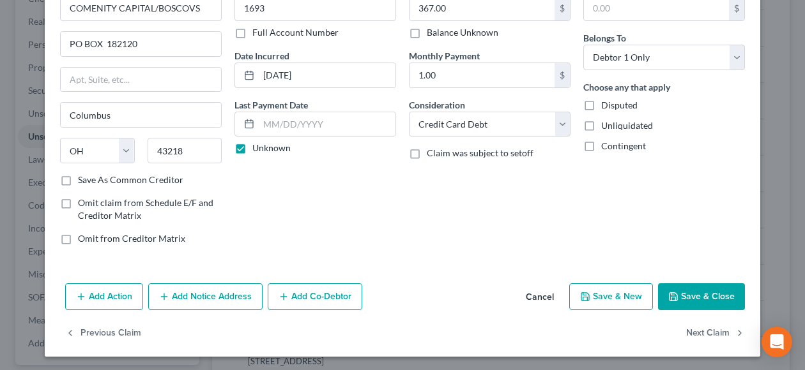
click at [683, 297] on button "Save & Close" at bounding box center [701, 297] width 87 height 27
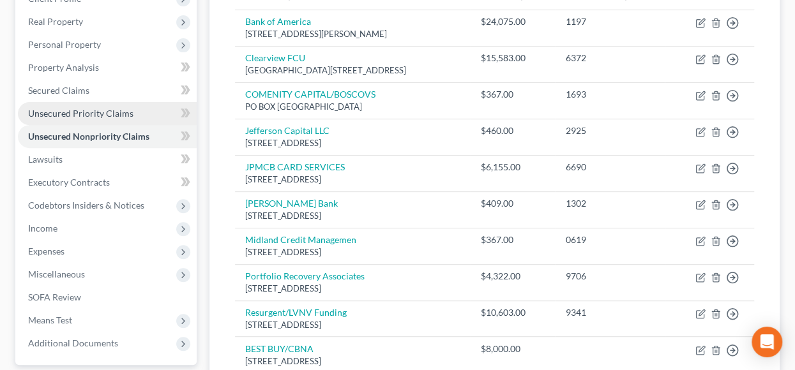
click at [103, 114] on span "Unsecured Priority Claims" at bounding box center [80, 113] width 105 height 11
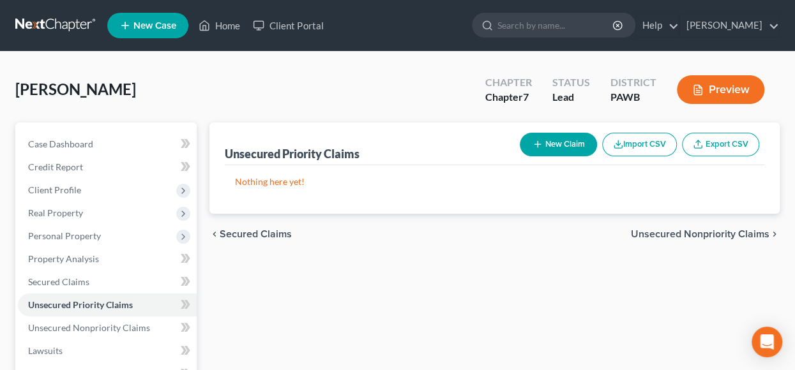
click at [562, 142] on button "New Claim" at bounding box center [558, 145] width 77 height 24
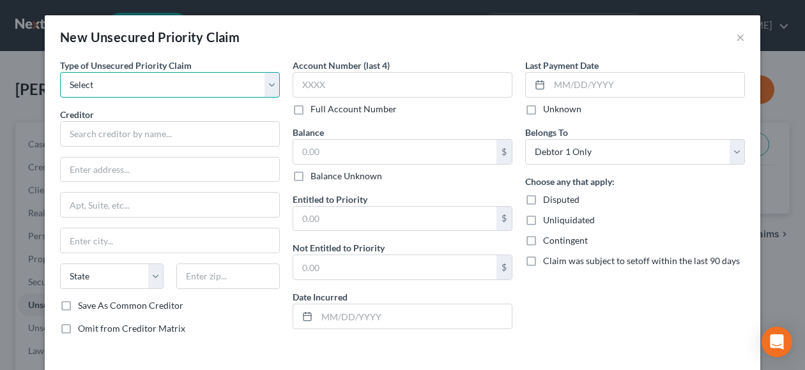
click at [271, 84] on select "Select Taxes & Other Government Units Domestic Support Obligations Extensions o…" at bounding box center [170, 85] width 220 height 26
click at [60, 72] on select "Select Taxes & Other Government Units Domestic Support Obligations Extensions o…" at bounding box center [170, 85] width 220 height 26
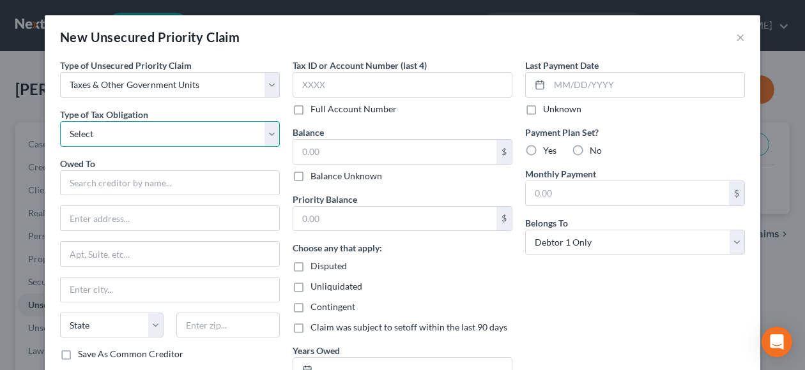
click at [270, 138] on select "Select Federal City State Franchise Tax Board Other" at bounding box center [170, 134] width 220 height 26
click at [60, 121] on select "Select Federal City State Franchise Tax Board Other" at bounding box center [170, 134] width 220 height 26
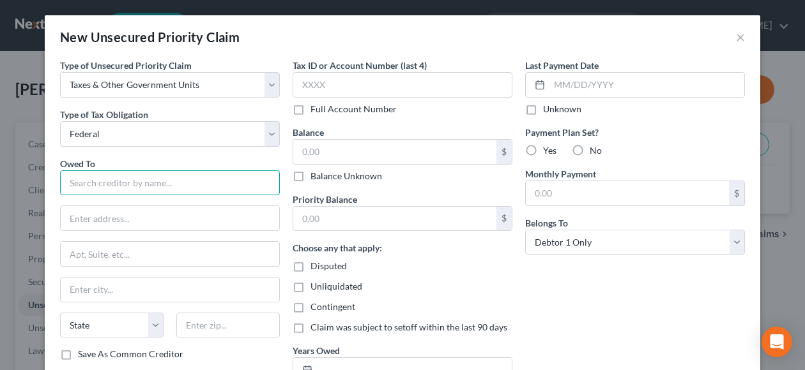
click at [110, 183] on input "text" at bounding box center [170, 183] width 220 height 26
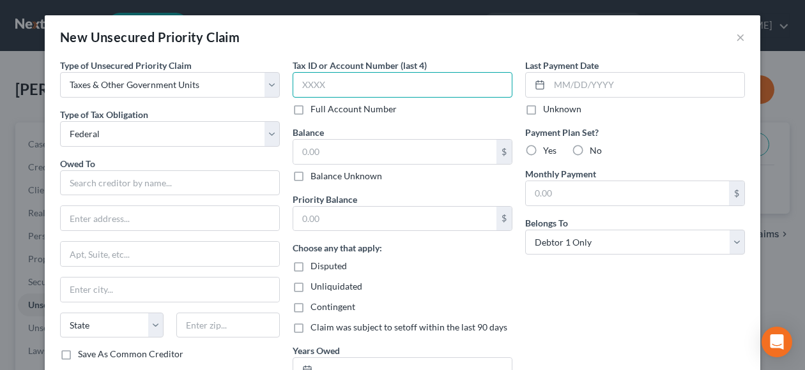
click at [330, 84] on input "text" at bounding box center [402, 85] width 220 height 26
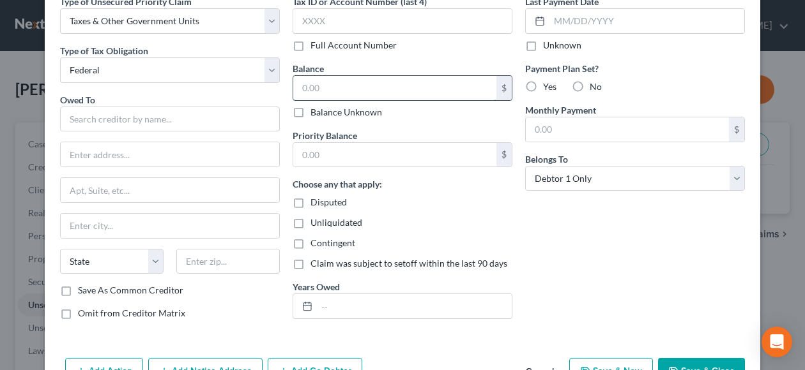
click at [333, 79] on input "text" at bounding box center [394, 88] width 203 height 24
click at [346, 153] on input "text" at bounding box center [394, 155] width 203 height 24
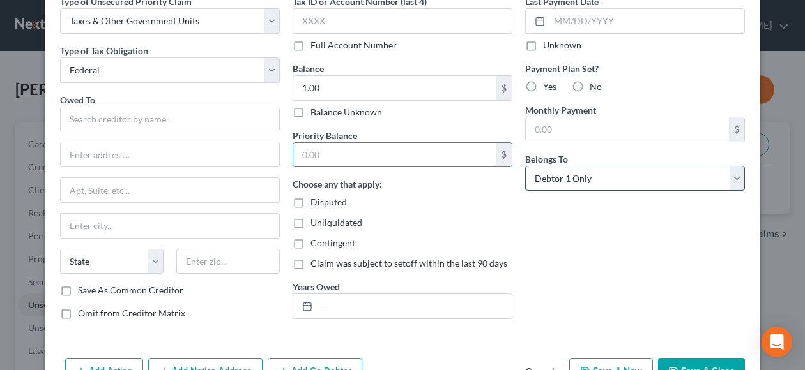
scroll to position [102, 0]
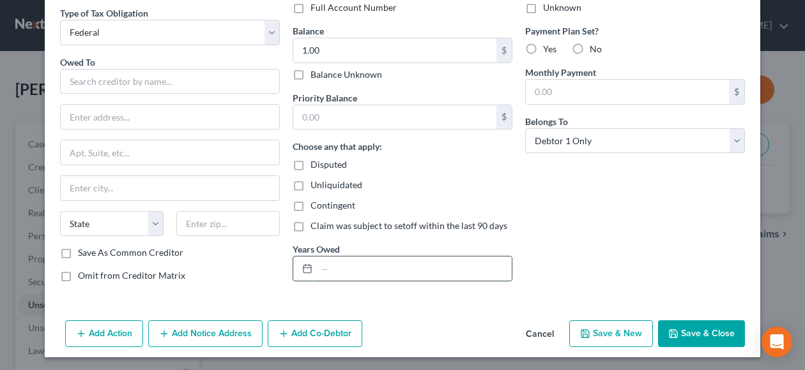
click at [361, 264] on input "text" at bounding box center [414, 269] width 195 height 24
click at [701, 330] on button "Save & Close" at bounding box center [701, 334] width 87 height 27
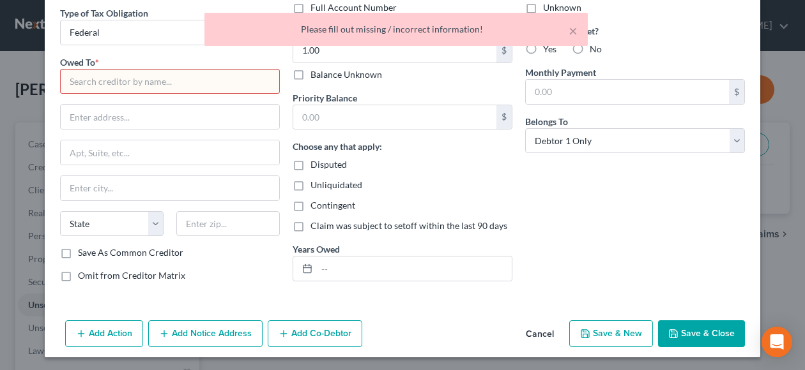
click at [91, 79] on input "text" at bounding box center [170, 82] width 220 height 26
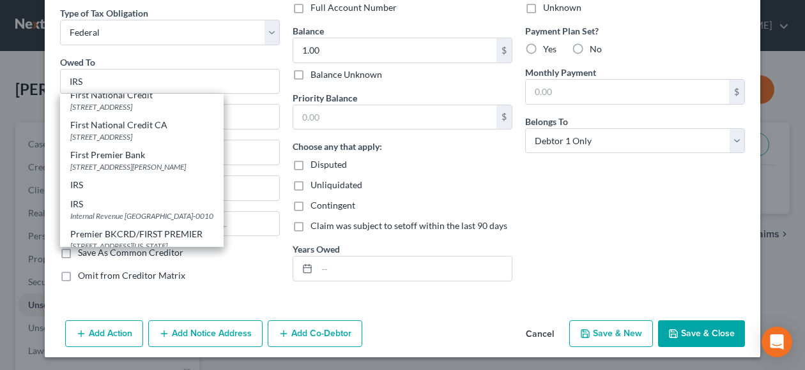
scroll to position [137, 0]
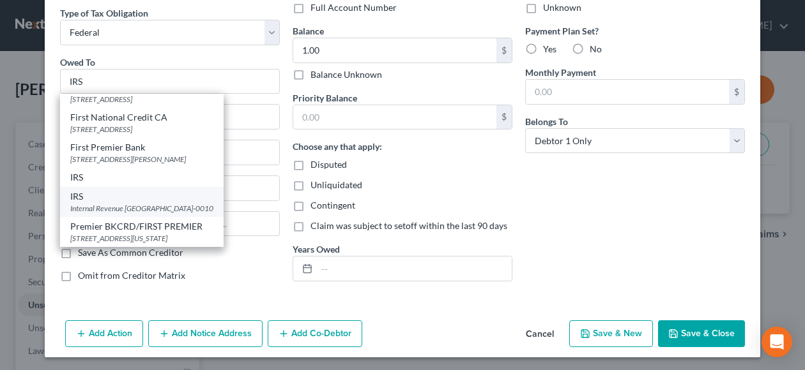
click at [125, 204] on div "Internal Revenue [GEOGRAPHIC_DATA]-0010" at bounding box center [141, 208] width 143 height 11
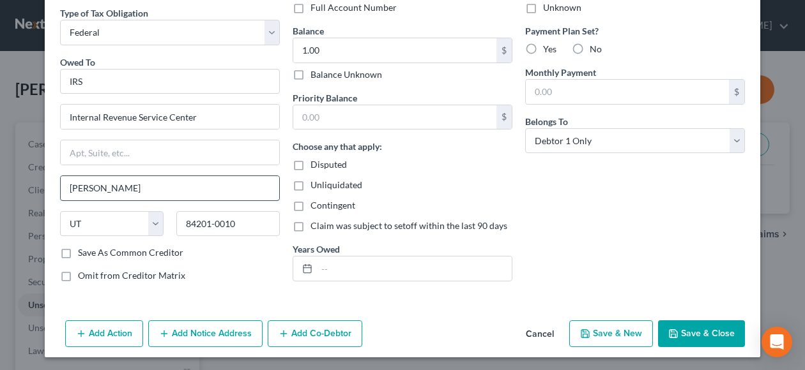
scroll to position [0, 0]
click at [691, 331] on button "Save & Close" at bounding box center [701, 334] width 87 height 27
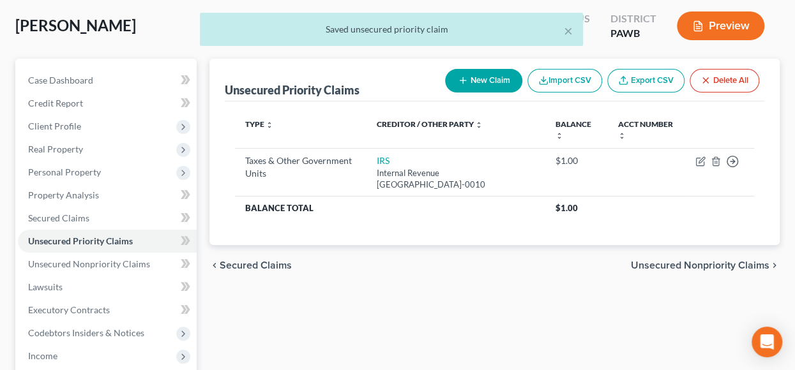
scroll to position [192, 0]
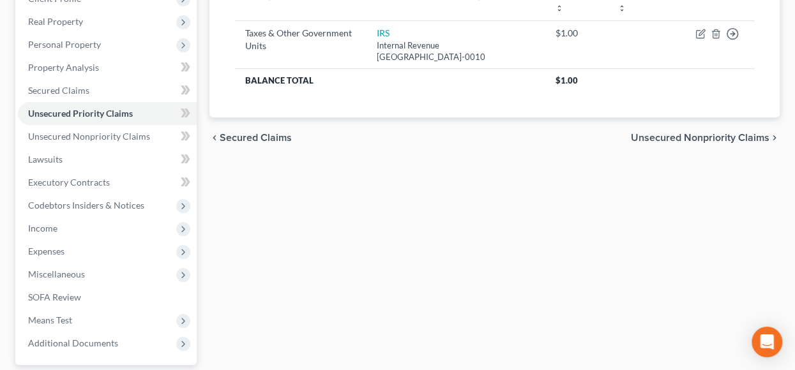
click at [679, 137] on span "Unsecured Nonpriority Claims" at bounding box center [700, 138] width 139 height 10
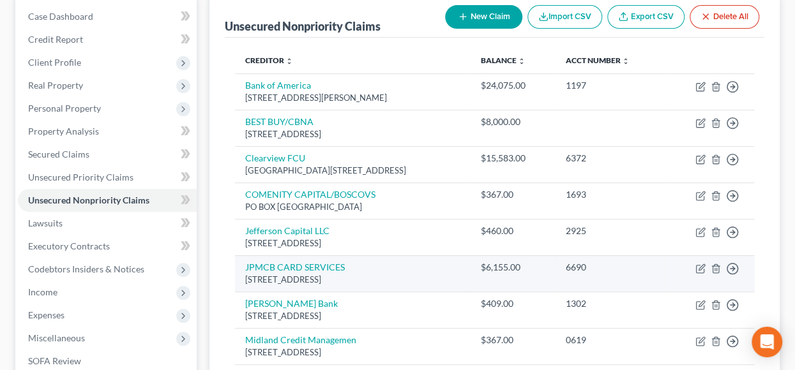
scroll to position [255, 0]
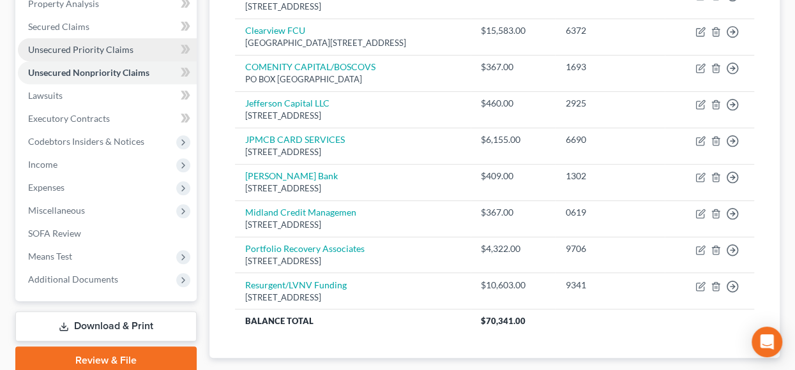
click at [121, 50] on span "Unsecured Priority Claims" at bounding box center [80, 49] width 105 height 11
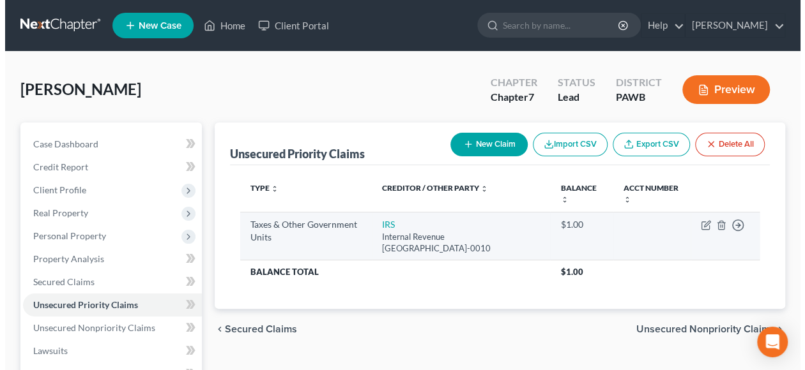
scroll to position [64, 0]
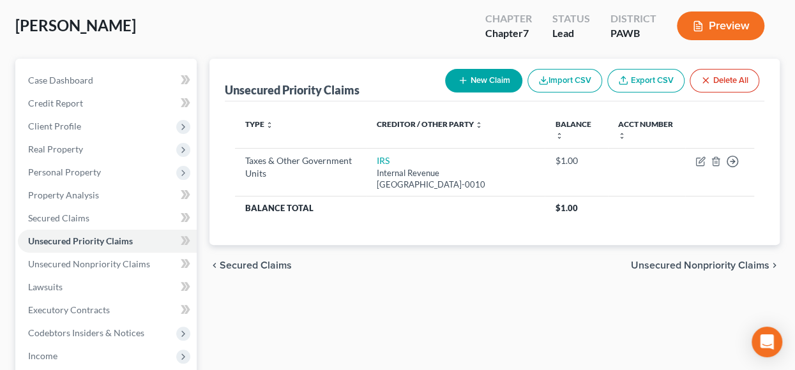
click at [476, 80] on button "New Claim" at bounding box center [483, 81] width 77 height 24
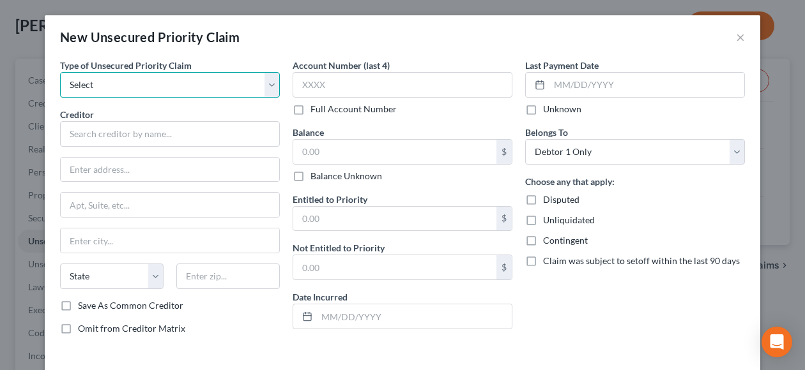
click at [261, 86] on select "Select Taxes & Other Government Units Domestic Support Obligations Extensions o…" at bounding box center [170, 85] width 220 height 26
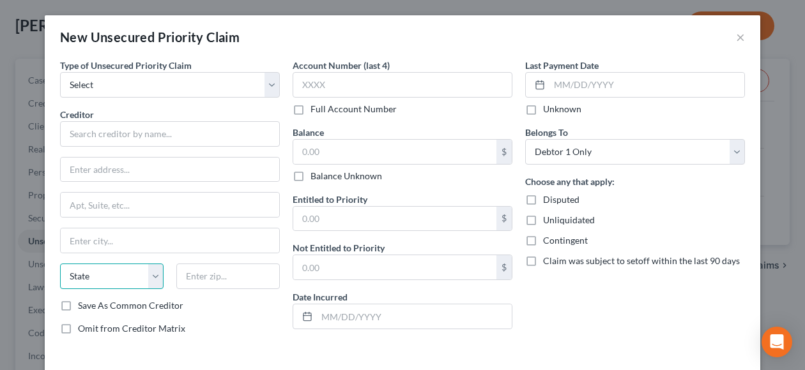
click at [151, 277] on select "State [US_STATE] AK AR AZ CA CO CT DE DC [GEOGRAPHIC_DATA] [GEOGRAPHIC_DATA] GU…" at bounding box center [111, 277] width 103 height 26
click at [60, 264] on select "State [US_STATE] AK AR AZ CA CO CT DE DC [GEOGRAPHIC_DATA] [GEOGRAPHIC_DATA] GU…" at bounding box center [111, 277] width 103 height 26
click at [224, 277] on input "text" at bounding box center [227, 277] width 103 height 26
click at [286, 323] on div "Account Number (last 4) Full Account Number Balance $ Balance Unknown Balance U…" at bounding box center [402, 202] width 232 height 287
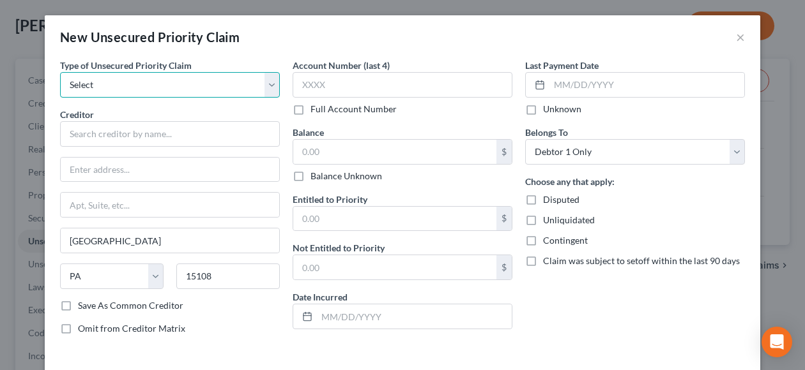
click at [269, 85] on select "Select Taxes & Other Government Units Domestic Support Obligations Extensions o…" at bounding box center [170, 85] width 220 height 26
click at [60, 72] on select "Select Taxes & Other Government Units Domestic Support Obligations Extensions o…" at bounding box center [170, 85] width 220 height 26
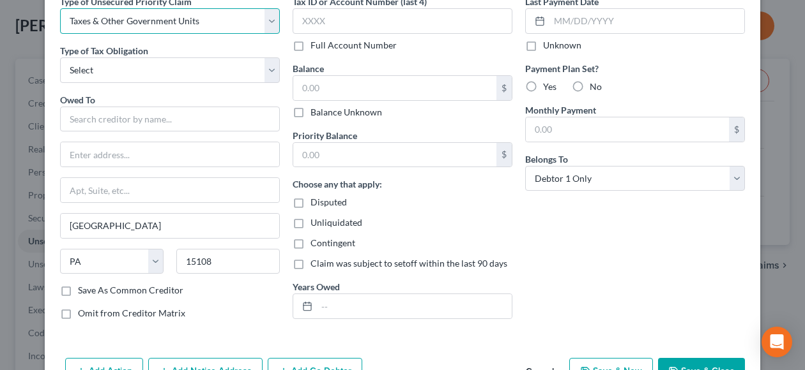
scroll to position [102, 0]
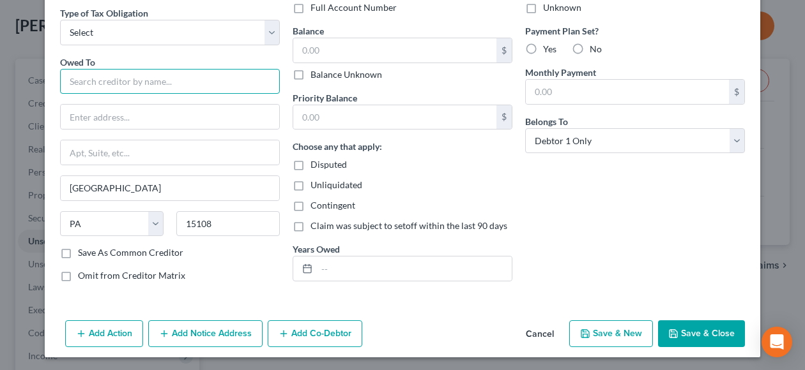
click at [71, 80] on input "text" at bounding box center [170, 82] width 220 height 26
click at [310, 75] on label "Balance Unknown" at bounding box center [346, 74] width 72 height 13
click at [315, 75] on input "Balance Unknown" at bounding box center [319, 72] width 8 height 8
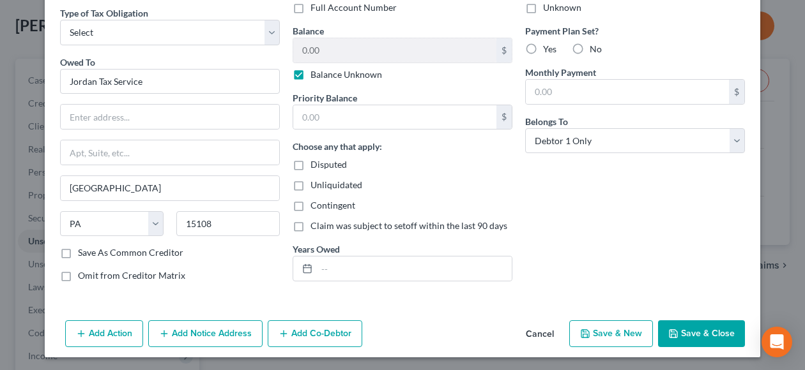
click at [690, 331] on button "Save & Close" at bounding box center [701, 334] width 87 height 27
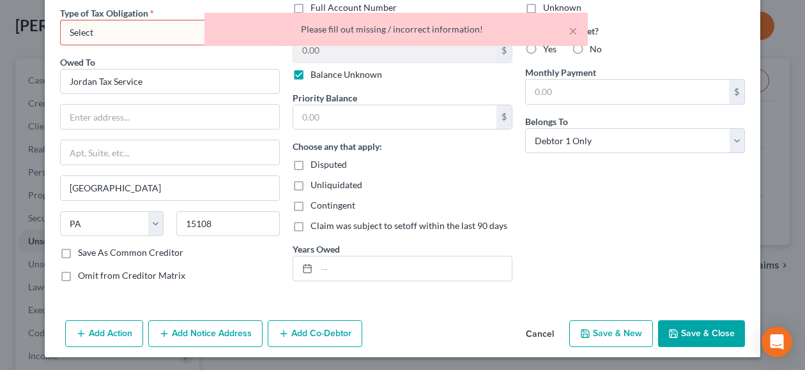
scroll to position [38, 0]
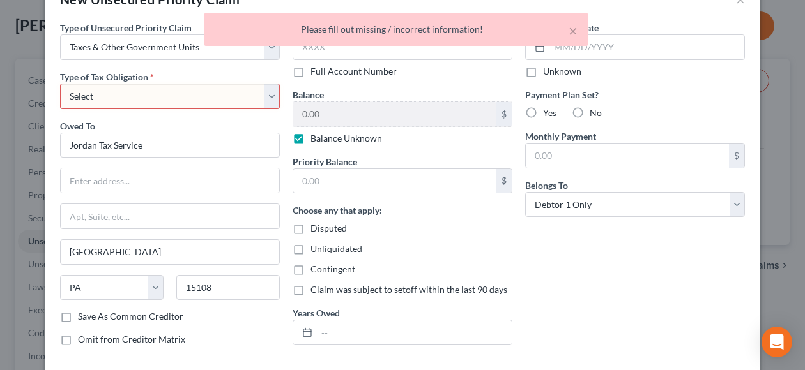
click at [273, 96] on select "Select Federal City State Franchise Tax Board Other" at bounding box center [170, 97] width 220 height 26
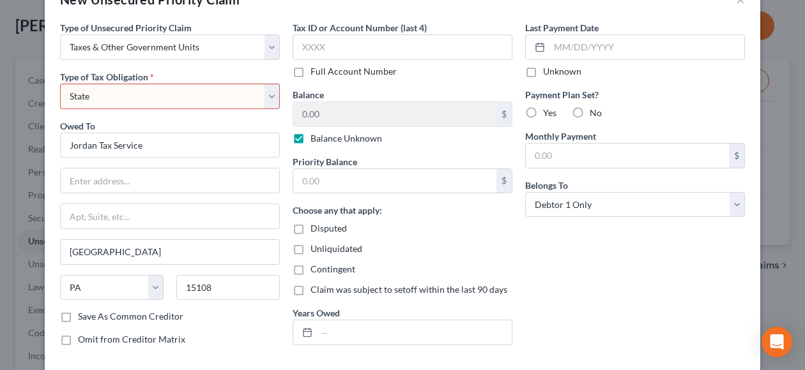
click at [60, 84] on select "Select Federal City State Franchise Tax Board Other" at bounding box center [170, 97] width 220 height 26
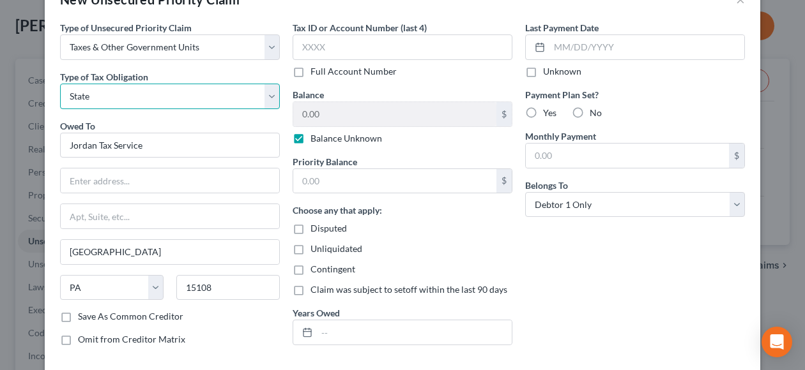
click at [268, 97] on select "Select Federal City State Franchise Tax Board Other" at bounding box center [170, 97] width 220 height 26
click at [60, 84] on select "Select Federal City State Franchise Tax Board Other" at bounding box center [170, 97] width 220 height 26
click at [721, 278] on div "Last Payment Date Unknown Payment Plan Set? Yes No Monthly Payment $ Belongs To…" at bounding box center [635, 188] width 232 height 335
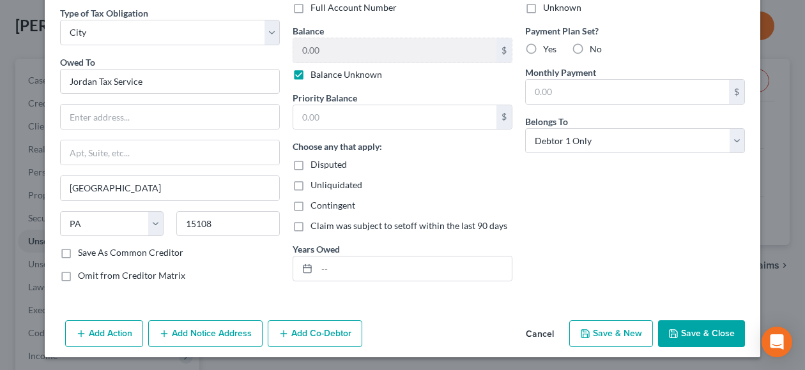
click at [682, 334] on button "Save & Close" at bounding box center [701, 334] width 87 height 27
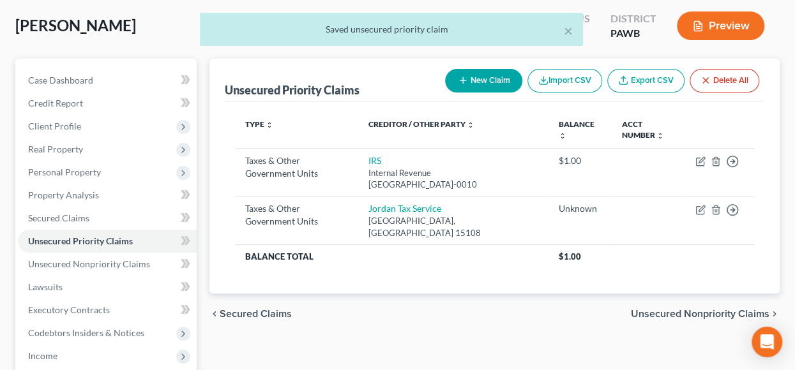
scroll to position [128, 0]
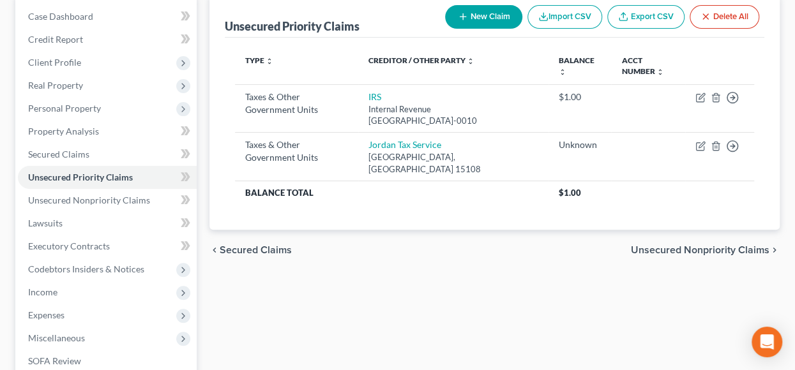
click at [681, 245] on span "Unsecured Nonpriority Claims" at bounding box center [700, 250] width 139 height 10
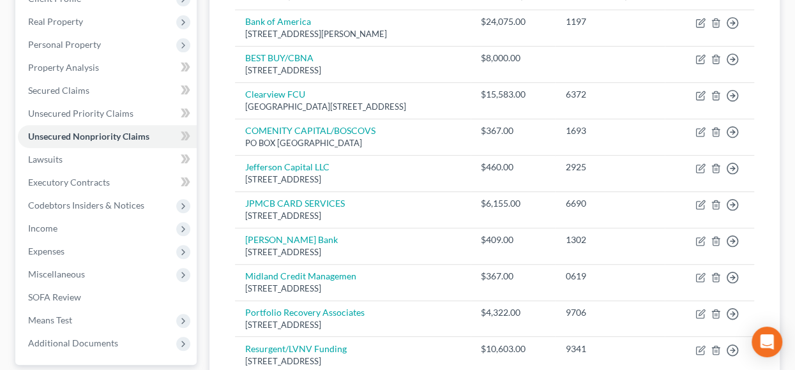
scroll to position [330, 0]
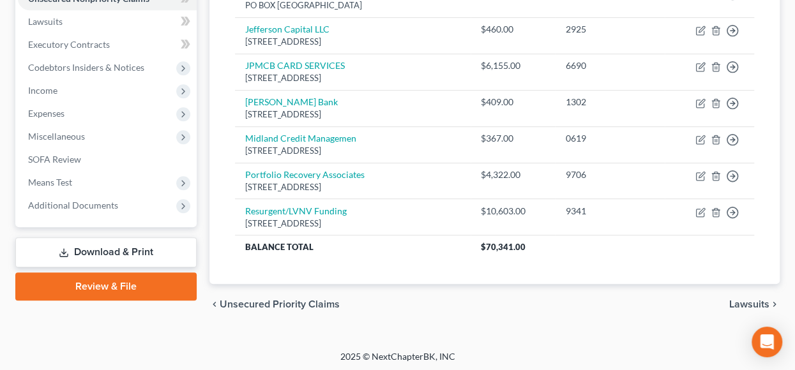
click at [745, 305] on span "Lawsuits" at bounding box center [749, 304] width 40 height 10
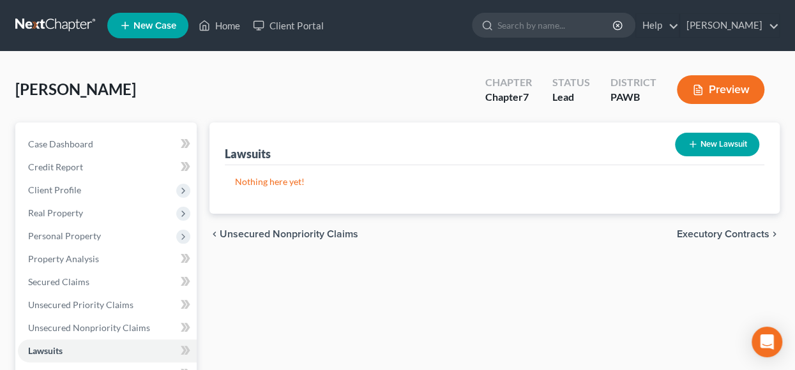
scroll to position [128, 0]
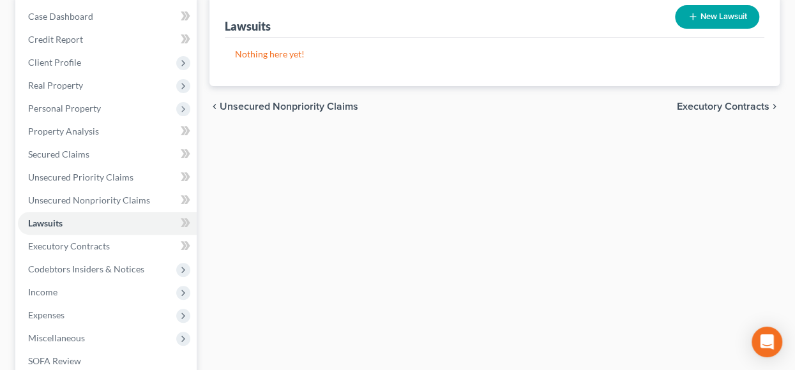
click at [711, 102] on span "Executory Contracts" at bounding box center [723, 107] width 93 height 10
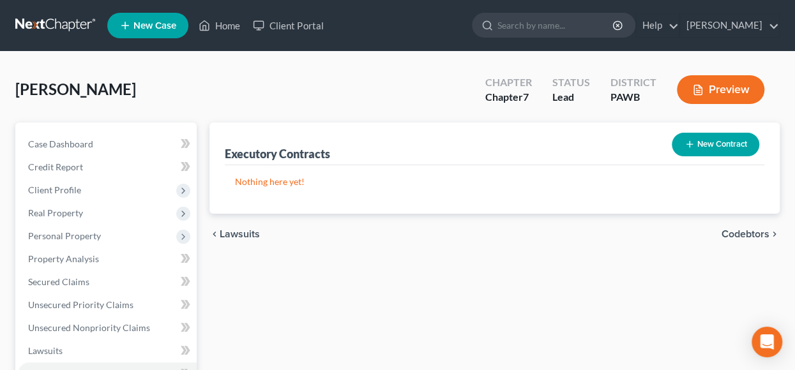
scroll to position [64, 0]
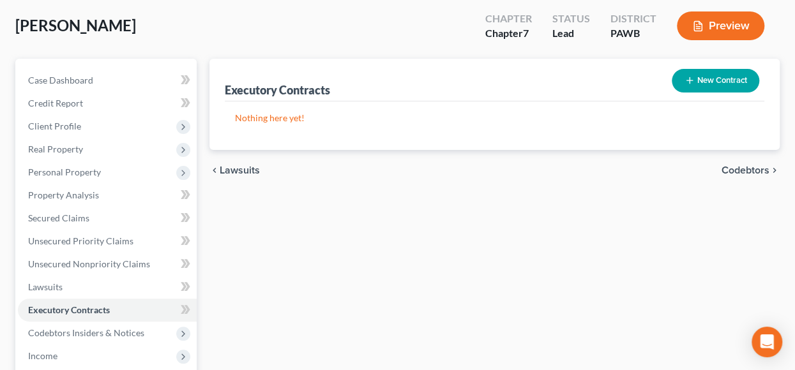
click at [756, 165] on span "Codebtors" at bounding box center [746, 170] width 48 height 10
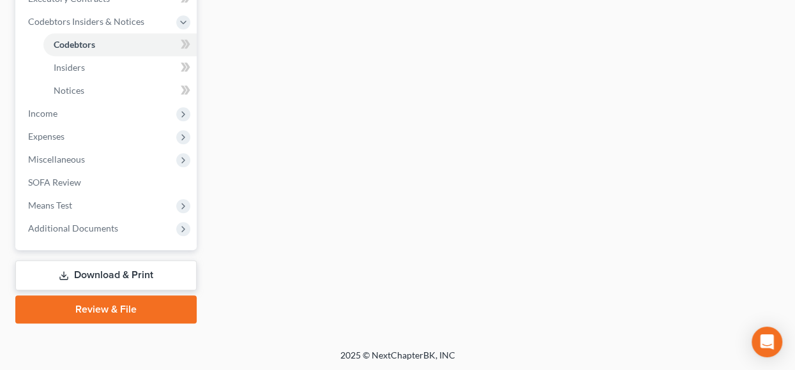
scroll to position [248, 0]
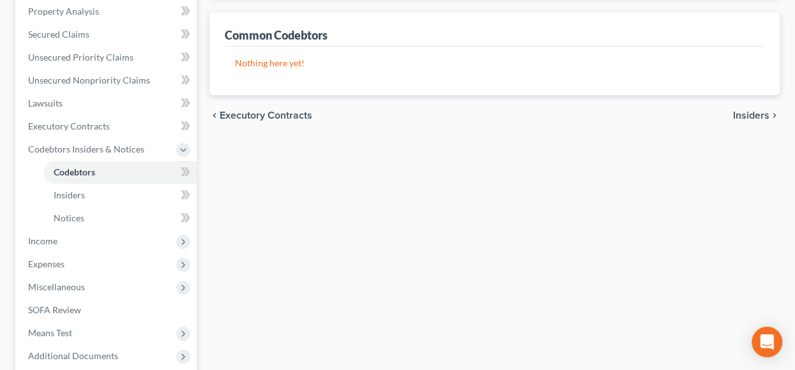
click at [747, 114] on span "Insiders" at bounding box center [751, 115] width 36 height 10
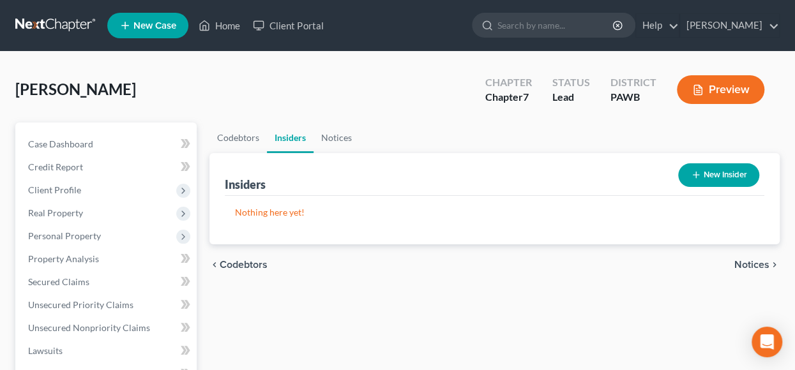
scroll to position [192, 0]
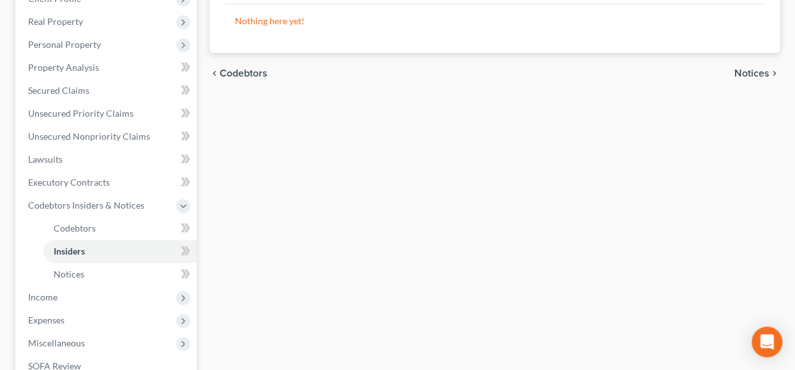
click at [746, 74] on span "Notices" at bounding box center [751, 73] width 35 height 10
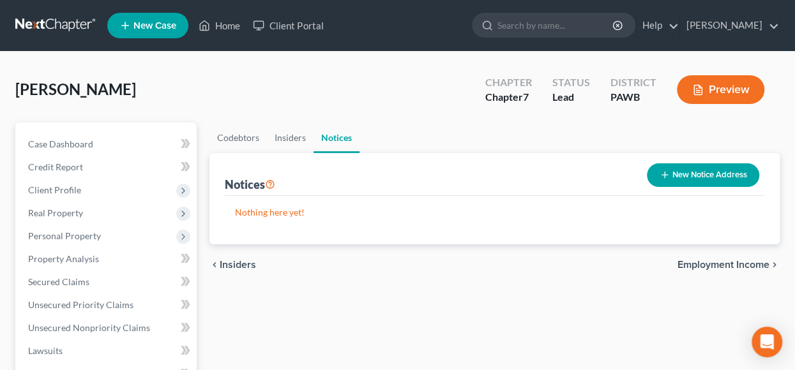
scroll to position [64, 0]
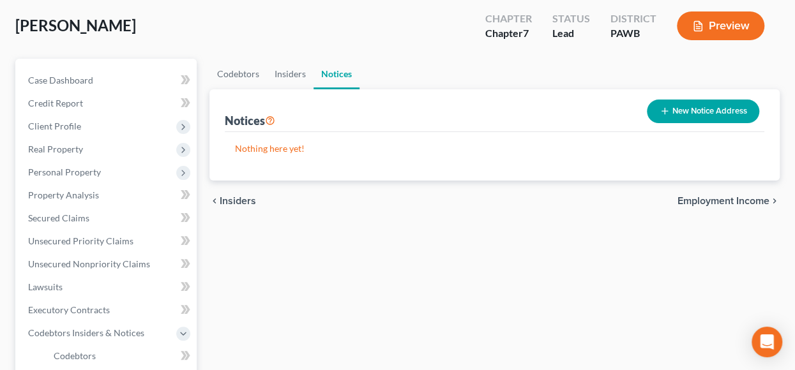
click at [706, 201] on span "Employment Income" at bounding box center [724, 201] width 92 height 10
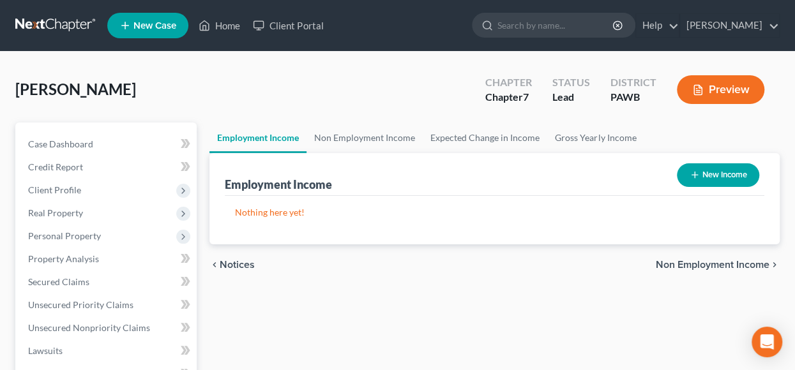
scroll to position [128, 0]
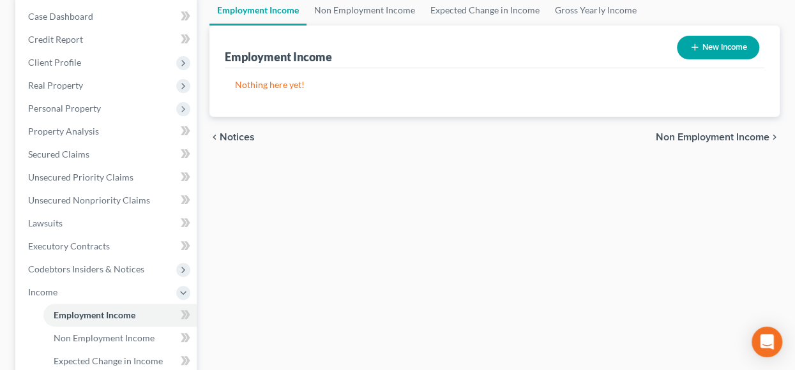
click at [711, 133] on span "Non Employment Income" at bounding box center [713, 137] width 114 height 10
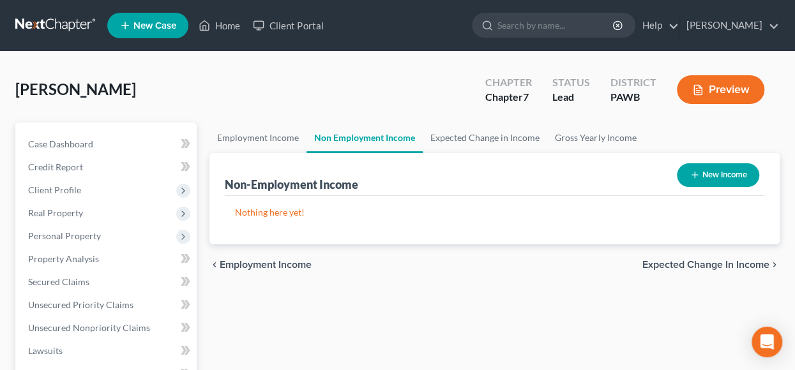
scroll to position [128, 0]
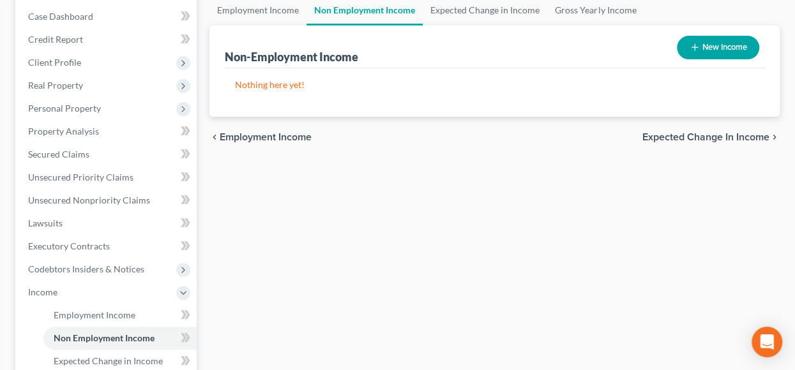
click at [699, 135] on span "Expected Change in Income" at bounding box center [705, 137] width 127 height 10
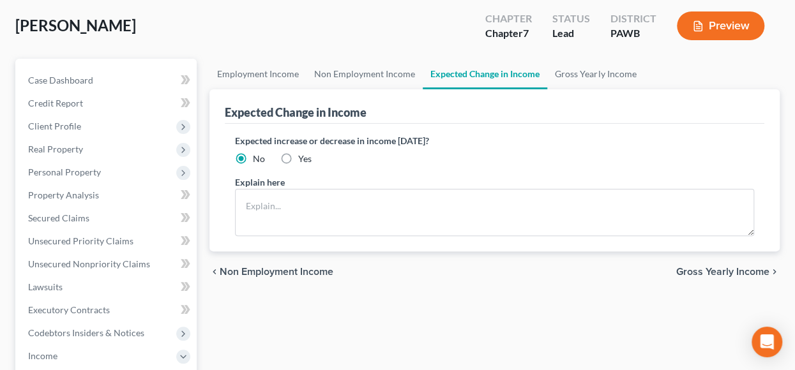
scroll to position [128, 0]
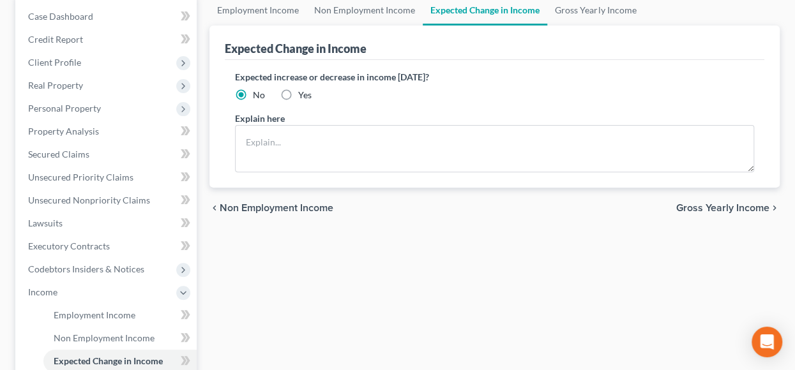
click at [714, 208] on span "Gross Yearly Income" at bounding box center [722, 208] width 93 height 10
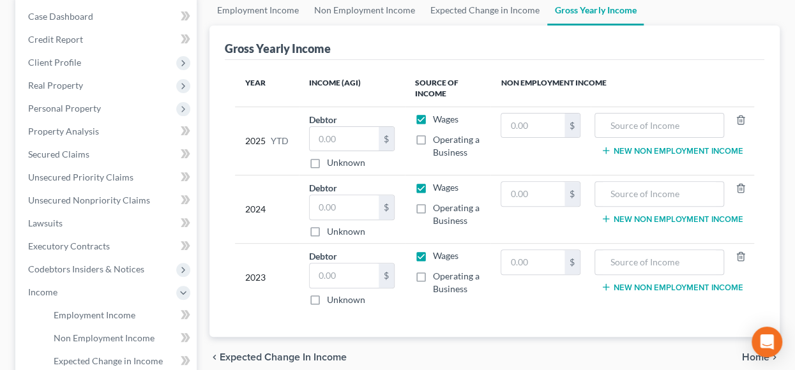
scroll to position [192, 0]
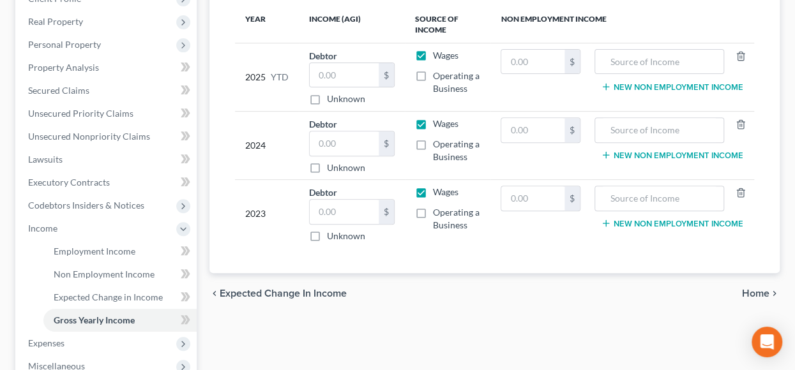
click at [760, 293] on span "Home" at bounding box center [755, 294] width 27 height 10
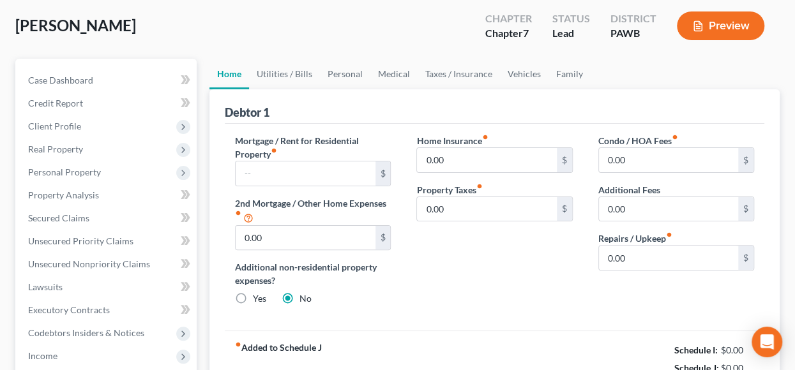
scroll to position [128, 0]
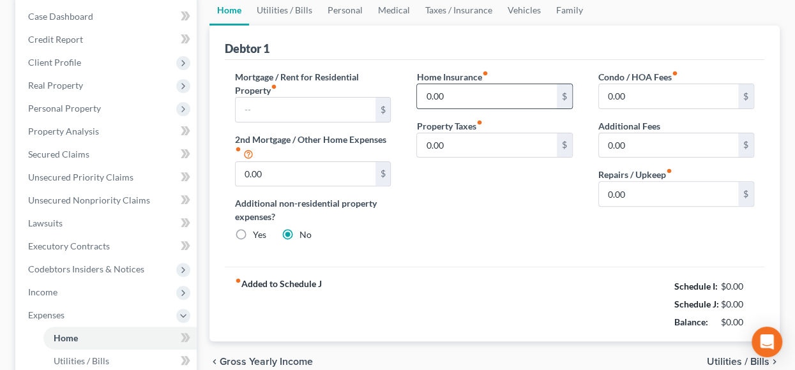
click at [465, 91] on input "0.00" at bounding box center [486, 96] width 139 height 24
click at [470, 138] on input "0.00" at bounding box center [486, 145] width 139 height 24
click at [554, 218] on div "Home Insurance fiber_manual_record 100.00 $ Property Taxes fiber_manual_record …" at bounding box center [494, 161] width 181 height 182
click at [640, 191] on input "0.00" at bounding box center [668, 194] width 139 height 24
click at [582, 225] on div "Home Insurance fiber_manual_record 100.00 $ Property Taxes fiber_manual_record …" at bounding box center [494, 161] width 181 height 182
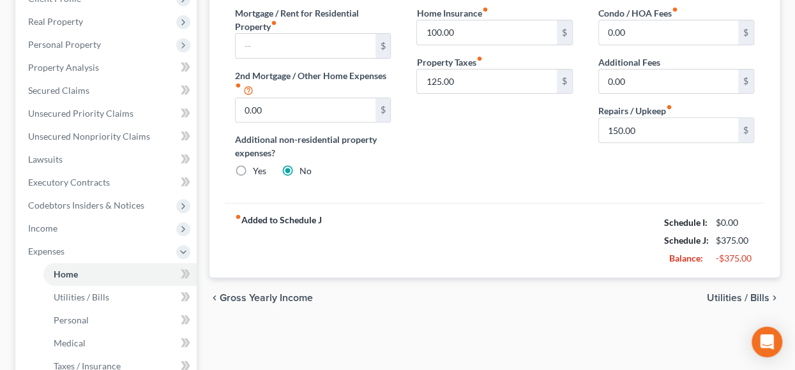
scroll to position [255, 0]
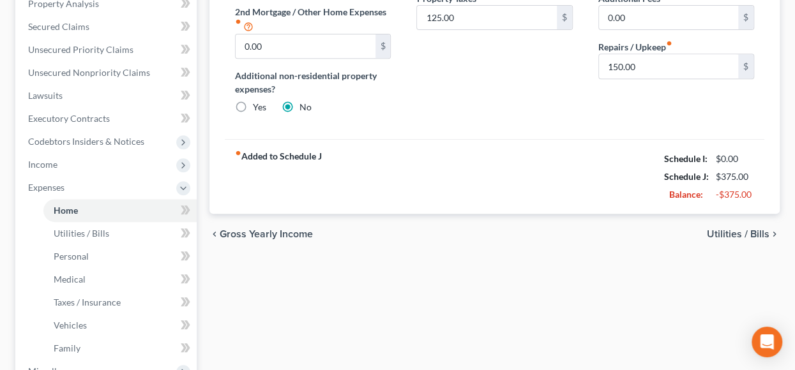
click at [742, 233] on span "Utilities / Bills" at bounding box center [738, 234] width 63 height 10
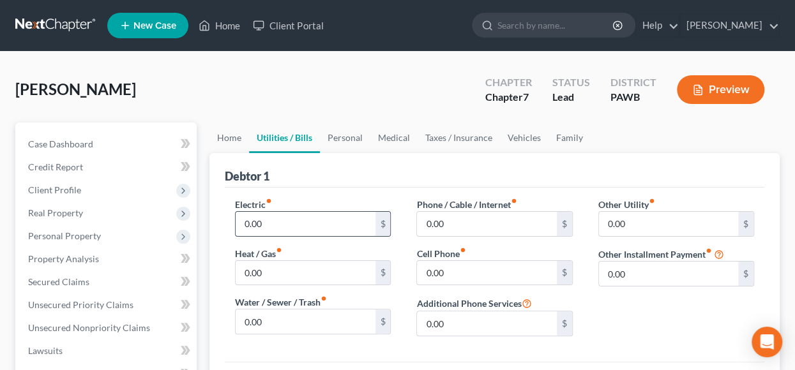
click at [291, 228] on input "0.00" at bounding box center [305, 224] width 139 height 24
click at [284, 277] on input "0.00" at bounding box center [305, 273] width 139 height 24
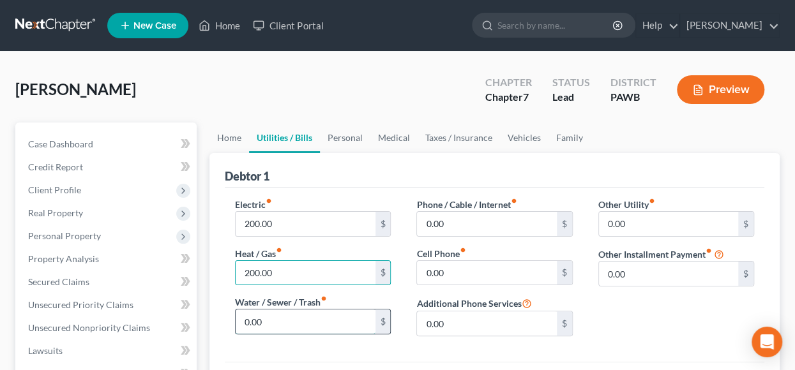
click at [284, 314] on input "0.00" at bounding box center [305, 322] width 139 height 24
click at [457, 215] on input "0.00" at bounding box center [486, 224] width 139 height 24
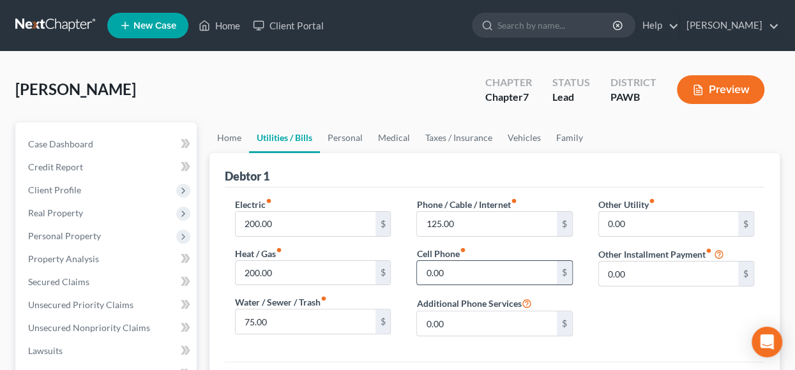
click at [466, 262] on input "0.00" at bounding box center [486, 273] width 139 height 24
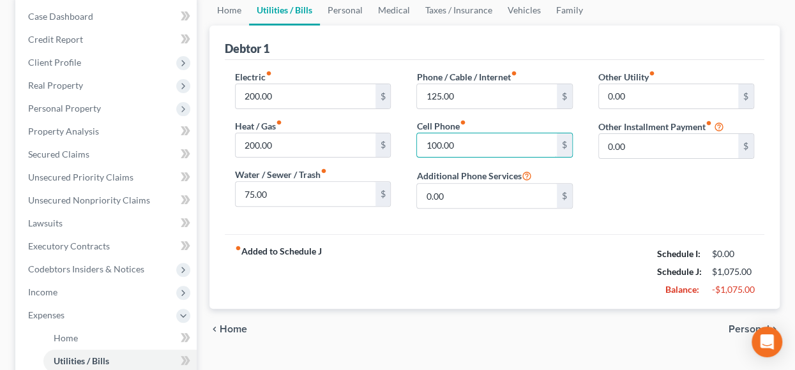
scroll to position [255, 0]
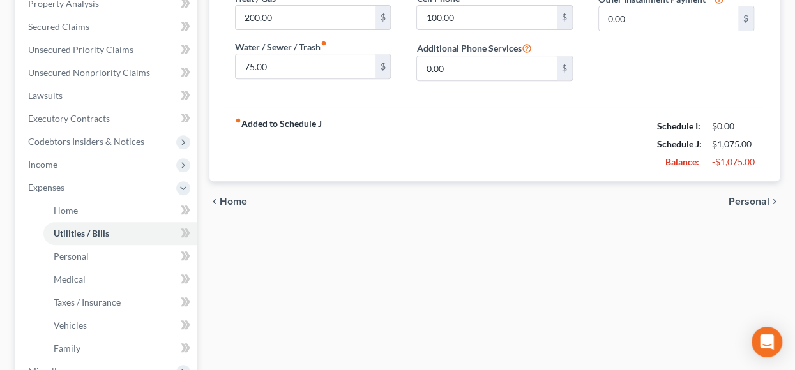
click at [754, 199] on span "Personal" at bounding box center [749, 202] width 41 height 10
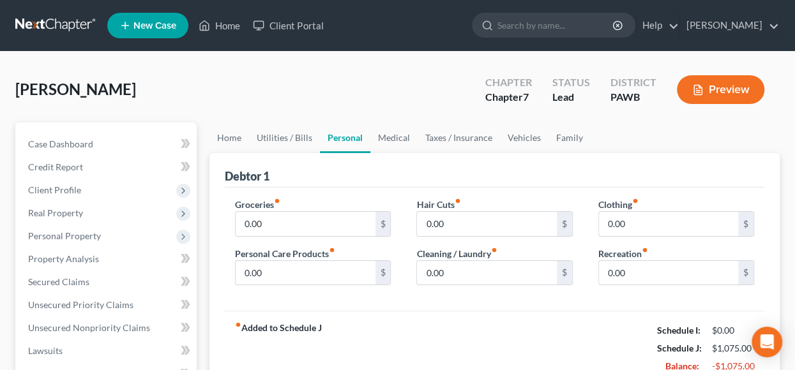
scroll to position [64, 0]
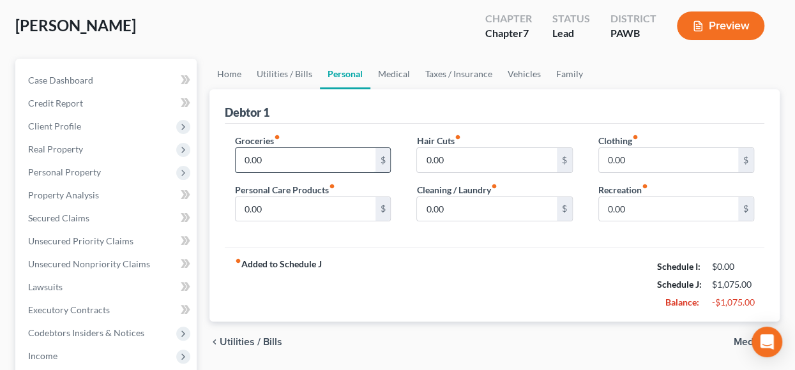
click at [314, 162] on input "0.00" at bounding box center [305, 160] width 139 height 24
click at [308, 205] on input "0.00" at bounding box center [305, 209] width 139 height 24
click at [476, 151] on input "0.00" at bounding box center [486, 160] width 139 height 24
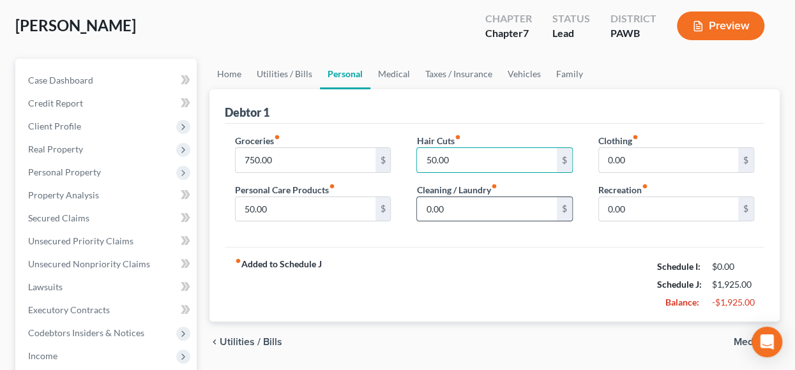
click at [483, 211] on input "0.00" at bounding box center [486, 209] width 139 height 24
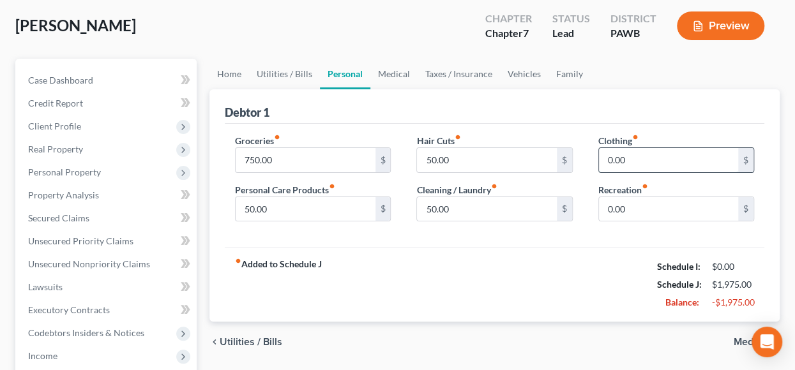
click at [648, 159] on input "0.00" at bounding box center [668, 160] width 139 height 24
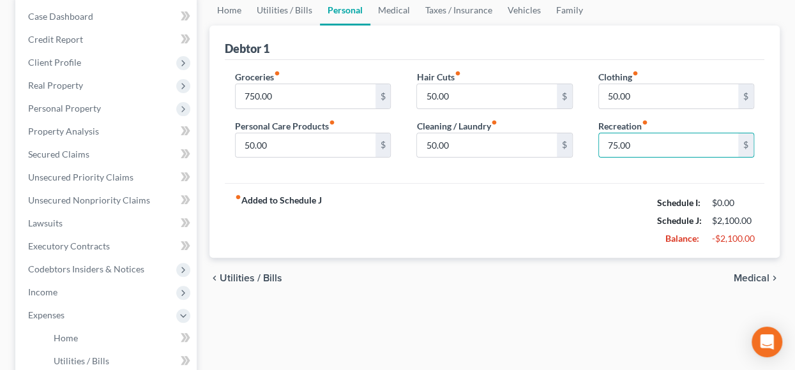
click at [747, 282] on span "Medical" at bounding box center [752, 278] width 36 height 10
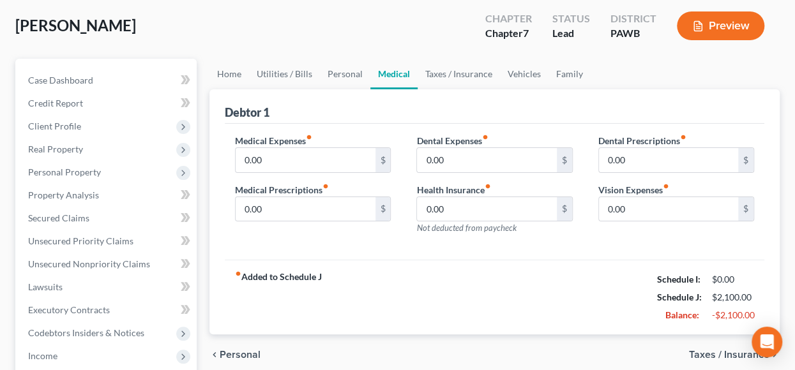
scroll to position [128, 0]
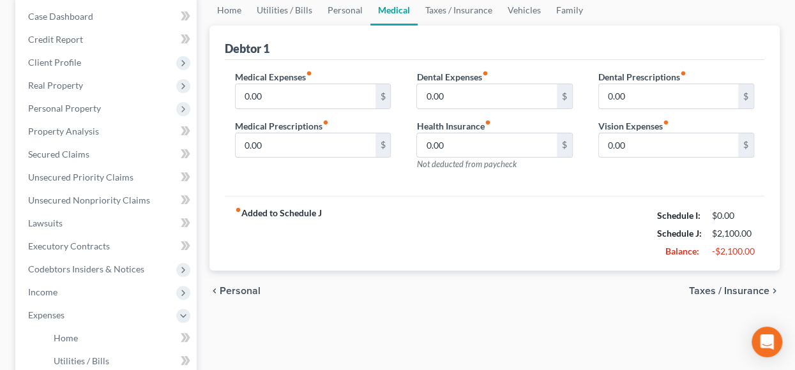
click at [719, 292] on span "Taxes / Insurance" at bounding box center [729, 291] width 80 height 10
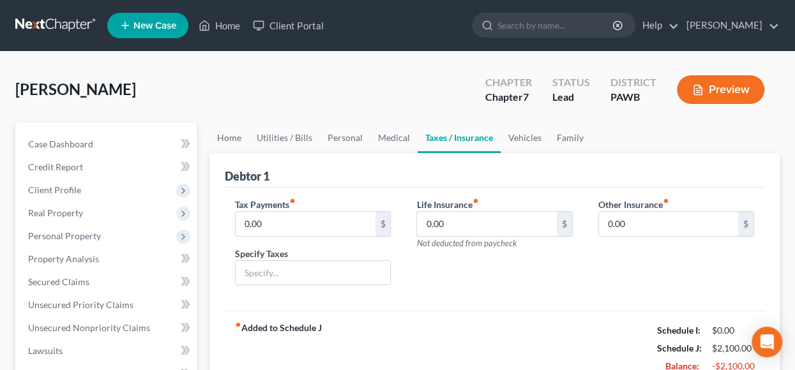
scroll to position [64, 0]
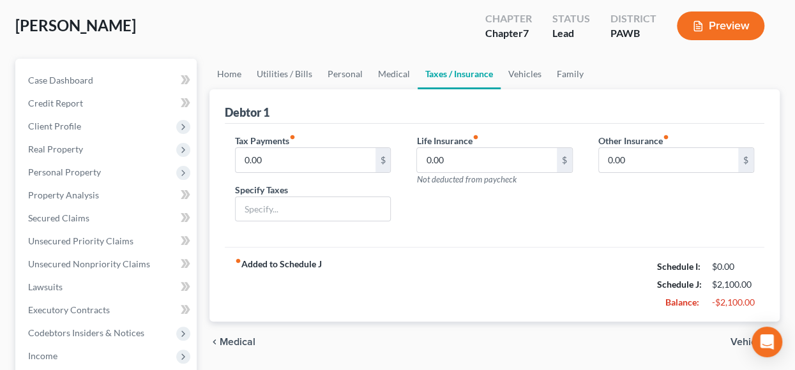
click at [740, 340] on span "Vehicles" at bounding box center [750, 342] width 39 height 10
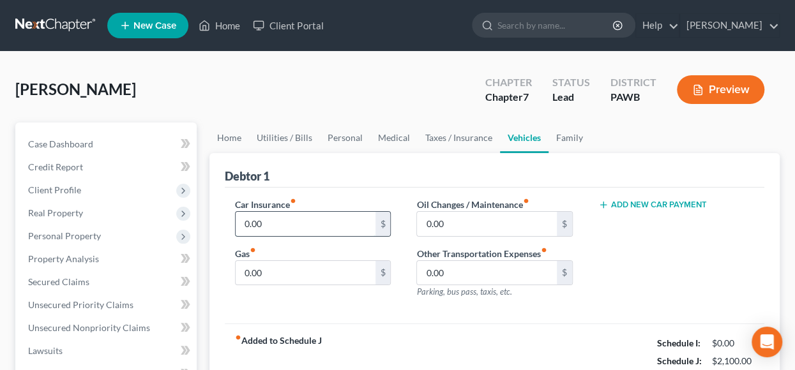
click at [319, 224] on input "0.00" at bounding box center [305, 224] width 139 height 24
click at [476, 229] on input "0.00" at bounding box center [486, 224] width 139 height 24
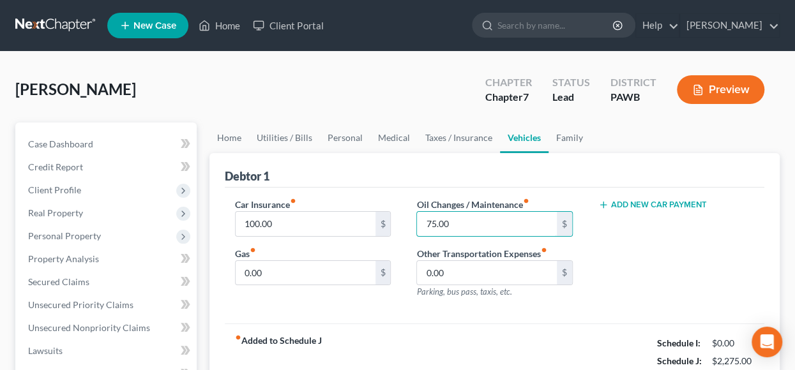
scroll to position [64, 0]
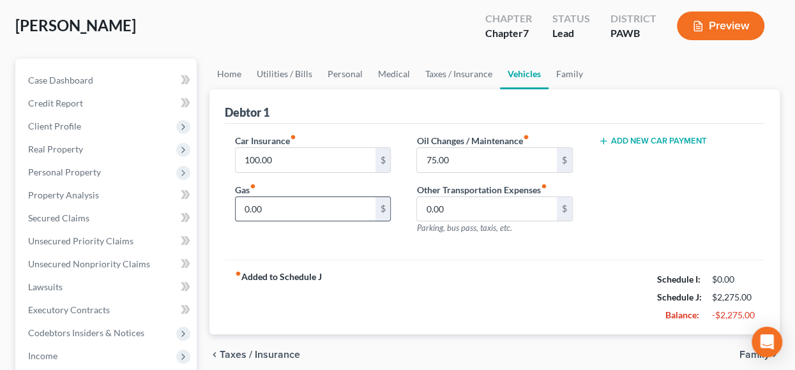
click at [305, 205] on input "0.00" at bounding box center [305, 209] width 139 height 24
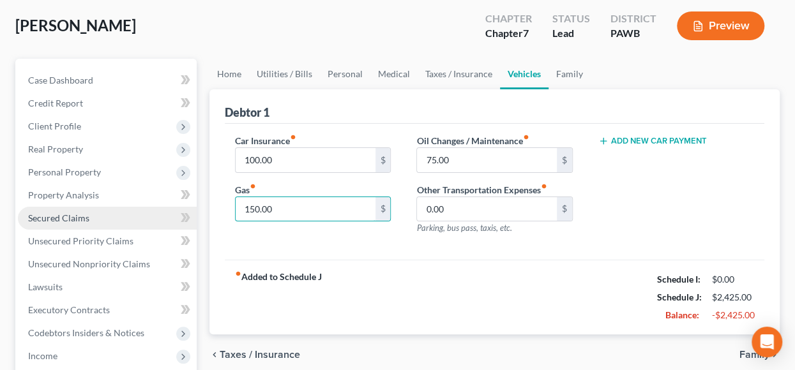
drag, startPoint x: 277, startPoint y: 204, endPoint x: 163, endPoint y: 211, distance: 113.2
click at [484, 316] on div "fiber_manual_record Added to Schedule J Schedule I: $0.00 Schedule J: $2,475.00…" at bounding box center [495, 297] width 540 height 75
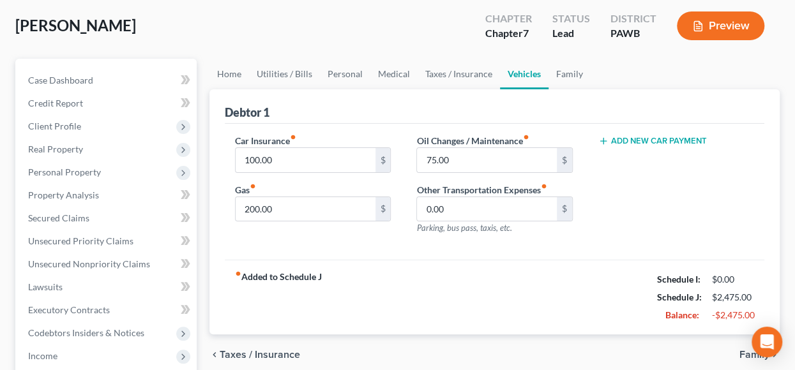
scroll to position [255, 0]
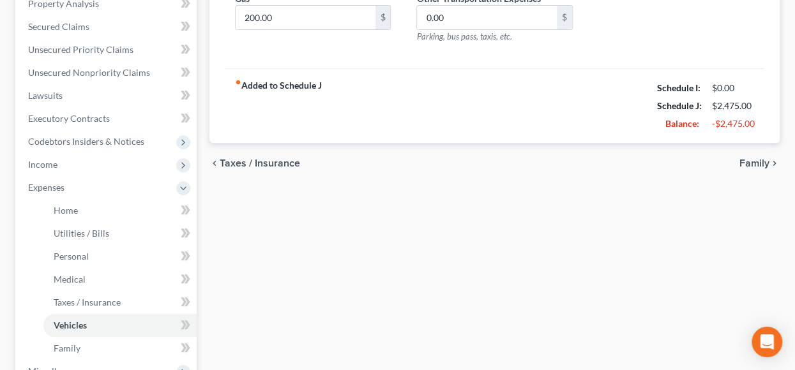
click at [754, 163] on span "Family" at bounding box center [754, 163] width 30 height 10
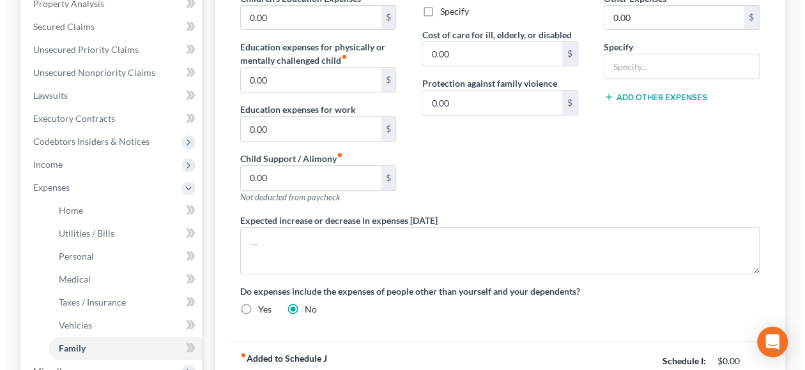
scroll to position [383, 0]
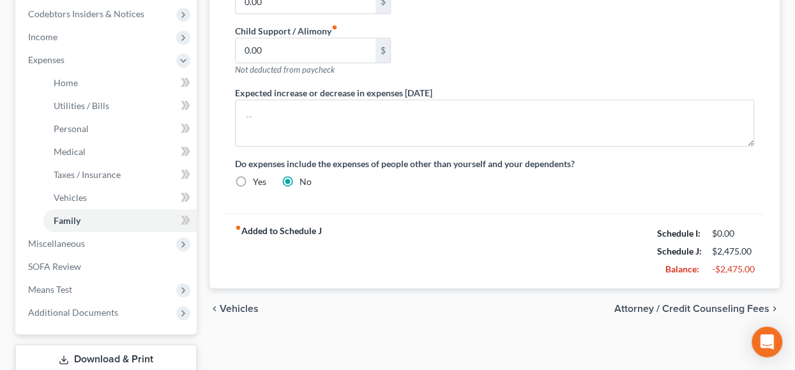
click at [722, 307] on span "Attorney / Credit Counseling Fees" at bounding box center [691, 309] width 155 height 10
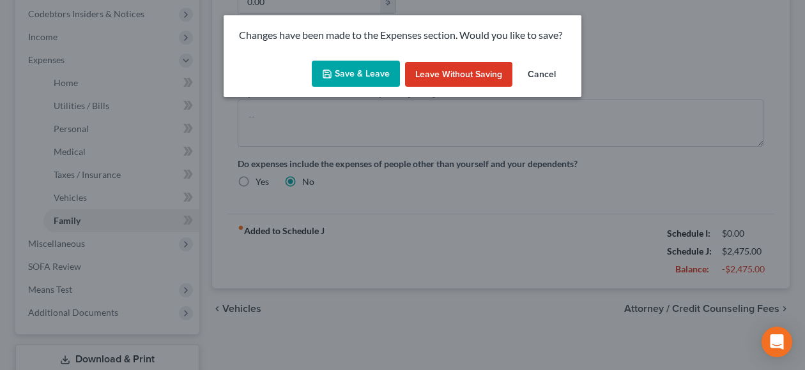
click at [356, 71] on button "Save & Leave" at bounding box center [356, 74] width 88 height 27
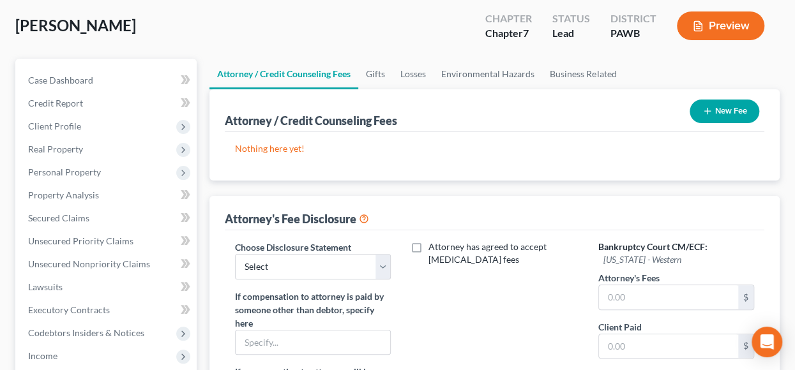
scroll to position [192, 0]
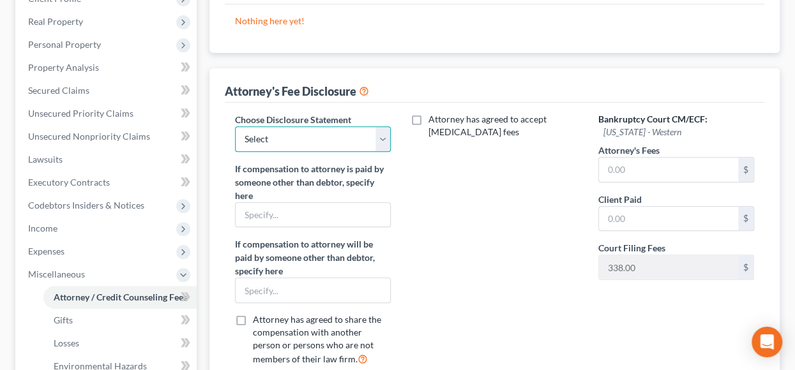
drag, startPoint x: 378, startPoint y: 141, endPoint x: 367, endPoint y: 144, distance: 11.8
click at [378, 141] on select "Select Disclosure" at bounding box center [313, 139] width 156 height 26
click at [235, 126] on select "Select Disclosure" at bounding box center [313, 139] width 156 height 26
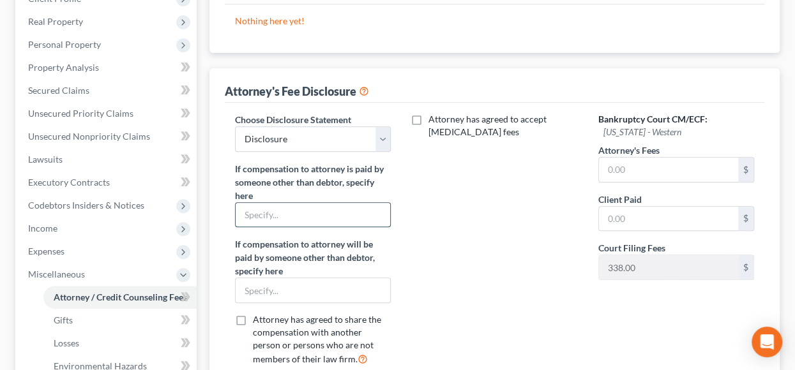
click at [280, 213] on input "text" at bounding box center [313, 215] width 155 height 24
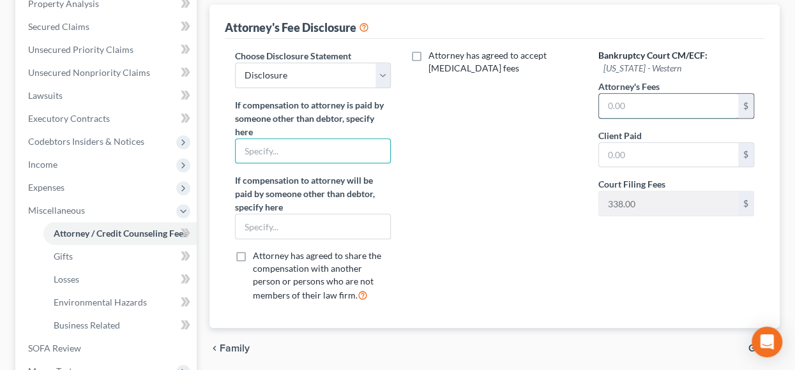
click at [642, 109] on input "text" at bounding box center [668, 106] width 139 height 24
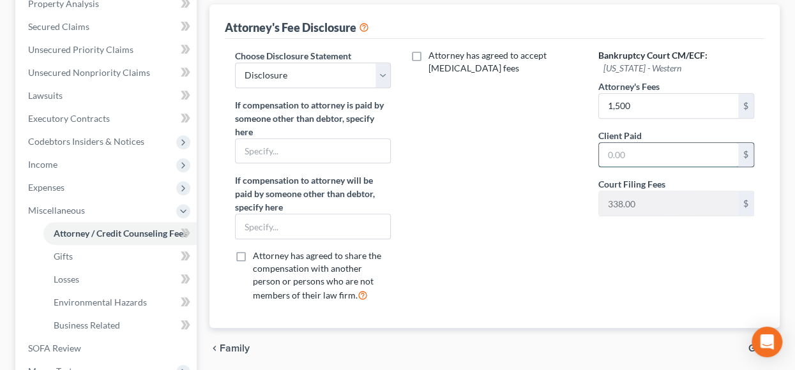
click at [650, 154] on input "text" at bounding box center [668, 155] width 139 height 24
click at [663, 241] on div "Bankruptcy Court CM/ECF: [US_STATE] - Western Attorney's Fees 1,500 $ Client Pa…" at bounding box center [676, 181] width 181 height 264
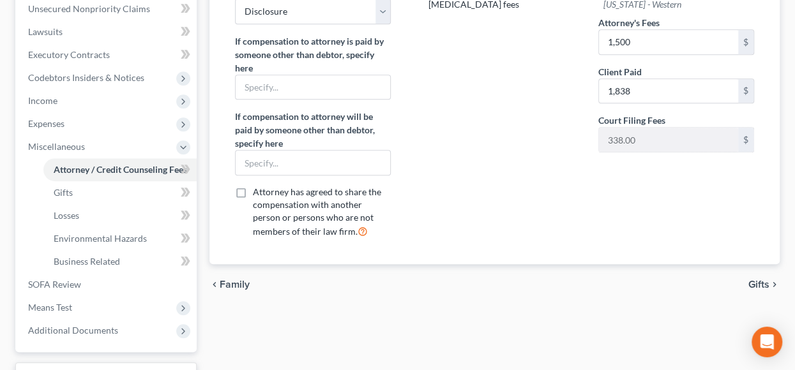
scroll to position [421, 0]
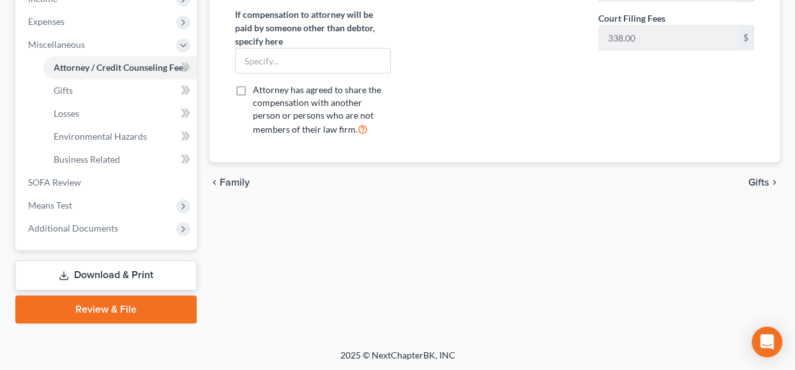
click at [758, 179] on span "Gifts" at bounding box center [758, 183] width 21 height 10
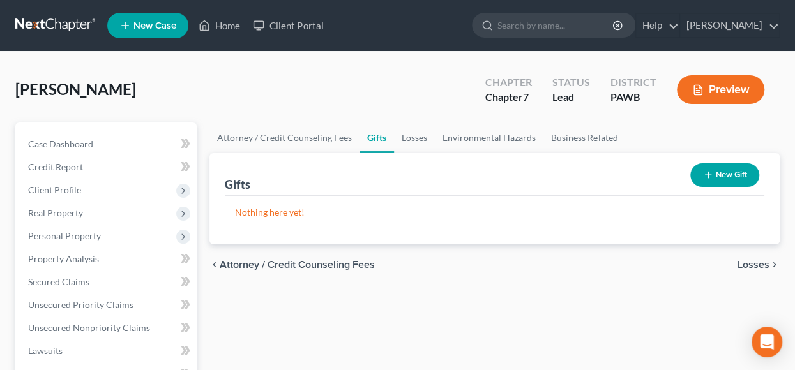
scroll to position [128, 0]
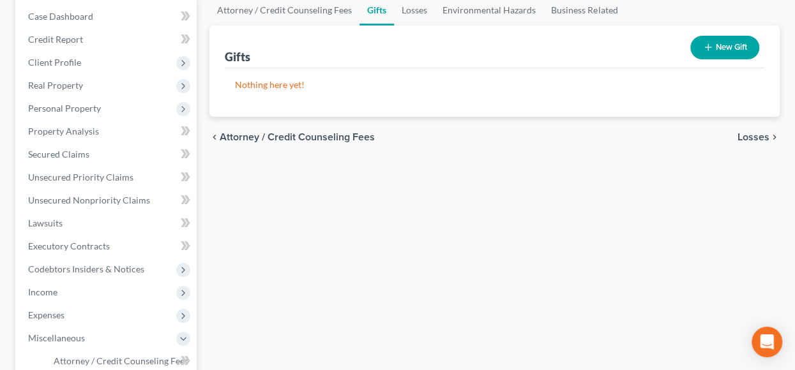
click at [757, 137] on span "Losses" at bounding box center [754, 137] width 32 height 10
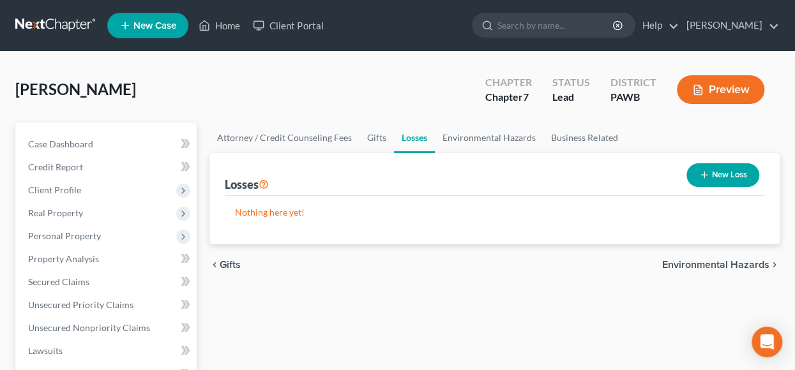
scroll to position [128, 0]
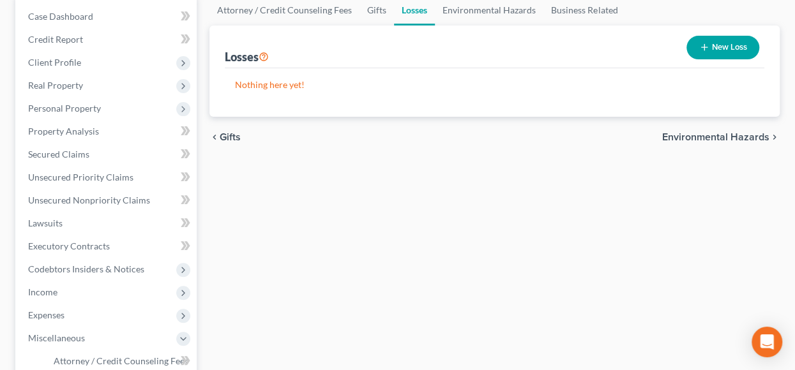
click at [733, 135] on span "Environmental Hazards" at bounding box center [715, 137] width 107 height 10
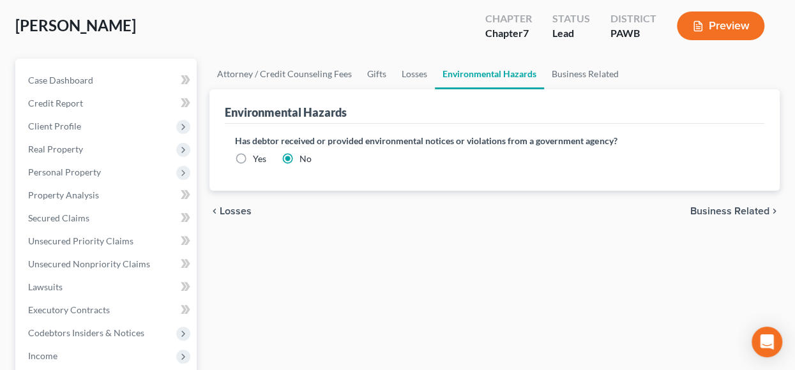
scroll to position [128, 0]
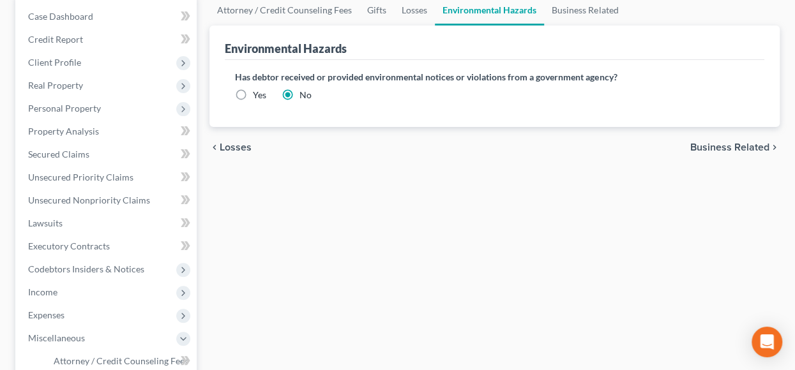
click at [720, 142] on span "Business Related" at bounding box center [729, 147] width 79 height 10
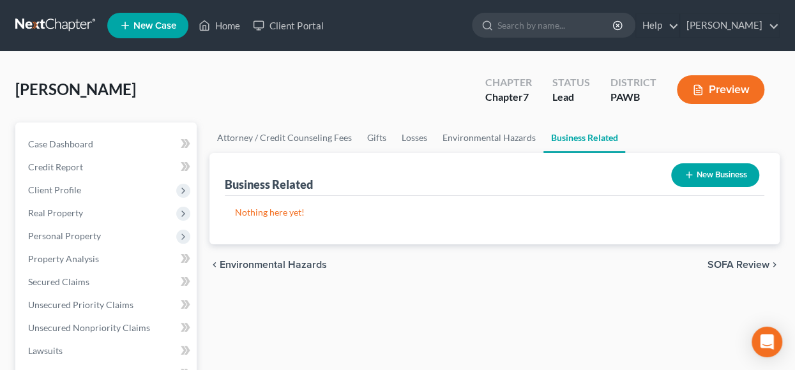
scroll to position [128, 0]
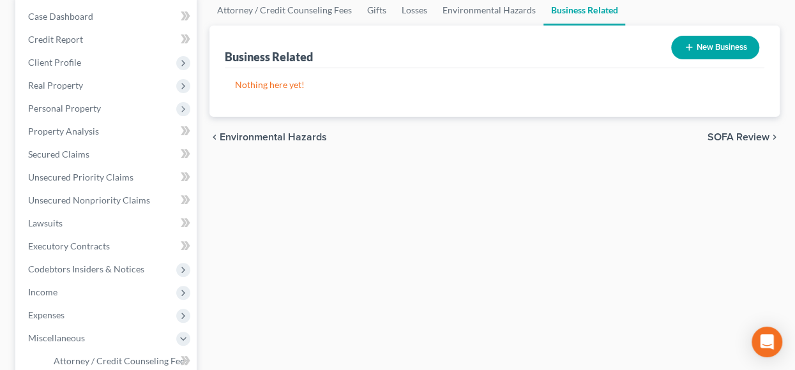
click at [748, 137] on span "SOFA Review" at bounding box center [739, 137] width 62 height 10
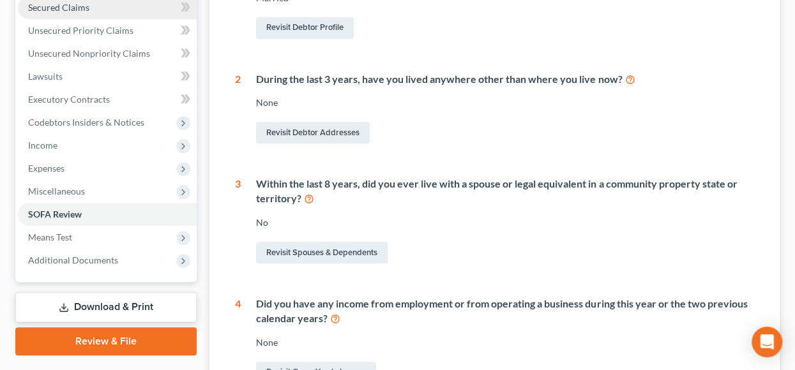
scroll to position [83, 0]
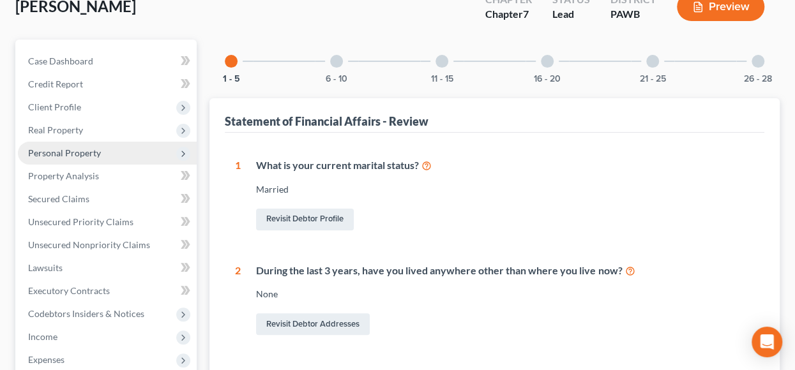
click at [77, 157] on span "Personal Property" at bounding box center [64, 153] width 73 height 11
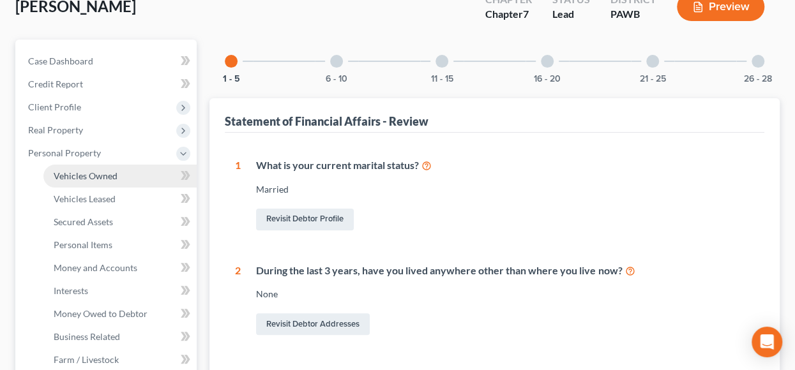
drag, startPoint x: 80, startPoint y: 175, endPoint x: 155, endPoint y: 177, distance: 74.1
click at [81, 175] on span "Vehicles Owned" at bounding box center [86, 175] width 64 height 11
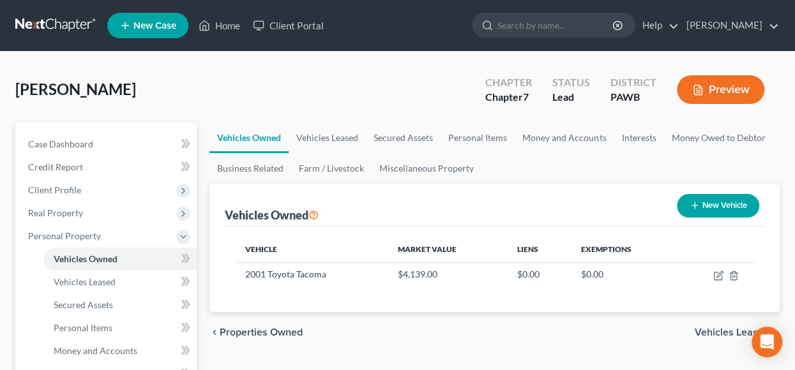
scroll to position [64, 0]
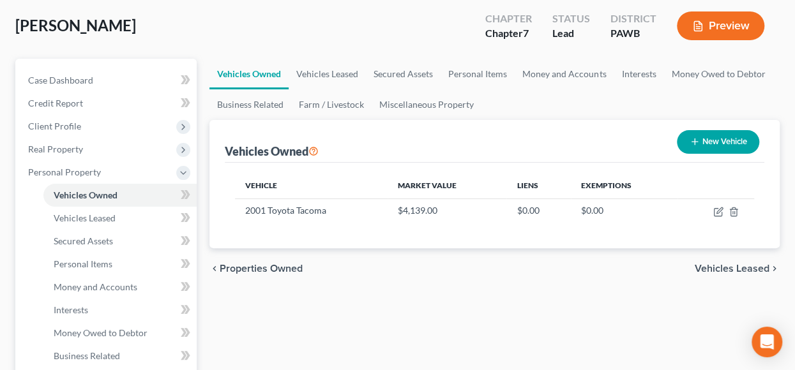
click at [738, 270] on span "Vehicles Leased" at bounding box center [732, 269] width 75 height 10
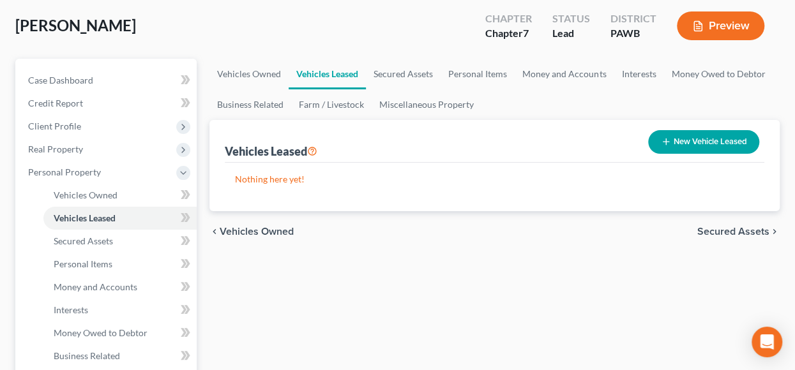
scroll to position [128, 0]
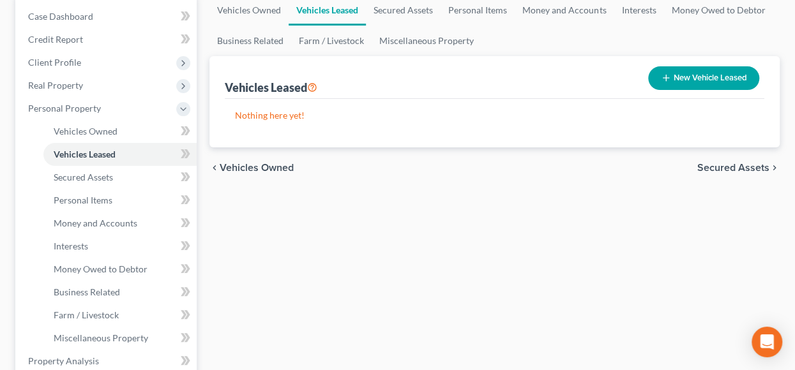
click at [731, 164] on span "Secured Assets" at bounding box center [733, 168] width 72 height 10
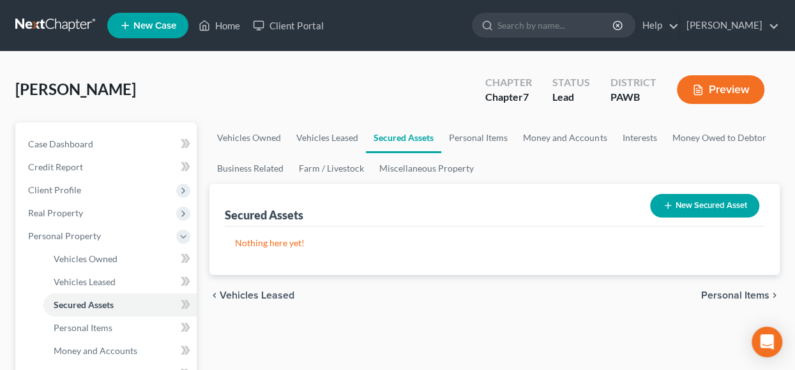
scroll to position [128, 0]
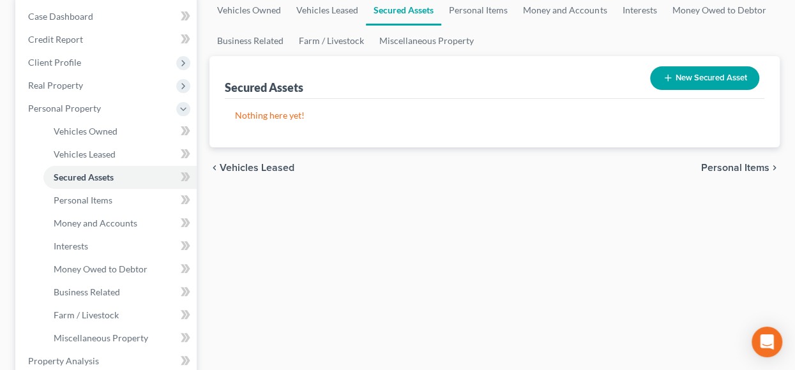
click at [729, 167] on span "Personal Items" at bounding box center [735, 168] width 68 height 10
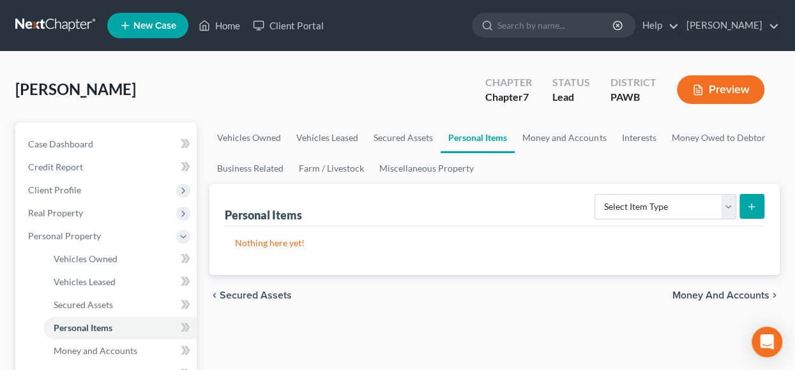
scroll to position [64, 0]
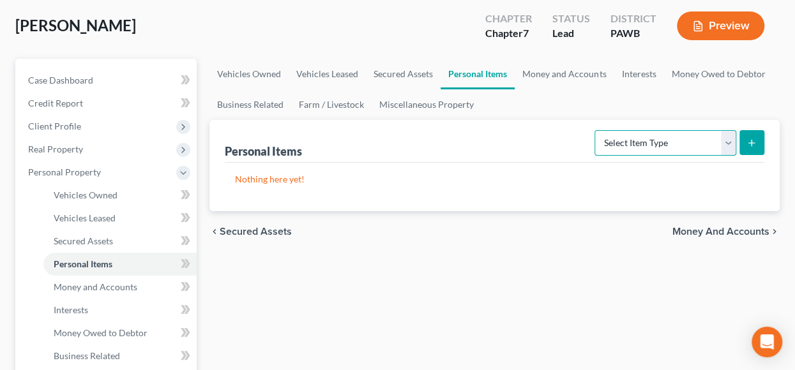
click at [730, 136] on select "Select Item Type Clothing Collectibles Of Value Electronics Firearms Household …" at bounding box center [666, 143] width 142 height 26
click at [596, 130] on select "Select Item Type Clothing Collectibles Of Value Electronics Firearms Household …" at bounding box center [666, 143] width 142 height 26
click at [752, 140] on icon "submit" at bounding box center [751, 143] width 10 height 10
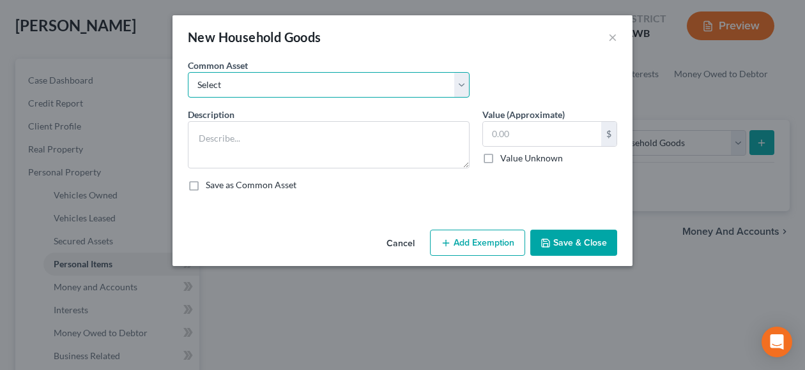
click at [465, 82] on select "Select Furniture" at bounding box center [329, 85] width 282 height 26
click at [188, 72] on select "Select Furniture" at bounding box center [329, 85] width 282 height 26
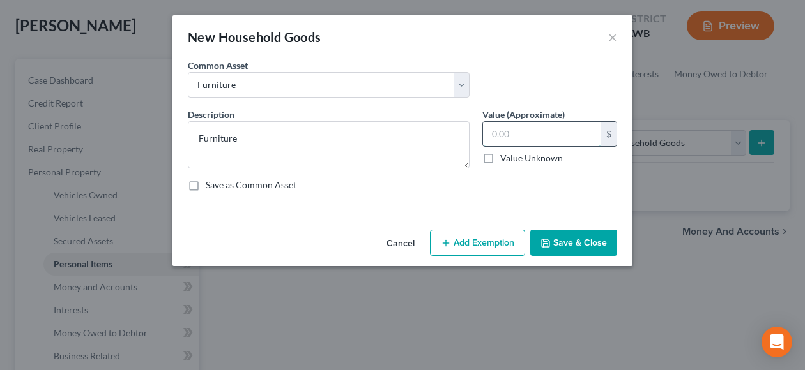
click at [550, 134] on input "text" at bounding box center [542, 134] width 118 height 24
click at [556, 238] on button "Save & Close" at bounding box center [573, 243] width 87 height 27
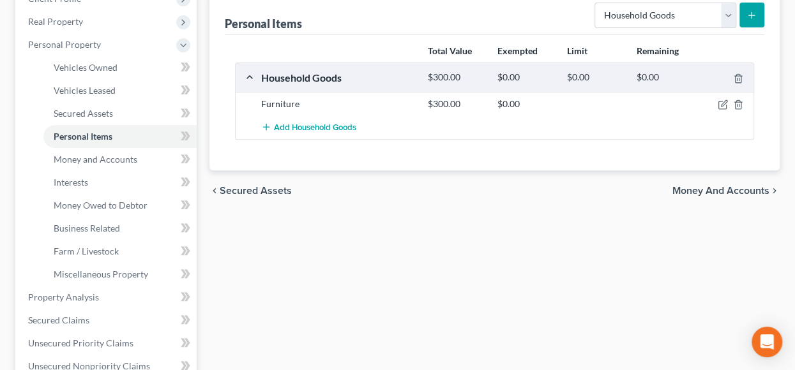
scroll to position [0, 0]
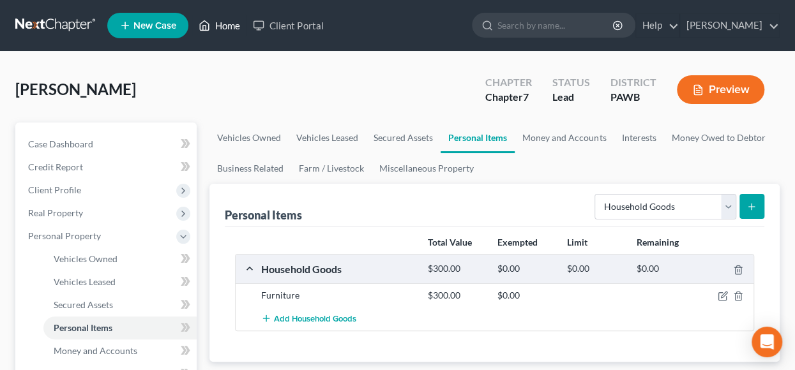
click at [226, 23] on link "Home" at bounding box center [219, 25] width 54 height 23
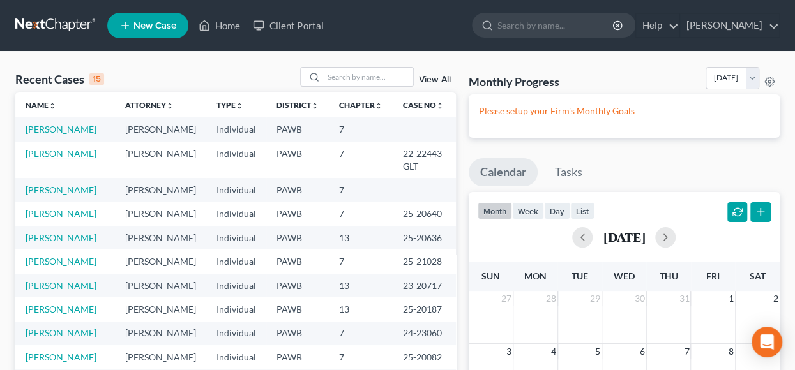
click at [73, 159] on link "[PERSON_NAME]" at bounding box center [61, 153] width 71 height 11
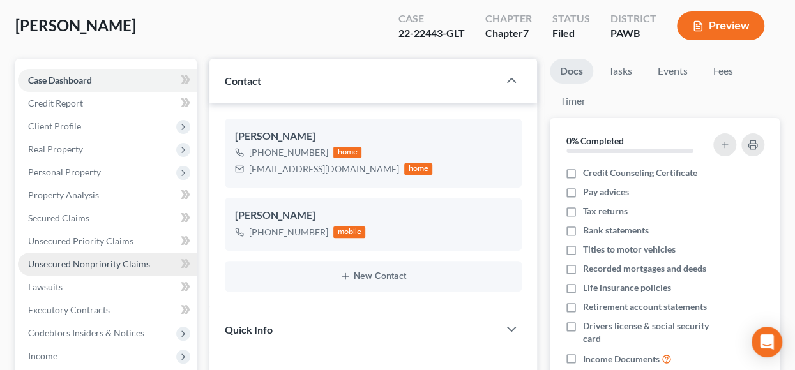
scroll to position [128, 0]
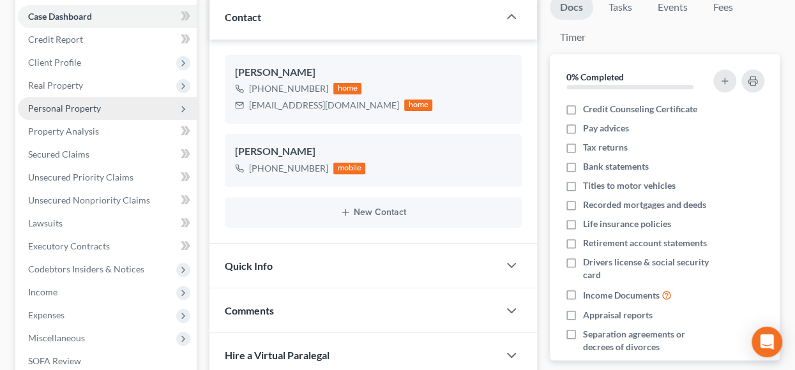
click at [75, 108] on span "Personal Property" at bounding box center [64, 108] width 73 height 11
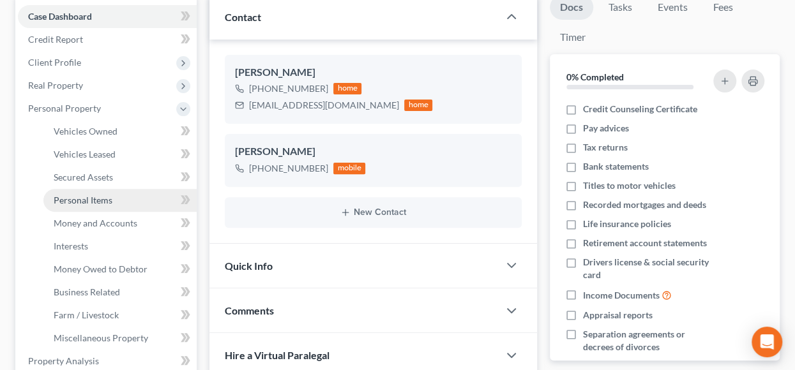
click at [104, 196] on span "Personal Items" at bounding box center [83, 200] width 59 height 11
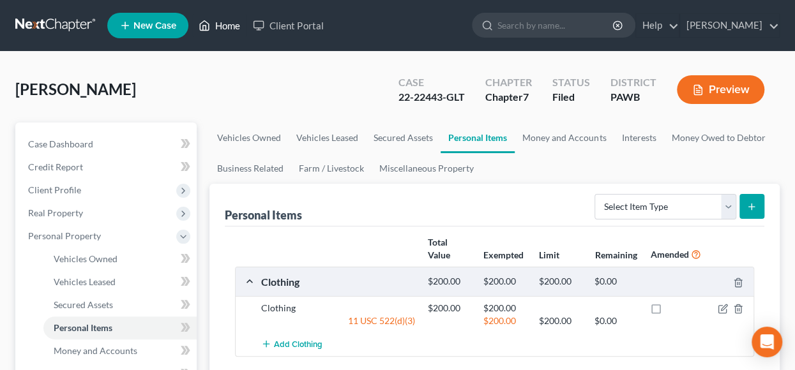
click at [221, 27] on link "Home" at bounding box center [219, 25] width 54 height 23
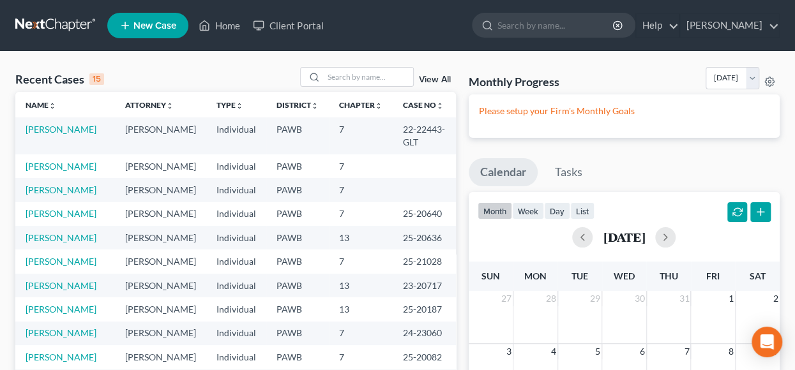
click at [59, 172] on td "[PERSON_NAME]" at bounding box center [65, 167] width 100 height 24
click at [60, 163] on link "[PERSON_NAME]" at bounding box center [61, 166] width 71 height 11
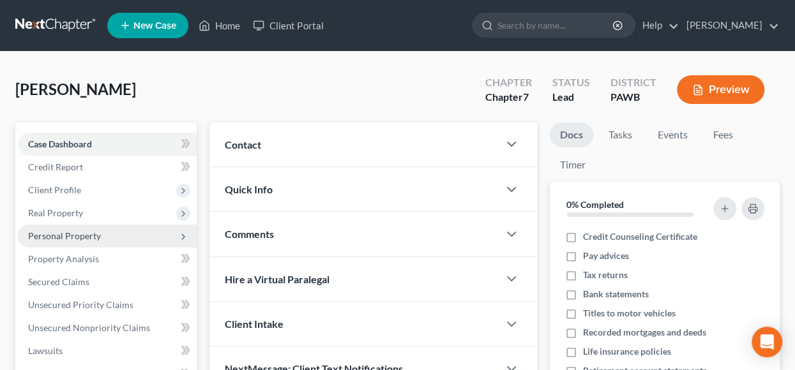
click at [78, 234] on span "Personal Property" at bounding box center [64, 236] width 73 height 11
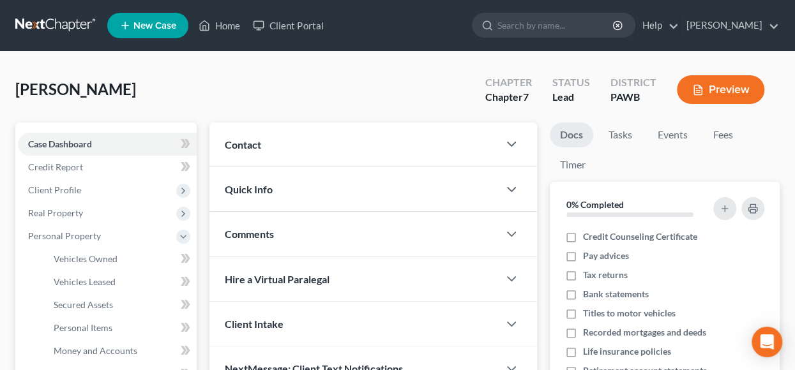
scroll to position [192, 0]
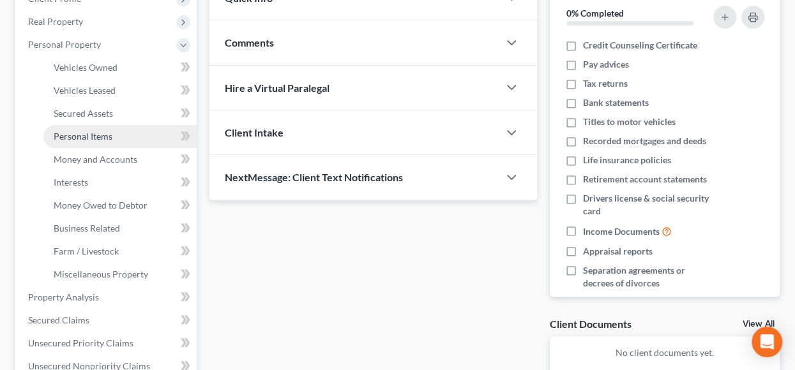
click at [108, 134] on span "Personal Items" at bounding box center [83, 136] width 59 height 11
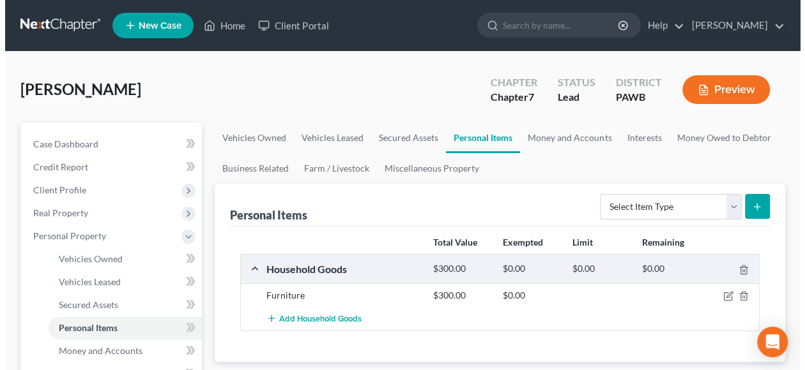
scroll to position [64, 0]
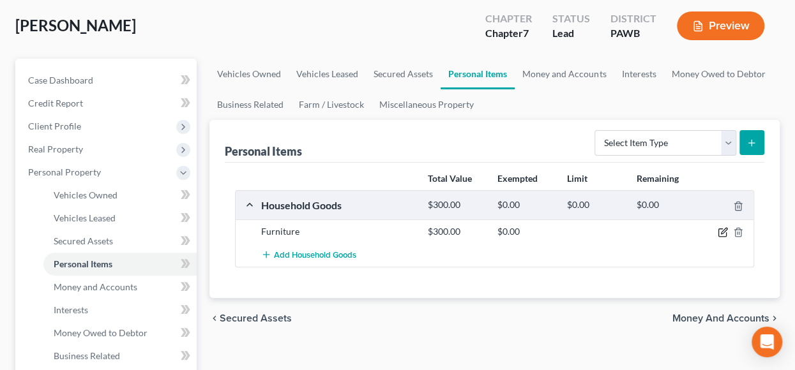
click at [723, 229] on icon "button" at bounding box center [723, 232] width 10 height 10
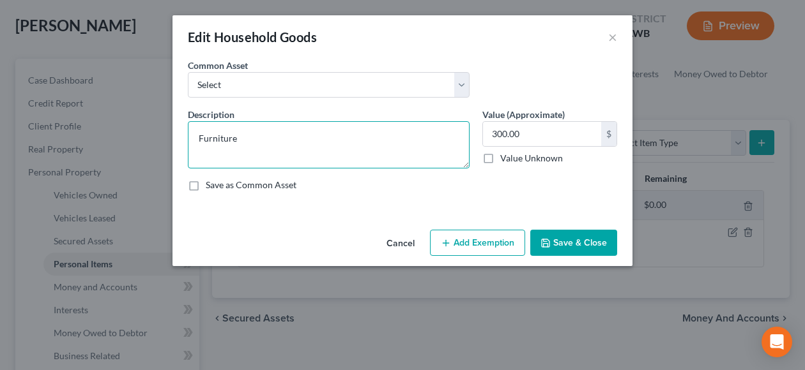
drag, startPoint x: 259, startPoint y: 137, endPoint x: 156, endPoint y: 142, distance: 103.6
click at [156, 142] on div "Edit Household Goods × An exemption set must first be selected from the Filing …" at bounding box center [402, 185] width 805 height 370
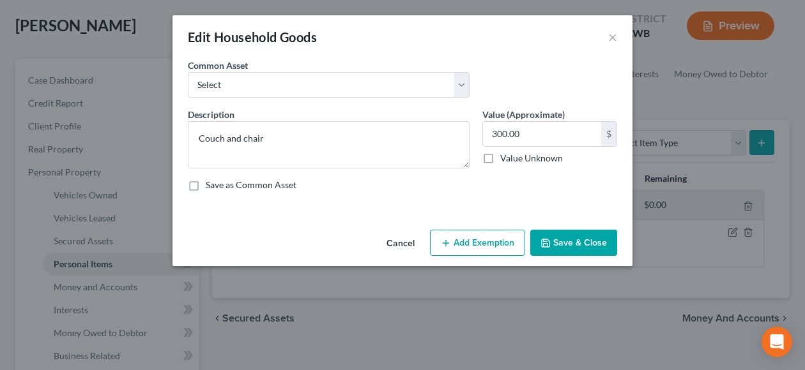
click at [476, 245] on button "Add Exemption" at bounding box center [477, 243] width 95 height 27
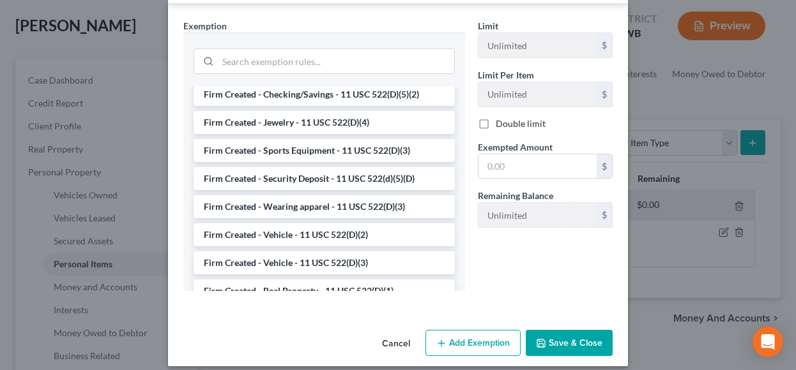
scroll to position [1568, 0]
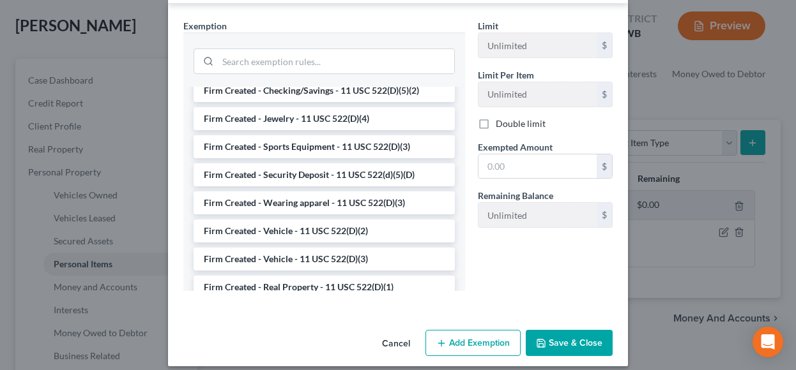
click at [346, 332] on li "Firm Created - Household goods - 11 USC 522(D)(3)" at bounding box center [323, 343] width 261 height 23
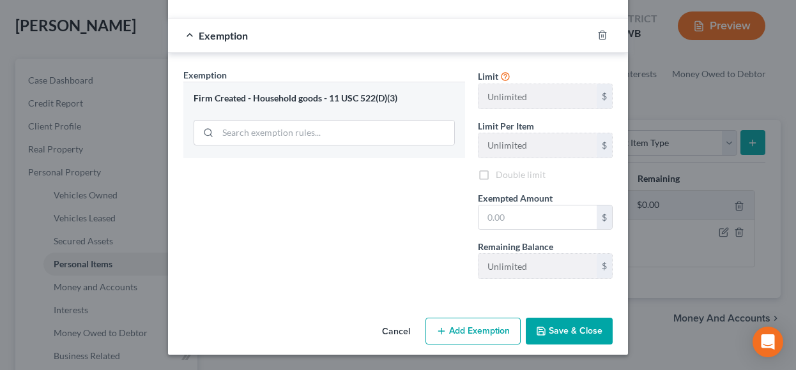
scroll to position [191, 0]
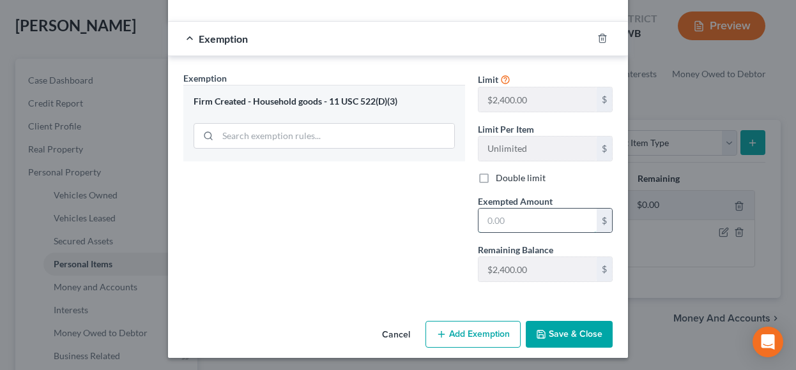
click at [521, 222] on input "text" at bounding box center [537, 221] width 118 height 24
click at [570, 331] on button "Save & Close" at bounding box center [569, 334] width 87 height 27
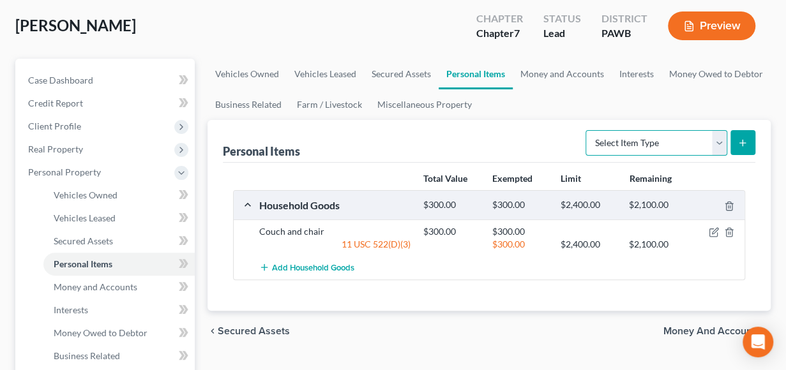
click at [718, 143] on select "Select Item Type Clothing Collectibles Of Value Electronics Firearms Household …" at bounding box center [657, 143] width 142 height 26
click at [587, 130] on select "Select Item Type Clothing Collectibles Of Value Electronics Firearms Household …" at bounding box center [657, 143] width 142 height 26
click at [745, 146] on icon "submit" at bounding box center [743, 143] width 10 height 10
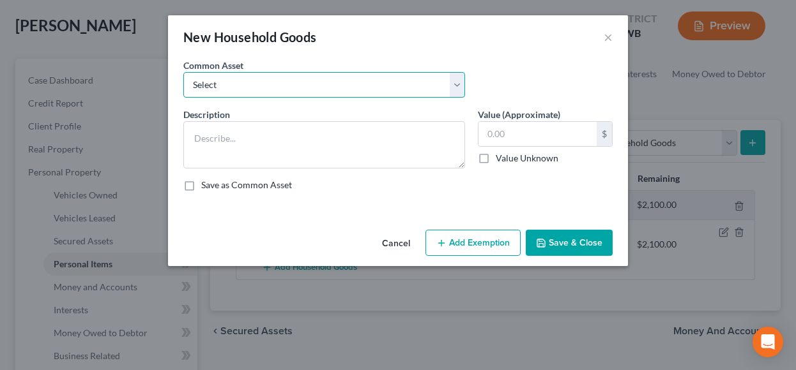
click at [455, 82] on select "Select Furniture" at bounding box center [324, 85] width 282 height 26
click at [183, 72] on select "Select Furniture" at bounding box center [324, 85] width 282 height 26
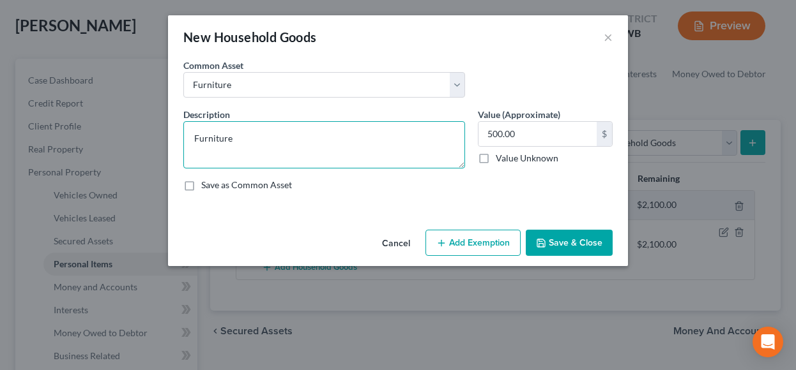
click at [239, 136] on textarea "Furniture" at bounding box center [324, 144] width 282 height 47
drag, startPoint x: 241, startPoint y: 135, endPoint x: 178, endPoint y: 139, distance: 63.3
click at [178, 139] on div "Description * Furniture" at bounding box center [324, 138] width 294 height 61
click at [211, 135] on textarea "Bed and nightstands" at bounding box center [324, 144] width 282 height 47
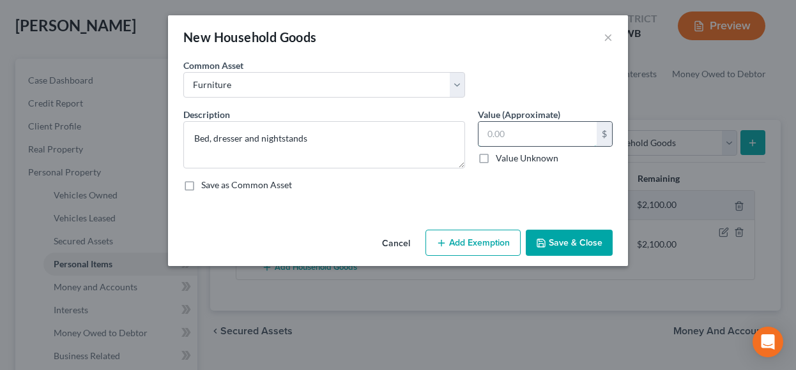
click at [526, 135] on input "text" at bounding box center [537, 134] width 118 height 24
click at [483, 246] on button "Add Exemption" at bounding box center [472, 243] width 95 height 27
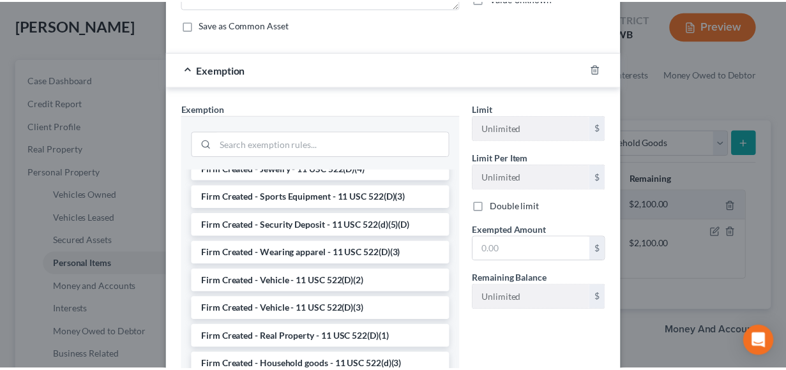
scroll to position [1605, 0]
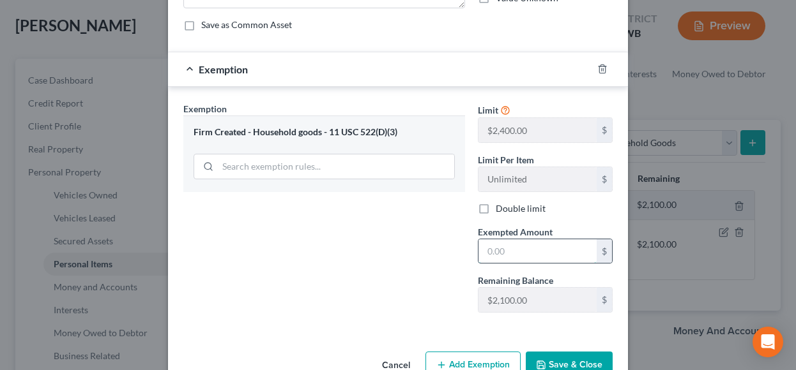
click at [520, 250] on input "text" at bounding box center [537, 251] width 118 height 24
drag, startPoint x: 561, startPoint y: 363, endPoint x: 618, endPoint y: 222, distance: 153.0
click at [561, 363] on button "Save & Close" at bounding box center [569, 365] width 87 height 27
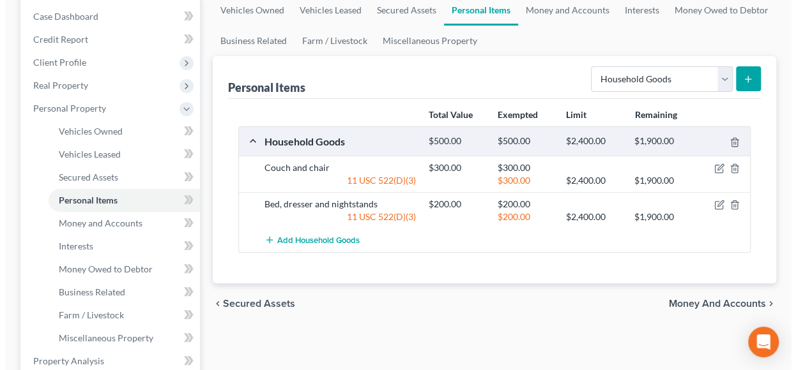
scroll to position [192, 0]
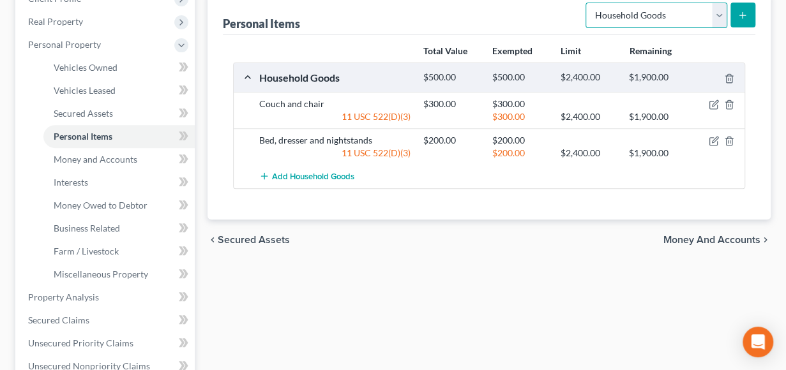
click at [722, 14] on select "Select Item Type Clothing Collectibles Of Value Electronics Firearms Household …" at bounding box center [657, 16] width 142 height 26
click at [587, 3] on select "Select Item Type Clothing Collectibles Of Value Electronics Firearms Household …" at bounding box center [657, 16] width 142 height 26
click at [742, 18] on icon "submit" at bounding box center [743, 15] width 10 height 10
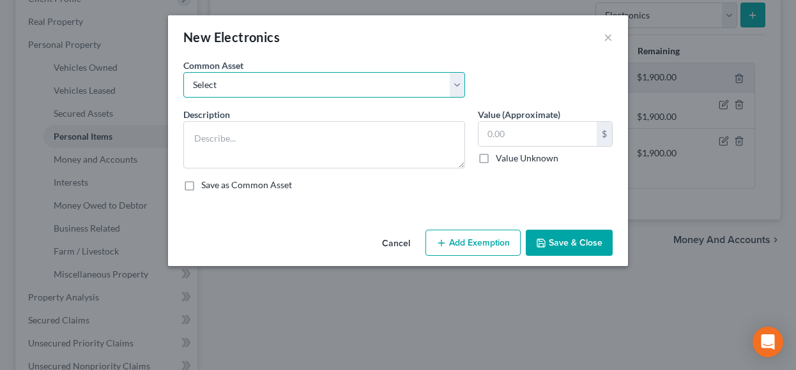
drag, startPoint x: 453, startPoint y: 84, endPoint x: 365, endPoint y: 90, distance: 88.3
click at [453, 84] on select "Select Household appliances Household appliances" at bounding box center [324, 85] width 282 height 26
click at [183, 72] on select "Select Household appliances Household appliances" at bounding box center [324, 85] width 282 height 26
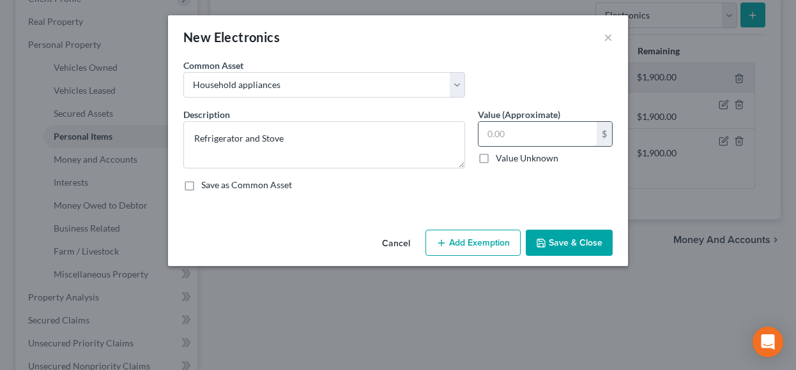
click at [539, 135] on input "text" at bounding box center [537, 134] width 118 height 24
click at [487, 243] on button "Add Exemption" at bounding box center [472, 243] width 95 height 27
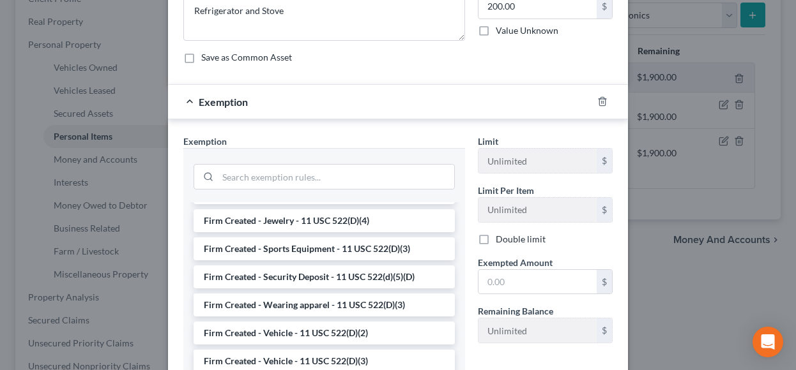
scroll to position [1508, 0]
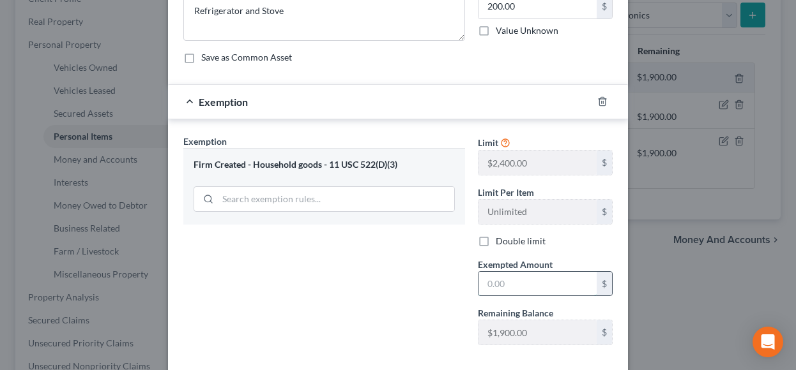
click at [527, 275] on input "text" at bounding box center [537, 284] width 118 height 24
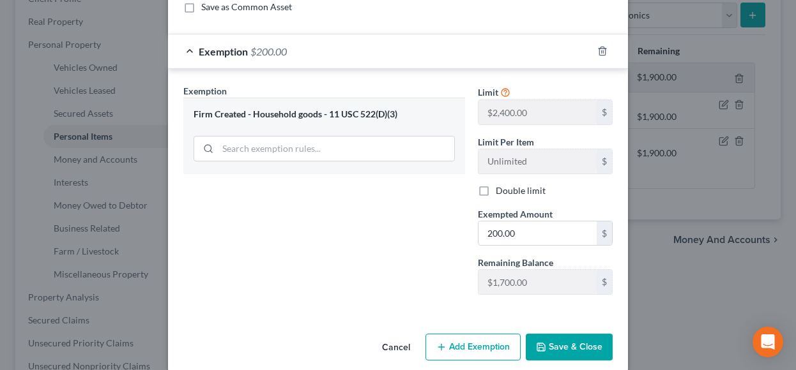
scroll to position [191, 0]
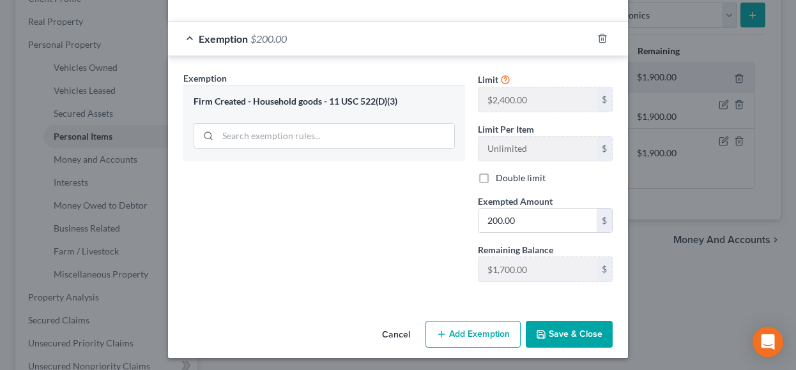
click at [564, 329] on button "Save & Close" at bounding box center [569, 334] width 87 height 27
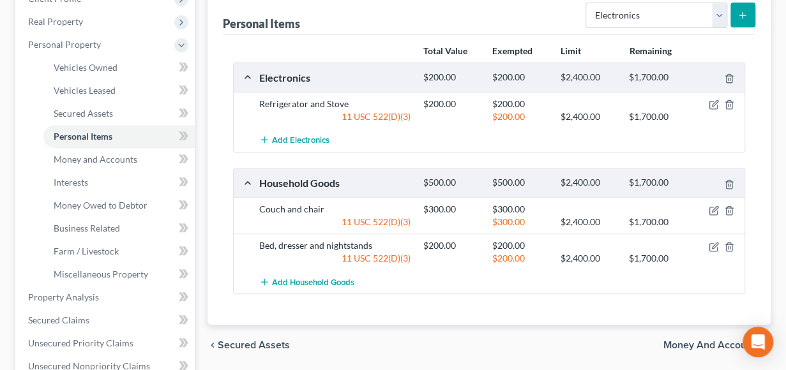
click at [743, 15] on icon "submit" at bounding box center [743, 15] width 10 height 10
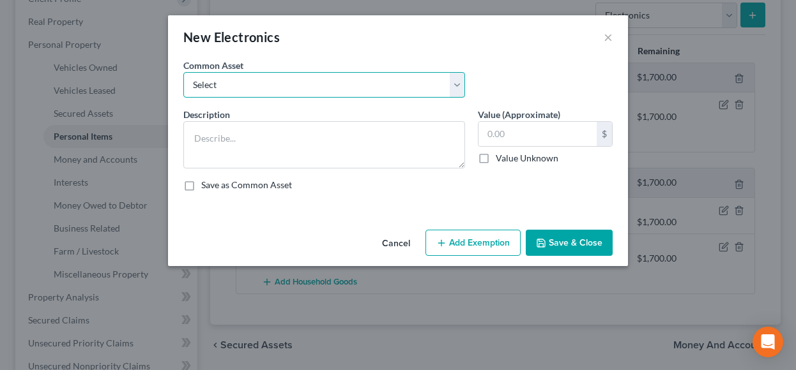
drag, startPoint x: 460, startPoint y: 82, endPoint x: 425, endPoint y: 86, distance: 34.6
click at [460, 82] on select "Select Household appliances Household appliances" at bounding box center [324, 85] width 282 height 26
click at [183, 72] on select "Select Household appliances Household appliances" at bounding box center [324, 85] width 282 height 26
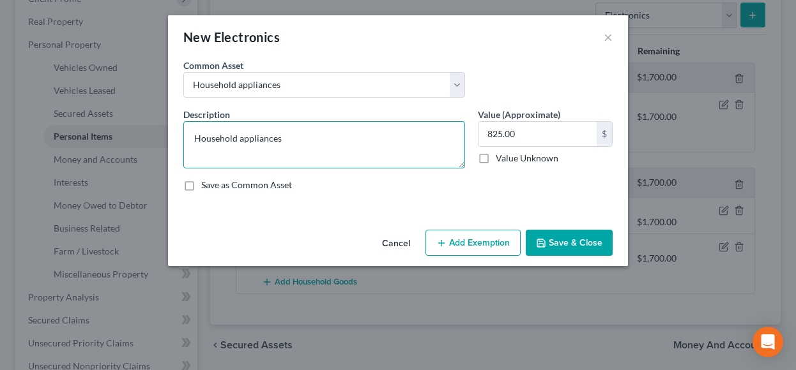
drag, startPoint x: 287, startPoint y: 134, endPoint x: 158, endPoint y: 144, distance: 129.3
click at [162, 144] on div "New Electronics × An exemption set must first be selected from the Filing Infor…" at bounding box center [398, 185] width 796 height 370
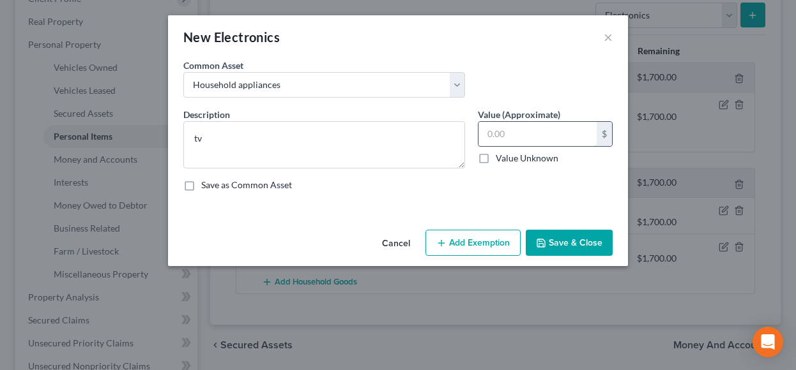
click at [523, 121] on div "$" at bounding box center [545, 134] width 135 height 26
click at [520, 128] on input "text" at bounding box center [537, 134] width 118 height 24
click at [471, 238] on button "Add Exemption" at bounding box center [472, 243] width 95 height 27
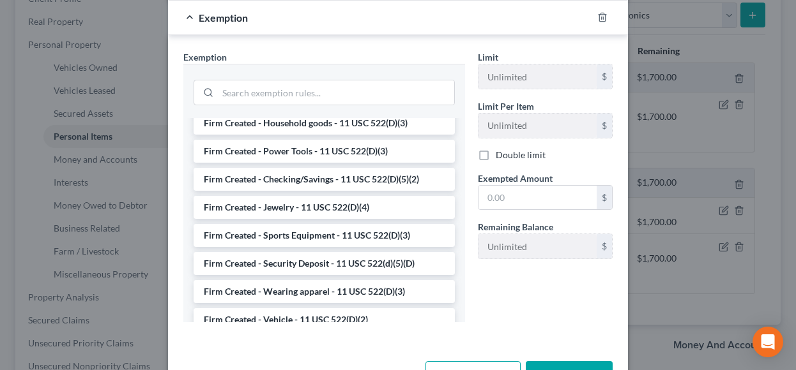
scroll to position [1462, 0]
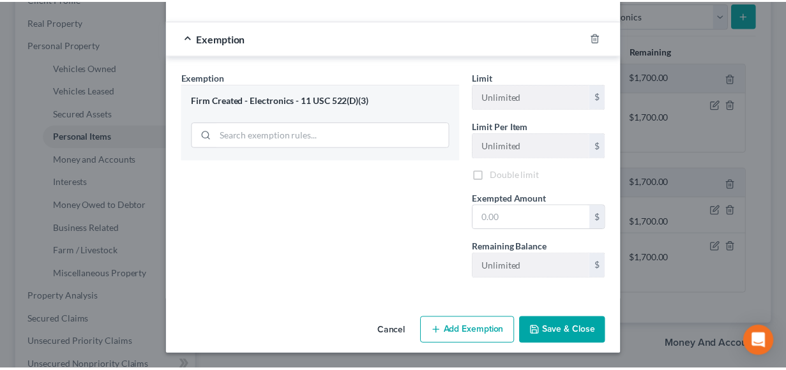
scroll to position [191, 0]
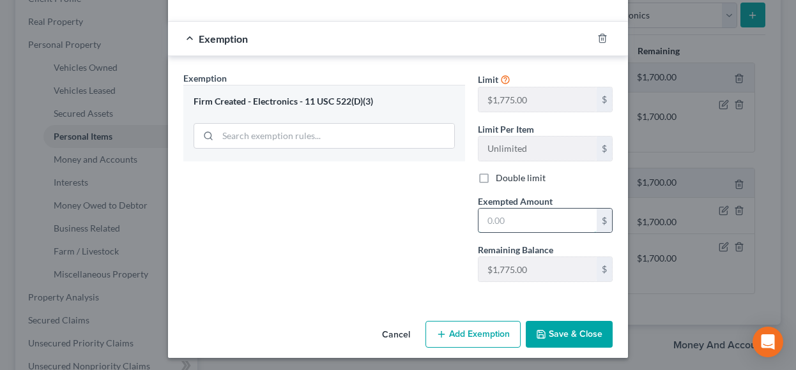
click at [492, 220] on input "text" at bounding box center [537, 221] width 118 height 24
click at [561, 323] on button "Save & Close" at bounding box center [569, 334] width 87 height 27
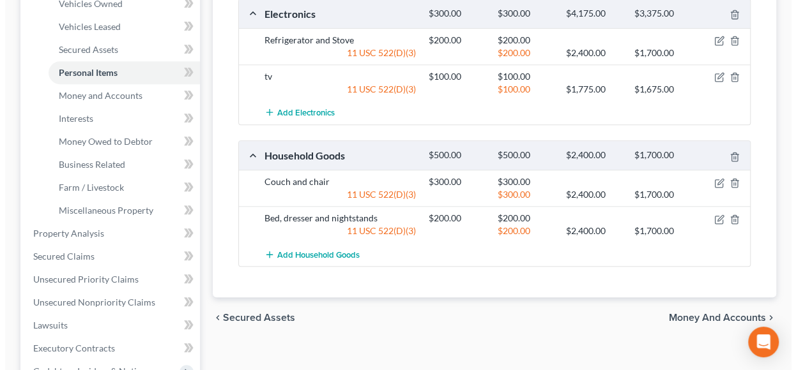
scroll to position [192, 0]
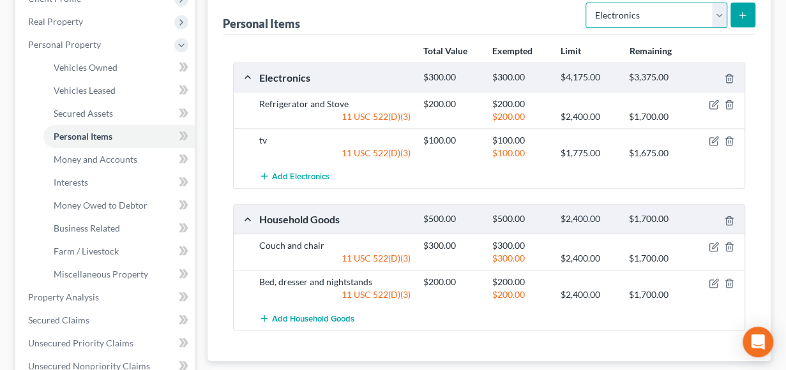
click at [720, 15] on select "Select Item Type Clothing Collectibles Of Value Electronics Firearms Household …" at bounding box center [657, 16] width 142 height 26
click at [587, 3] on select "Select Item Type Clothing Collectibles Of Value Electronics Firearms Household …" at bounding box center [657, 16] width 142 height 26
click at [738, 14] on icon "submit" at bounding box center [743, 15] width 10 height 10
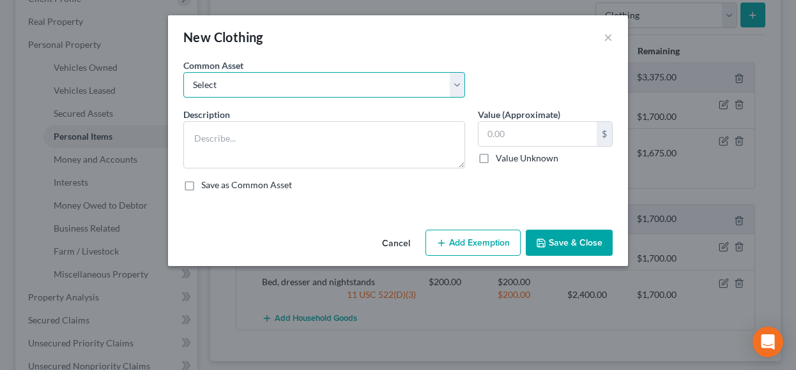
click at [456, 85] on select "Select Clothing Clothing" at bounding box center [324, 85] width 282 height 26
click at [183, 72] on select "Select Clothing Clothing" at bounding box center [324, 85] width 282 height 26
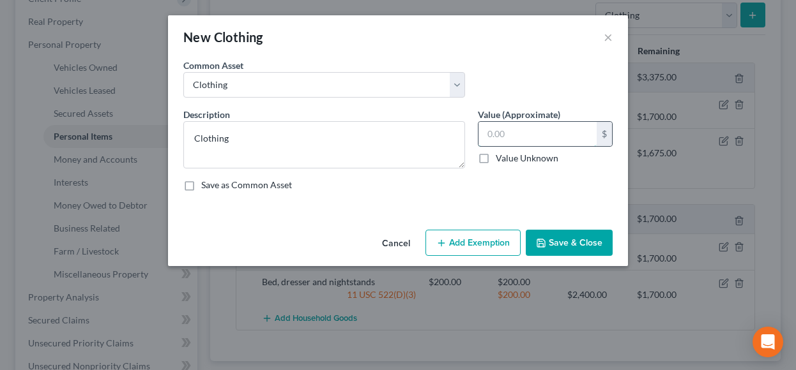
click at [492, 130] on input "text" at bounding box center [537, 134] width 118 height 24
click at [469, 245] on button "Add Exemption" at bounding box center [472, 243] width 95 height 27
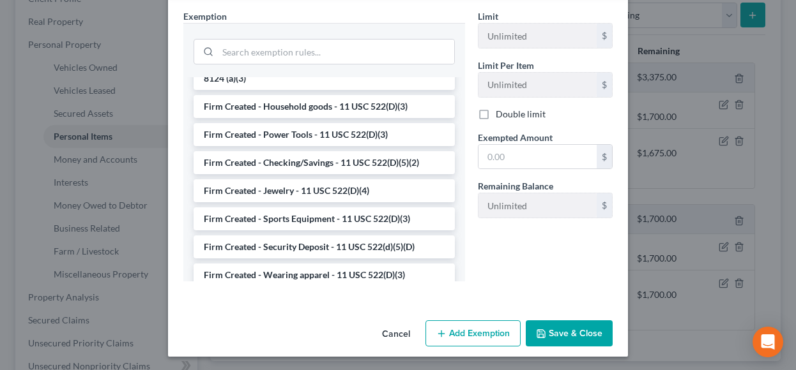
scroll to position [1450, 0]
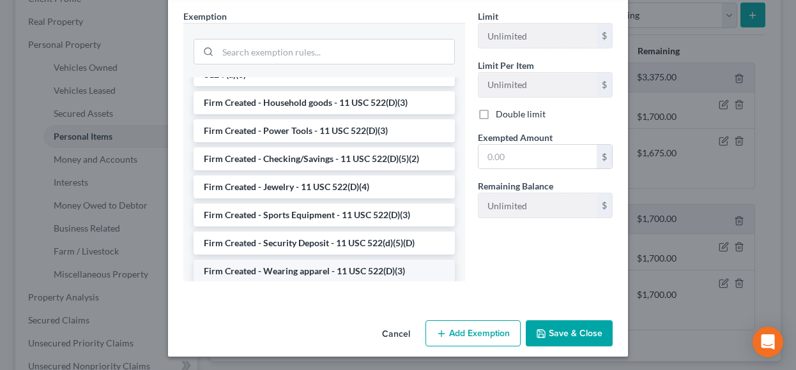
click at [364, 260] on li "Firm Created - Wearing apparel - 11 USC 522(D)(3)" at bounding box center [323, 271] width 261 height 23
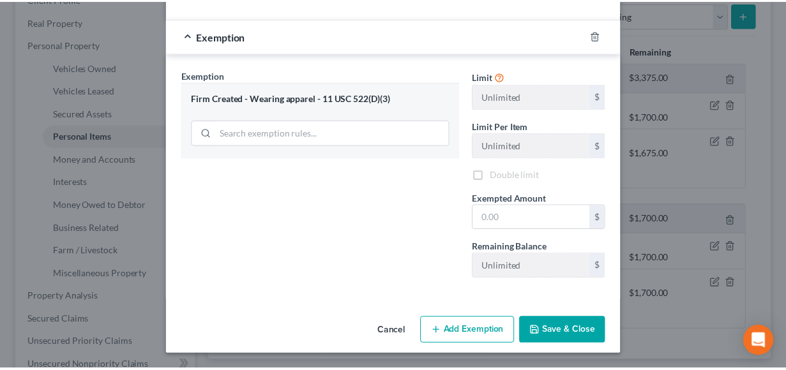
scroll to position [191, 0]
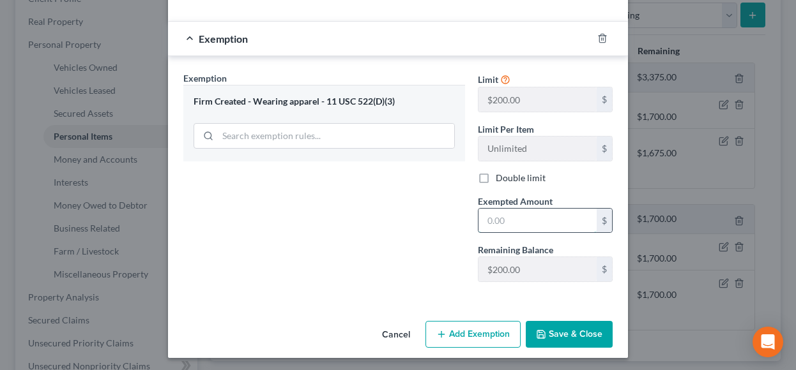
click at [501, 222] on input "text" at bounding box center [537, 221] width 118 height 24
click at [552, 330] on button "Save & Close" at bounding box center [569, 334] width 87 height 27
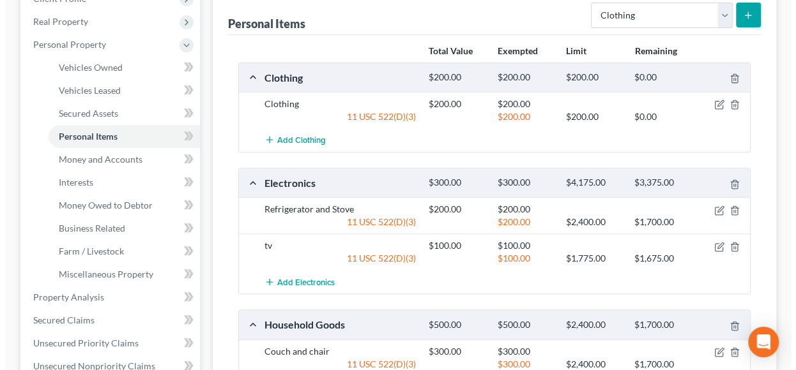
scroll to position [64, 0]
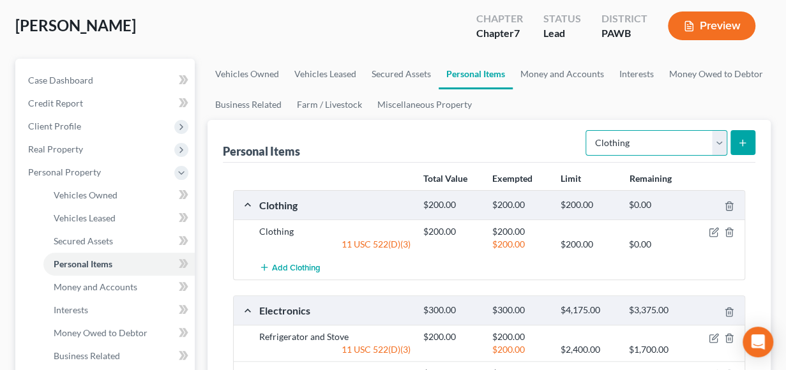
click at [718, 137] on select "Select Item Type Clothing Collectibles Of Value Electronics Firearms Household …" at bounding box center [657, 143] width 142 height 26
click at [587, 130] on select "Select Item Type Clothing Collectibles Of Value Electronics Firearms Household …" at bounding box center [657, 143] width 142 height 26
click at [745, 141] on icon "submit" at bounding box center [743, 143] width 10 height 10
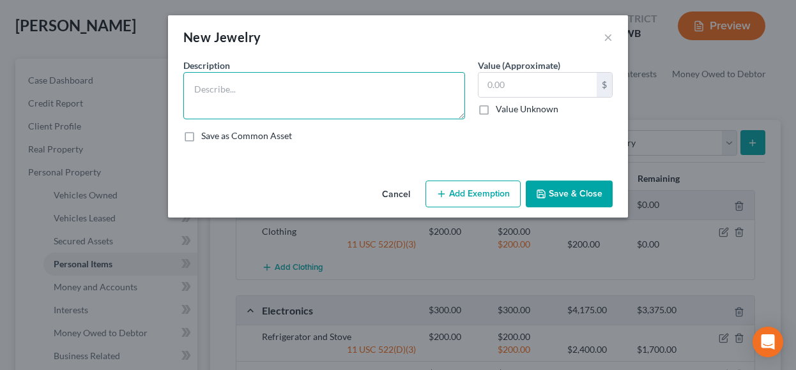
click at [216, 93] on textarea at bounding box center [324, 95] width 282 height 47
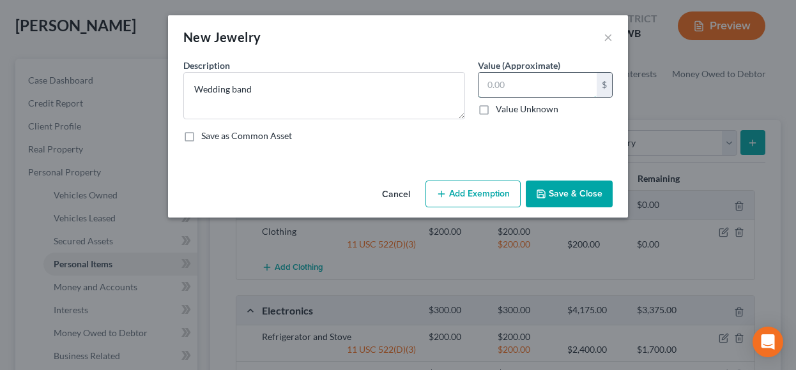
click at [494, 80] on input "text" at bounding box center [537, 85] width 118 height 24
click at [472, 193] on button "Add Exemption" at bounding box center [472, 194] width 95 height 27
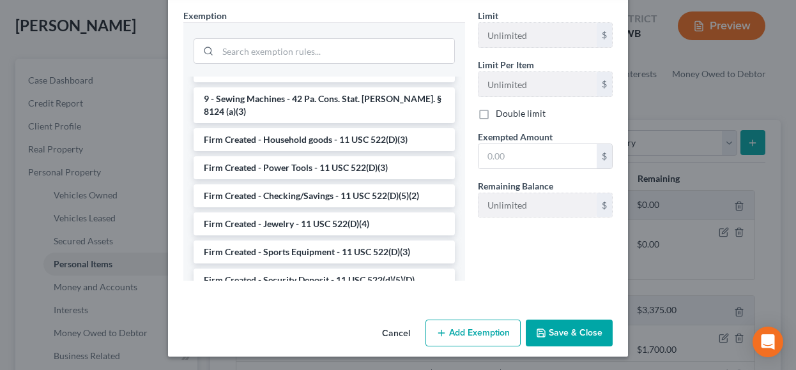
scroll to position [1308, 0]
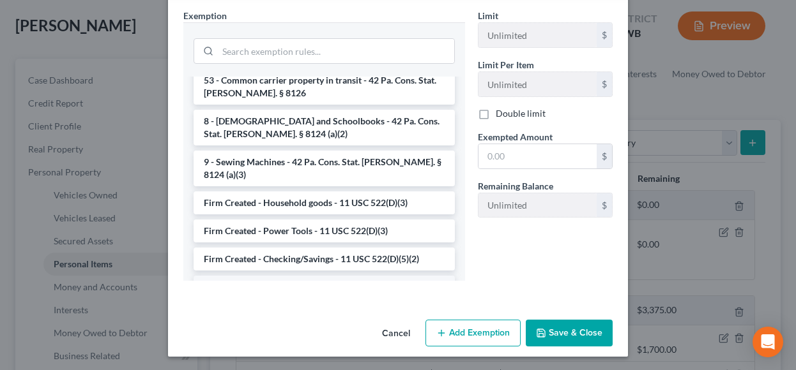
click at [320, 276] on li "Firm Created - Jewelry - 11 USC 522(D)(4)" at bounding box center [323, 287] width 261 height 23
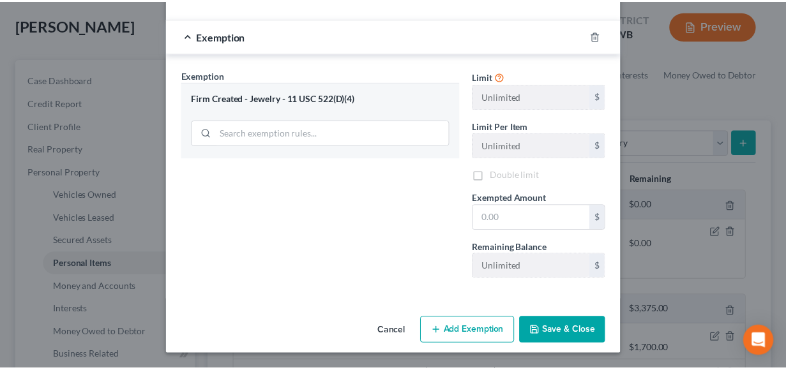
scroll to position [142, 0]
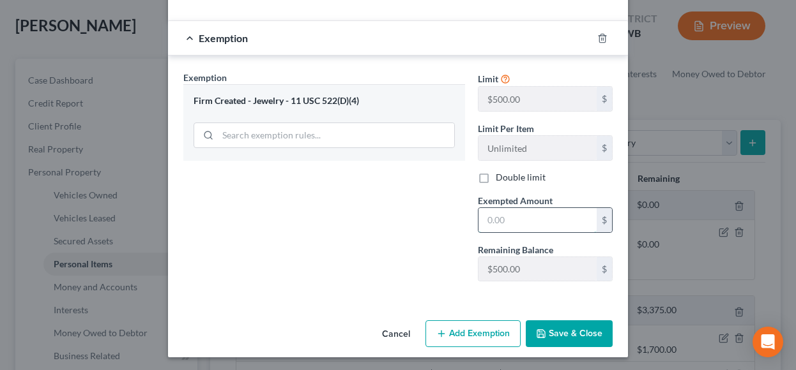
click at [501, 218] on input "text" at bounding box center [537, 220] width 118 height 24
click at [559, 336] on button "Save & Close" at bounding box center [569, 334] width 87 height 27
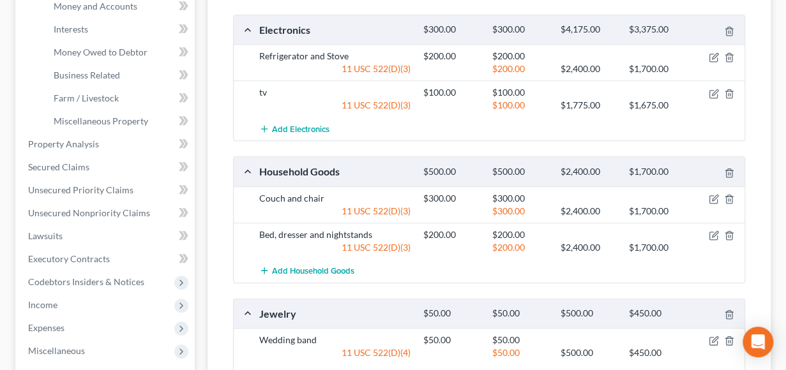
scroll to position [536, 0]
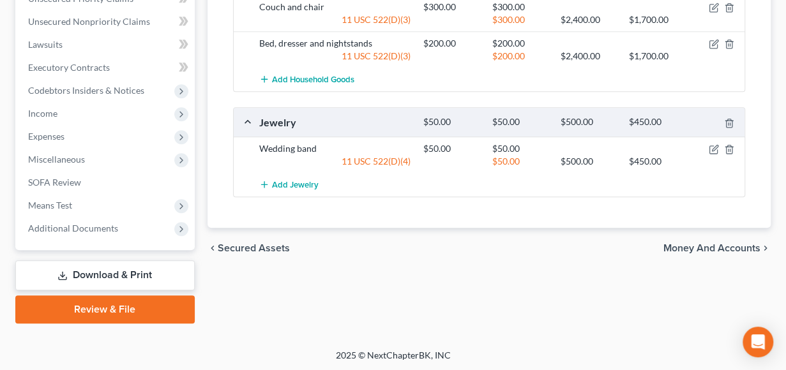
click at [704, 243] on span "Money and Accounts" at bounding box center [711, 248] width 97 height 10
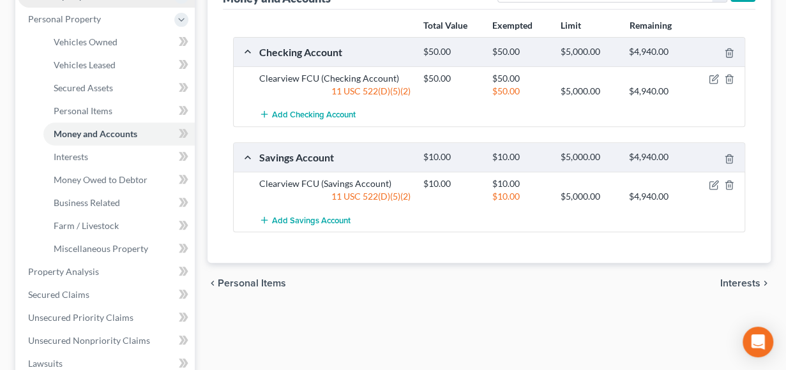
scroll to position [89, 0]
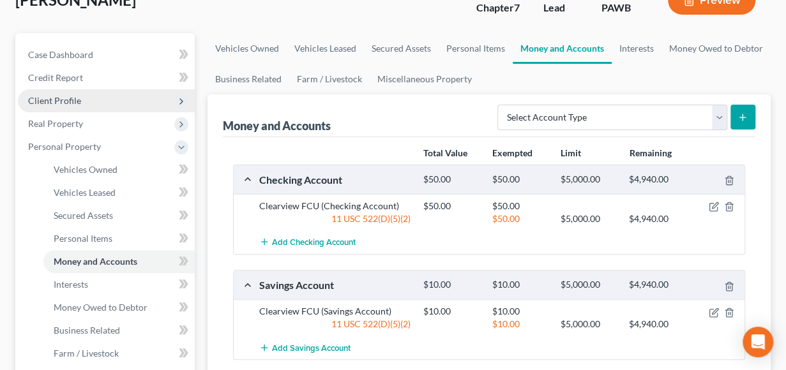
click at [55, 100] on span "Client Profile" at bounding box center [54, 100] width 53 height 11
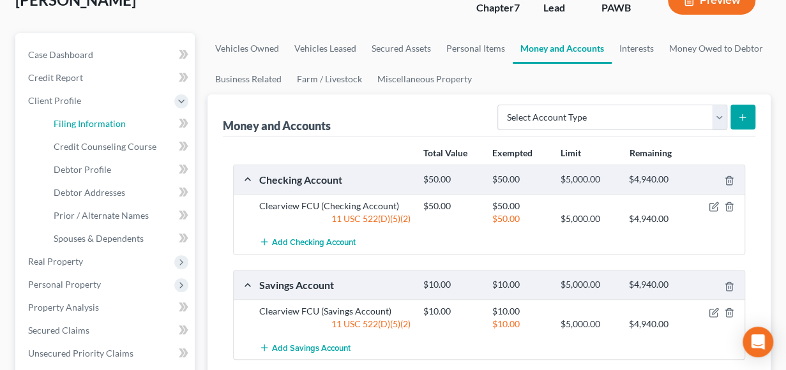
drag, startPoint x: 102, startPoint y: 121, endPoint x: 203, endPoint y: 148, distance: 104.4
click at [101, 121] on span "Filing Information" at bounding box center [90, 123] width 72 height 11
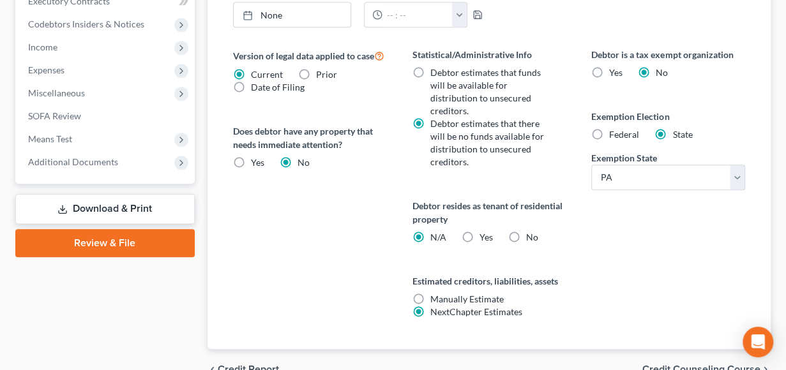
scroll to position [576, 0]
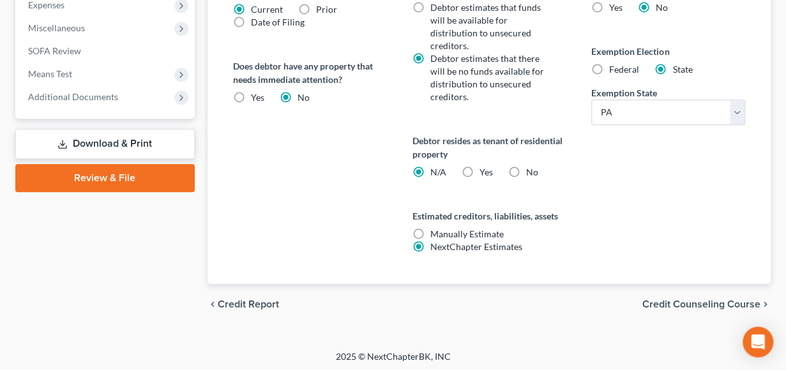
click at [681, 299] on span "Credit Counseling Course" at bounding box center [701, 304] width 118 height 10
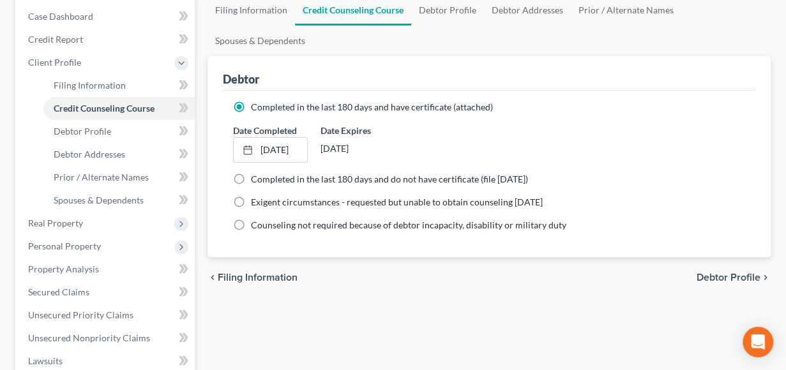
scroll to position [255, 0]
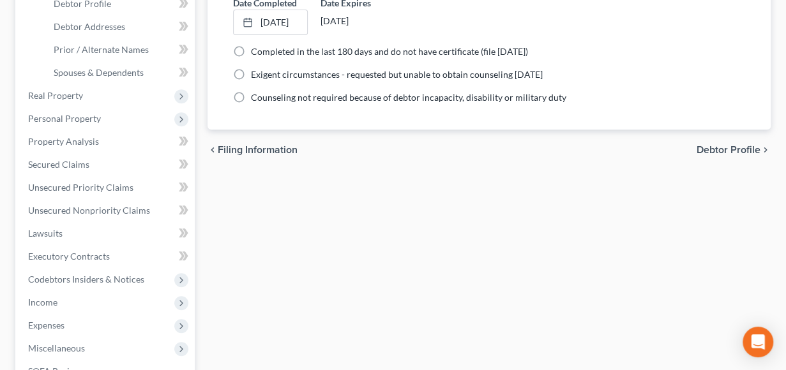
click at [733, 145] on span "Debtor Profile" at bounding box center [729, 150] width 64 height 10
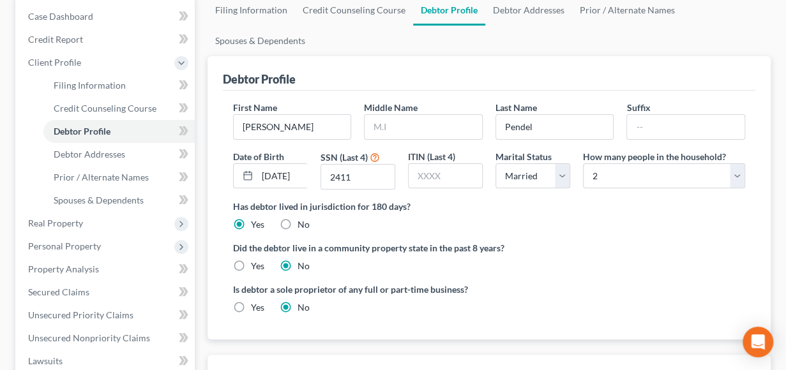
scroll to position [192, 0]
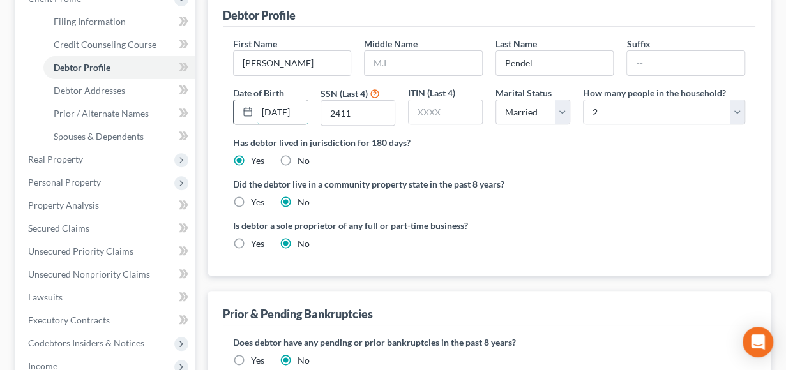
click at [303, 105] on input "[DATE]" at bounding box center [282, 112] width 51 height 24
click at [248, 108] on icon at bounding box center [248, 112] width 10 height 10
click at [303, 112] on input "[DATE]" at bounding box center [282, 112] width 51 height 24
click at [301, 109] on input "[DATE]" at bounding box center [282, 112] width 51 height 24
click at [248, 115] on rect at bounding box center [248, 113] width 8 height 8
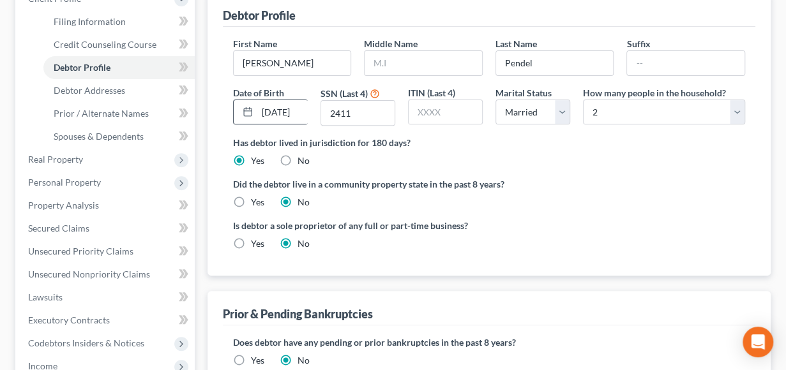
click at [246, 108] on line at bounding box center [246, 109] width 0 height 2
click at [298, 108] on input "[DATE]" at bounding box center [282, 112] width 51 height 24
click at [289, 112] on input "61" at bounding box center [282, 112] width 51 height 24
click at [248, 111] on line at bounding box center [248, 111] width 8 height 0
click at [304, 108] on input "text" at bounding box center [282, 112] width 51 height 24
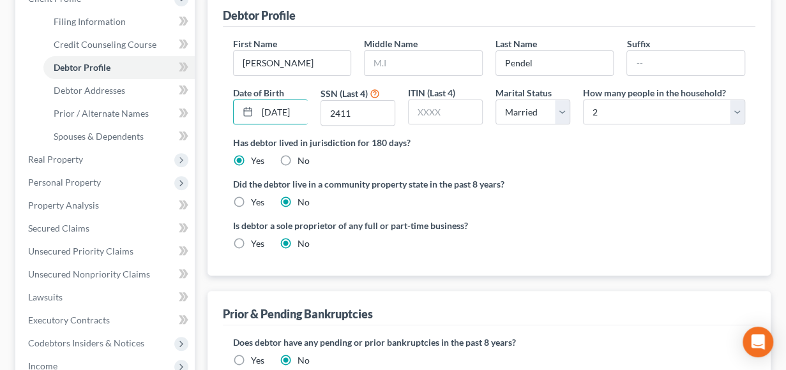
click at [693, 200] on div "Did the debtor live in a community property state in the past 8 years? Yes No" at bounding box center [489, 193] width 512 height 31
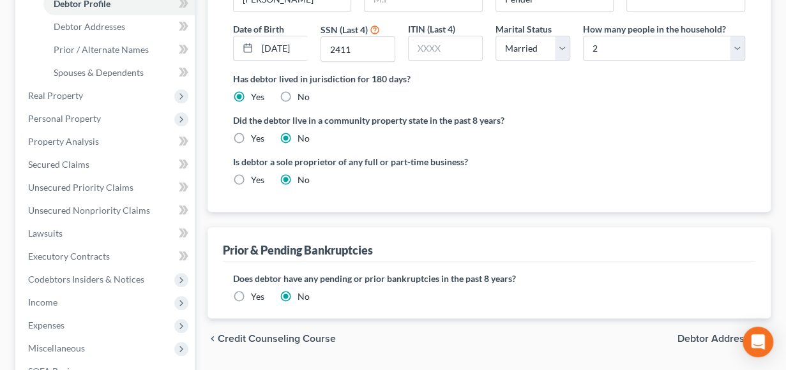
scroll to position [444, 0]
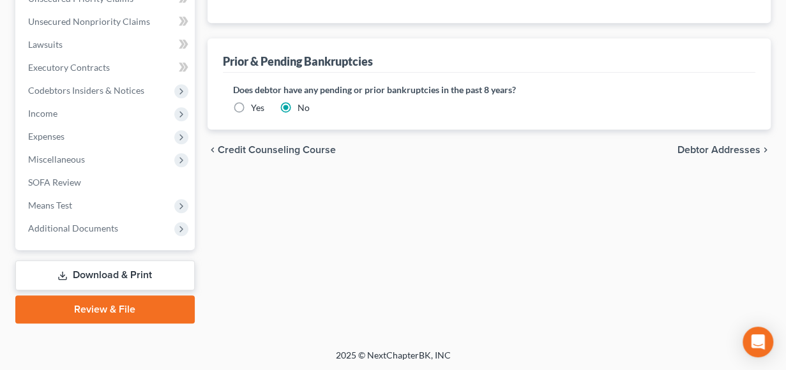
click at [709, 149] on span "Debtor Addresses" at bounding box center [719, 150] width 83 height 10
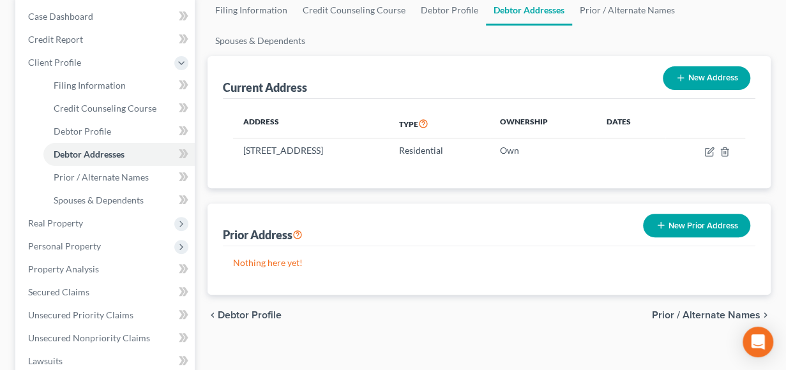
scroll to position [192, 0]
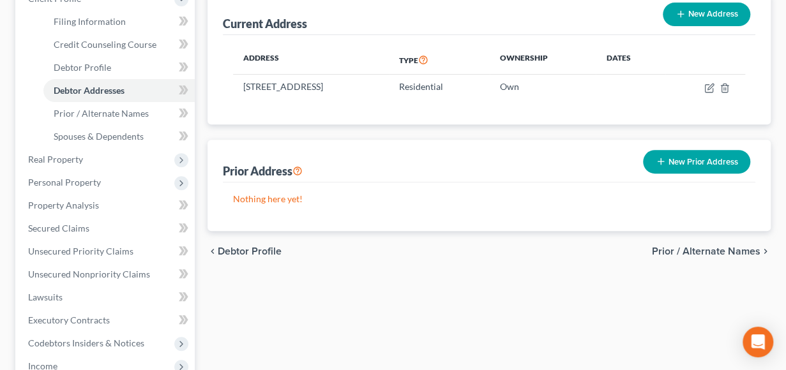
click at [682, 248] on span "Prior / Alternate Names" at bounding box center [706, 251] width 109 height 10
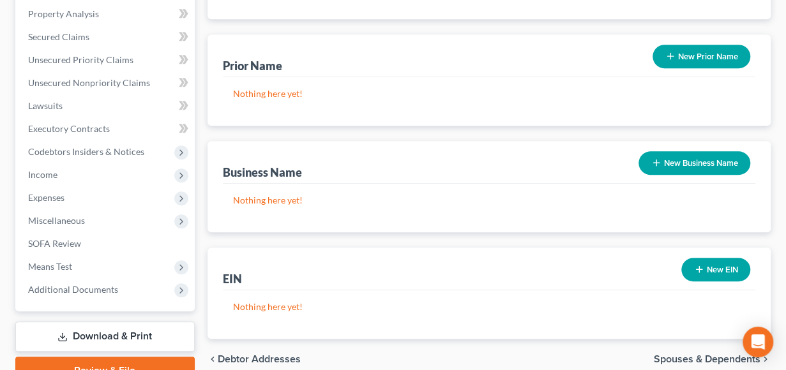
scroll to position [444, 0]
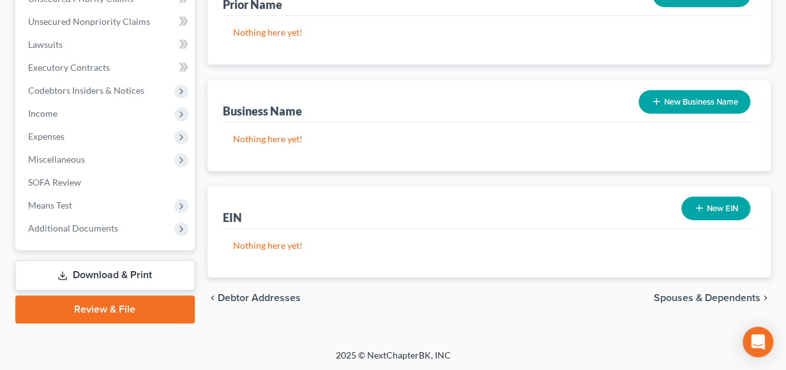
click at [709, 296] on span "Spouses & Dependents" at bounding box center [707, 298] width 107 height 10
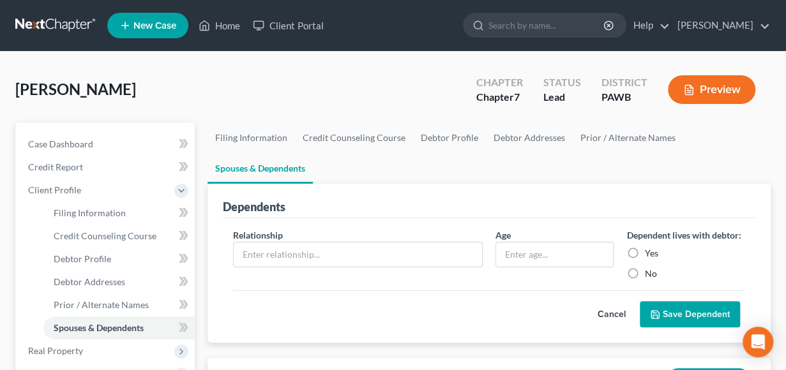
scroll to position [255, 0]
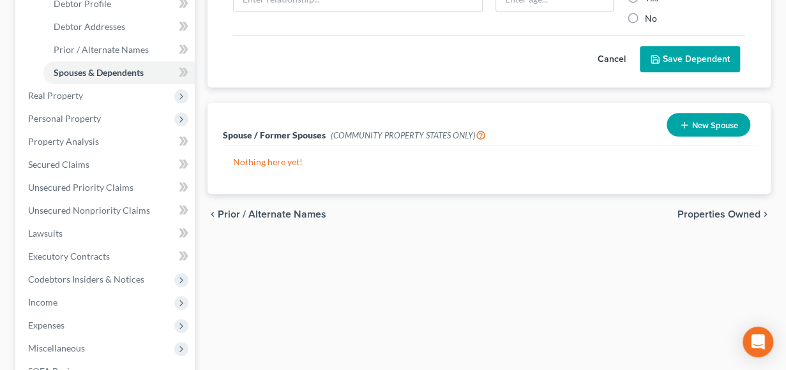
click at [716, 211] on span "Properties Owned" at bounding box center [719, 214] width 83 height 10
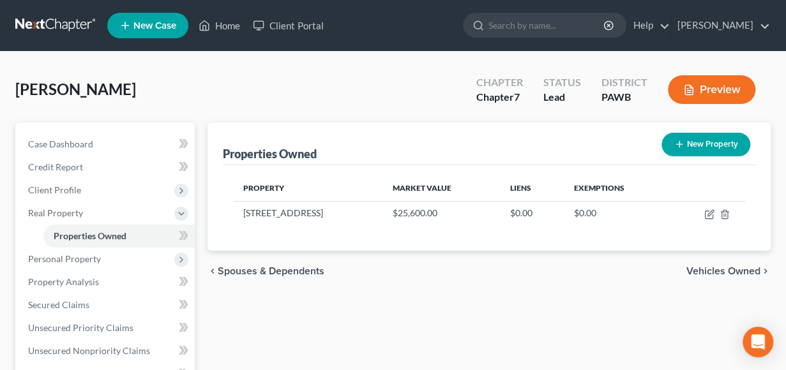
scroll to position [128, 0]
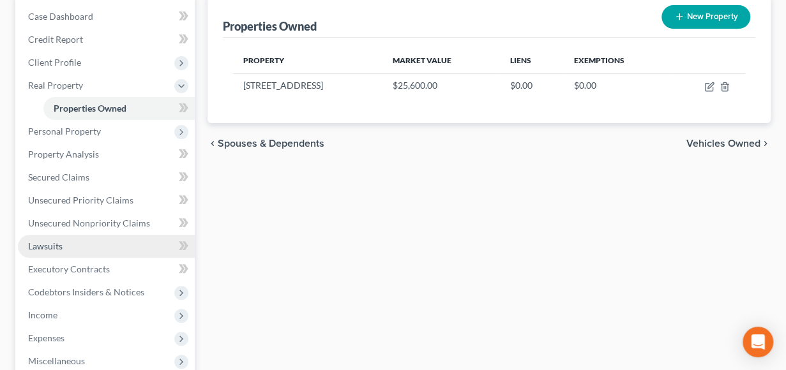
click at [53, 246] on span "Lawsuits" at bounding box center [45, 246] width 34 height 11
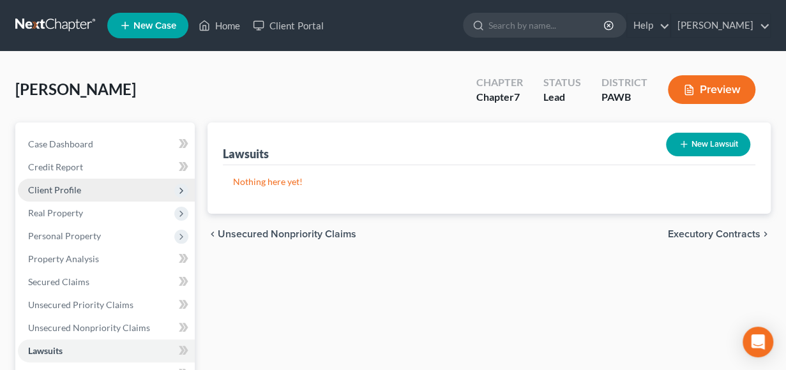
click at [64, 187] on span "Client Profile" at bounding box center [54, 190] width 53 height 11
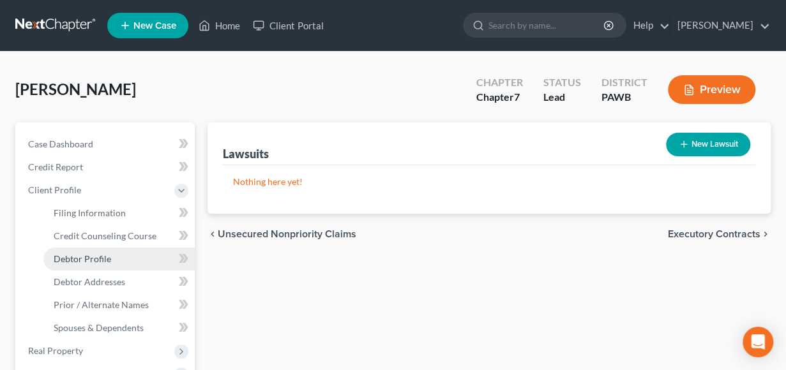
click at [80, 259] on span "Debtor Profile" at bounding box center [82, 259] width 57 height 11
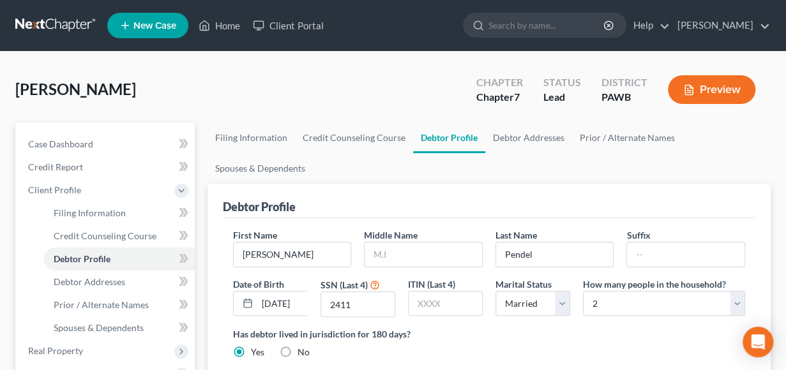
scroll to position [128, 0]
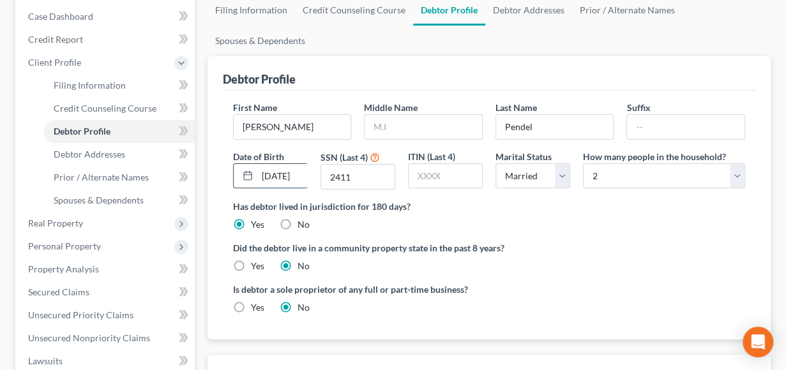
click at [305, 172] on input "[DATE]" at bounding box center [282, 176] width 51 height 24
click at [299, 175] on input "[DATE]" at bounding box center [282, 176] width 51 height 24
click at [245, 175] on icon at bounding box center [248, 175] width 10 height 10
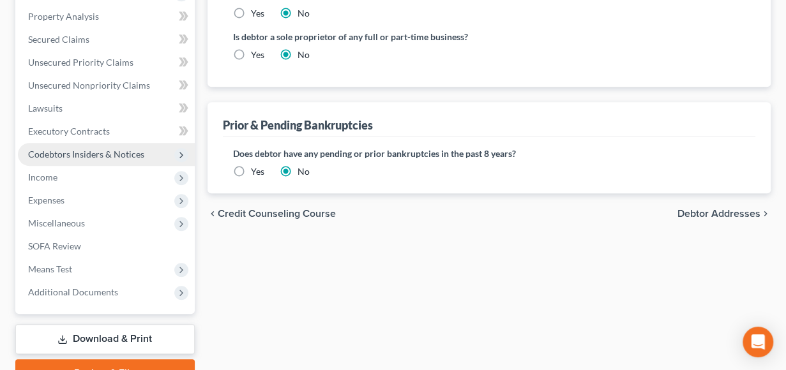
scroll to position [444, 0]
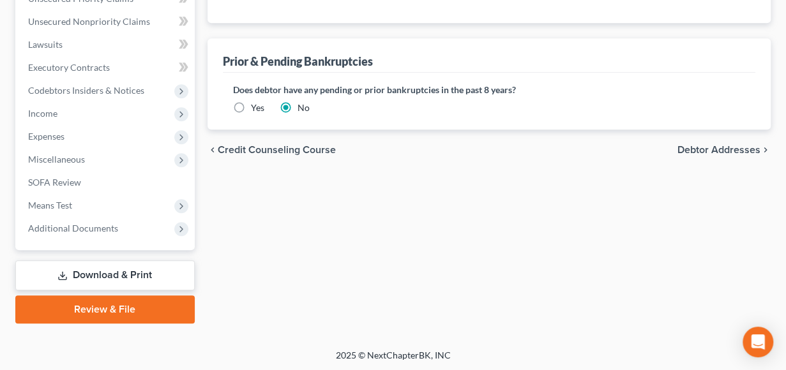
click at [118, 271] on link "Download & Print" at bounding box center [104, 276] width 179 height 30
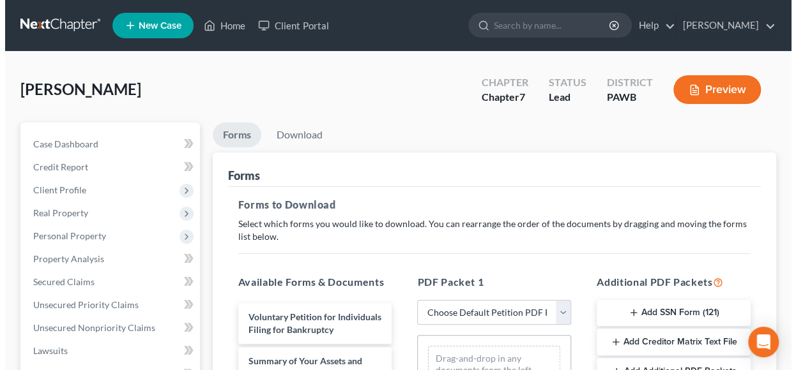
scroll to position [128, 0]
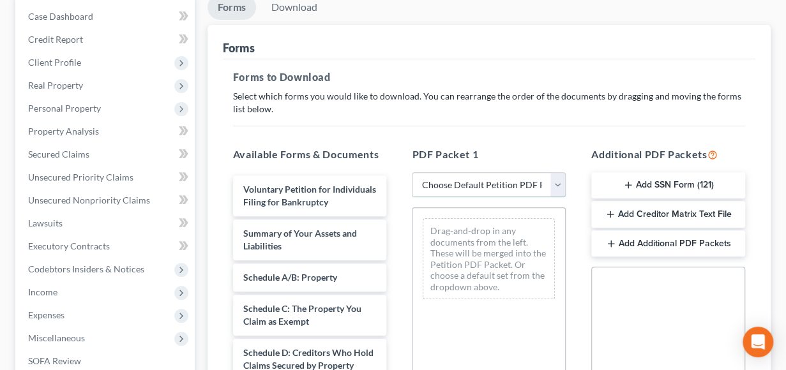
drag, startPoint x: 553, startPoint y: 181, endPoint x: 526, endPoint y: 190, distance: 28.9
click at [553, 181] on select "Choose Default Petition PDF Packet Complete Bankruptcy Petition (all forms and …" at bounding box center [489, 185] width 154 height 26
click at [412, 172] on select "Choose Default Petition PDF Packet Complete Bankruptcy Petition (all forms and …" at bounding box center [489, 185] width 154 height 26
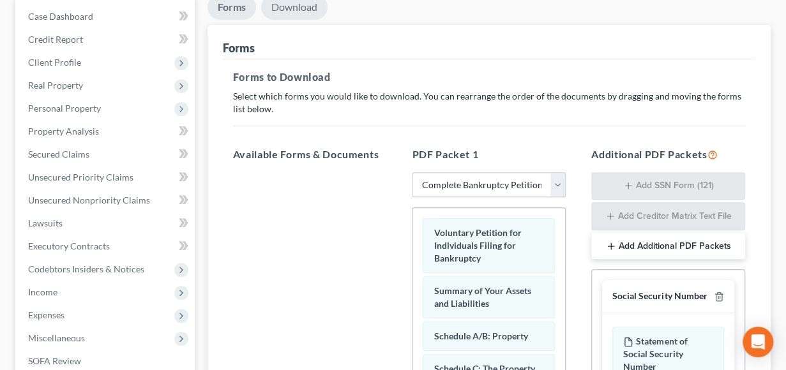
click at [291, 10] on link "Download" at bounding box center [294, 7] width 66 height 25
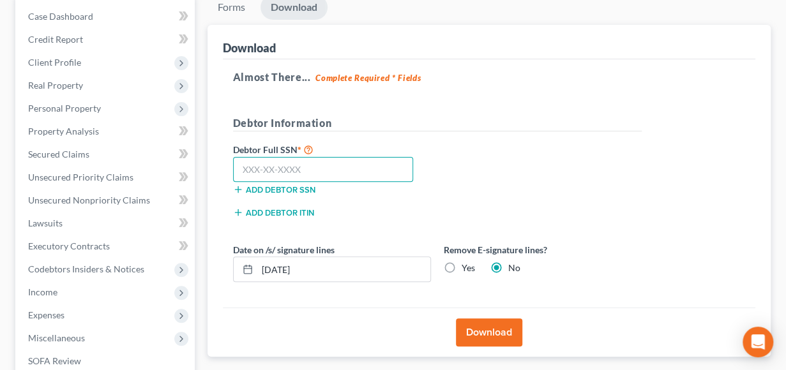
click at [261, 164] on input "text" at bounding box center [323, 170] width 181 height 26
click at [462, 267] on label "Yes" at bounding box center [468, 268] width 13 height 13
click at [467, 267] on input "Yes" at bounding box center [471, 266] width 8 height 8
click at [487, 334] on button "Download" at bounding box center [489, 333] width 66 height 28
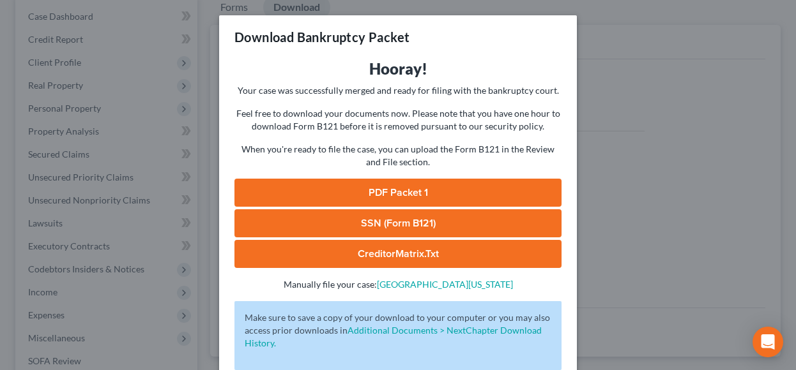
click at [382, 186] on link "PDF Packet 1" at bounding box center [397, 193] width 327 height 28
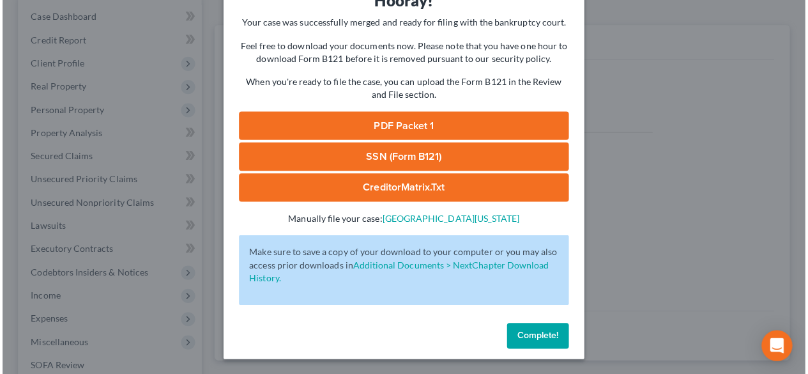
scroll to position [65, 0]
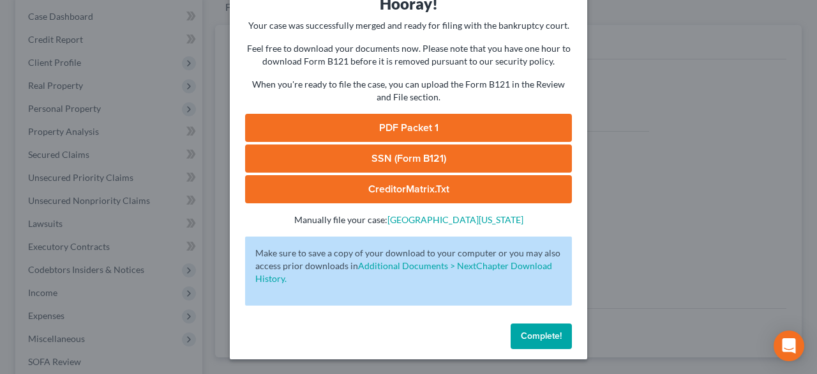
click at [543, 329] on button "Complete!" at bounding box center [541, 336] width 61 height 26
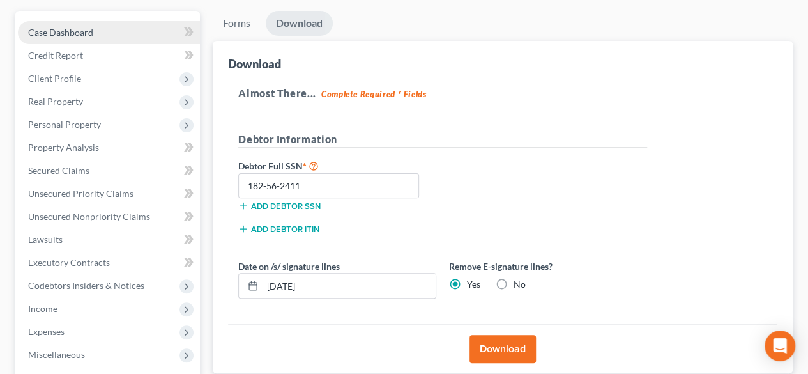
scroll to position [0, 0]
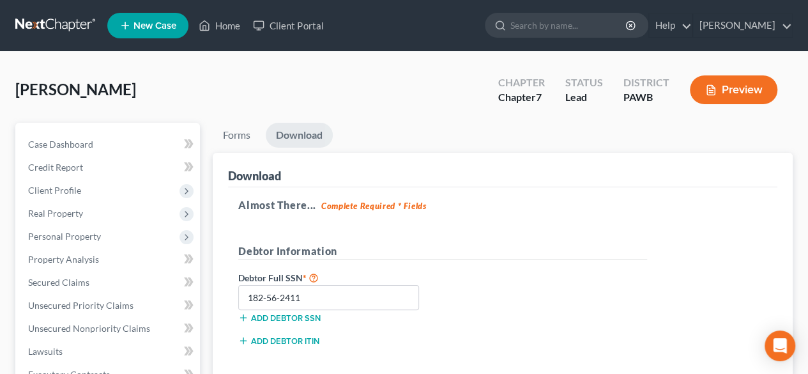
click at [152, 23] on span "New Case" at bounding box center [154, 26] width 43 height 10
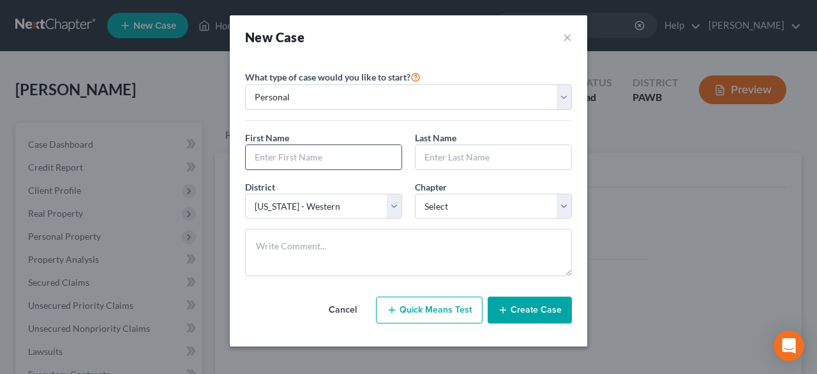
click at [277, 154] on input "text" at bounding box center [324, 157] width 156 height 24
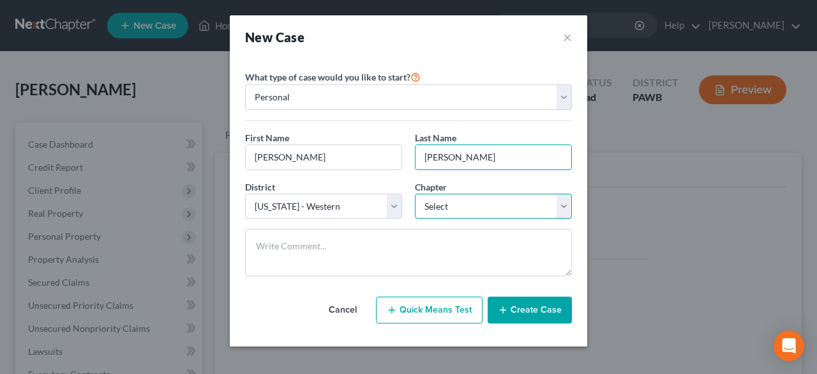
click at [568, 208] on select "Select 7 11 12 13" at bounding box center [493, 206] width 157 height 26
click at [415, 193] on select "Select 7 11 12 13" at bounding box center [493, 206] width 157 height 26
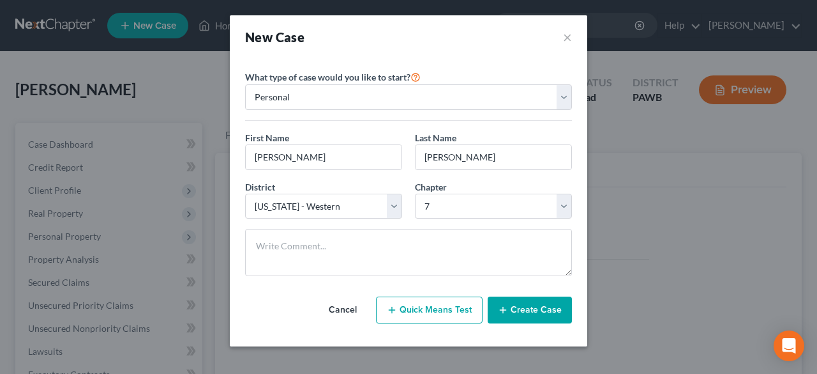
click at [520, 310] on button "Create Case" at bounding box center [530, 309] width 84 height 27
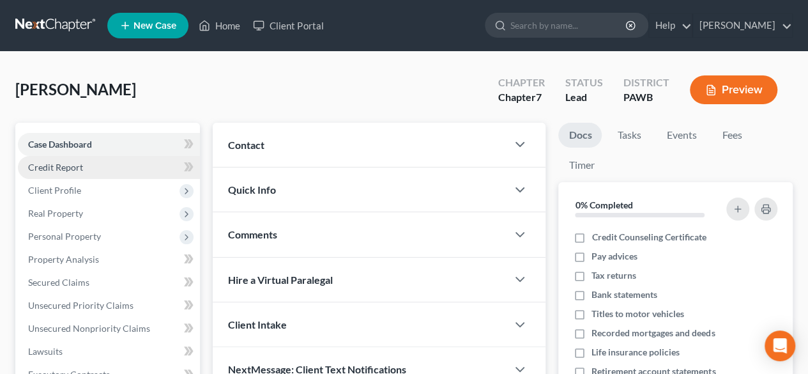
click at [51, 165] on span "Credit Report" at bounding box center [55, 167] width 55 height 11
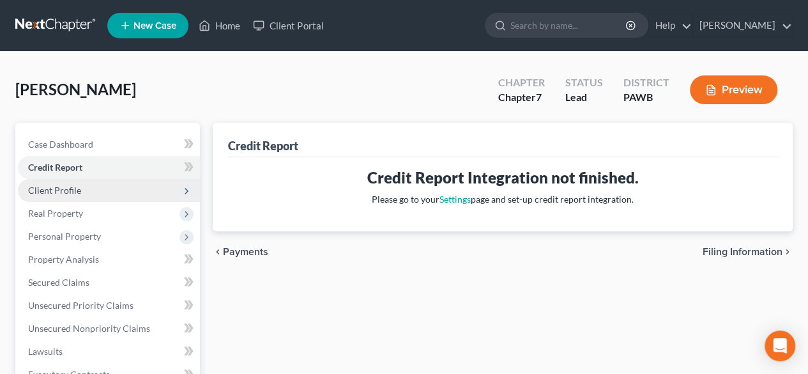
drag, startPoint x: 64, startPoint y: 188, endPoint x: 142, endPoint y: 188, distance: 77.9
click at [64, 188] on span "Client Profile" at bounding box center [54, 190] width 53 height 11
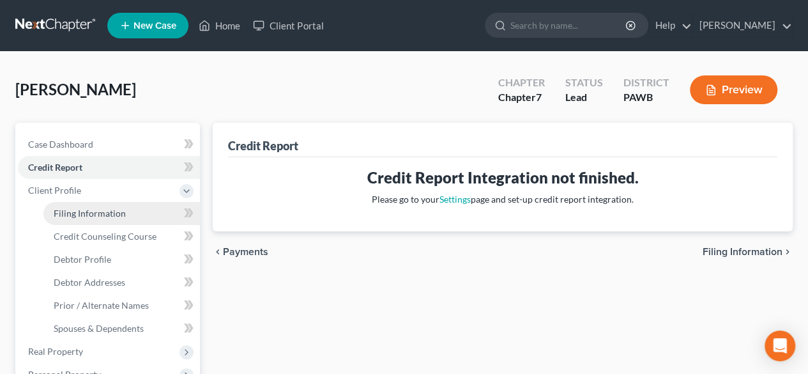
click at [93, 212] on span "Filing Information" at bounding box center [90, 213] width 72 height 11
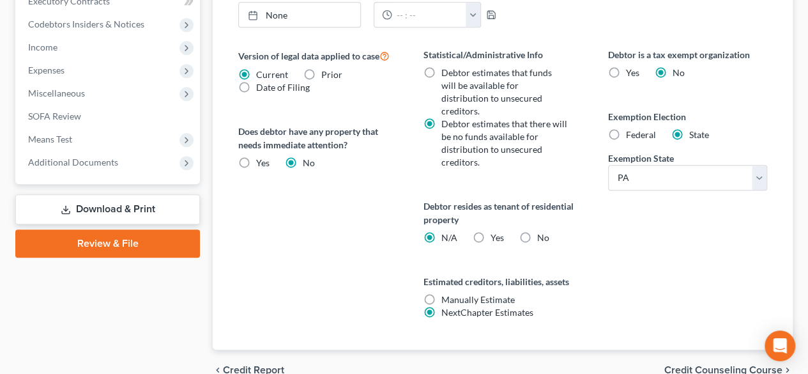
scroll to position [529, 0]
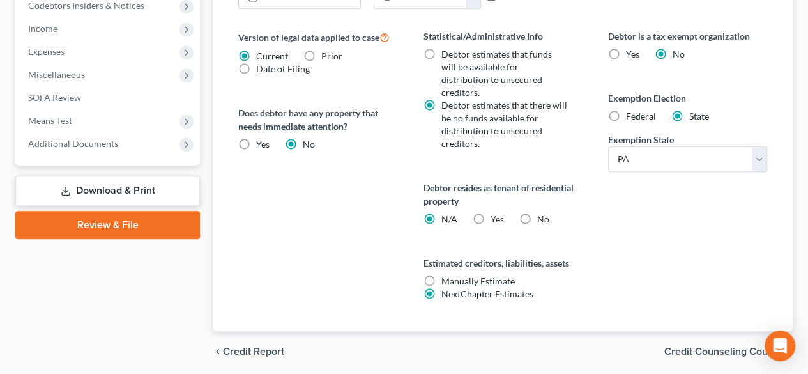
click at [722, 346] on span "Credit Counseling Course" at bounding box center [723, 351] width 118 height 10
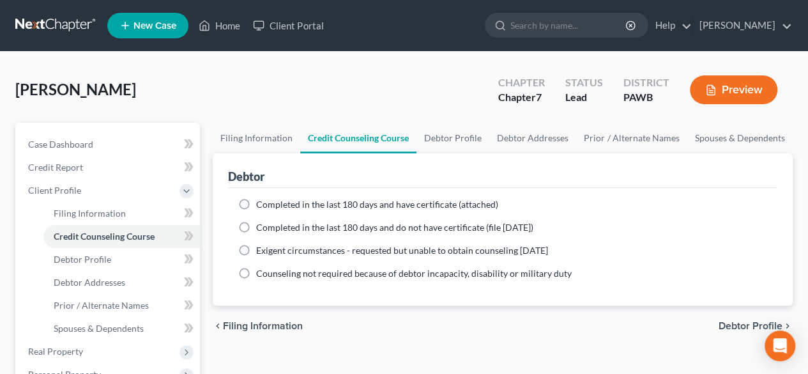
click at [256, 227] on label "Completed in the last 180 days and do not have certificate (file [DATE])" at bounding box center [394, 227] width 277 height 13
click at [261, 227] on input "Completed in the last 180 days and do not have certificate (file [DATE])" at bounding box center [265, 225] width 8 height 8
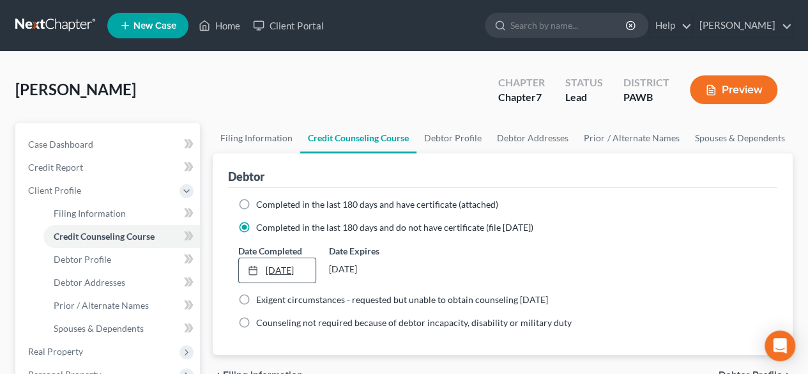
click at [270, 268] on link "[DATE]" at bounding box center [277, 270] width 76 height 24
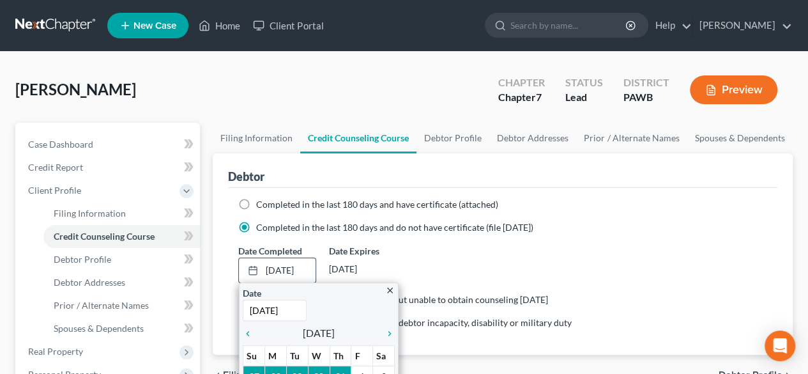
scroll to position [64, 0]
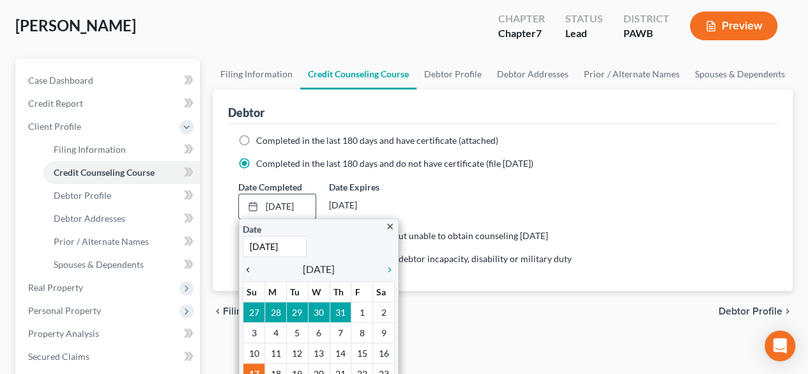
click at [247, 267] on icon "chevron_left" at bounding box center [251, 269] width 17 height 10
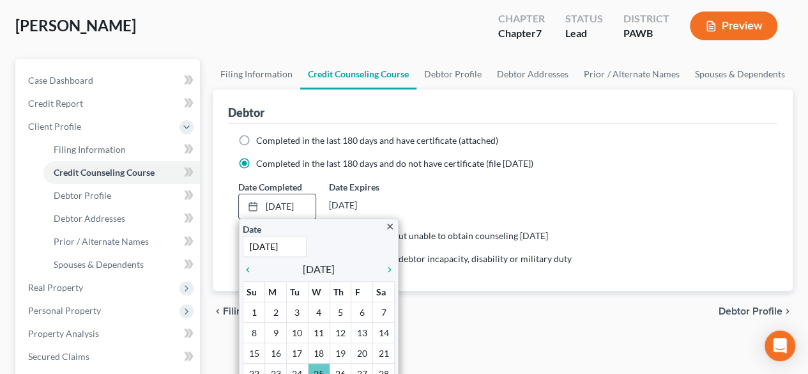
scroll to position [128, 0]
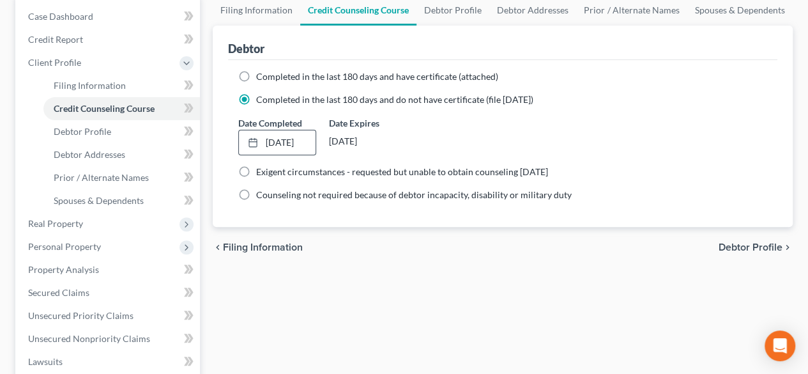
drag, startPoint x: 579, startPoint y: 287, endPoint x: 527, endPoint y: 310, distance: 55.8
click at [580, 287] on div "Filing Information Credit Counseling Course Debtor Profile Debtor Addresses Pri…" at bounding box center [502, 318] width 593 height 646
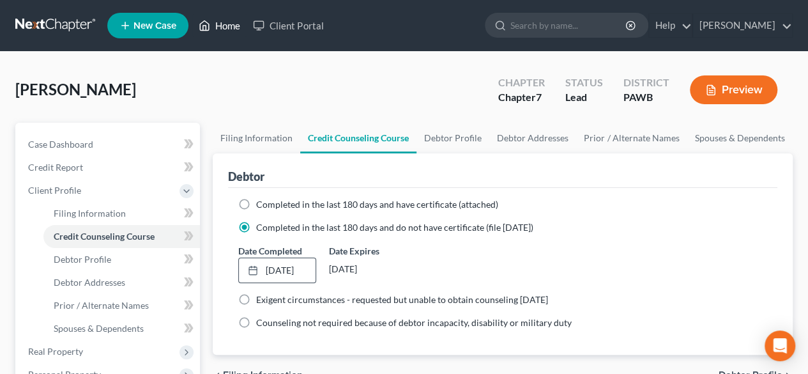
click at [217, 27] on link "Home" at bounding box center [219, 25] width 54 height 23
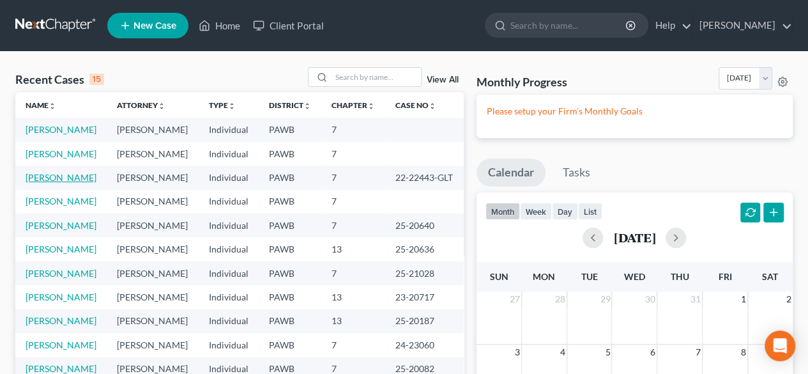
click at [66, 183] on link "[PERSON_NAME]" at bounding box center [61, 177] width 71 height 11
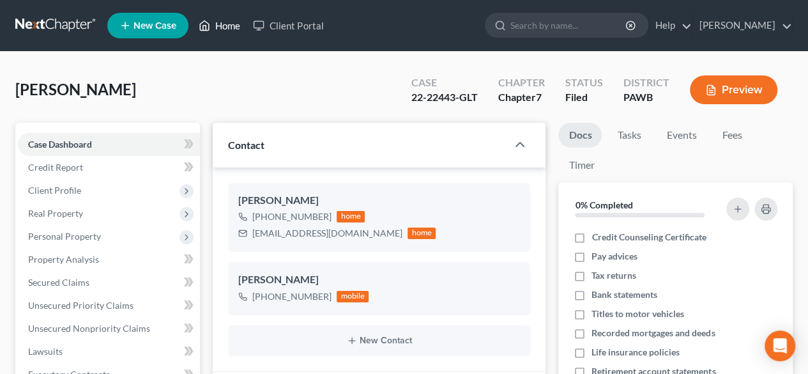
drag, startPoint x: 226, startPoint y: 27, endPoint x: 180, endPoint y: 96, distance: 82.9
click at [227, 27] on link "Home" at bounding box center [219, 25] width 54 height 23
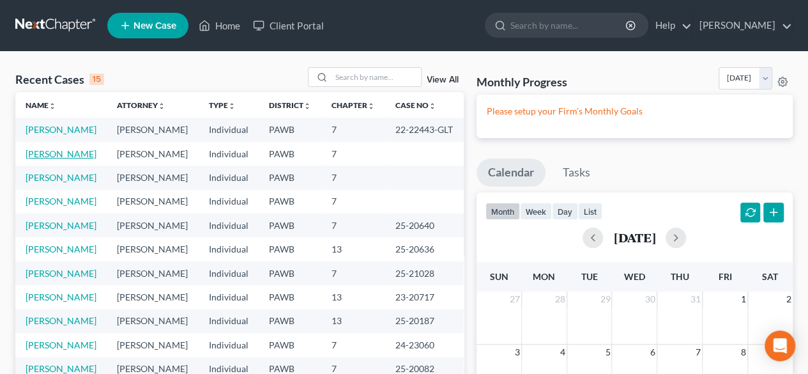
click at [77, 159] on link "[PERSON_NAME]" at bounding box center [61, 153] width 71 height 11
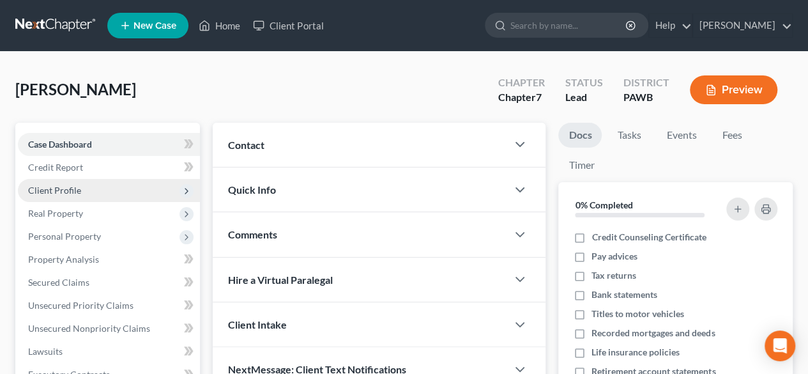
click at [84, 187] on span "Client Profile" at bounding box center [109, 190] width 182 height 23
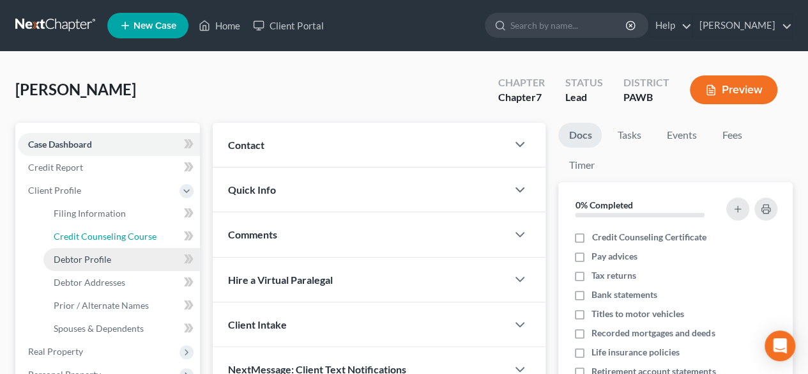
drag, startPoint x: 89, startPoint y: 237, endPoint x: 83, endPoint y: 261, distance: 25.1
click at [89, 237] on span "Credit Counseling Course" at bounding box center [105, 236] width 103 height 11
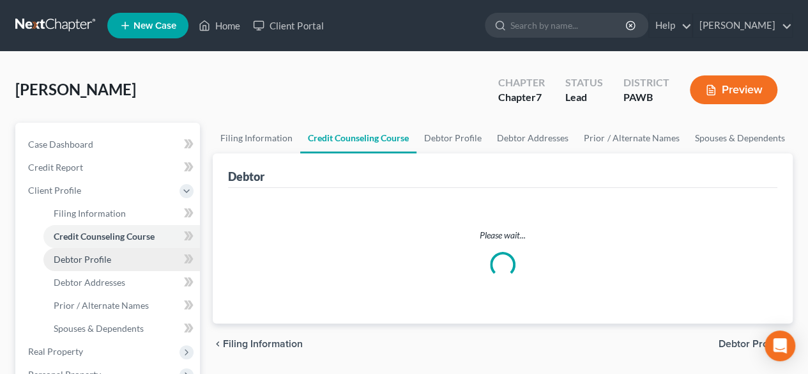
click at [83, 261] on span "Debtor Profile" at bounding box center [82, 259] width 57 height 11
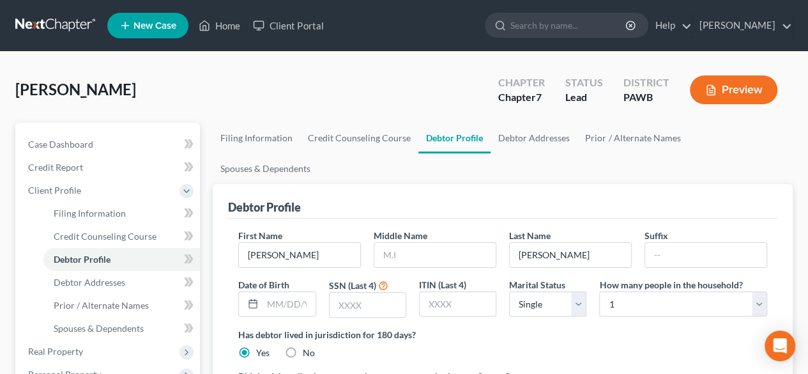
scroll to position [128, 0]
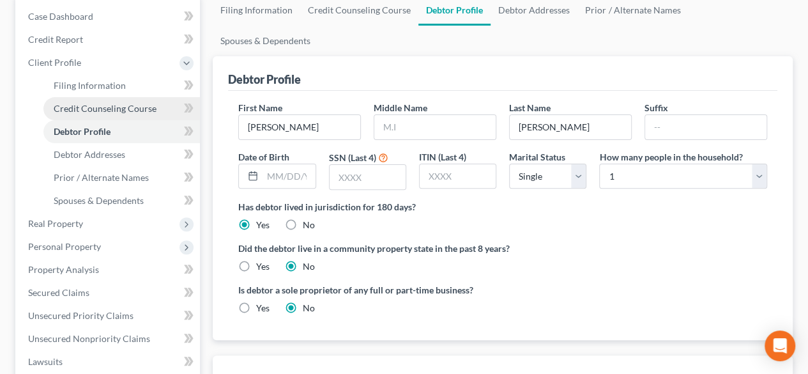
click at [100, 107] on span "Credit Counseling Course" at bounding box center [105, 108] width 103 height 11
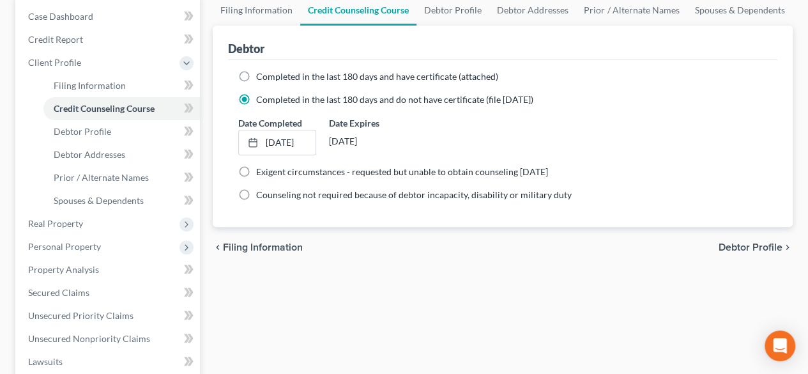
scroll to position [255, 0]
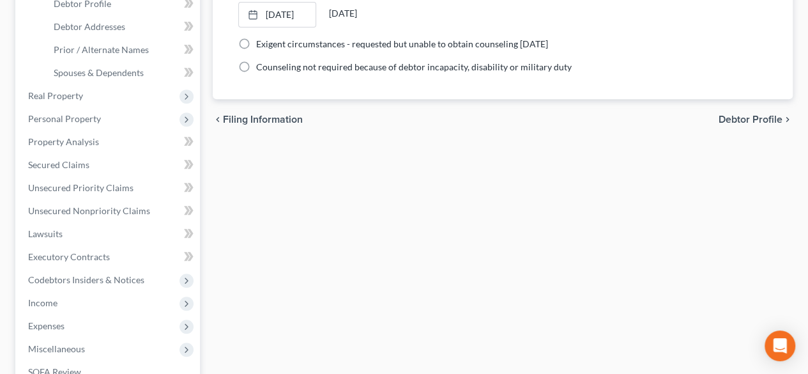
click at [752, 114] on span "Debtor Profile" at bounding box center [750, 119] width 64 height 10
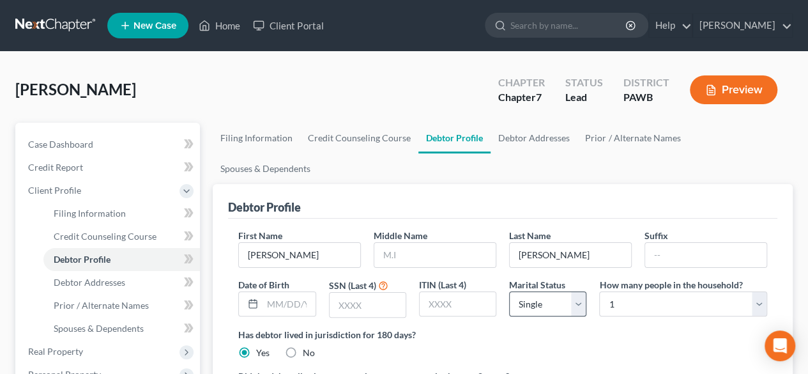
scroll to position [128, 0]
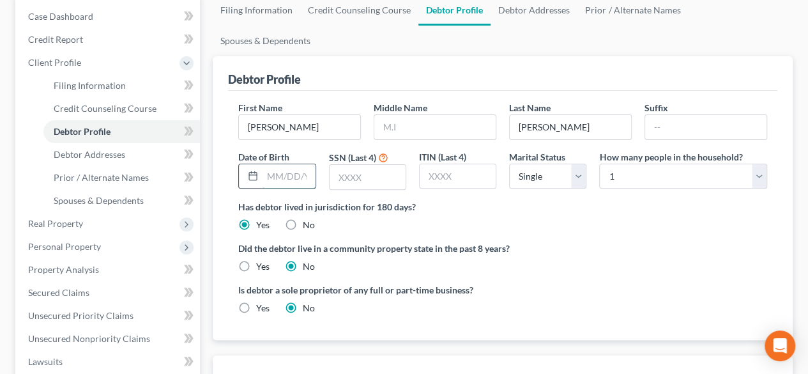
click at [273, 164] on input "text" at bounding box center [288, 176] width 52 height 24
click at [384, 165] on input "text" at bounding box center [368, 177] width 76 height 24
click at [361, 165] on input "text" at bounding box center [368, 177] width 76 height 24
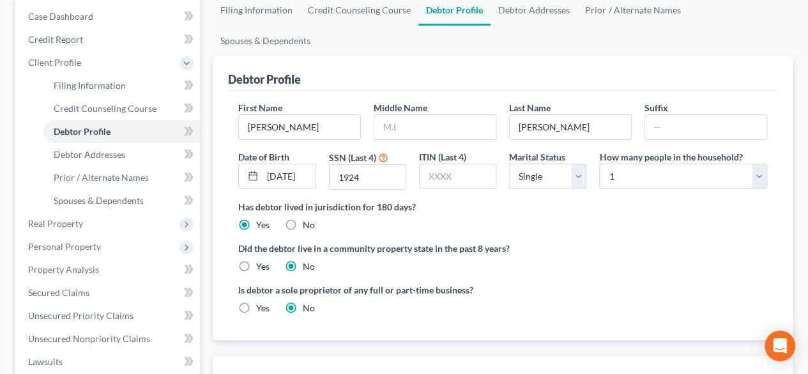
click at [711, 241] on div "Did the debtor live in a community property state in the past 8 years? Yes No" at bounding box center [502, 256] width 529 height 31
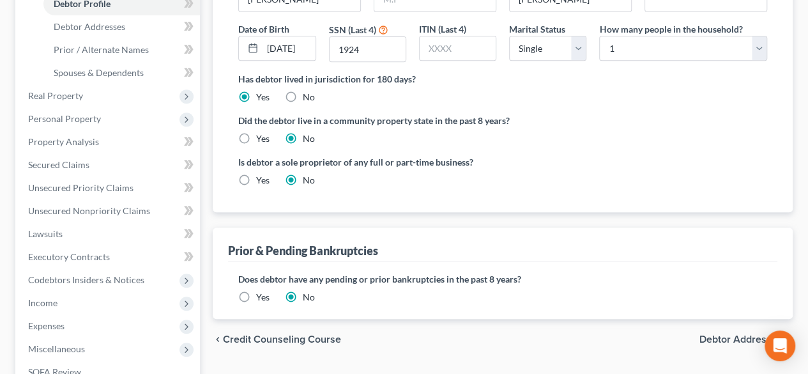
scroll to position [383, 0]
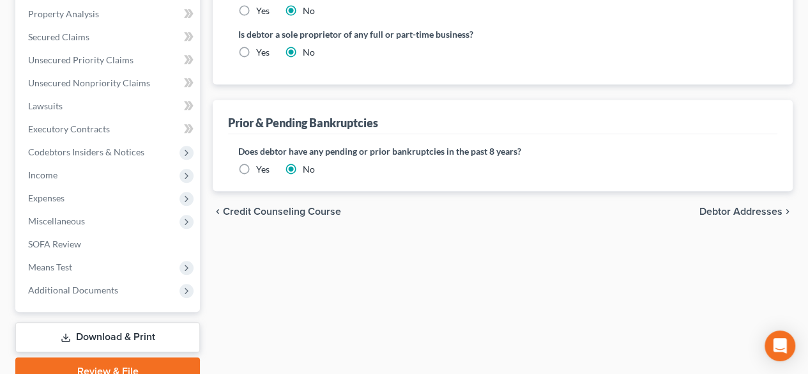
click at [769, 206] on span "Debtor Addresses" at bounding box center [740, 211] width 83 height 10
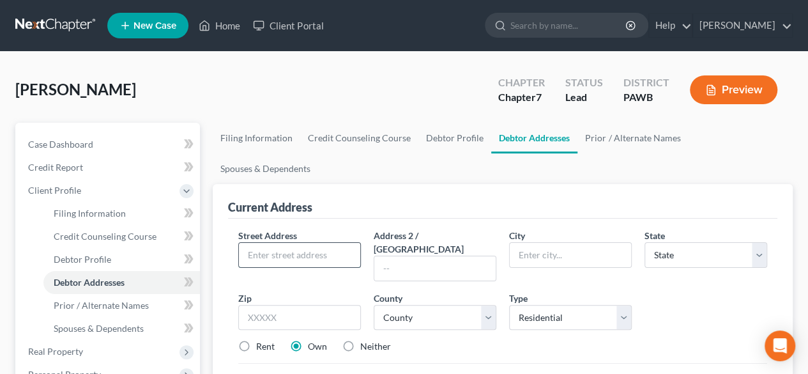
click at [266, 243] on input "text" at bounding box center [299, 255] width 121 height 24
click at [305, 305] on input "text" at bounding box center [299, 318] width 123 height 26
drag, startPoint x: 532, startPoint y: 322, endPoint x: 495, endPoint y: 275, distance: 59.5
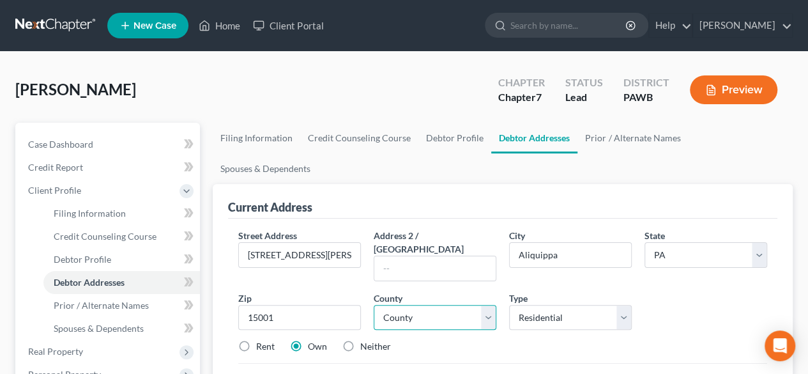
click at [480, 305] on select "County" at bounding box center [435, 318] width 123 height 26
click at [374, 305] on select "County [GEOGRAPHIC_DATA] [GEOGRAPHIC_DATA] [GEOGRAPHIC_DATA] [GEOGRAPHIC_DATA] …" at bounding box center [435, 318] width 123 height 26
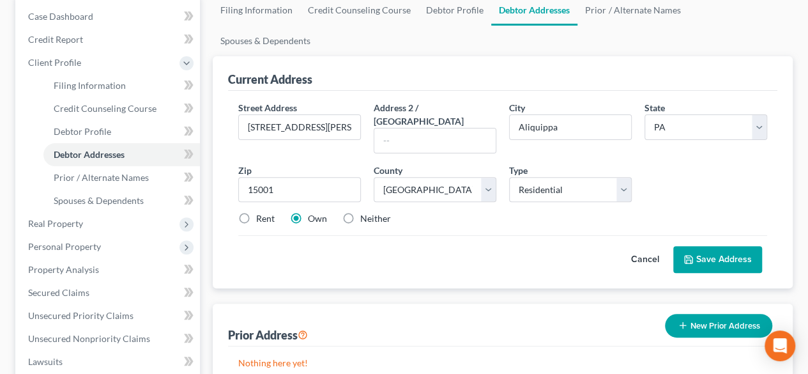
click at [256, 212] on label "Rent" at bounding box center [265, 218] width 19 height 13
click at [261, 212] on input "Rent" at bounding box center [265, 216] width 8 height 8
click at [732, 246] on button "Save Address" at bounding box center [717, 259] width 89 height 27
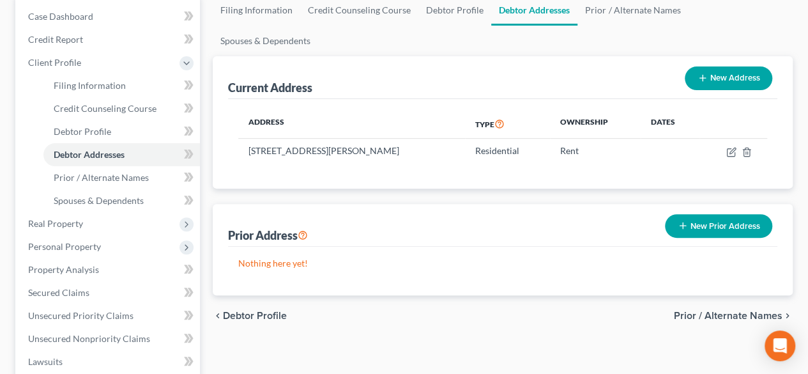
scroll to position [192, 0]
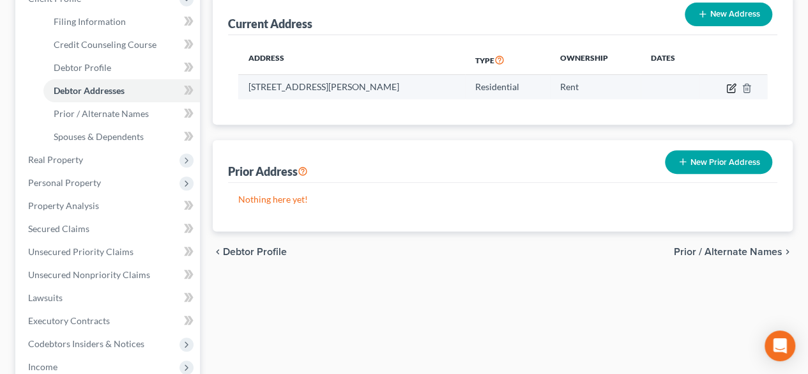
click at [731, 84] on icon "button" at bounding box center [732, 87] width 6 height 6
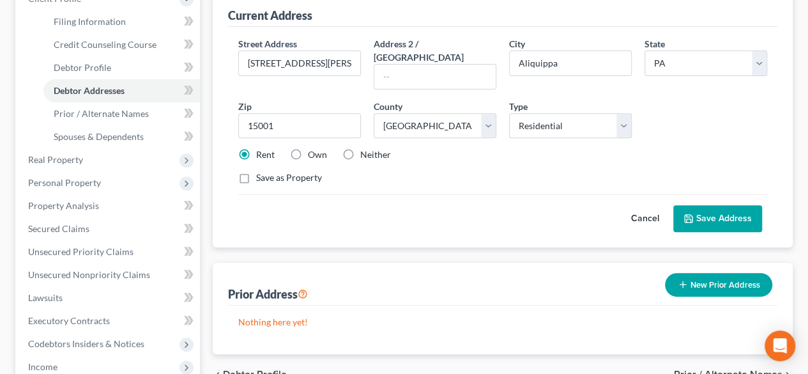
scroll to position [319, 0]
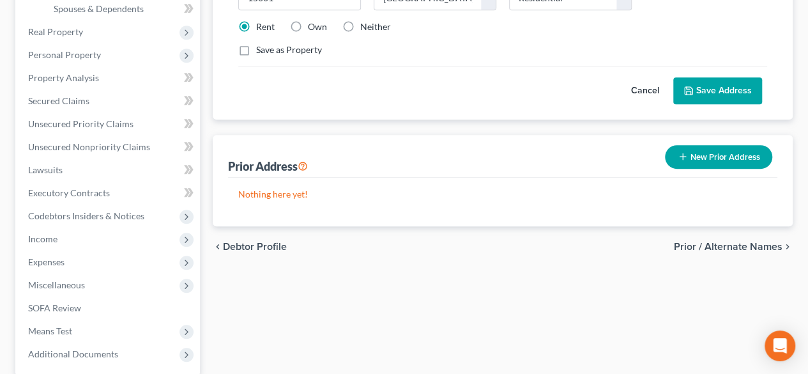
click at [723, 241] on span "Prior / Alternate Names" at bounding box center [728, 246] width 109 height 10
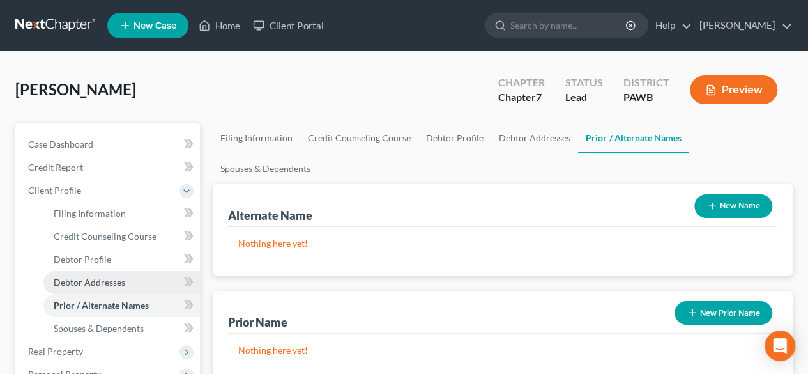
click at [107, 284] on span "Debtor Addresses" at bounding box center [90, 282] width 72 height 11
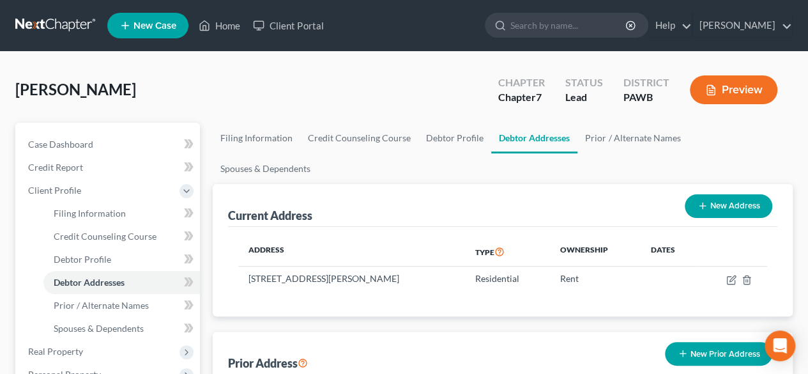
scroll to position [64, 0]
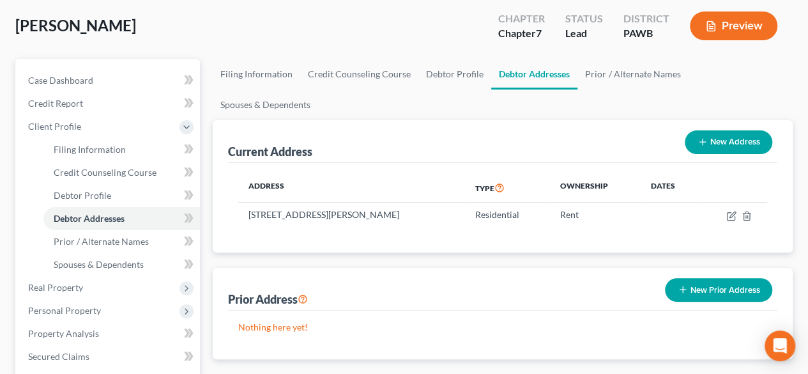
click at [720, 278] on button "New Prior Address" at bounding box center [718, 290] width 107 height 24
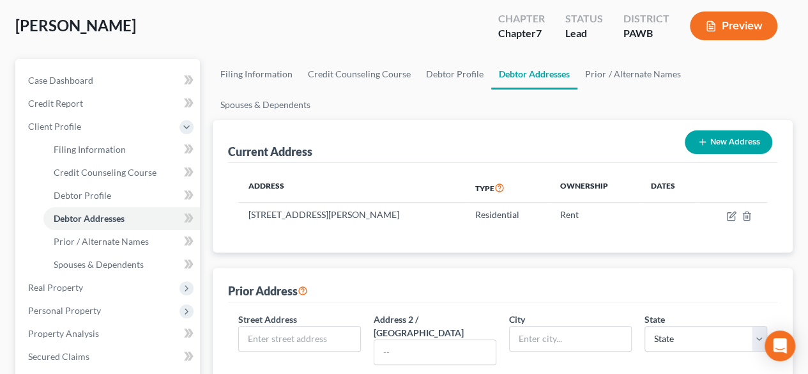
scroll to position [192, 0]
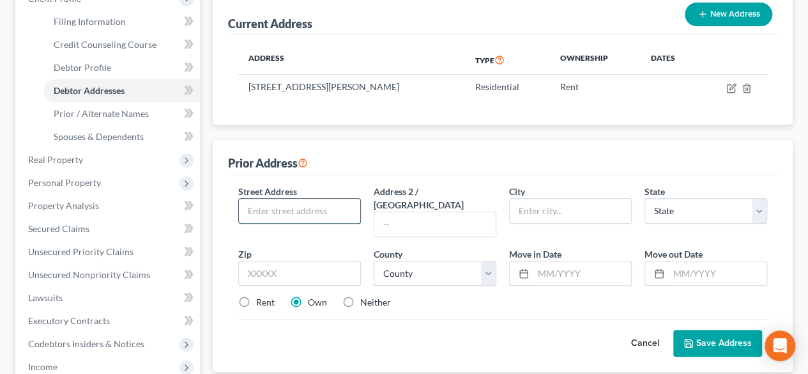
click at [272, 199] on input "text" at bounding box center [299, 211] width 121 height 24
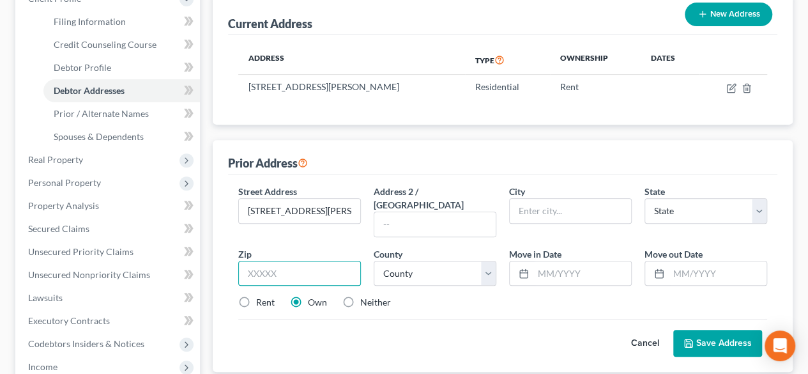
click at [259, 261] on input "text" at bounding box center [299, 274] width 123 height 26
drag, startPoint x: 502, startPoint y: 122, endPoint x: 478, endPoint y: 121, distance: 24.3
click at [502, 140] on div "Prior Address" at bounding box center [502, 157] width 549 height 34
click at [247, 261] on input "text" at bounding box center [299, 274] width 123 height 26
click at [498, 317] on div "Street Address * [STREET_ADDRESS][PERSON_NAME] Address [GEOGRAPHIC_DATA] * Aliq…" at bounding box center [502, 272] width 549 height 197
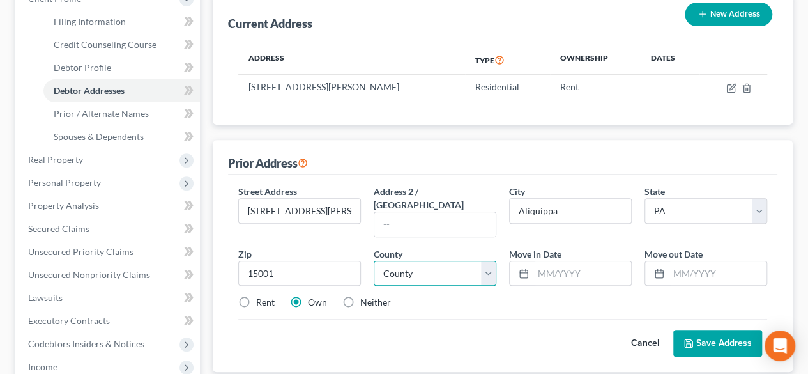
click at [489, 261] on select "County" at bounding box center [435, 274] width 123 height 26
click at [374, 261] on select "County [GEOGRAPHIC_DATA] [GEOGRAPHIC_DATA] [GEOGRAPHIC_DATA] [GEOGRAPHIC_DATA] …" at bounding box center [435, 274] width 123 height 26
click at [256, 296] on label "Rent" at bounding box center [265, 302] width 19 height 13
click at [261, 296] on input "Rent" at bounding box center [265, 300] width 8 height 8
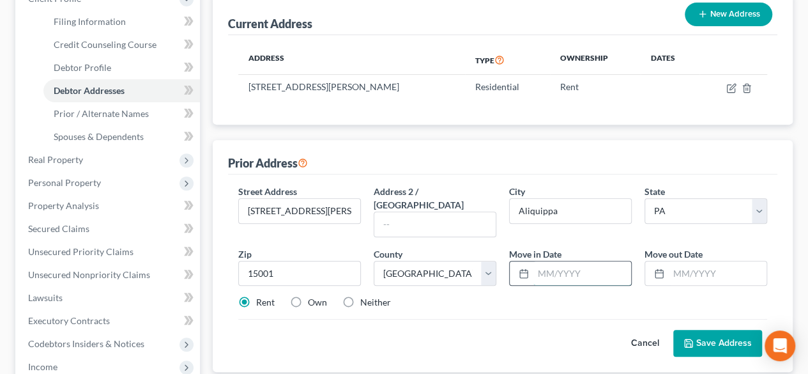
click at [552, 261] on input "text" at bounding box center [582, 273] width 98 height 24
click at [723, 330] on button "Save Address" at bounding box center [717, 343] width 89 height 27
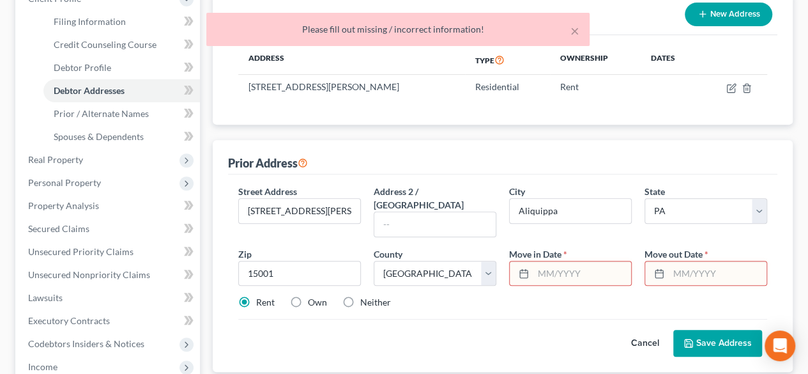
click at [559, 261] on input "text" at bounding box center [582, 273] width 98 height 24
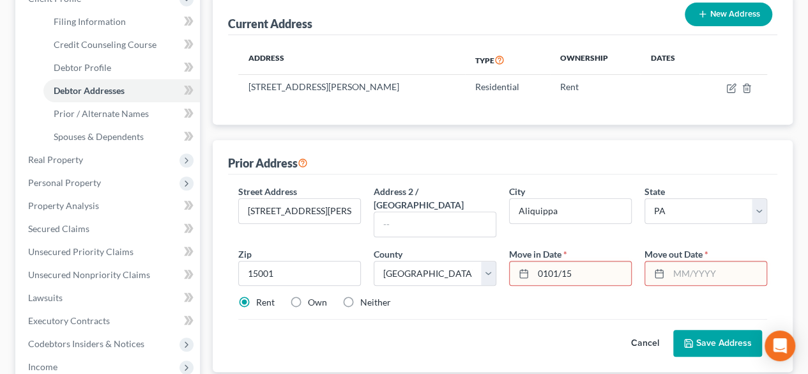
click at [699, 261] on input "text" at bounding box center [718, 273] width 98 height 24
click at [703, 330] on button "Save Address" at bounding box center [717, 343] width 89 height 27
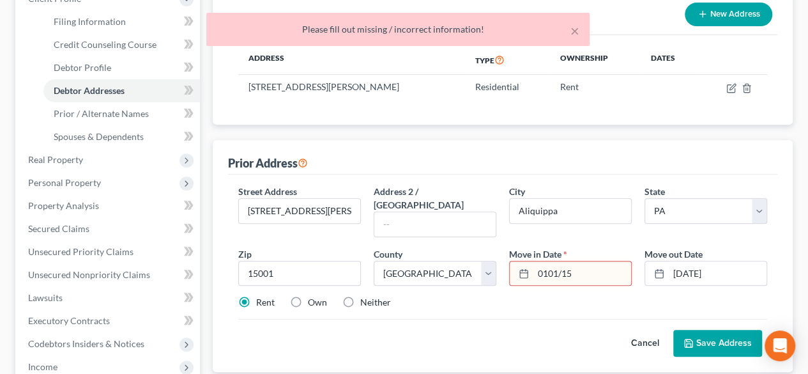
click at [579, 261] on input "0101/15" at bounding box center [582, 273] width 98 height 24
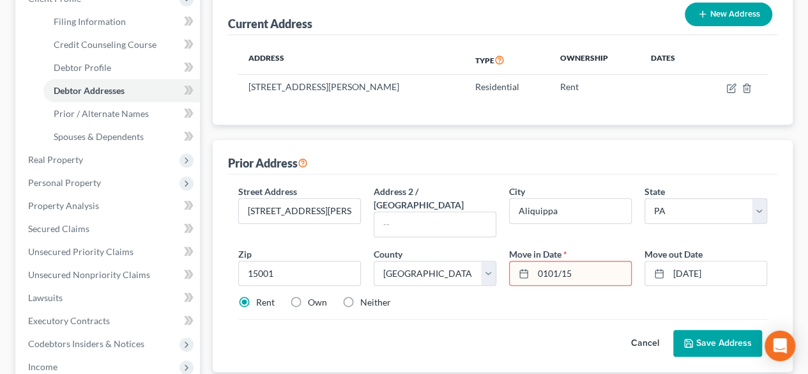
click at [548, 261] on input "0101/15" at bounding box center [582, 273] width 98 height 24
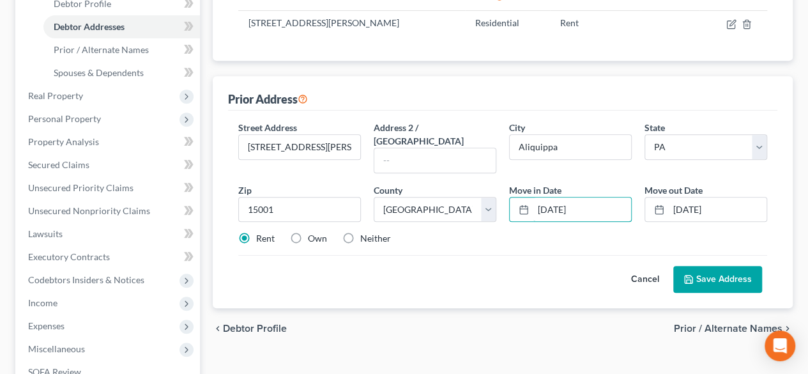
scroll to position [383, 0]
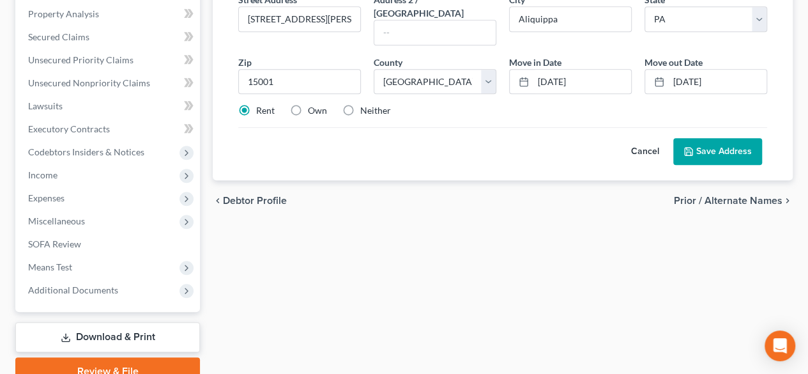
click at [720, 138] on button "Save Address" at bounding box center [717, 151] width 89 height 27
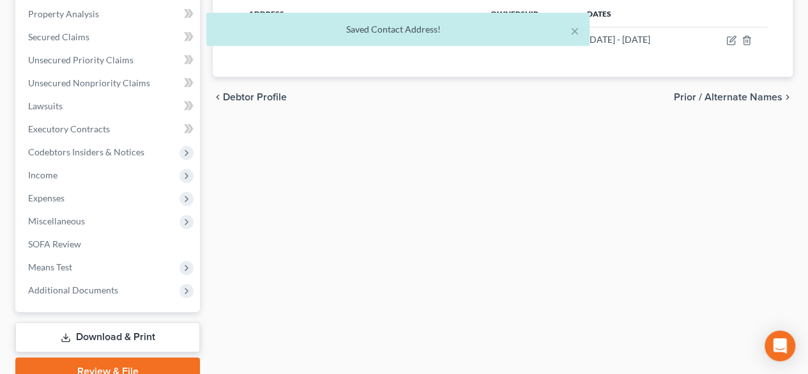
click at [720, 92] on span "Prior / Alternate Names" at bounding box center [728, 97] width 109 height 10
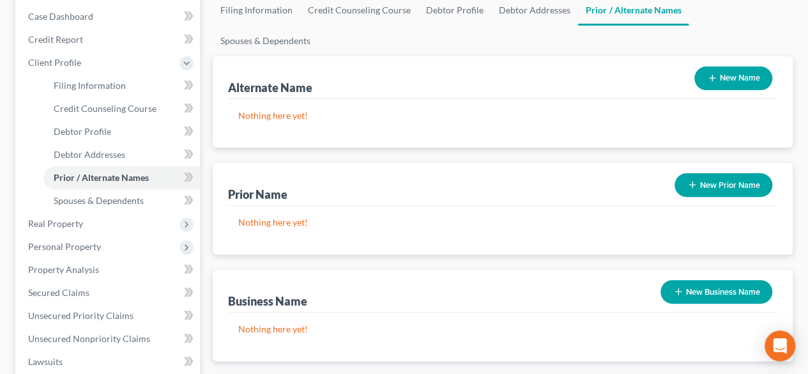
scroll to position [255, 0]
